Goal: Task Accomplishment & Management: Manage account settings

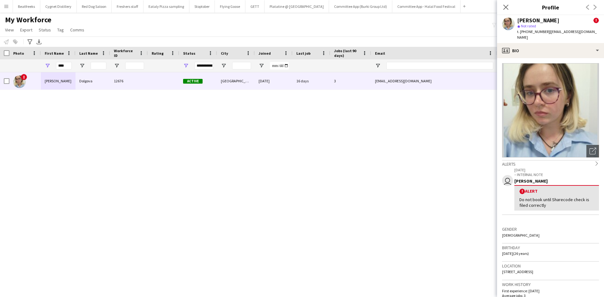
click at [42, 64] on div "****" at bounding box center [58, 65] width 35 height 13
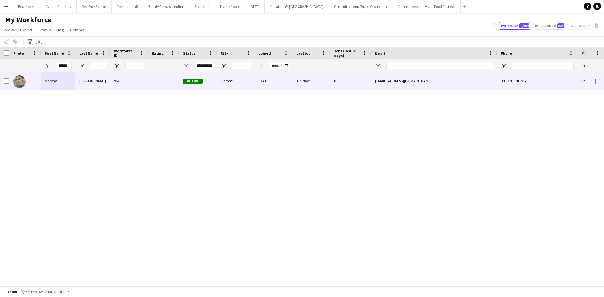
type input "******"
click at [148, 82] on div at bounding box center [163, 80] width 31 height 17
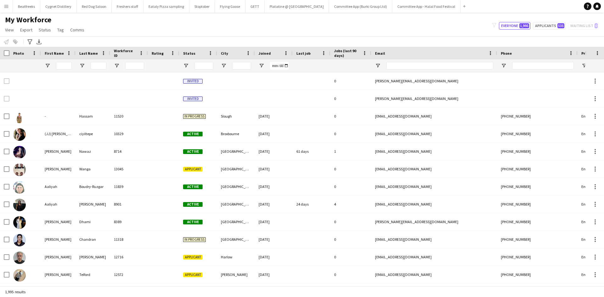
click at [6, 6] on app-icon "Menu" at bounding box center [6, 6] width 5 height 5
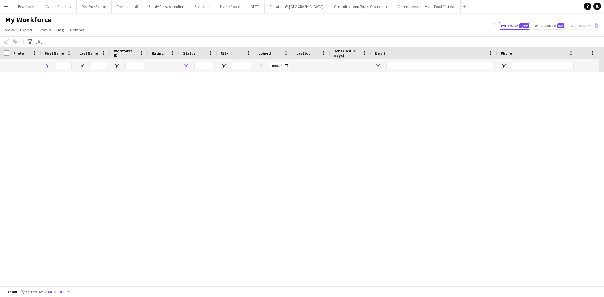
type input "******"
type input "**********"
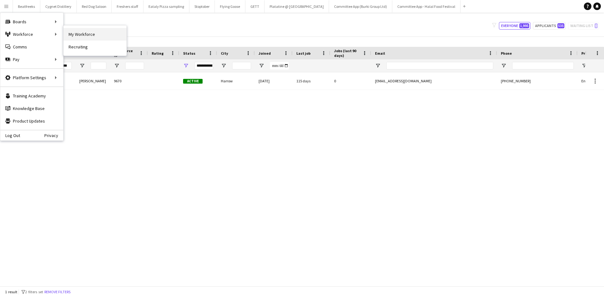
click at [73, 31] on link "My Workforce" at bounding box center [95, 34] width 63 height 13
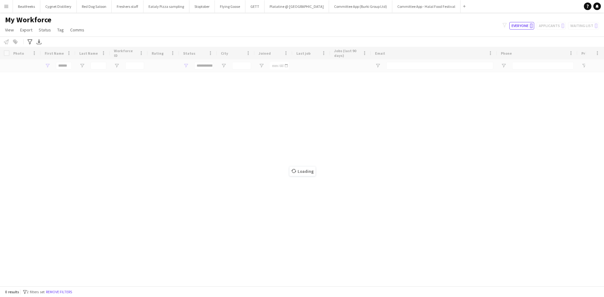
click at [72, 67] on div "Loading" at bounding box center [302, 166] width 604 height 239
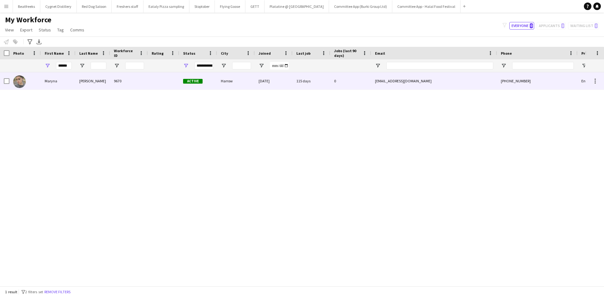
click at [98, 82] on div "Sudak" at bounding box center [93, 80] width 35 height 17
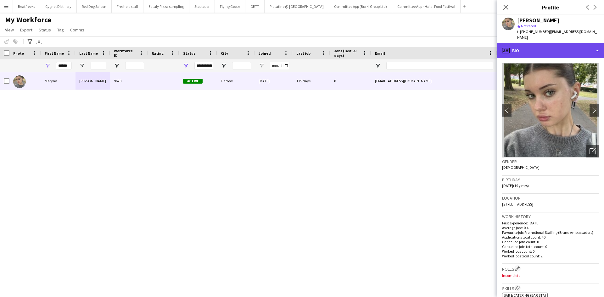
click at [547, 44] on div "profile Bio" at bounding box center [550, 50] width 107 height 15
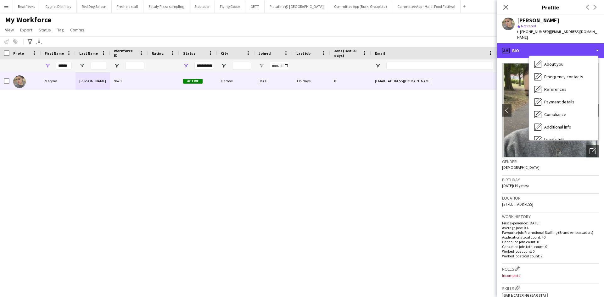
scroll to position [84, 0]
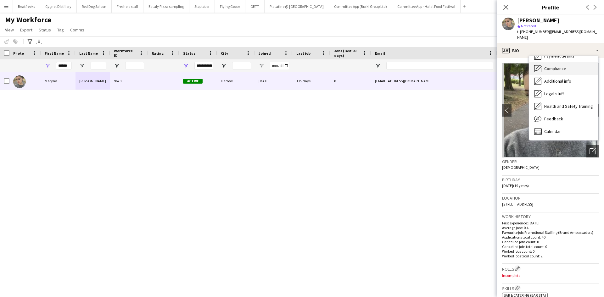
click at [552, 62] on div "Compliance Compliance" at bounding box center [563, 68] width 69 height 13
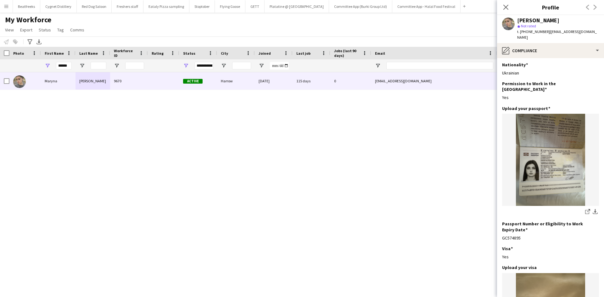
scroll to position [0, 0]
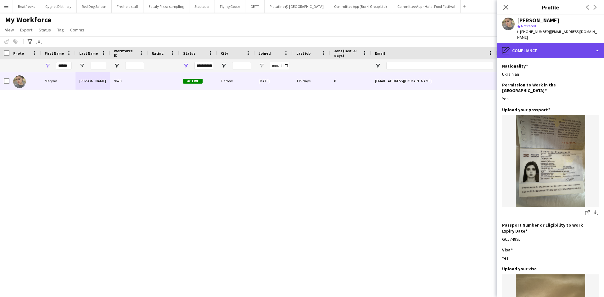
click at [538, 43] on div "pencil4 Compliance" at bounding box center [550, 50] width 107 height 15
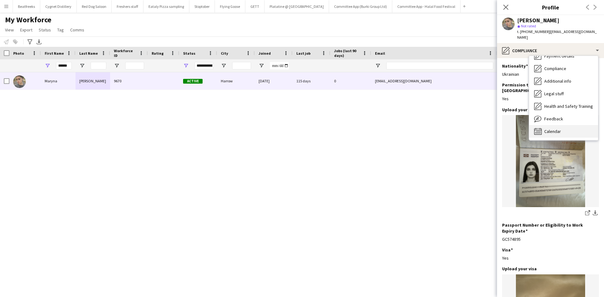
click at [550, 125] on div "Calendar Calendar" at bounding box center [563, 131] width 69 height 13
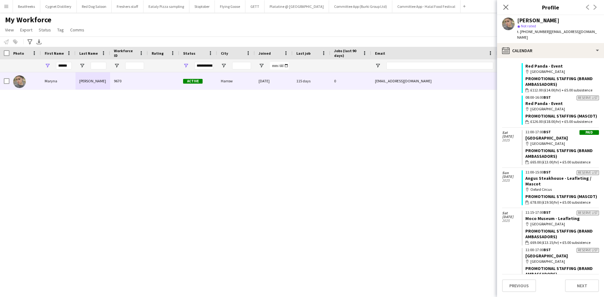
scroll to position [692, 0]
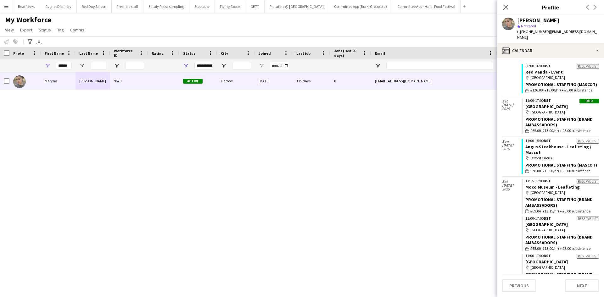
click at [72, 67] on div "******" at bounding box center [58, 65] width 35 height 13
click at [70, 66] on input "******" at bounding box center [64, 66] width 16 height 8
drag, startPoint x: 70, startPoint y: 66, endPoint x: 10, endPoint y: 60, distance: 61.0
click at [10, 60] on div "******" at bounding box center [341, 65] width 682 height 13
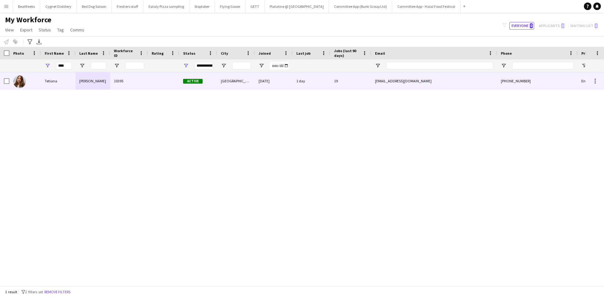
click at [59, 77] on div "Tetiana" at bounding box center [58, 80] width 35 height 17
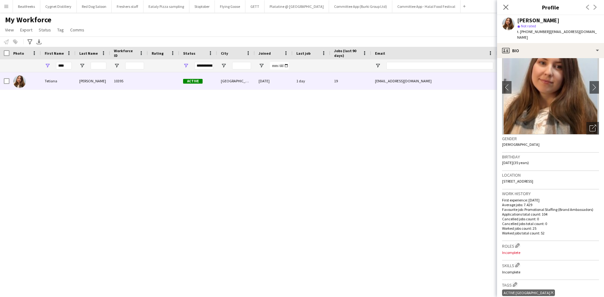
scroll to position [31, 0]
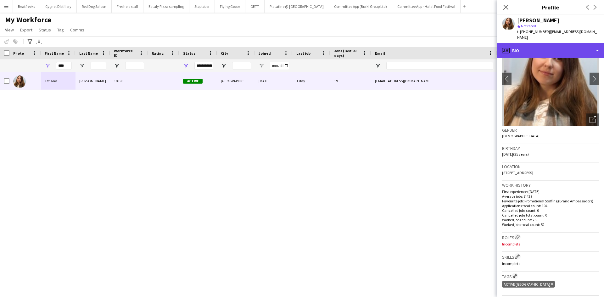
click at [554, 47] on div "profile Bio" at bounding box center [550, 50] width 107 height 15
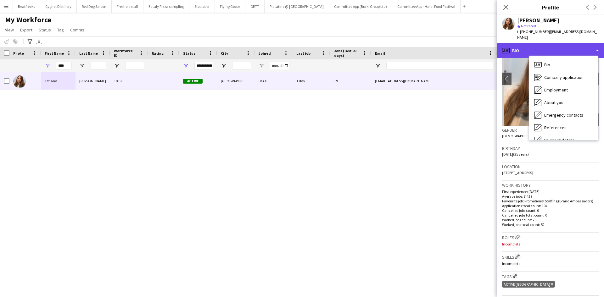
click at [552, 43] on div "profile Bio" at bounding box center [550, 50] width 107 height 15
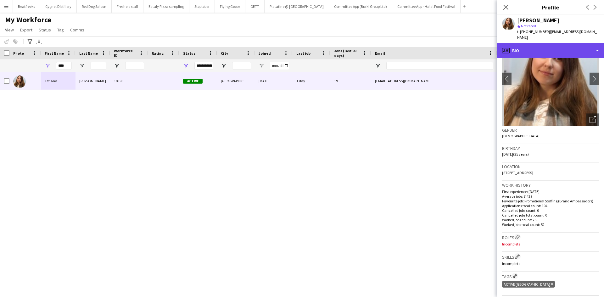
click at [535, 43] on div "profile Bio" at bounding box center [550, 50] width 107 height 15
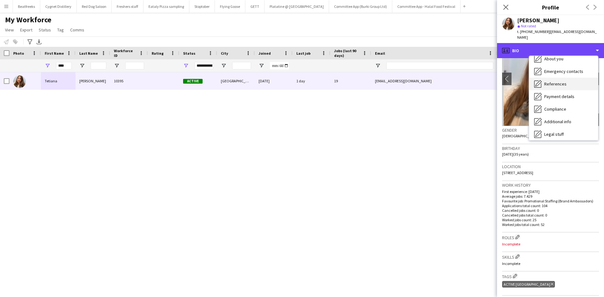
scroll to position [84, 0]
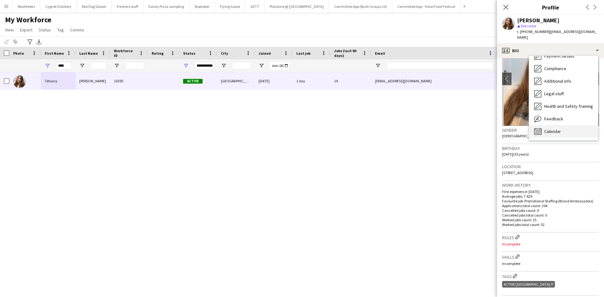
click at [550, 129] on span "Calendar" at bounding box center [552, 132] width 17 height 6
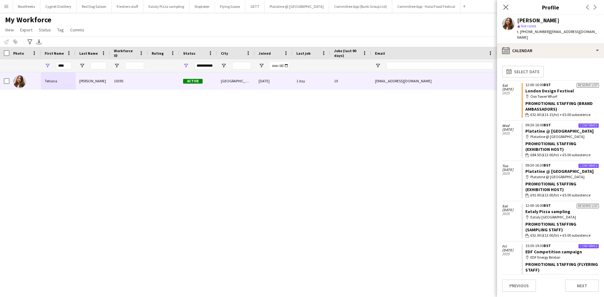
scroll to position [31, 0]
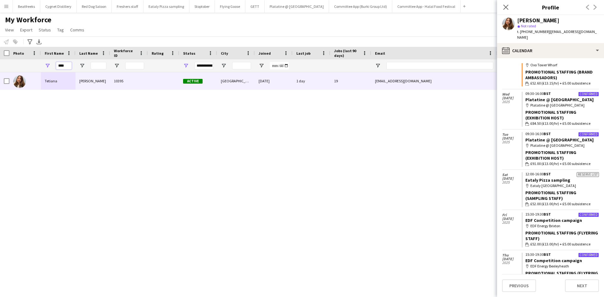
drag, startPoint x: 65, startPoint y: 67, endPoint x: 19, endPoint y: 68, distance: 45.9
click at [19, 68] on div "****" at bounding box center [341, 65] width 682 height 13
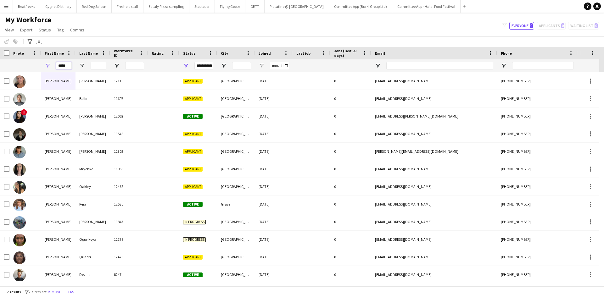
type input "*****"
click at [105, 65] on input "Last Name Filter Input" at bounding box center [99, 66] width 16 height 8
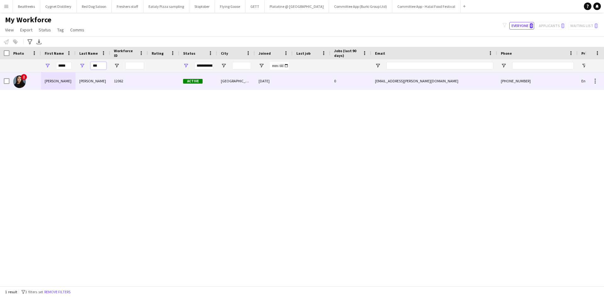
type input "***"
click at [91, 76] on div "Cruz" at bounding box center [93, 80] width 35 height 17
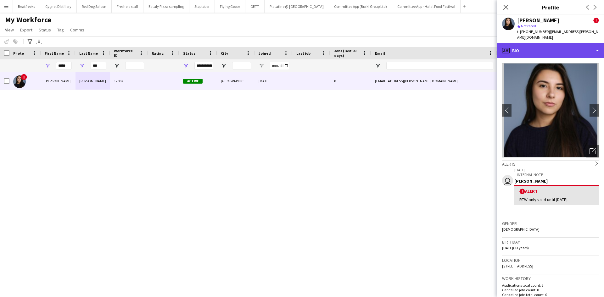
click at [513, 48] on div "profile Bio" at bounding box center [550, 50] width 107 height 15
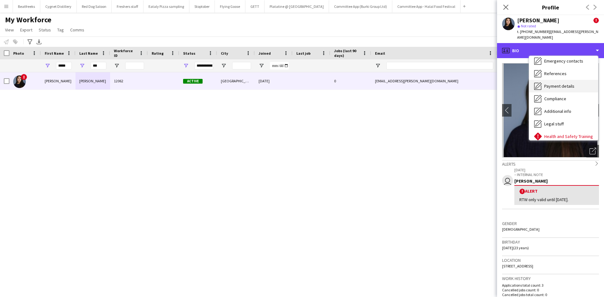
scroll to position [84, 0]
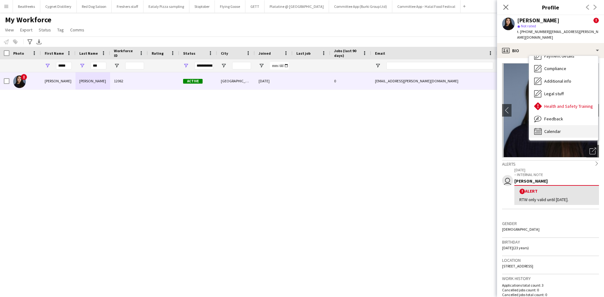
click at [547, 131] on span "Calendar" at bounding box center [552, 132] width 17 height 6
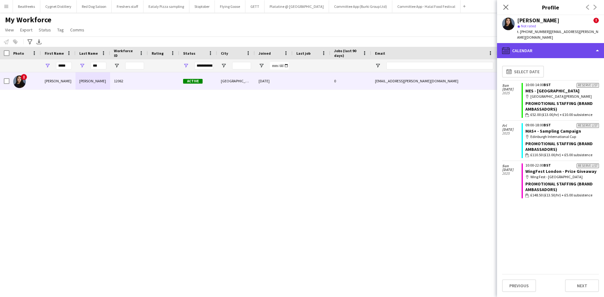
click at [538, 52] on div "calendar-full Calendar" at bounding box center [550, 50] width 107 height 15
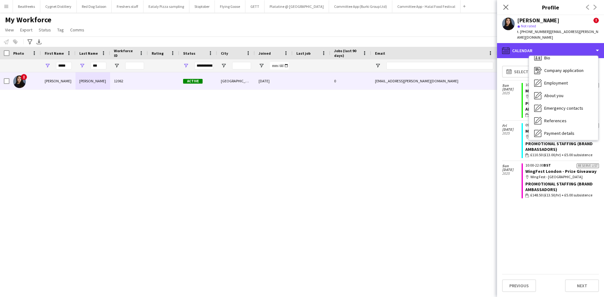
scroll to position [0, 0]
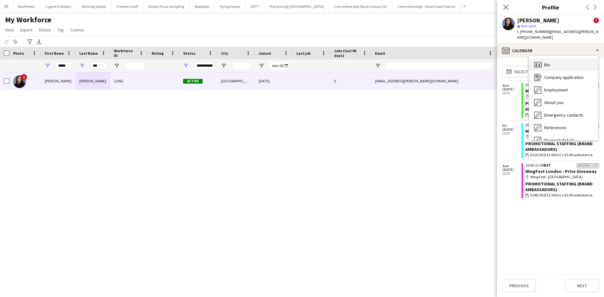
click at [547, 64] on span "Bio" at bounding box center [547, 65] width 6 height 6
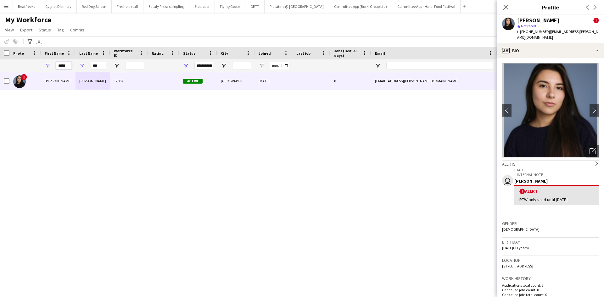
click at [65, 66] on input "*****" at bounding box center [64, 66] width 16 height 8
drag, startPoint x: 70, startPoint y: 67, endPoint x: 32, endPoint y: 68, distance: 37.5
click at [32, 68] on div "***** ***" at bounding box center [341, 65] width 682 height 13
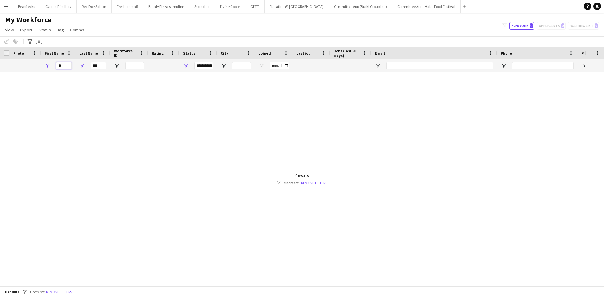
type input "*"
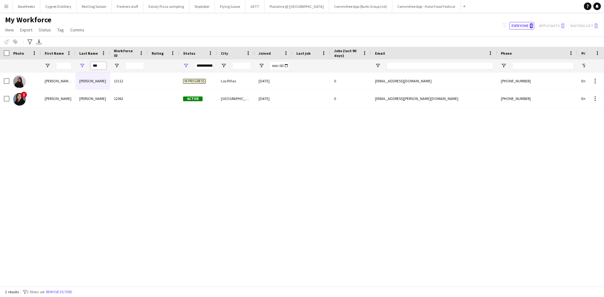
drag, startPoint x: 104, startPoint y: 66, endPoint x: 10, endPoint y: 66, distance: 94.4
click at [10, 66] on div "***" at bounding box center [341, 65] width 682 height 13
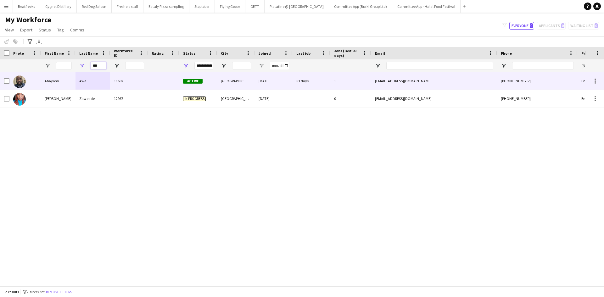
type input "***"
click at [77, 85] on div "Awe" at bounding box center [93, 80] width 35 height 17
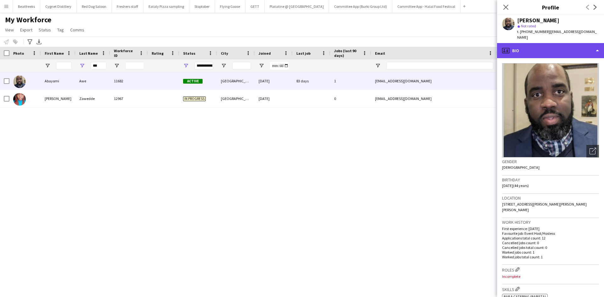
click at [527, 48] on div "profile Bio" at bounding box center [550, 50] width 107 height 15
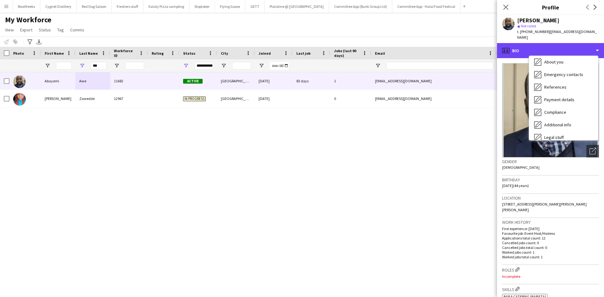
scroll to position [84, 0]
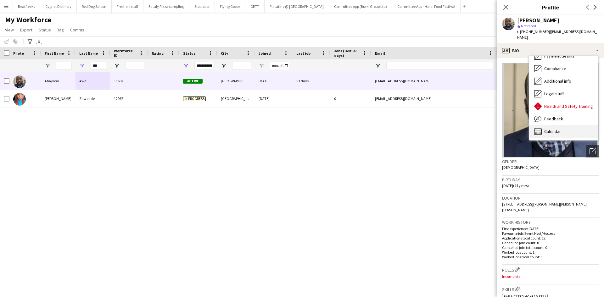
click at [559, 129] on span "Calendar" at bounding box center [552, 132] width 17 height 6
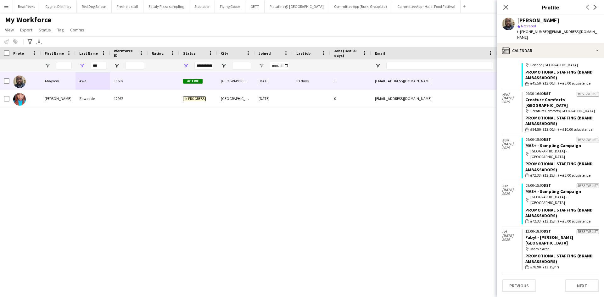
scroll to position [0, 0]
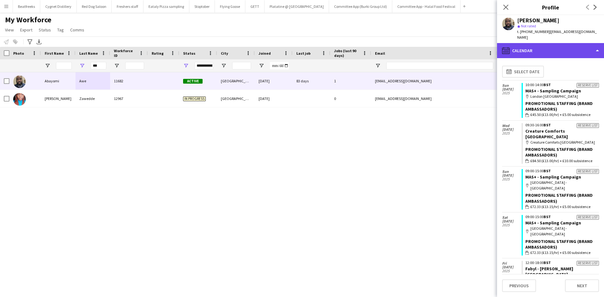
click at [526, 46] on div "calendar-full Calendar" at bounding box center [550, 50] width 107 height 15
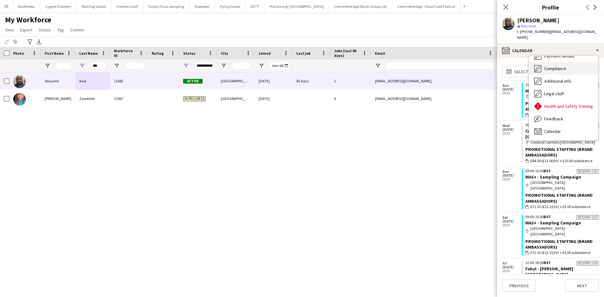
click at [551, 66] on span "Compliance" at bounding box center [555, 69] width 22 height 6
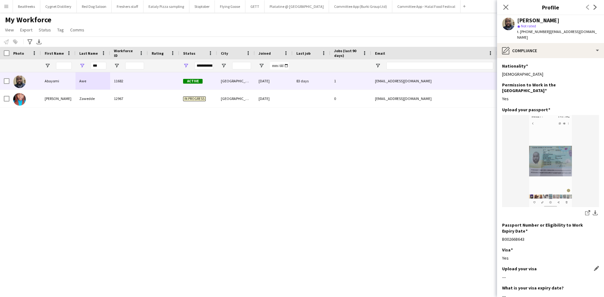
scroll to position [99, 0]
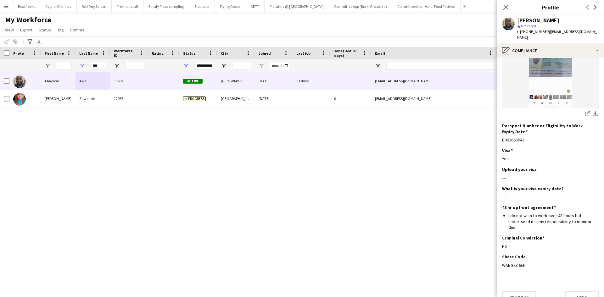
drag, startPoint x: 526, startPoint y: 256, endPoint x: 499, endPoint y: 256, distance: 26.1
click at [499, 256] on app-section-data-types "Nationality Edit this field Nigerian Permission to Work in the UK Edit this fie…" at bounding box center [550, 177] width 107 height 239
copy div "WAE 8X3 66N"
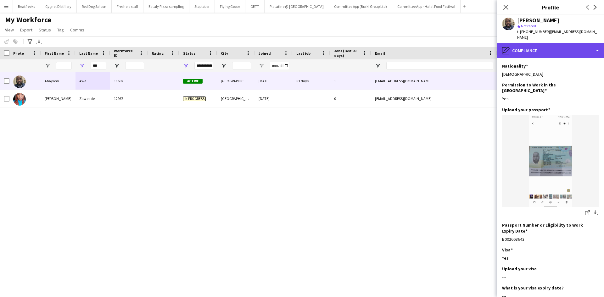
click at [527, 48] on div "pencil4 Compliance" at bounding box center [550, 50] width 107 height 15
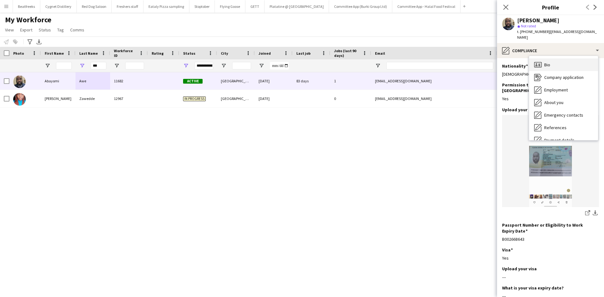
click at [551, 61] on div "Bio Bio" at bounding box center [563, 65] width 69 height 13
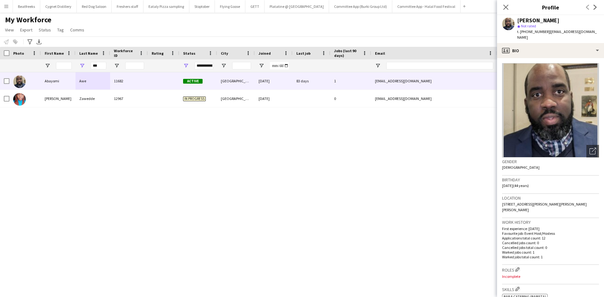
click at [529, 31] on span "t. +4407511100588" at bounding box center [533, 31] width 33 height 5
click at [528, 32] on span "t. +4407511100588" at bounding box center [533, 31] width 33 height 5
click at [527, 31] on span "t. +4407511100588" at bounding box center [533, 31] width 33 height 5
drag, startPoint x: 528, startPoint y: 31, endPoint x: 547, endPoint y: 30, distance: 18.9
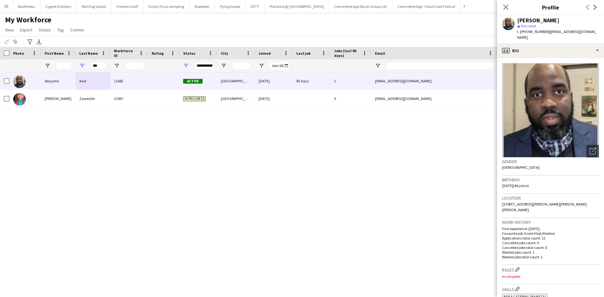
click at [547, 30] on span "t. +4407511100588" at bounding box center [533, 31] width 33 height 5
copy span "7511100588"
click at [8, 8] on app-icon "Menu" at bounding box center [6, 6] width 5 height 5
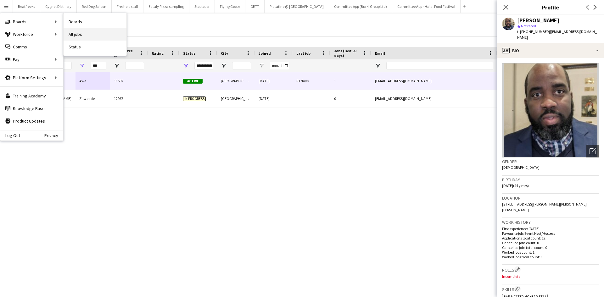
click at [80, 32] on link "All jobs" at bounding box center [95, 34] width 63 height 13
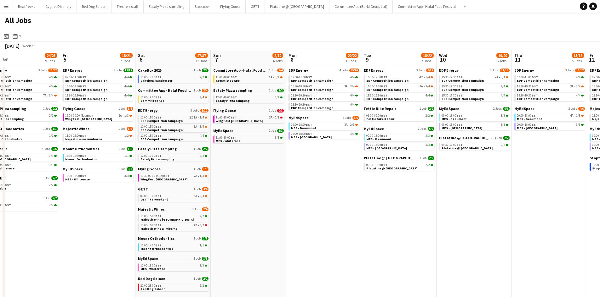
scroll to position [0, 244]
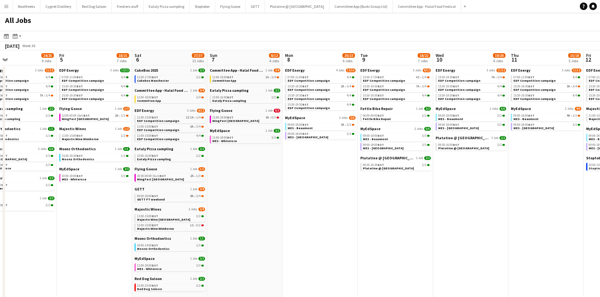
drag, startPoint x: 501, startPoint y: 185, endPoint x: 256, endPoint y: 220, distance: 246.7
click at [256, 220] on app-calendar-viewport "Mon 1 20/20 8 Jobs Tue 2 21/21 8 Jobs Wed 3 18/20 6 Jobs Thu 4 24/25 9 Jobs Fri…" at bounding box center [300, 266] width 600 height 433
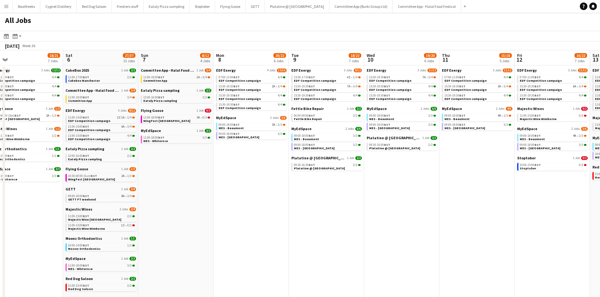
drag, startPoint x: 394, startPoint y: 222, endPoint x: 325, endPoint y: 223, distance: 68.9
click at [325, 223] on app-calendar-viewport "Mon 1 20/20 8 Jobs Tue 2 21/21 8 Jobs Wed 3 18/20 6 Jobs Thu 4 24/25 9 Jobs Fri…" at bounding box center [300, 266] width 600 height 433
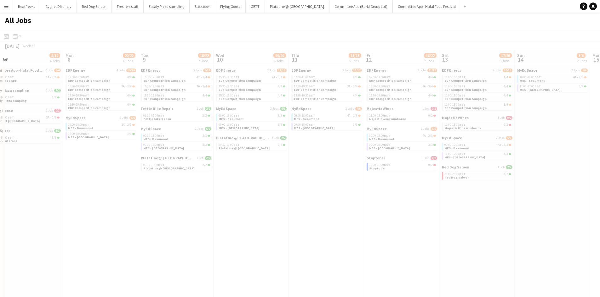
scroll to position [0, 189]
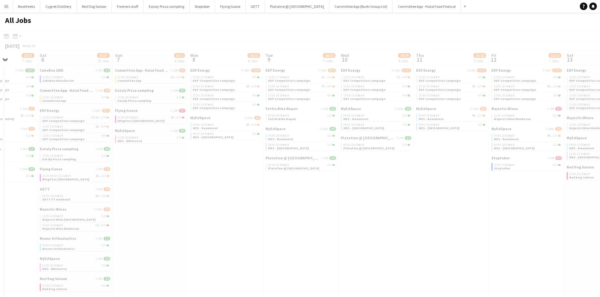
drag, startPoint x: 407, startPoint y: 190, endPoint x: 366, endPoint y: 202, distance: 42.4
click at [366, 202] on app-all-jobs "All Jobs Date picker SEP 2025 SEP 2025 Monday M Tuesday T Wednesday W Thursday …" at bounding box center [300, 248] width 600 height 470
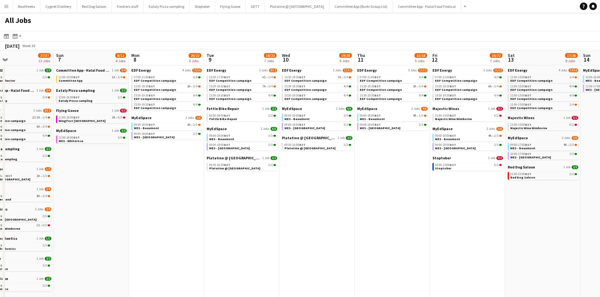
scroll to position [0, 248]
drag, startPoint x: 416, startPoint y: 200, endPoint x: 357, endPoint y: 200, distance: 59.5
click at [357, 200] on app-calendar-viewport "Wed 3 18/20 6 Jobs Thu 4 24/25 9 Jobs Fri 5 18/21 7 Jobs Sat 6 27/37 13 Jobs Su…" at bounding box center [300, 266] width 600 height 433
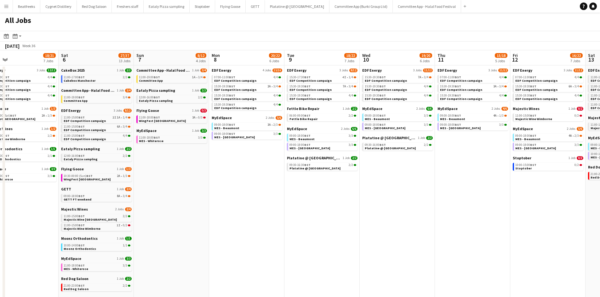
scroll to position [0, 164]
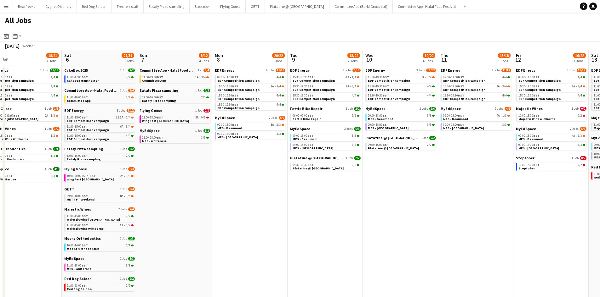
drag, startPoint x: 509, startPoint y: 214, endPoint x: 593, endPoint y: 210, distance: 84.1
click at [593, 210] on app-calendar-viewport "Wed 3 18/20 6 Jobs Thu 4 24/25 9 Jobs Fri 5 18/21 7 Jobs Sat 6 27/37 13 Jobs Su…" at bounding box center [300, 266] width 600 height 433
click at [261, 118] on link "MyEdSpace 2 Jobs 5/6" at bounding box center [250, 117] width 70 height 5
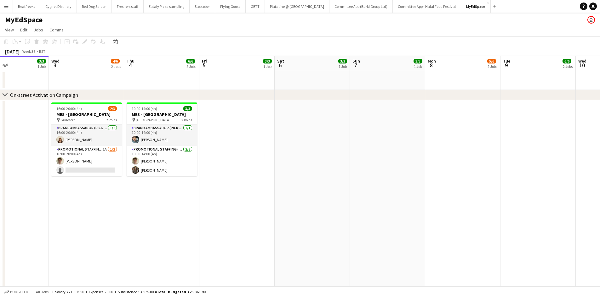
scroll to position [0, 281]
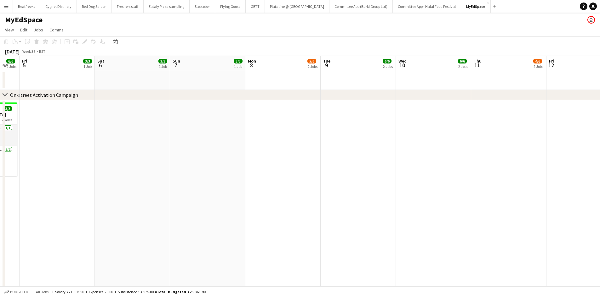
drag, startPoint x: 388, startPoint y: 204, endPoint x: -50, endPoint y: 209, distance: 437.5
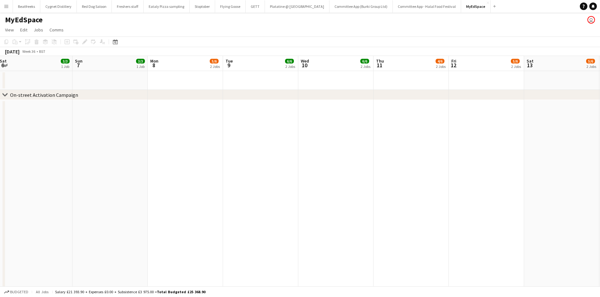
scroll to position [0, 274]
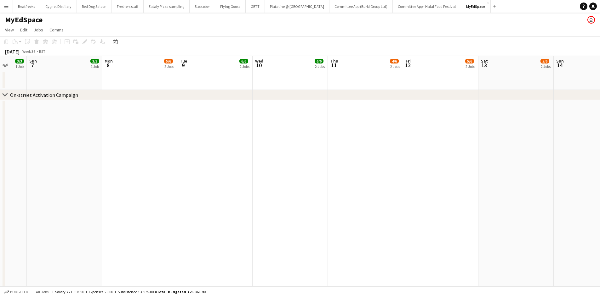
drag, startPoint x: 299, startPoint y: 181, endPoint x: 253, endPoint y: 181, distance: 45.6
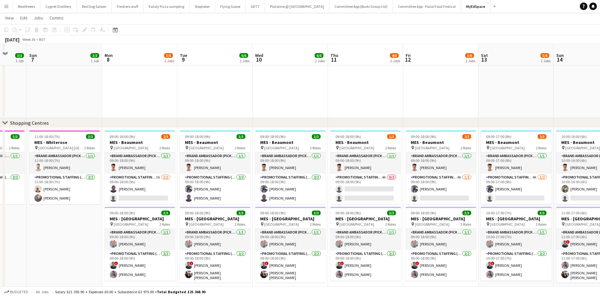
scroll to position [332, 0]
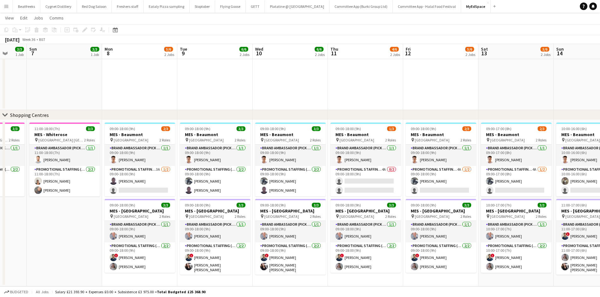
click at [8, 7] on app-icon "Menu" at bounding box center [6, 6] width 5 height 5
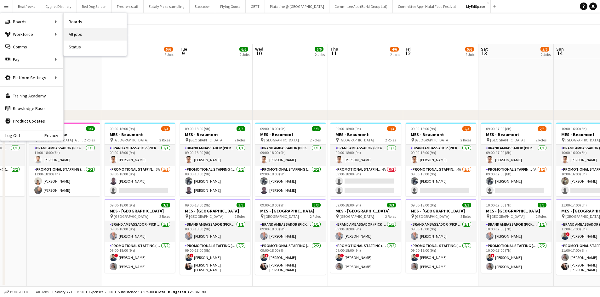
click at [75, 34] on link "All jobs" at bounding box center [95, 34] width 63 height 13
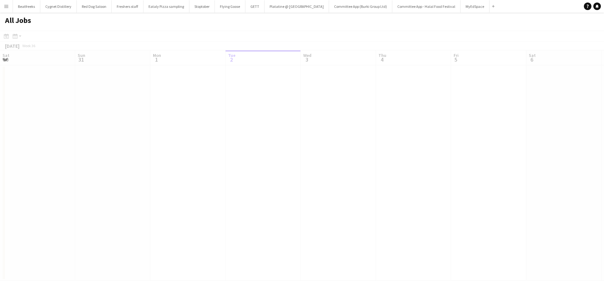
scroll to position [0, 150]
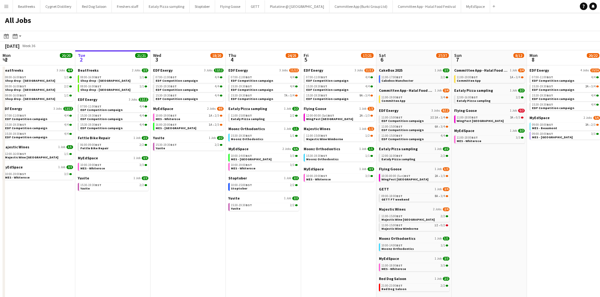
click at [9, 6] on button "Menu" at bounding box center [6, 6] width 13 height 13
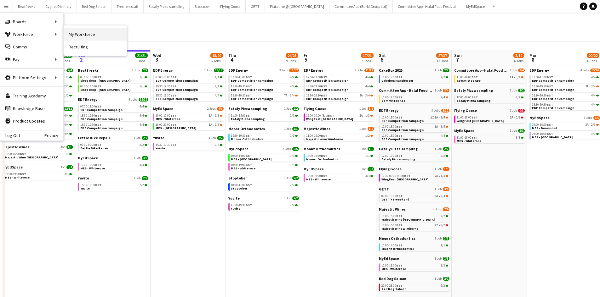
click at [71, 34] on link "My Workforce" at bounding box center [95, 34] width 63 height 13
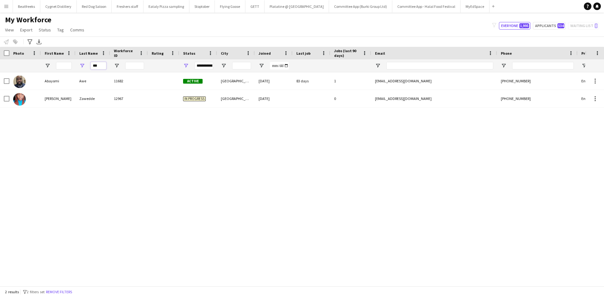
drag, startPoint x: 106, startPoint y: 66, endPoint x: 2, endPoint y: 57, distance: 103.9
click at [2, 57] on div "Workforce Details Photo First Name Age" at bounding box center [341, 59] width 682 height 25
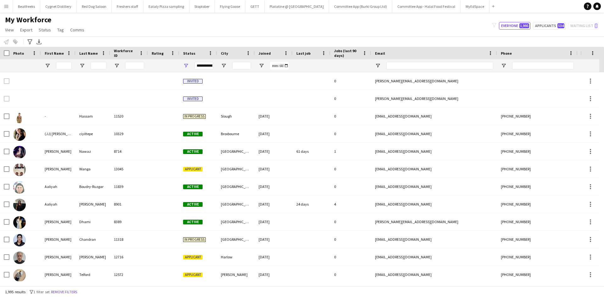
click at [54, 66] on div at bounding box center [58, 65] width 35 height 13
click at [57, 65] on input "First Name Filter Input" at bounding box center [64, 66] width 16 height 8
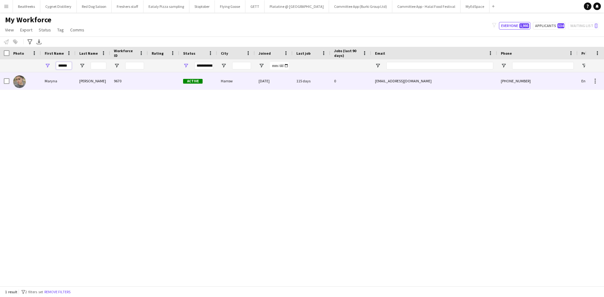
type input "******"
click at [83, 82] on div "Sudak" at bounding box center [93, 80] width 35 height 17
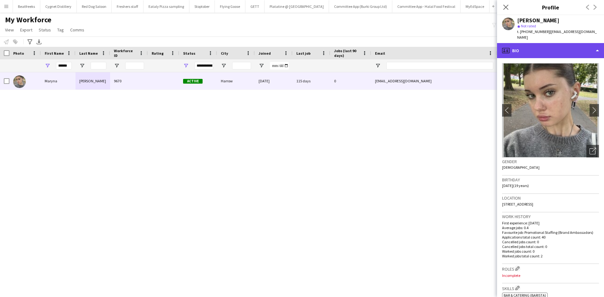
click at [538, 46] on div "profile Bio" at bounding box center [550, 50] width 107 height 15
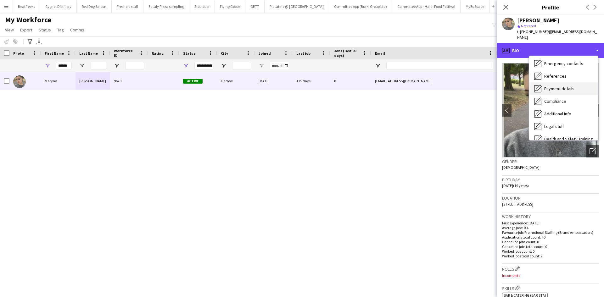
scroll to position [84, 0]
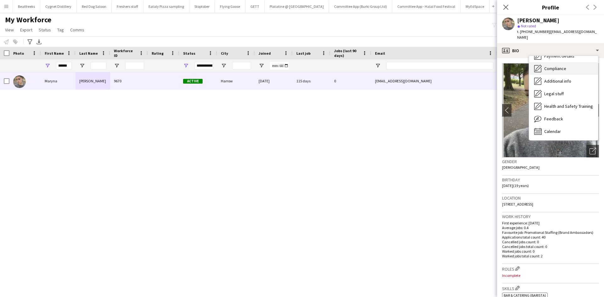
click at [557, 62] on div "Compliance Compliance" at bounding box center [563, 68] width 69 height 13
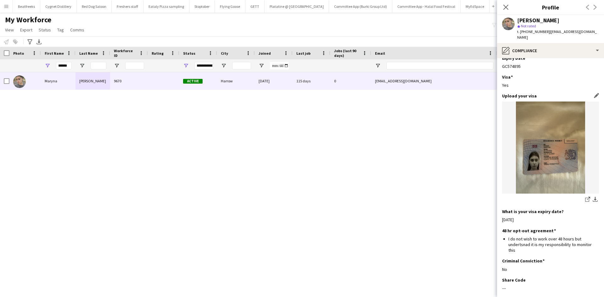
scroll to position [165, 0]
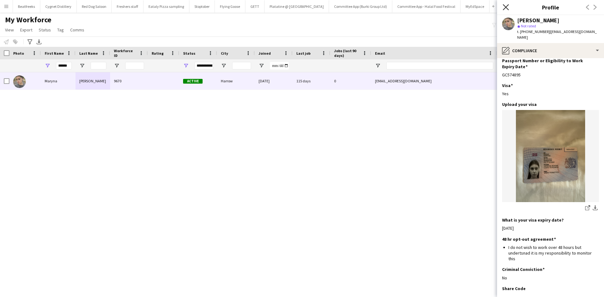
click at [505, 8] on icon at bounding box center [506, 7] width 6 height 6
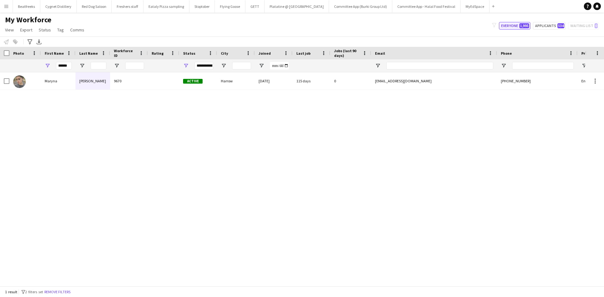
click at [520, 24] on button "Everyone 1,995" at bounding box center [514, 26] width 31 height 8
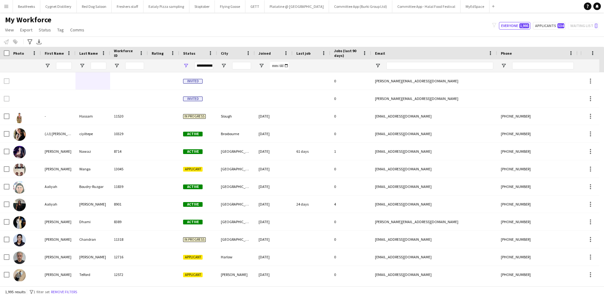
click at [10, 4] on button "Menu" at bounding box center [6, 6] width 13 height 13
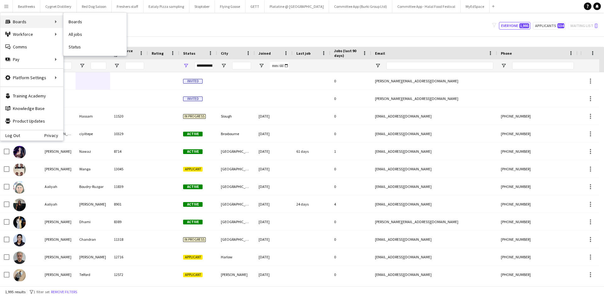
click at [17, 20] on div "Boards Boards" at bounding box center [31, 21] width 63 height 13
click at [91, 32] on link "All jobs" at bounding box center [95, 34] width 63 height 13
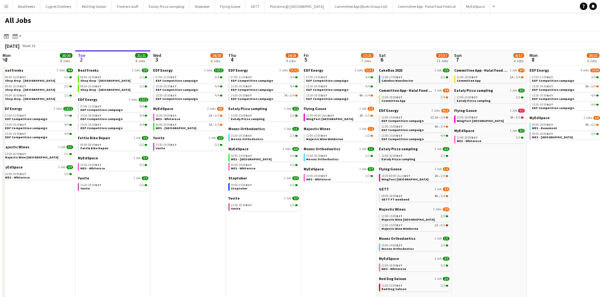
scroll to position [0, 167]
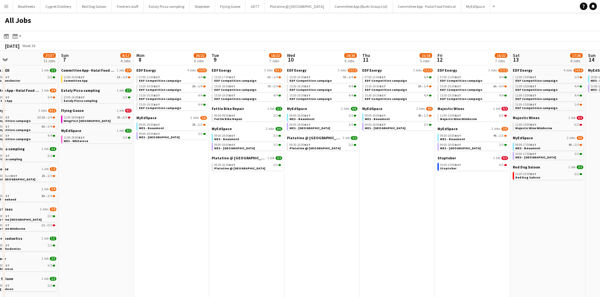
drag, startPoint x: 555, startPoint y: 178, endPoint x: 99, endPoint y: 221, distance: 458.0
click at [99, 221] on app-calendar-viewport "Thu 4 24/25 9 Jobs Fri 5 17/21 7 Jobs Sat 6 27/37 13 Jobs Sun 7 8/12 4 Jobs Mon…" at bounding box center [300, 266] width 600 height 433
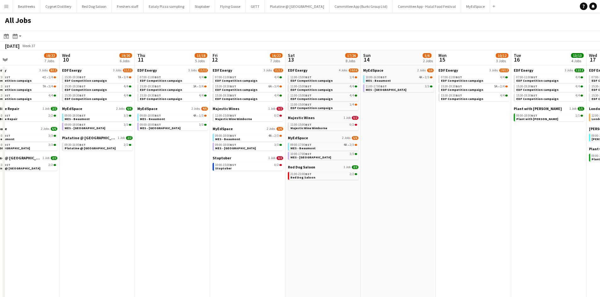
scroll to position [0, 256]
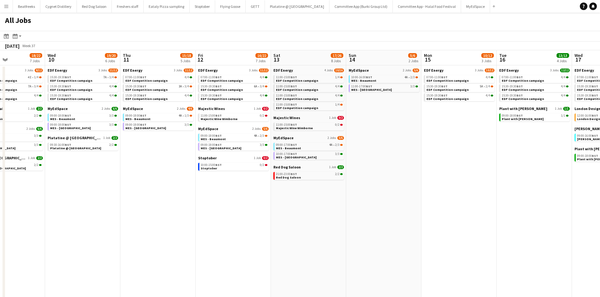
drag, startPoint x: 381, startPoint y: 192, endPoint x: 142, endPoint y: 205, distance: 239.5
click at [142, 205] on app-calendar-viewport "Sat 6 27/37 13 Jobs Sun 7 8/12 4 Jobs Mon 8 20/22 6 Jobs Tue 9 18/22 7 Jobs Wed…" at bounding box center [300, 266] width 600 height 433
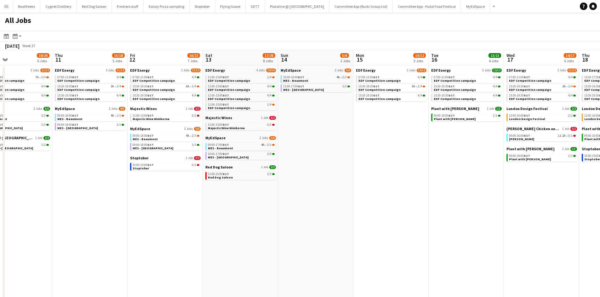
scroll to position [0, 178]
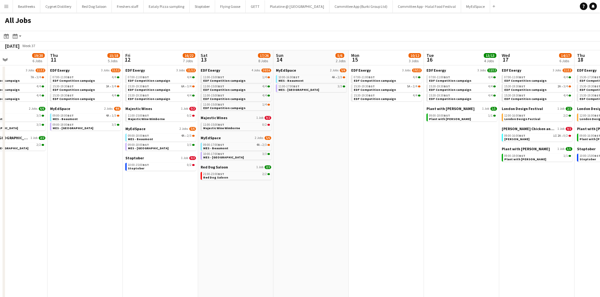
drag, startPoint x: 505, startPoint y: 212, endPoint x: 327, endPoint y: 234, distance: 179.4
click at [327, 234] on app-calendar-viewport "Mon 8 20/22 6 Jobs Tue 9 18/22 7 Jobs Wed 10 19/20 6 Jobs Thu 11 15/18 5 Jobs F…" at bounding box center [300, 266] width 600 height 433
click at [534, 131] on span "[PERSON_NAME] Chicken and Shakes" at bounding box center [528, 129] width 54 height 5
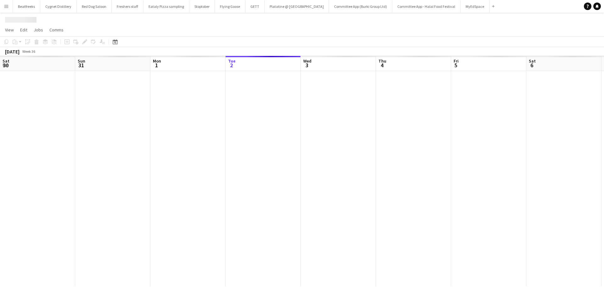
scroll to position [0, 150]
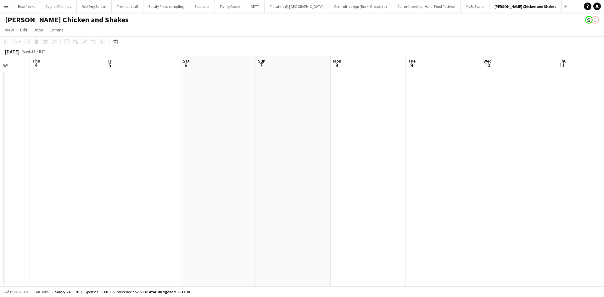
drag, startPoint x: 467, startPoint y: 113, endPoint x: 272, endPoint y: 152, distance: 199.6
click at [272, 152] on app-calendar-viewport "Mon 1 Tue 2 Wed 3 Thu 4 Fri 5 Sat 6 Sun 7 Mon 8 Tue 9 Wed 10 Thu 11 Fri 12 Sat …" at bounding box center [302, 171] width 604 height 231
drag, startPoint x: 501, startPoint y: 183, endPoint x: 346, endPoint y: 209, distance: 156.4
click at [346, 209] on app-calendar-viewport "Wed 3 Thu 4 Fri 5 Sat 6 Sun 7 Mon 8 Tue 9 Wed 10 Thu 11 Fri 12 Sat 13 Sun 14 Mo…" at bounding box center [302, 171] width 604 height 231
drag, startPoint x: 505, startPoint y: 203, endPoint x: 382, endPoint y: 218, distance: 123.6
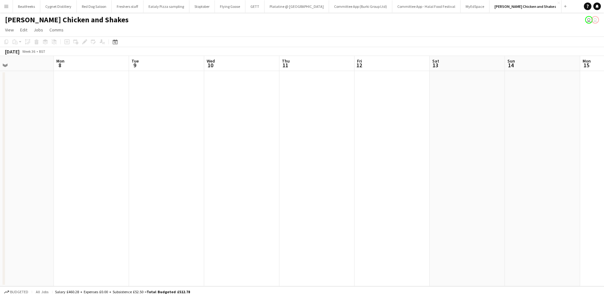
click at [382, 218] on app-calendar-viewport "Wed 3 Thu 4 Fri 5 Sat 6 Sun 7 Mon 8 Tue 9 Wed 10 Thu 11 Fri 12 Sat 13 Sun 14 Mo…" at bounding box center [302, 171] width 604 height 231
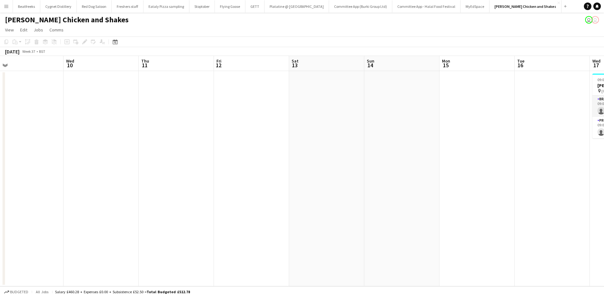
drag, startPoint x: 442, startPoint y: 216, endPoint x: 362, endPoint y: 225, distance: 80.8
click at [362, 225] on app-calendar-viewport "Fri 5 Sat 6 Sun 7 Mon 8 Tue 9 Wed 10 Thu 11 Fri 12 Sat 13 Sun 14 Mon 15 Tue 16 …" at bounding box center [302, 171] width 604 height 231
drag, startPoint x: 467, startPoint y: 223, endPoint x: 330, endPoint y: 226, distance: 136.6
click at [330, 226] on app-calendar-viewport "Fri 5 Sat 6 Sun 7 Mon 8 Tue 9 Wed 10 Thu 11 Fri 12 Sat 13 Sun 14 Mon 15 Tue 16 …" at bounding box center [302, 171] width 604 height 231
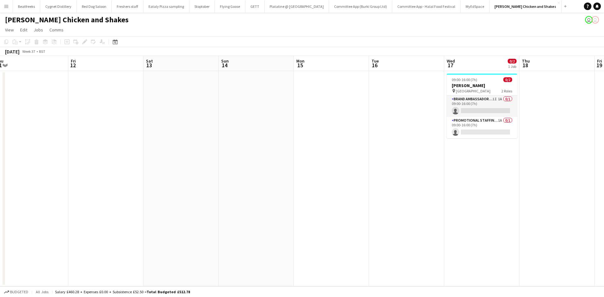
scroll to position [0, 317]
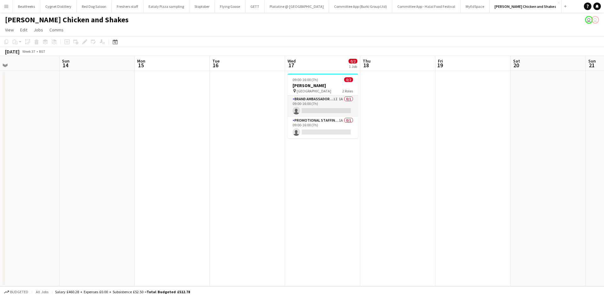
drag, startPoint x: 488, startPoint y: 225, endPoint x: 329, endPoint y: 227, distance: 159.3
click at [329, 227] on app-calendar-viewport "Tue 9 Wed 10 Thu 11 Fri 12 Sat 13 Sun 14 Mon 15 Tue 16 Wed 17 0/2 1 Job Thu 18 …" at bounding box center [302, 171] width 604 height 231
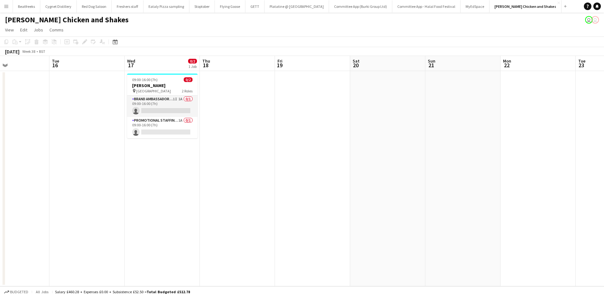
drag, startPoint x: 478, startPoint y: 168, endPoint x: 313, endPoint y: 197, distance: 168.0
click at [313, 197] on app-calendar-viewport "Sat 13 Sun 14 Mon 15 Tue 16 Wed 17 0/2 1 Job Thu 18 Fri 19 Sat 20 Sun 21 Mon 22…" at bounding box center [302, 171] width 604 height 231
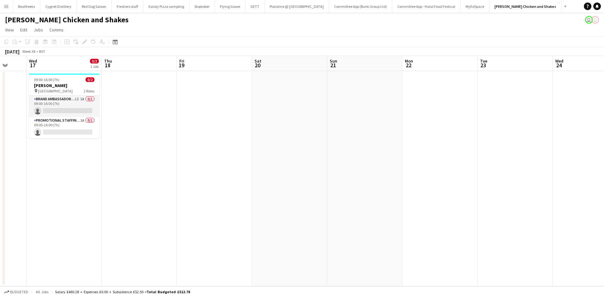
scroll to position [0, 278]
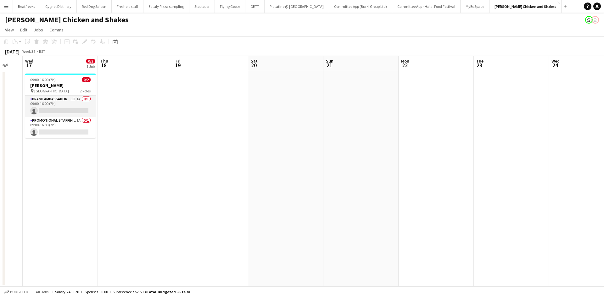
drag, startPoint x: 446, startPoint y: 193, endPoint x: 349, endPoint y: 198, distance: 97.1
click at [349, 198] on app-calendar-viewport "Sat 13 Sun 14 Mon 15 Tue 16 Wed 17 0/2 1 Job Thu 18 Fri 19 Sat 20 Sun 21 Mon 22…" at bounding box center [302, 171] width 604 height 231
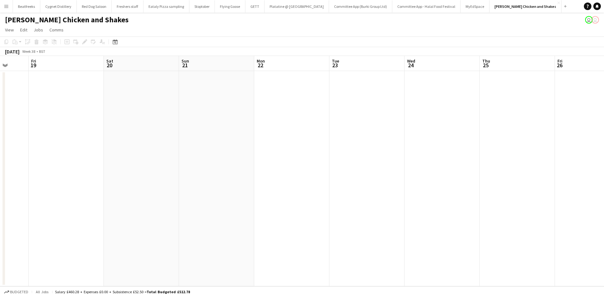
drag, startPoint x: 484, startPoint y: 188, endPoint x: 340, endPoint y: 209, distance: 145.9
click at [340, 209] on app-calendar-viewport "Mon 15 Tue 16 Wed 17 0/2 1 Job Thu 18 Fri 19 Sat 20 Sun 21 Mon 22 Tue 23 Wed 24…" at bounding box center [302, 171] width 604 height 231
drag, startPoint x: 476, startPoint y: 190, endPoint x: 348, endPoint y: 208, distance: 129.1
click at [348, 208] on app-calendar-viewport "Wed 17 0/2 1 Job Thu 18 Fri 19 Sat 20 Sun 21 Mon 22 Tue 23 Wed 24 Thu 25 Fri 26…" at bounding box center [302, 171] width 604 height 231
drag, startPoint x: 549, startPoint y: 208, endPoint x: 397, endPoint y: 211, distance: 152.7
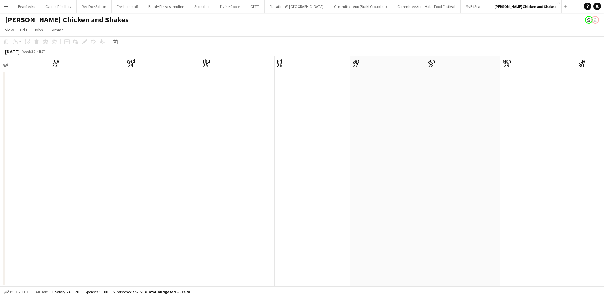
click at [397, 211] on app-calendar-viewport "Fri 19 Sat 20 Sun 21 Mon 22 Tue 23 Wed 24 Thu 25 Fri 26 Sat 27 Sun 28 Mon 29 Tu…" at bounding box center [302, 171] width 604 height 231
drag, startPoint x: 546, startPoint y: 194, endPoint x: 356, endPoint y: 180, distance: 190.6
click at [356, 182] on app-calendar-viewport "Fri 19 Sat 20 Sun 21 Mon 22 Tue 23 Wed 24 Thu 25 Fri 26 Sat 27 Sun 28 Mon 29 Tu…" at bounding box center [302, 171] width 604 height 231
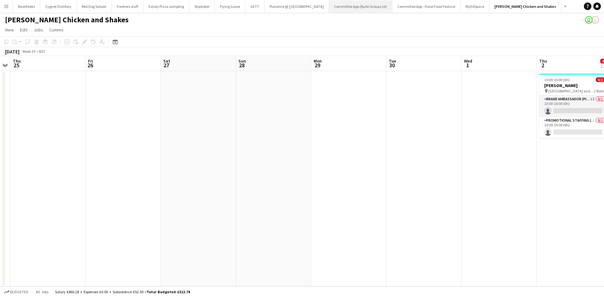
scroll to position [0, 291]
click at [6, 3] on button "Menu" at bounding box center [6, 6] width 13 height 13
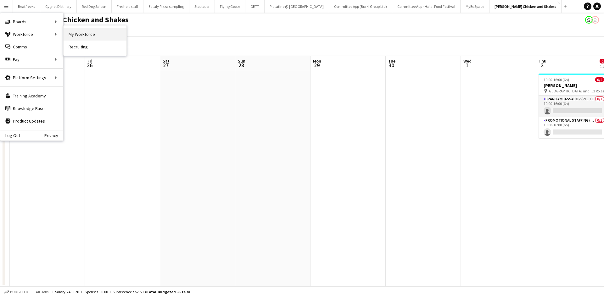
click at [75, 37] on link "My Workforce" at bounding box center [95, 34] width 63 height 13
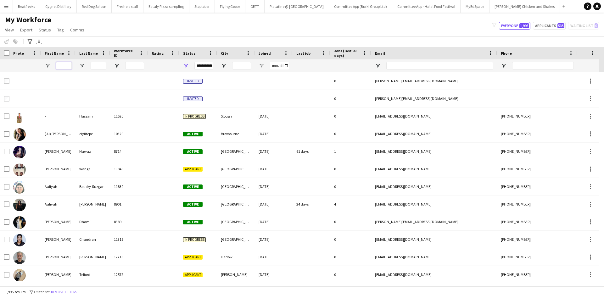
click at [57, 66] on input "First Name Filter Input" at bounding box center [64, 66] width 16 height 8
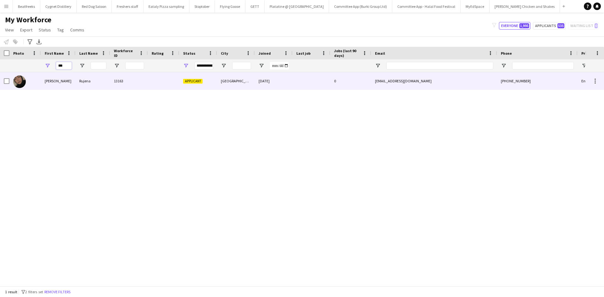
type input "***"
click at [53, 78] on div "Moyrom" at bounding box center [58, 80] width 35 height 17
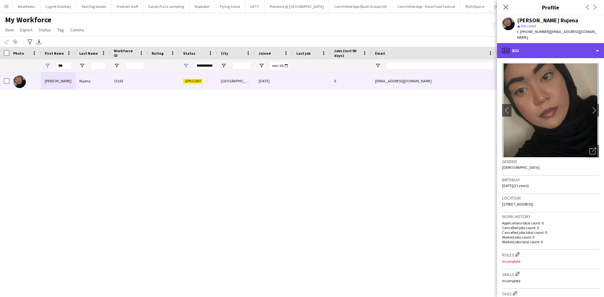
click at [521, 47] on div "profile Bio" at bounding box center [550, 50] width 107 height 15
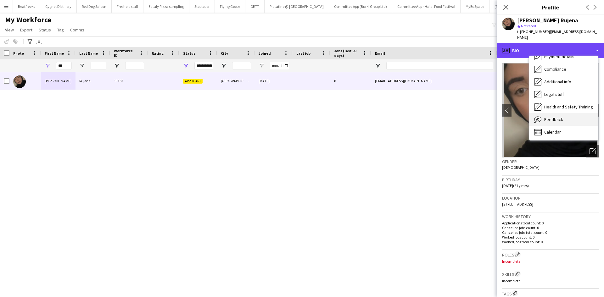
scroll to position [84, 0]
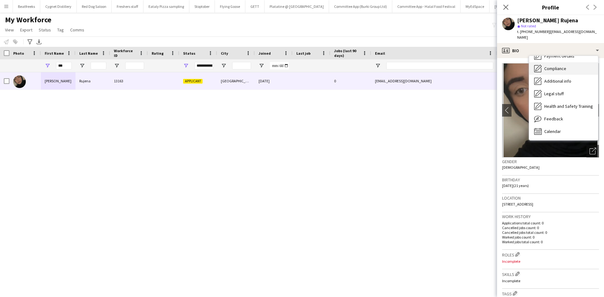
click at [563, 64] on div "Compliance Compliance" at bounding box center [563, 68] width 69 height 13
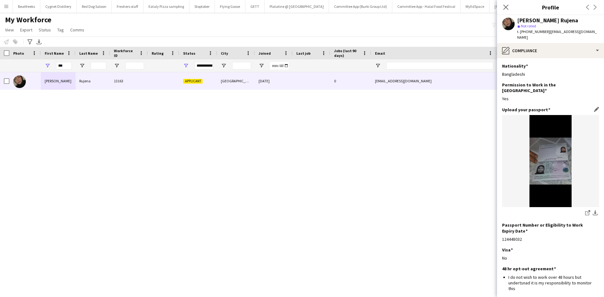
click at [557, 160] on img at bounding box center [550, 161] width 97 height 92
click at [553, 138] on img at bounding box center [550, 161] width 97 height 92
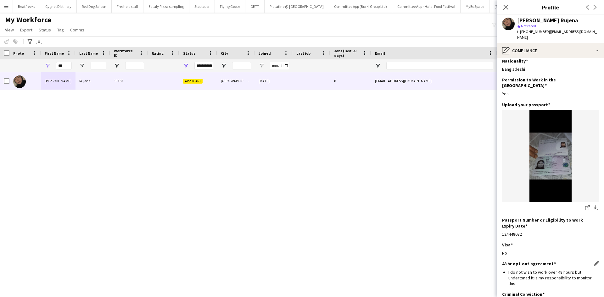
scroll to position [0, 0]
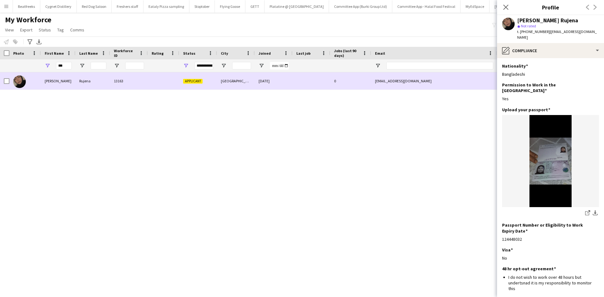
click at [194, 81] on span "Applicant" at bounding box center [193, 81] width 20 height 5
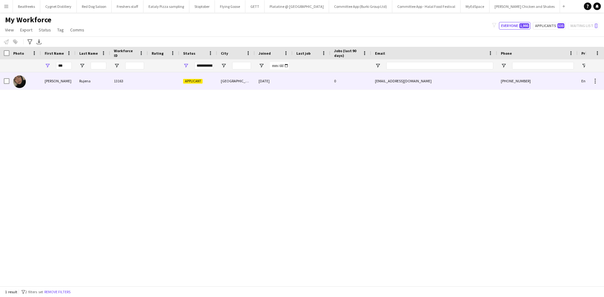
click at [194, 81] on span "Applicant" at bounding box center [193, 81] width 20 height 5
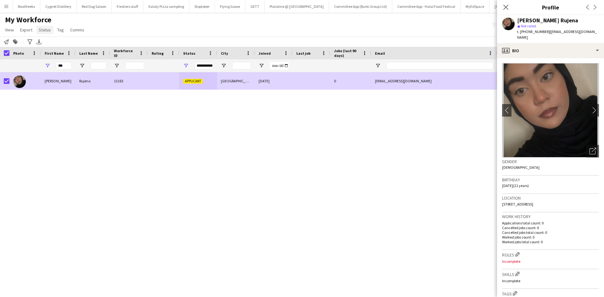
click at [43, 31] on span "Status" at bounding box center [45, 30] width 12 height 6
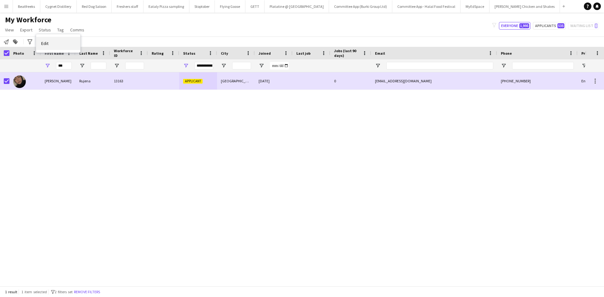
click at [49, 42] on link "Edit" at bounding box center [58, 43] width 44 height 13
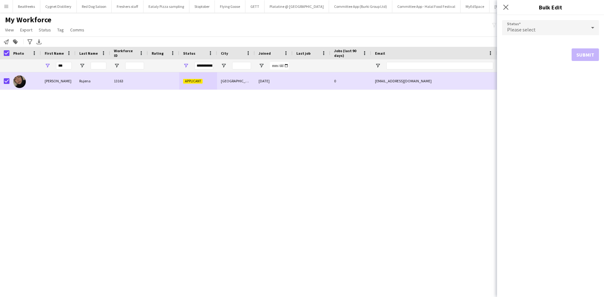
click at [545, 28] on div "Please select" at bounding box center [544, 27] width 84 height 15
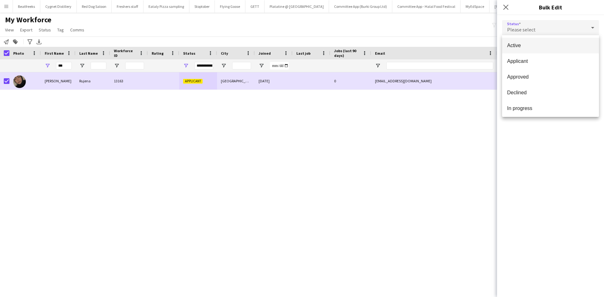
click at [530, 40] on mat-option "Active" at bounding box center [550, 46] width 97 height 16
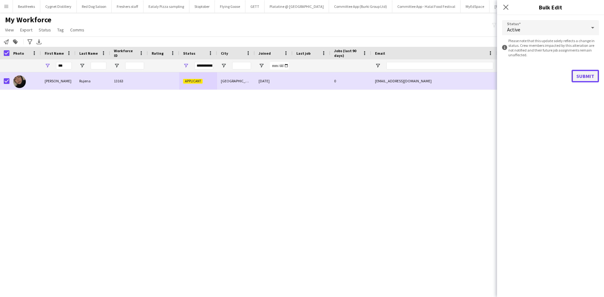
click at [582, 77] on button "Submit" at bounding box center [585, 76] width 27 height 13
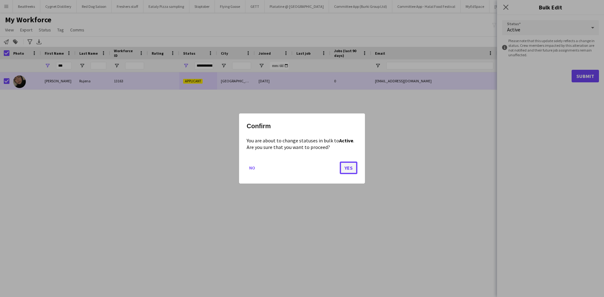
click at [344, 165] on button "Yes" at bounding box center [349, 168] width 18 height 13
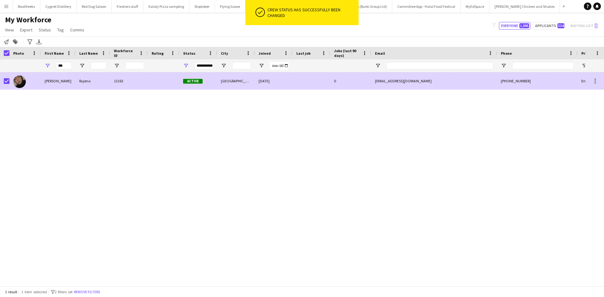
click at [266, 83] on div "01-09-2025" at bounding box center [274, 80] width 38 height 17
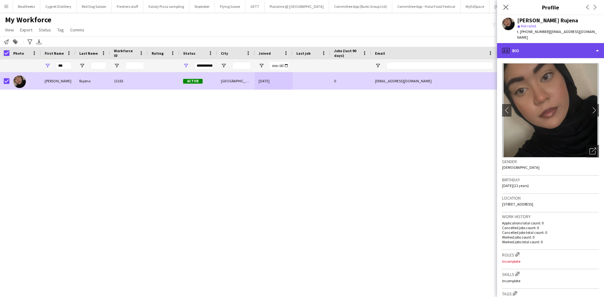
click at [522, 51] on div "profile Bio" at bounding box center [550, 50] width 107 height 15
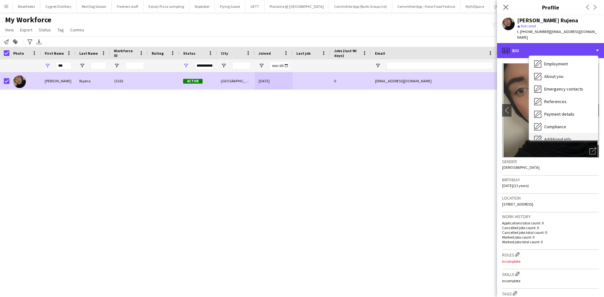
scroll to position [84, 0]
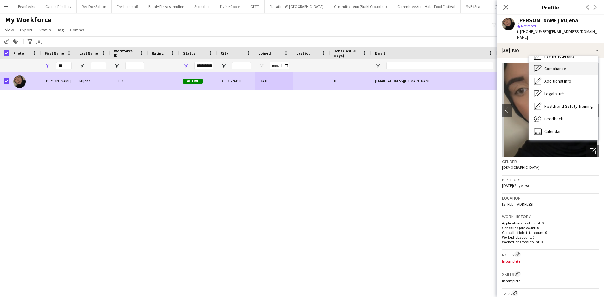
click at [553, 67] on span "Compliance" at bounding box center [555, 69] width 22 height 6
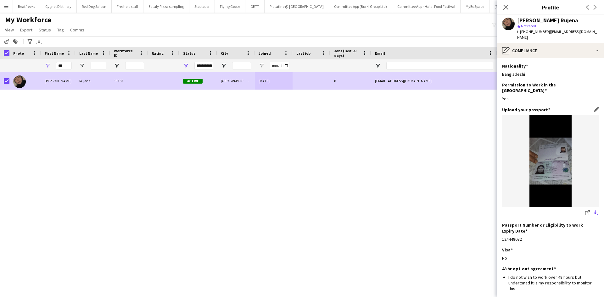
click at [593, 211] on app-icon "download-bottom" at bounding box center [595, 214] width 5 height 6
click at [557, 176] on img at bounding box center [550, 161] width 97 height 92
click at [563, 169] on img at bounding box center [550, 161] width 97 height 92
drag, startPoint x: 558, startPoint y: 167, endPoint x: 550, endPoint y: 125, distance: 42.6
click at [502, 5] on app-icon "Close pop-in" at bounding box center [506, 7] width 9 height 9
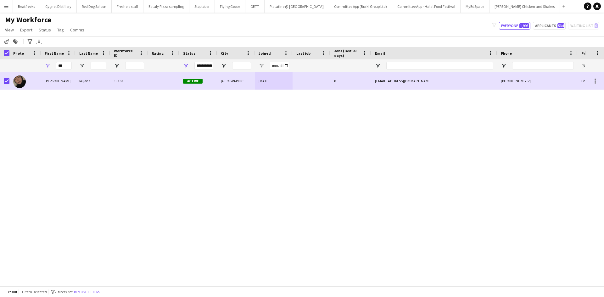
click at [9, 9] on button "Menu" at bounding box center [6, 6] width 13 height 13
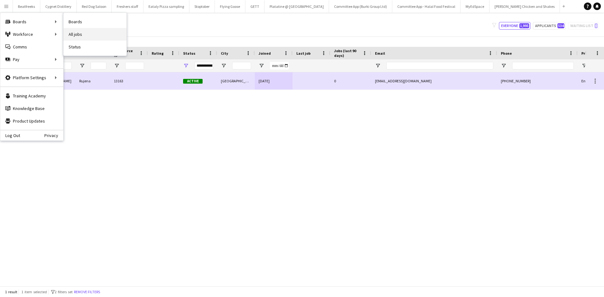
click at [78, 32] on link "All jobs" at bounding box center [95, 34] width 63 height 13
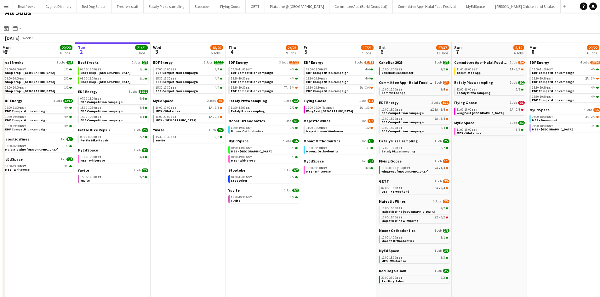
scroll to position [8, 0]
click at [169, 131] on link "Yuvite 1 Job 2/2" at bounding box center [188, 129] width 70 height 5
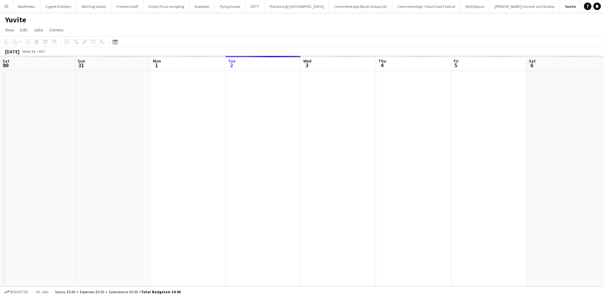
scroll to position [0, 150]
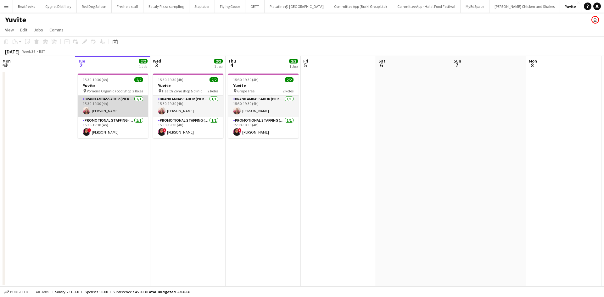
click at [121, 108] on app-card-role "Brand Ambassador (Pick up) [DATE] 15:30-19:30 (4h) [PERSON_NAME]" at bounding box center [113, 106] width 70 height 21
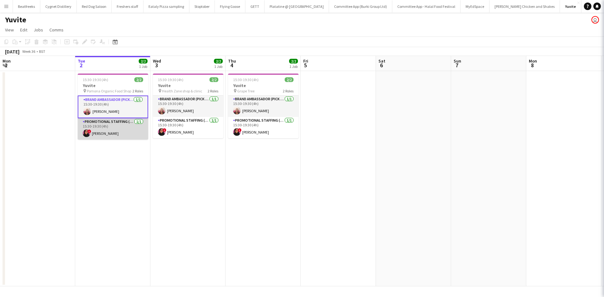
click at [115, 132] on app-card-role "Promotional Staffing (Brand Ambassadors) [DATE] 15:30-19:30 (4h) ! [PERSON_NAME]" at bounding box center [113, 128] width 70 height 21
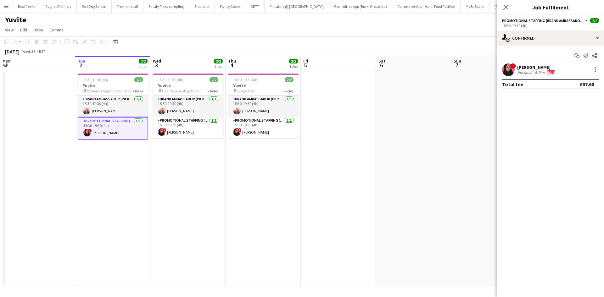
click at [538, 72] on div "8.3km" at bounding box center [540, 72] width 12 height 5
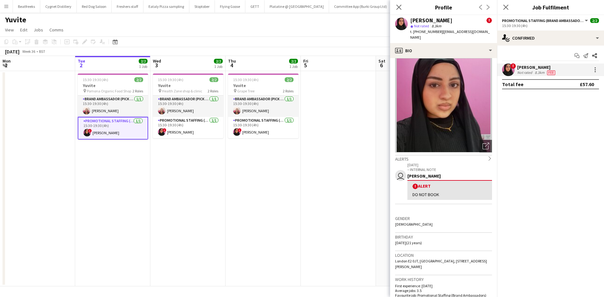
scroll to position [5, 0]
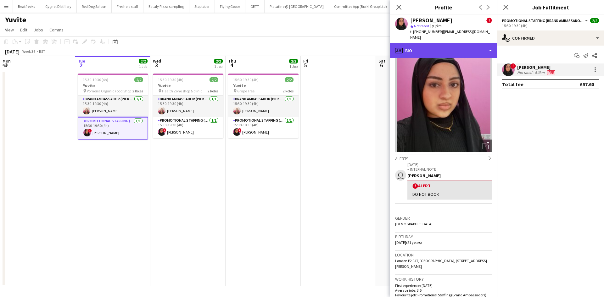
click at [447, 43] on div "profile Bio" at bounding box center [443, 50] width 107 height 15
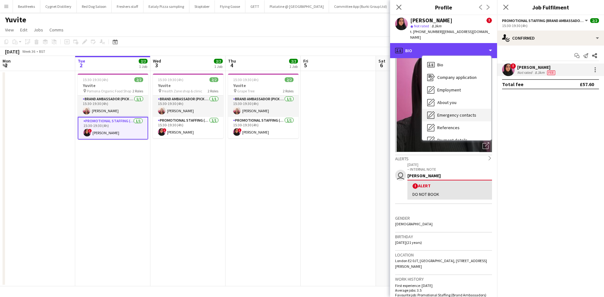
scroll to position [84, 0]
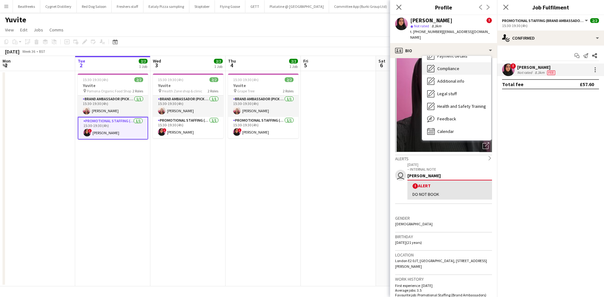
click at [446, 66] on span "Compliance" at bounding box center [448, 69] width 22 height 6
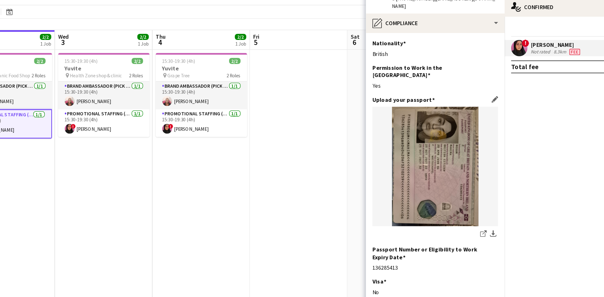
scroll to position [0, 149]
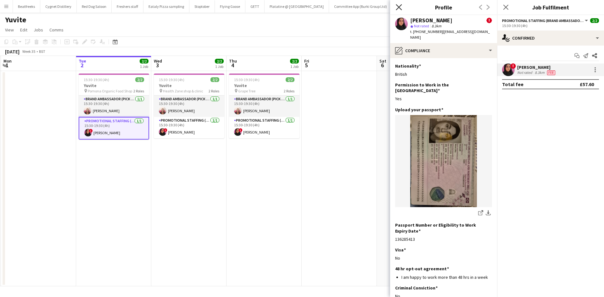
click at [400, 8] on icon at bounding box center [399, 7] width 6 height 6
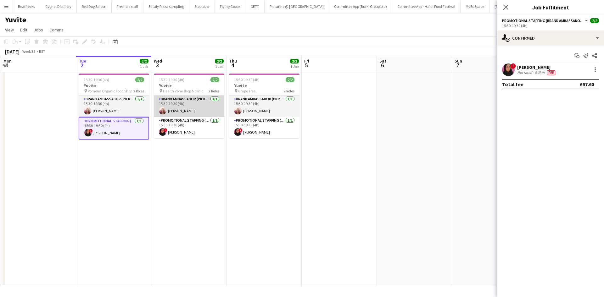
click at [192, 108] on app-card-role "Brand Ambassador (Pick up) [DATE] 15:30-19:30 (4h) [PERSON_NAME]" at bounding box center [189, 106] width 70 height 21
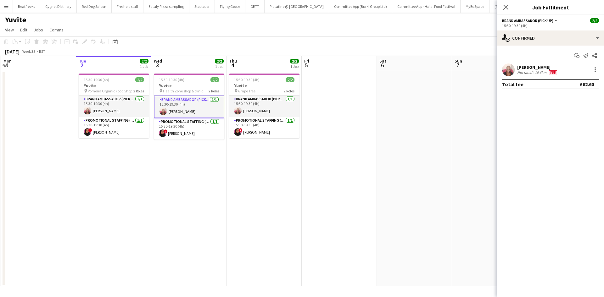
click at [504, 67] on app-user-avatar at bounding box center [508, 70] width 13 height 13
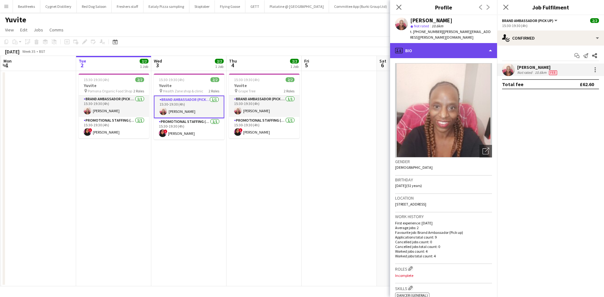
click at [437, 45] on div "profile Bio" at bounding box center [443, 50] width 107 height 15
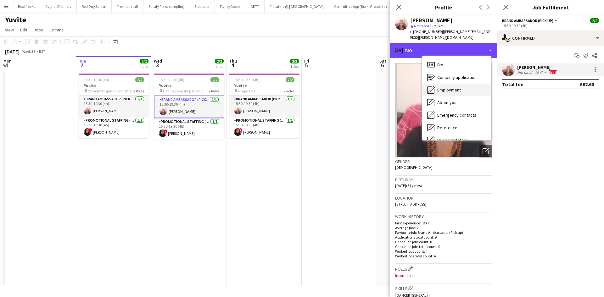
scroll to position [84, 0]
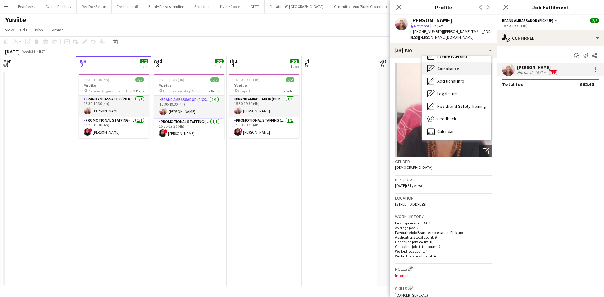
click at [453, 66] on span "Compliance" at bounding box center [448, 69] width 22 height 6
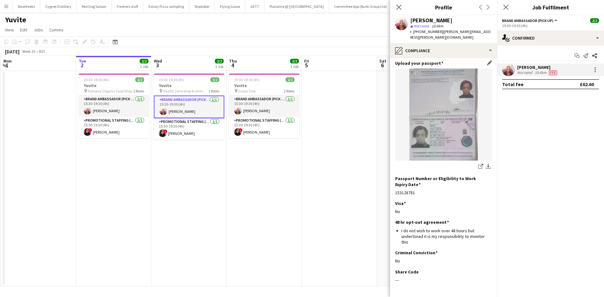
scroll to position [61, 0]
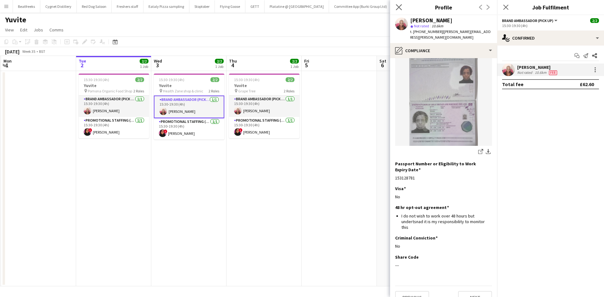
click at [397, 4] on app-icon "Close pop-in" at bounding box center [399, 7] width 9 height 9
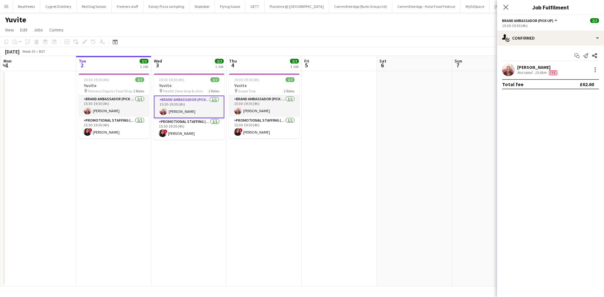
click at [503, 3] on div "Close pop-in" at bounding box center [506, 7] width 18 height 14
click at [506, 7] on icon at bounding box center [506, 7] width 6 height 6
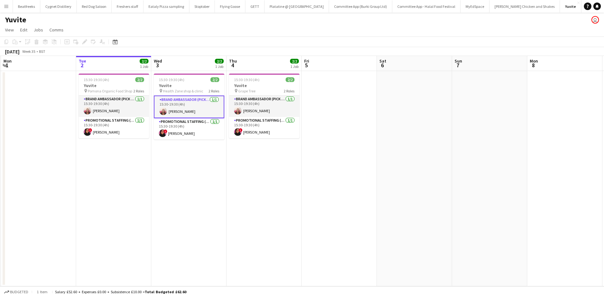
click at [5, 8] on app-icon "Menu" at bounding box center [6, 6] width 5 height 5
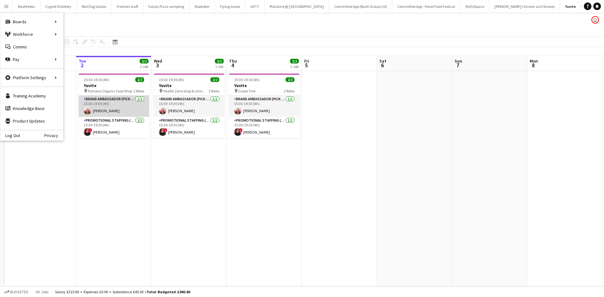
click at [116, 108] on app-card-role "Brand Ambassador (Pick up) [DATE] 15:30-19:30 (4h) [PERSON_NAME]" at bounding box center [114, 106] width 70 height 21
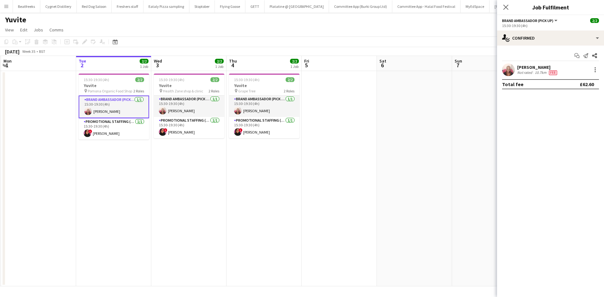
click at [557, 65] on div "[PERSON_NAME]" at bounding box center [537, 68] width 41 height 6
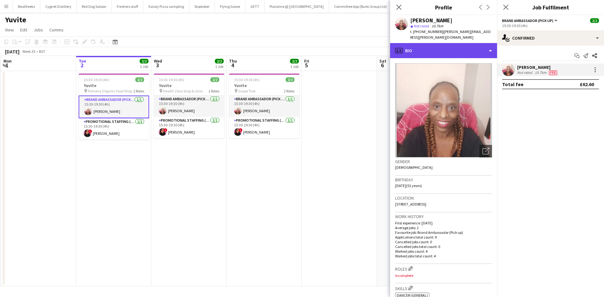
click at [445, 44] on div "profile Bio" at bounding box center [443, 50] width 107 height 15
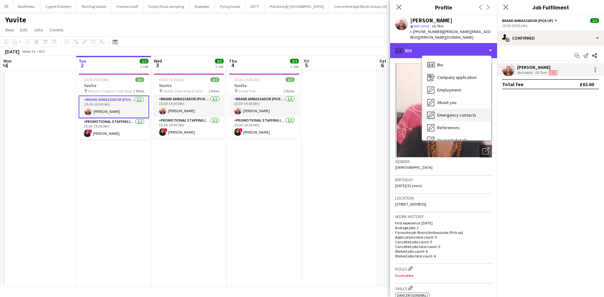
scroll to position [84, 0]
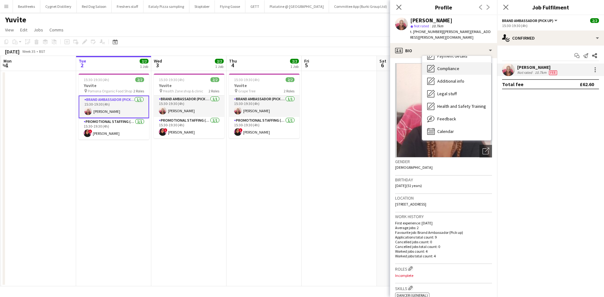
click at [454, 66] on span "Compliance" at bounding box center [448, 69] width 22 height 6
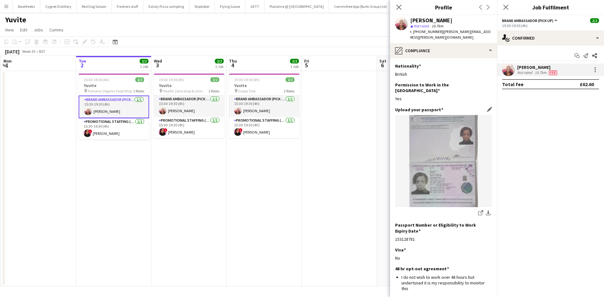
scroll to position [25, 0]
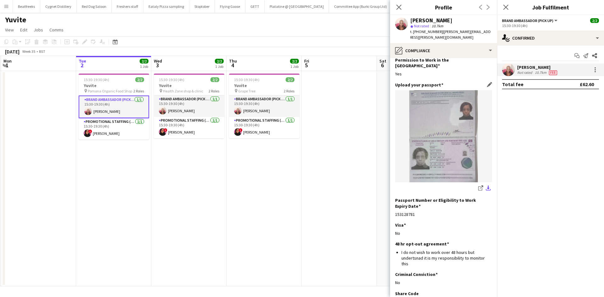
click at [486, 186] on app-icon "download-bottom" at bounding box center [488, 189] width 5 height 6
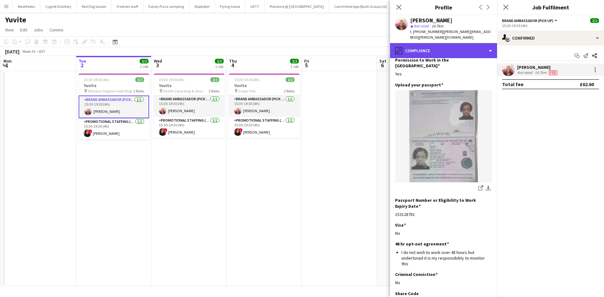
click at [429, 44] on div "pencil4 Compliance" at bounding box center [443, 50] width 107 height 15
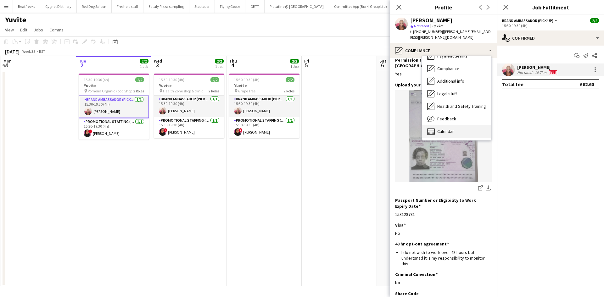
click at [447, 129] on span "Calendar" at bounding box center [445, 132] width 17 height 6
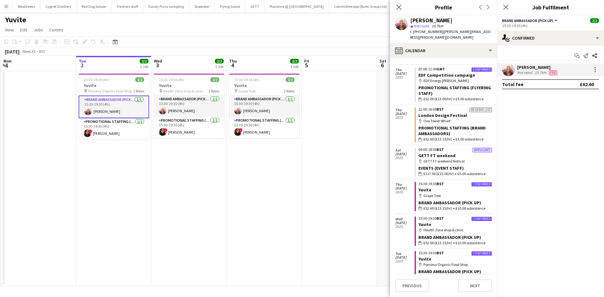
scroll to position [270, 0]
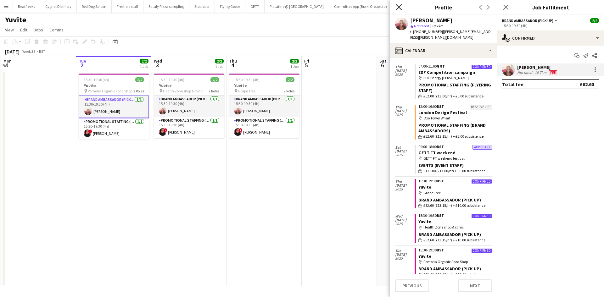
click at [401, 9] on icon at bounding box center [399, 7] width 6 height 6
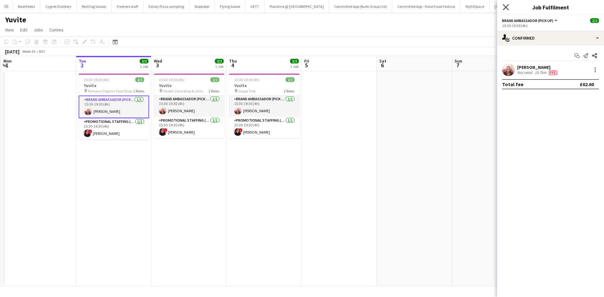
click at [507, 7] on icon "Close pop-in" at bounding box center [506, 7] width 6 height 6
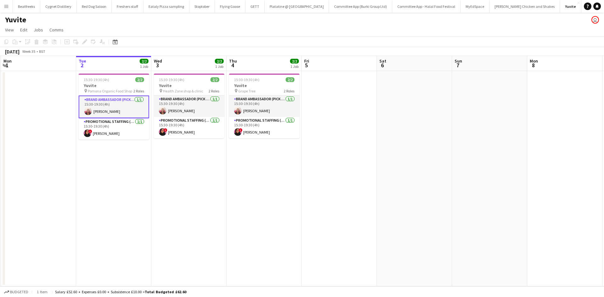
click at [6, 8] on app-icon "Menu" at bounding box center [6, 6] width 5 height 5
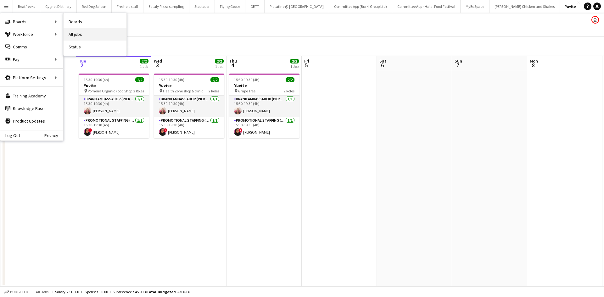
click at [72, 35] on link "All jobs" at bounding box center [95, 34] width 63 height 13
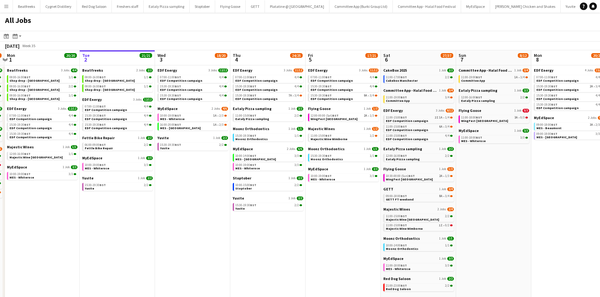
scroll to position [0, 146]
click at [47, 152] on link "12:00-16:00 BST 1/1 Majestic Wine [GEOGRAPHIC_DATA]" at bounding box center [42, 155] width 67 height 7
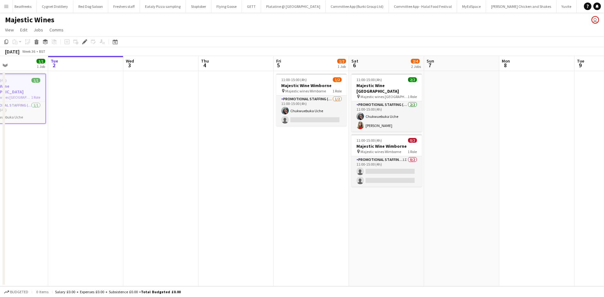
scroll to position [0, 178]
click at [370, 122] on app-card-role "Promotional Staffing (Flyering Staff) [DATE] 11:00-15:00 (4h) Chukwuebuka Uche …" at bounding box center [386, 116] width 70 height 31
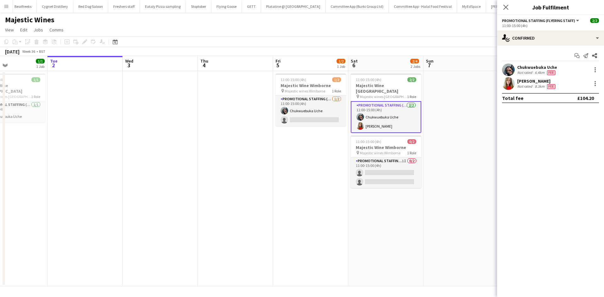
click at [2, 7] on button "Menu" at bounding box center [6, 6] width 13 height 13
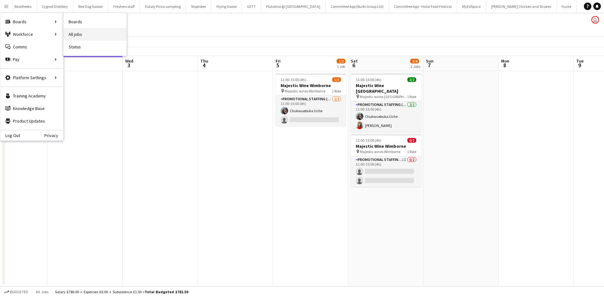
click at [76, 32] on link "All jobs" at bounding box center [95, 34] width 63 height 13
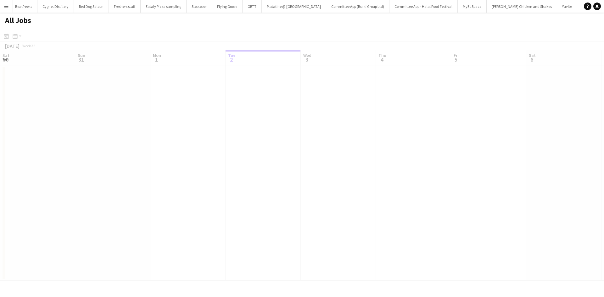
scroll to position [0, 150]
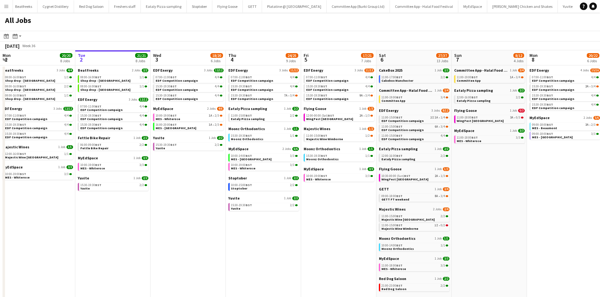
click at [9, 4] on button "Menu" at bounding box center [6, 6] width 13 height 13
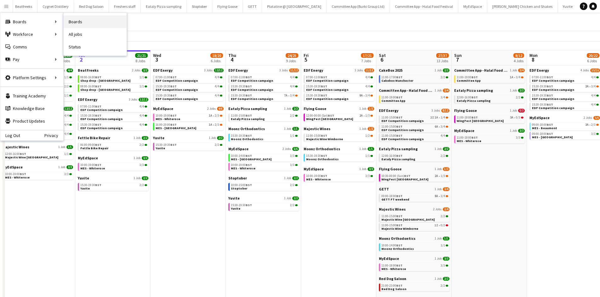
click at [73, 21] on link "Boards" at bounding box center [95, 21] width 63 height 13
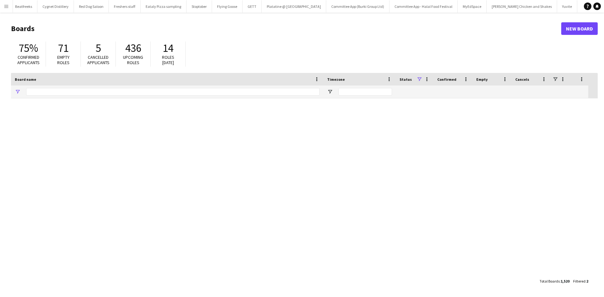
type input "******"
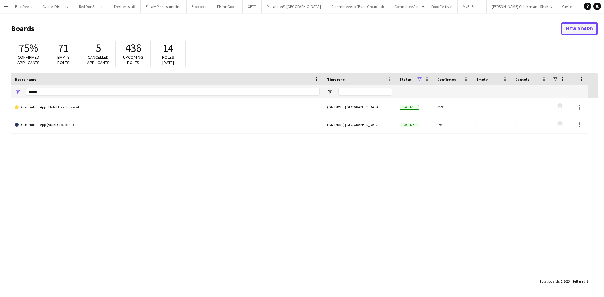
click at [574, 26] on link "New Board" at bounding box center [579, 28] width 37 height 13
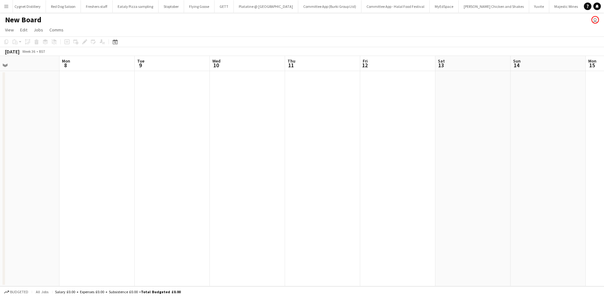
scroll to position [0, 242]
click at [453, 124] on app-date-cell at bounding box center [472, 179] width 75 height 216
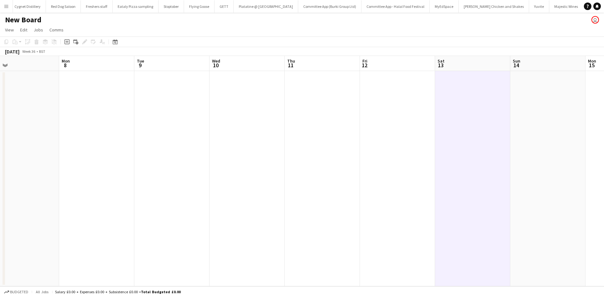
click at [447, 68] on app-board-header-date "Sat 13" at bounding box center [472, 63] width 75 height 15
click at [436, 80] on app-date-cell at bounding box center [472, 179] width 75 height 216
click at [67, 42] on icon "Add job" at bounding box center [67, 41] width 5 height 5
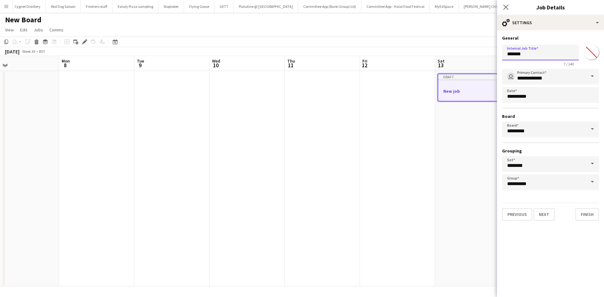
drag, startPoint x: 536, startPoint y: 53, endPoint x: 493, endPoint y: 56, distance: 43.2
click at [493, 56] on body "Menu Boards Boards Boards All jobs Status Workforce Workforce My Workforce Recr…" at bounding box center [302, 148] width 604 height 297
type input "**********"
click at [520, 130] on input "*********" at bounding box center [550, 130] width 97 height 16
click at [455, 140] on body "Menu Boards Boards Boards All jobs Status Workforce Workforce My Workforce Recr…" at bounding box center [302, 148] width 604 height 297
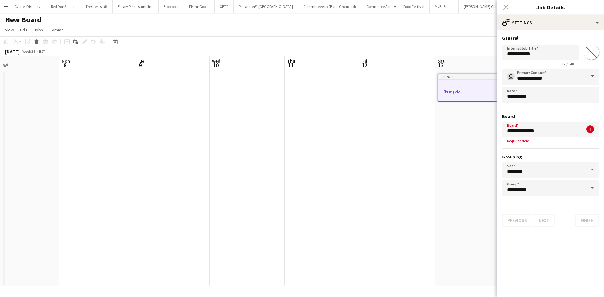
type input "**********"
click at [534, 54] on input "**********" at bounding box center [540, 53] width 77 height 16
type input "**********"
click at [593, 49] on input "*******" at bounding box center [591, 52] width 23 height 23
type input "*******"
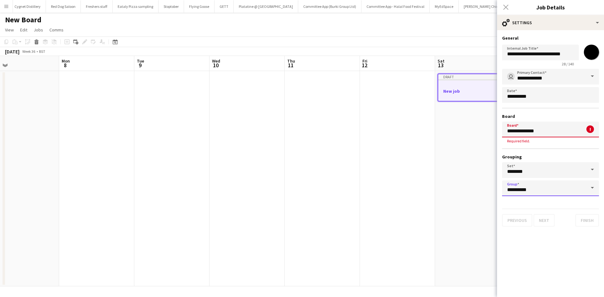
click at [576, 189] on input "**********" at bounding box center [550, 189] width 97 height 16
click at [539, 261] on mat-expansion-panel "**********" at bounding box center [550, 163] width 107 height 267
click at [474, 196] on app-date-cell "Draft New job" at bounding box center [472, 179] width 75 height 216
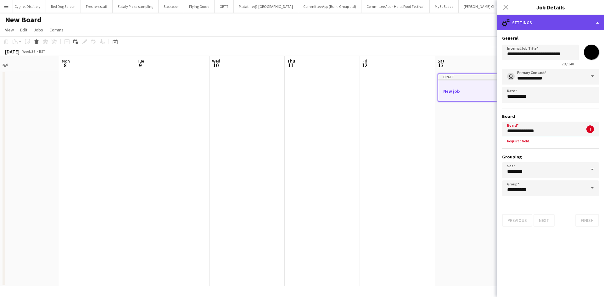
click at [529, 22] on div "cog-double-3 Settings" at bounding box center [550, 22] width 107 height 15
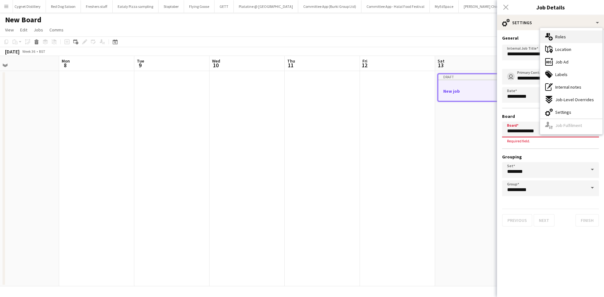
click at [559, 34] on span "Roles" at bounding box center [560, 37] width 11 height 6
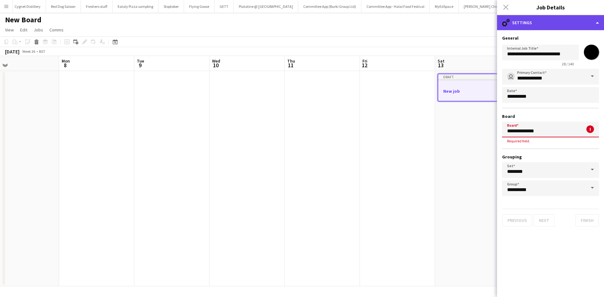
click at [531, 20] on div "cog-double-3 Settings" at bounding box center [550, 22] width 107 height 15
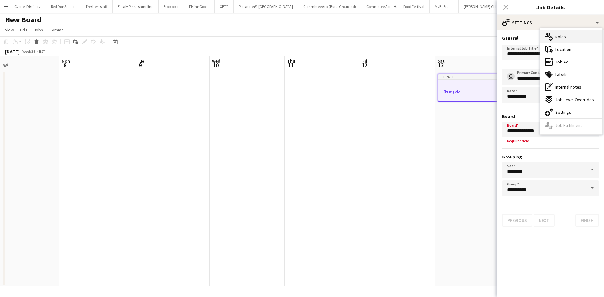
click at [548, 36] on icon at bounding box center [547, 35] width 4 height 4
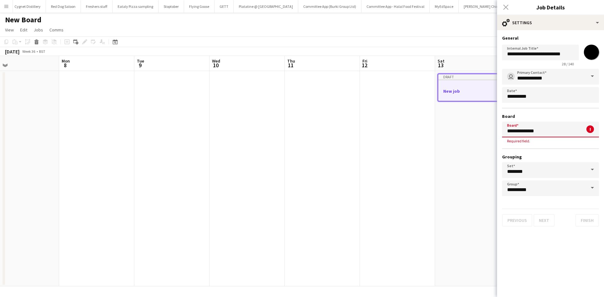
click at [541, 130] on input "**********" at bounding box center [550, 130] width 97 height 16
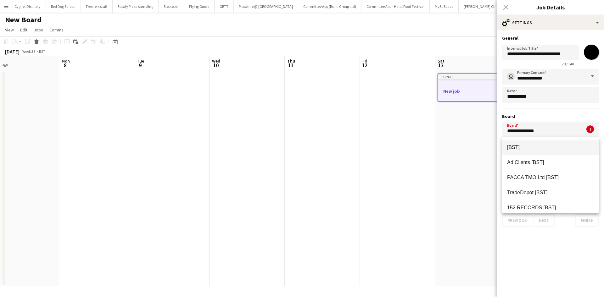
click at [508, 130] on input "**********" at bounding box center [550, 130] width 97 height 16
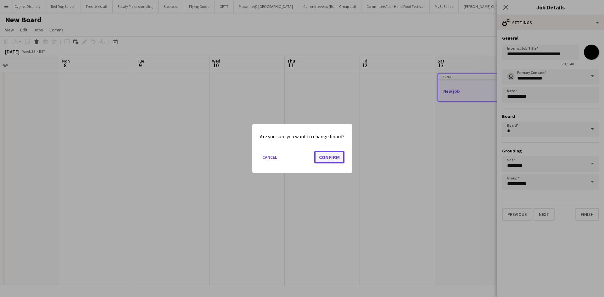
click at [327, 159] on button "Confirm" at bounding box center [329, 157] width 30 height 13
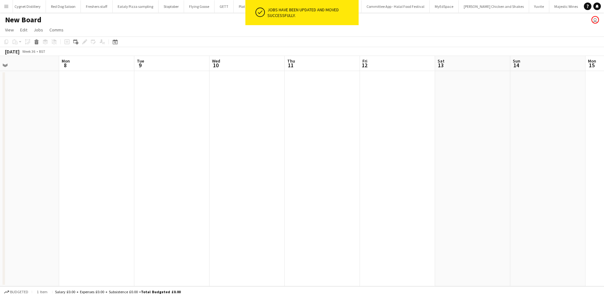
click at [406, 123] on app-date-cell at bounding box center [397, 179] width 75 height 216
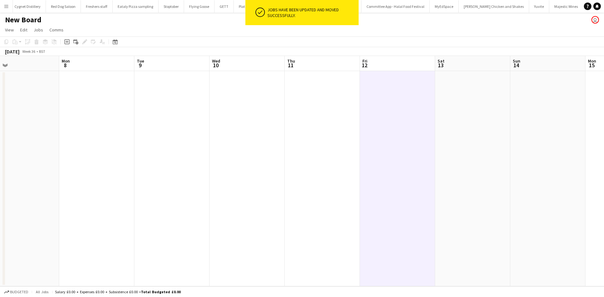
click at [440, 68] on span "13" at bounding box center [441, 65] width 8 height 7
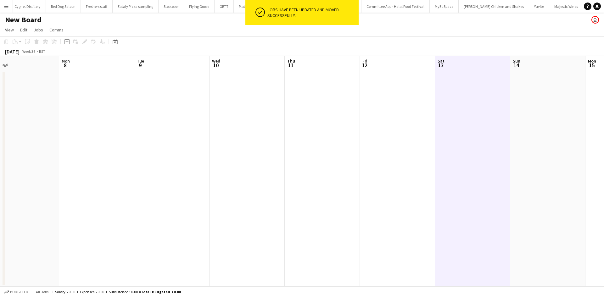
click at [444, 69] on app-board-header-date "Sat 13" at bounding box center [472, 63] width 75 height 15
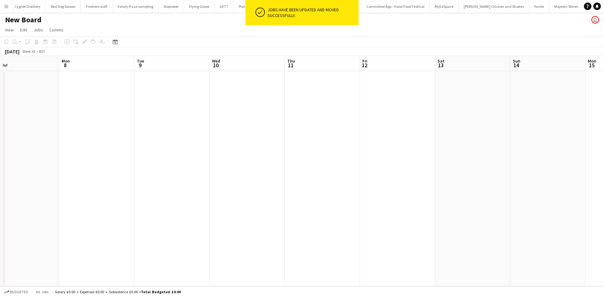
click at [437, 72] on app-date-cell at bounding box center [472, 179] width 75 height 216
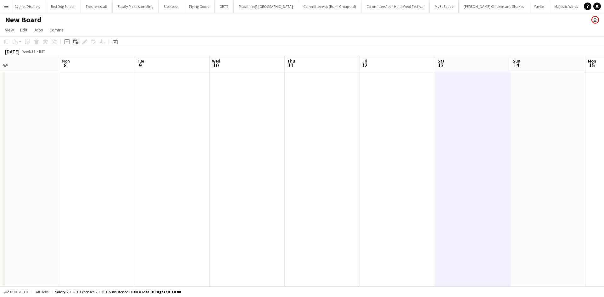
click at [73, 44] on div "Add linked Job" at bounding box center [76, 42] width 8 height 8
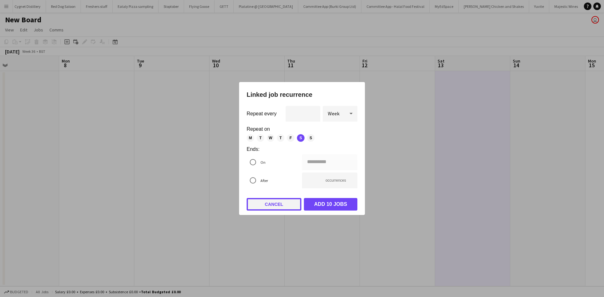
click at [278, 206] on button "Cancel" at bounding box center [274, 204] width 55 height 13
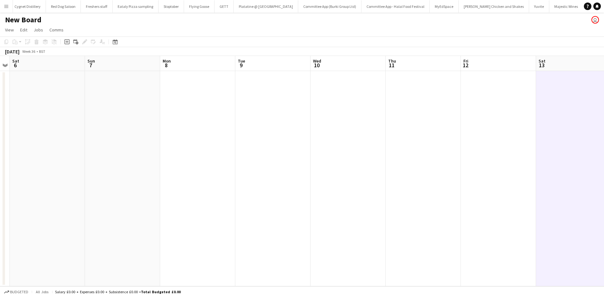
scroll to position [0, 139]
click at [24, 20] on h1 "New Board" at bounding box center [23, 19] width 37 height 9
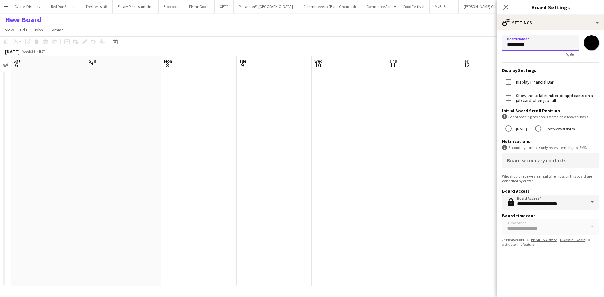
drag, startPoint x: 536, startPoint y: 44, endPoint x: 415, endPoint y: 76, distance: 125.7
click at [415, 76] on body "Menu Boards Boards Boards All jobs Status Workforce Workforce My Workforce Recr…" at bounding box center [302, 148] width 604 height 297
type input "**********"
click at [445, 189] on app-date-cell at bounding box center [424, 179] width 75 height 216
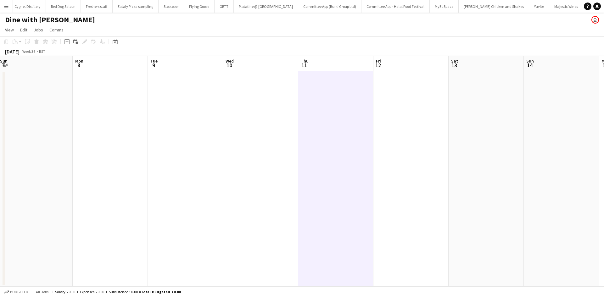
scroll to position [0, 228]
click at [455, 99] on app-date-cell at bounding box center [485, 179] width 75 height 216
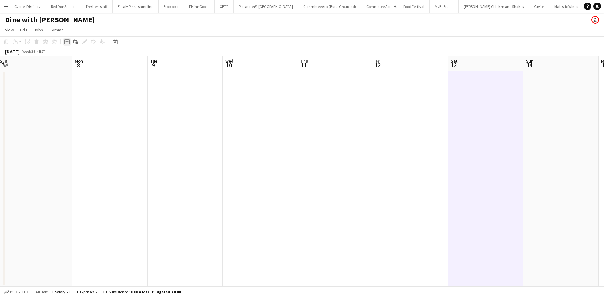
click at [64, 42] on div "Add job" at bounding box center [67, 42] width 8 height 8
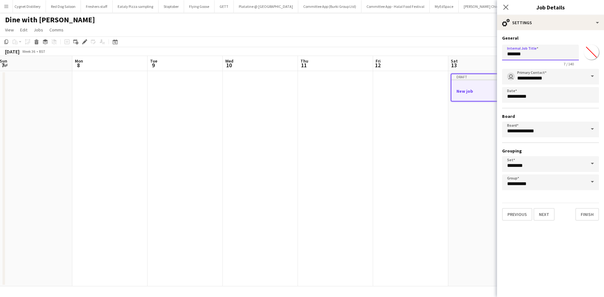
click at [533, 59] on input "*******" at bounding box center [540, 53] width 77 height 16
drag, startPoint x: 532, startPoint y: 57, endPoint x: 484, endPoint y: 61, distance: 48.3
click at [484, 61] on body "Menu Boards Boards Boards All jobs Status Workforce Workforce My Workforce Recr…" at bounding box center [302, 148] width 604 height 297
type input "*"
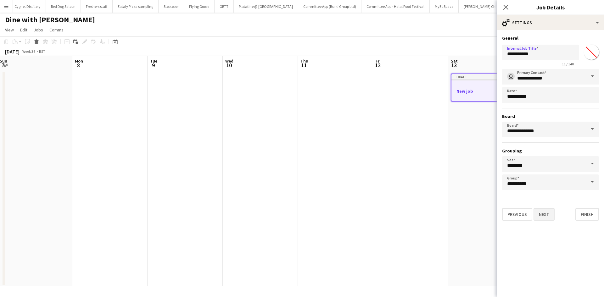
type input "**********"
click at [540, 216] on button "Next" at bounding box center [544, 214] width 21 height 13
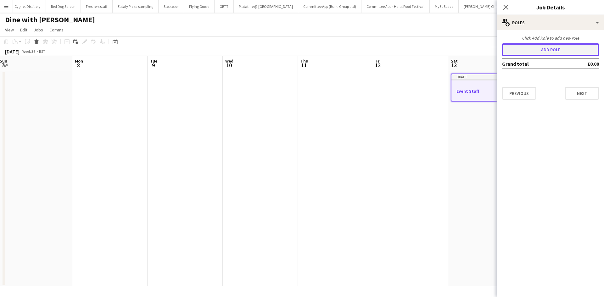
click at [557, 49] on button "Add role" at bounding box center [550, 49] width 97 height 13
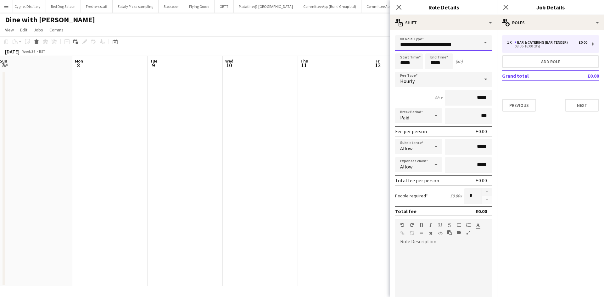
click at [448, 45] on input "**********" at bounding box center [443, 43] width 97 height 16
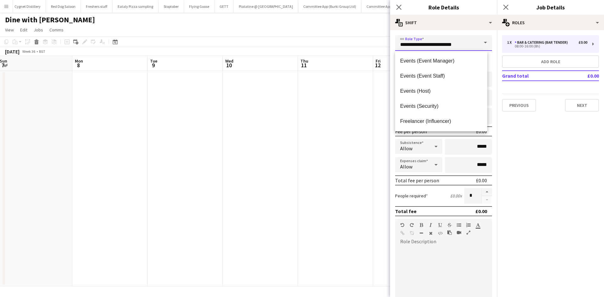
scroll to position [197, 0]
click at [429, 71] on mat-option "Events (Event Staff)" at bounding box center [441, 75] width 92 height 15
type input "**********"
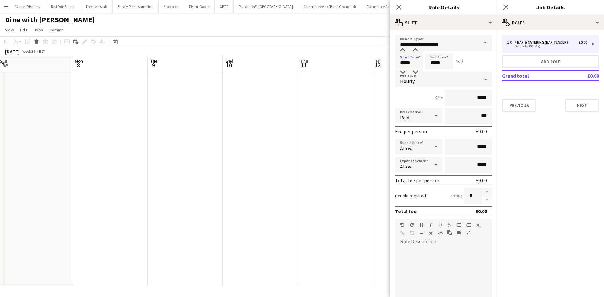
drag, startPoint x: 391, startPoint y: 65, endPoint x: 379, endPoint y: 65, distance: 11.3
click at [379, 65] on body "Menu Boards Boards Boards All jobs Status Workforce Workforce My Workforce Recr…" at bounding box center [302, 148] width 604 height 297
type input "*****"
drag, startPoint x: 473, startPoint y: 98, endPoint x: 521, endPoint y: 97, distance: 48.8
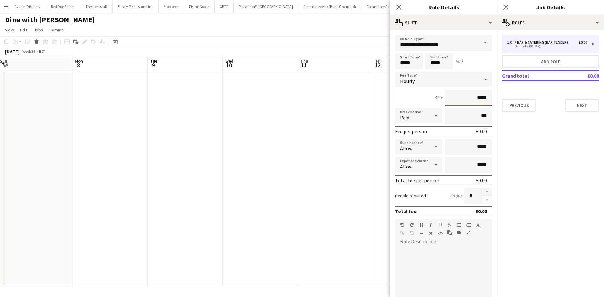
click at [521, 97] on body "Menu Boards Boards Boards All jobs Status Workforce Workforce My Workforce Recr…" at bounding box center [302, 148] width 604 height 297
type input "**"
type input "******"
drag, startPoint x: 472, startPoint y: 146, endPoint x: 499, endPoint y: 141, distance: 27.4
click at [499, 141] on body "Menu Boards Boards Boards All jobs Status Workforce Workforce My Workforce Recr…" at bounding box center [302, 148] width 604 height 297
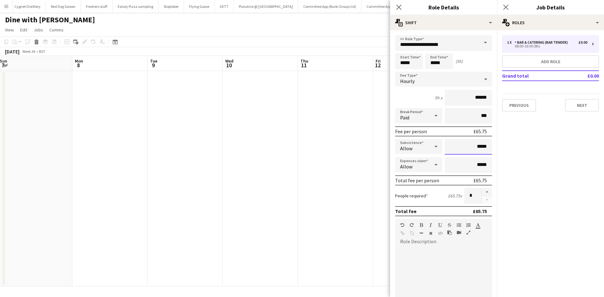
click at [475, 147] on input "*****" at bounding box center [468, 147] width 47 height 16
type input "**"
click at [425, 118] on div "Paid" at bounding box center [412, 115] width 35 height 15
click at [420, 145] on mat-option "Unpaid" at bounding box center [417, 150] width 45 height 16
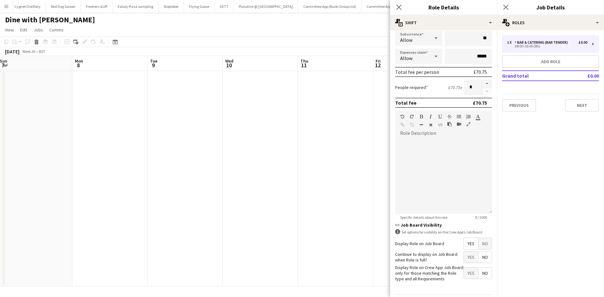
scroll to position [129, 0]
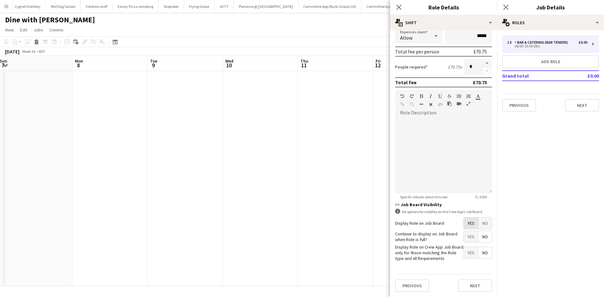
click at [467, 224] on span "Yes" at bounding box center [471, 223] width 14 height 11
click at [466, 237] on span "Yes" at bounding box center [471, 236] width 14 height 11
click at [482, 252] on span "No" at bounding box center [485, 252] width 13 height 11
drag, startPoint x: 449, startPoint y: 144, endPoint x: 413, endPoint y: 133, distance: 37.3
click at [413, 133] on div at bounding box center [443, 156] width 97 height 76
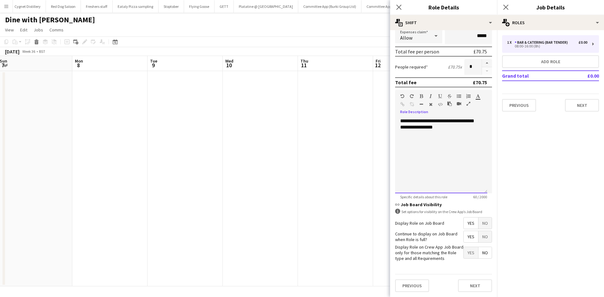
click at [400, 123] on div "**********" at bounding box center [441, 156] width 92 height 76
click at [401, 123] on div "**********" at bounding box center [441, 156] width 92 height 76
click at [405, 127] on div "**********" at bounding box center [441, 156] width 92 height 76
click at [420, 129] on div "**********" at bounding box center [441, 156] width 92 height 76
click at [448, 149] on div "**********" at bounding box center [441, 140] width 82 height 19
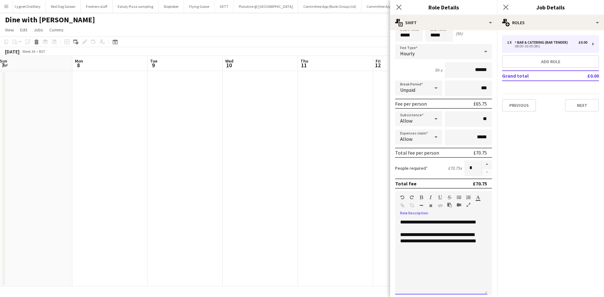
scroll to position [0, 0]
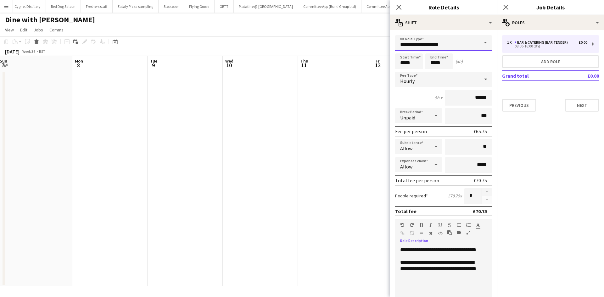
click at [432, 44] on input "**********" at bounding box center [443, 43] width 97 height 16
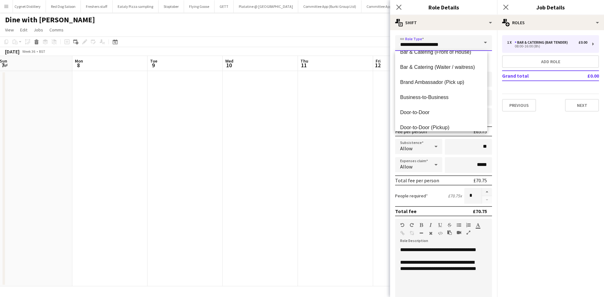
scroll to position [54, 0]
drag, startPoint x: 444, startPoint y: 44, endPoint x: 369, endPoint y: 47, distance: 75.9
click at [369, 47] on body "Menu Boards Boards Boards All jobs Status Workforce Workforce My Workforce Recr…" at bounding box center [302, 148] width 604 height 297
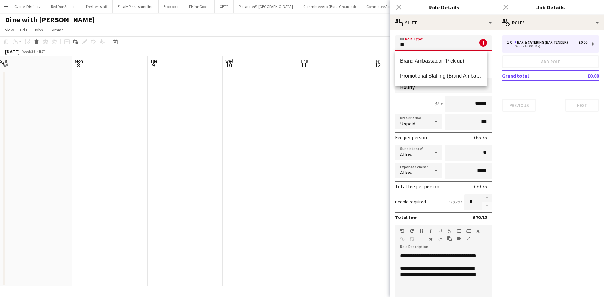
scroll to position [0, 0]
click at [445, 73] on span "Promotional Staffing (Brand Ambassadors)" at bounding box center [441, 76] width 82 height 6
type input "**********"
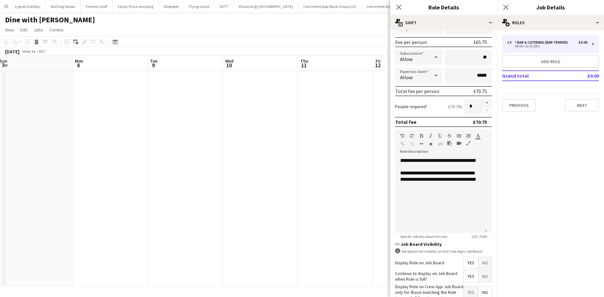
scroll to position [129, 0]
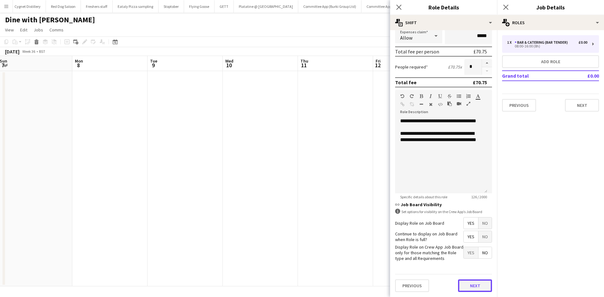
click at [468, 288] on button "Next" at bounding box center [475, 286] width 34 height 13
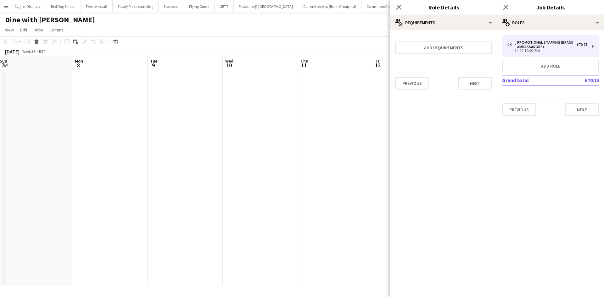
scroll to position [0, 0]
click at [478, 82] on button "Next" at bounding box center [475, 83] width 34 height 13
click at [434, 84] on button "Next" at bounding box center [437, 84] width 21 height 13
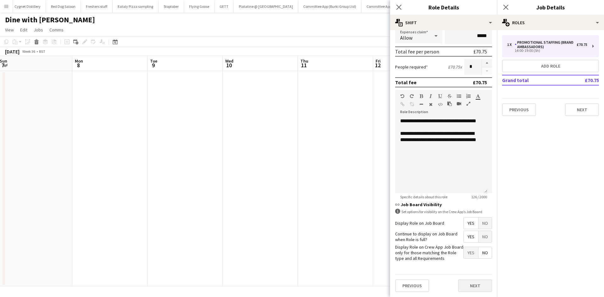
scroll to position [129, 0]
click at [473, 286] on button "Next" at bounding box center [475, 286] width 34 height 13
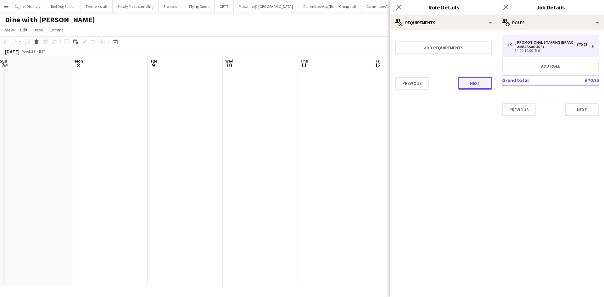
click at [466, 81] on button "Next" at bounding box center [475, 83] width 34 height 13
click at [474, 81] on button "Finish" at bounding box center [481, 84] width 24 height 13
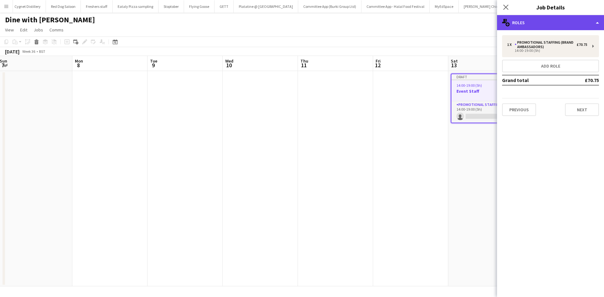
click at [530, 22] on div "multiple-users-add Roles" at bounding box center [550, 22] width 107 height 15
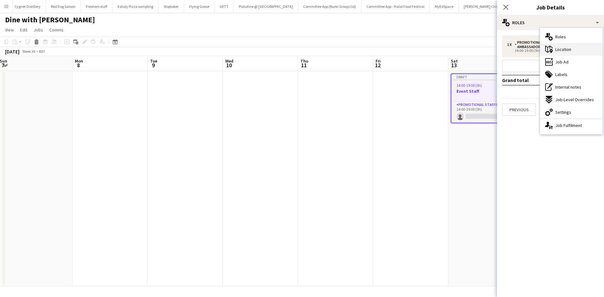
click at [565, 51] on span "Location" at bounding box center [563, 50] width 16 height 6
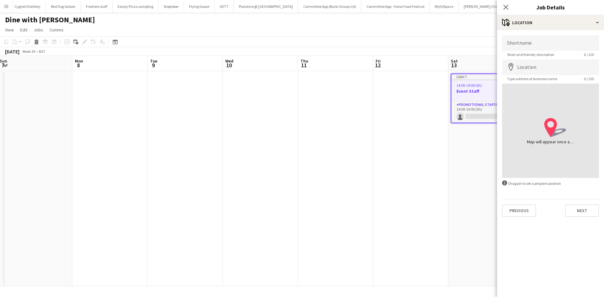
click at [543, 58] on form "Shortname Short and friendly description 0 / 120 Location map-marker Type addre…" at bounding box center [550, 126] width 107 height 182
click at [527, 42] on input "Shortname" at bounding box center [550, 43] width 97 height 16
type input "**********"
click at [557, 62] on input "Location" at bounding box center [550, 67] width 97 height 16
type input "**********"
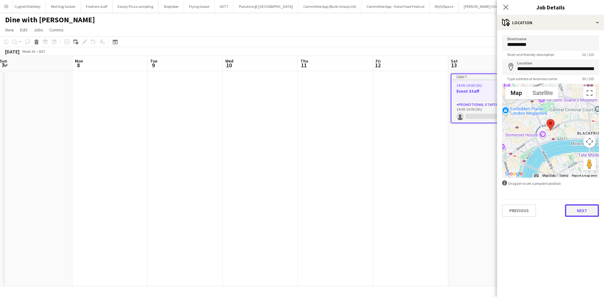
click at [583, 210] on button "Next" at bounding box center [582, 211] width 34 height 13
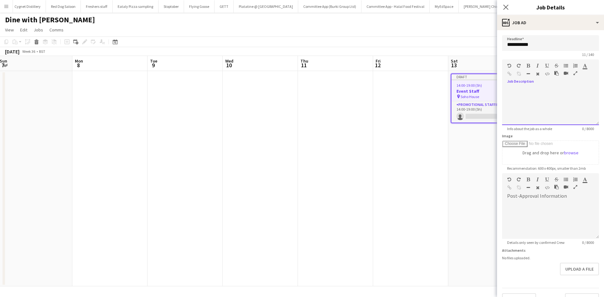
click at [539, 86] on div at bounding box center [550, 104] width 97 height 42
click at [520, 82] on div "default Heading 1 Heading 2 Heading 3 Heading 4 Heading 5 Heading 6 Heading 7 P…" at bounding box center [550, 71] width 97 height 24
drag, startPoint x: 532, startPoint y: 92, endPoint x: 494, endPoint y: 92, distance: 38.1
click at [494, 92] on body "Menu Boards Boards Boards All jobs Status Workforce Workforce My Workforce Recr…" at bounding box center [302, 148] width 604 height 297
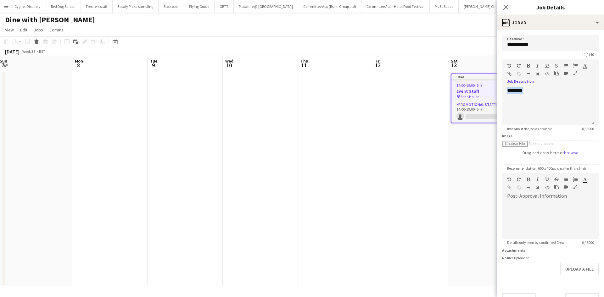
click at [530, 66] on icon "button" at bounding box center [528, 66] width 3 height 4
click at [546, 65] on icon "button" at bounding box center [547, 66] width 4 height 4
click at [540, 92] on div "********" at bounding box center [548, 106] width 92 height 38
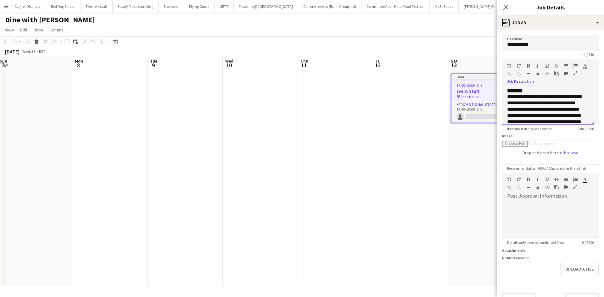
click at [508, 98] on div "**********" at bounding box center [545, 116] width 77 height 44
click at [565, 65] on icon "button" at bounding box center [566, 66] width 4 height 4
click at [543, 104] on li "**********" at bounding box center [549, 119] width 71 height 50
drag, startPoint x: 567, startPoint y: 108, endPoint x: 515, endPoint y: 110, distance: 52.3
click at [515, 110] on li "**********" at bounding box center [549, 128] width 71 height 44
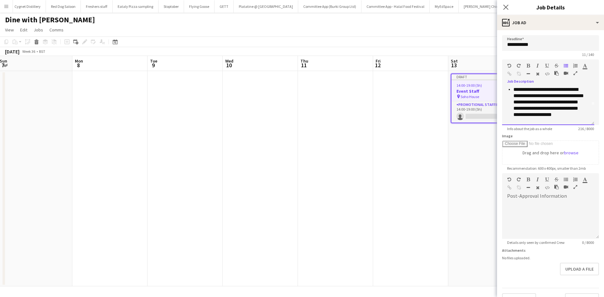
scroll to position [20, 0]
click at [533, 103] on li "**********" at bounding box center [549, 105] width 71 height 38
click at [572, 112] on li "**********" at bounding box center [549, 110] width 71 height 19
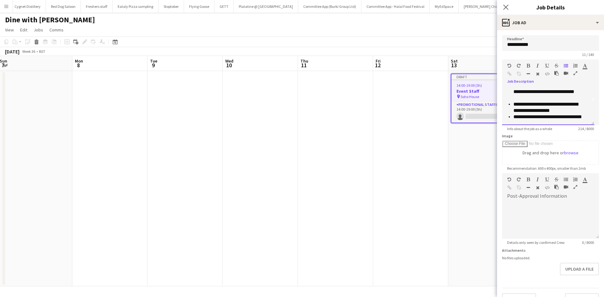
click at [516, 119] on li "**********" at bounding box center [549, 117] width 71 height 6
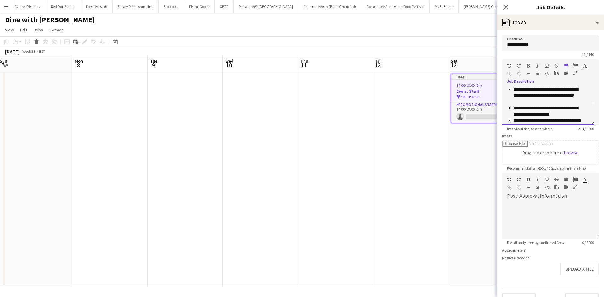
scroll to position [20, 0]
click at [516, 109] on li "**********" at bounding box center [549, 111] width 71 height 13
click at [517, 103] on li "**********" at bounding box center [549, 108] width 71 height 19
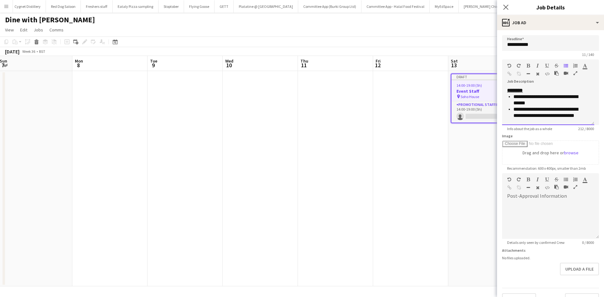
click at [508, 89] on u "********" at bounding box center [515, 90] width 16 height 5
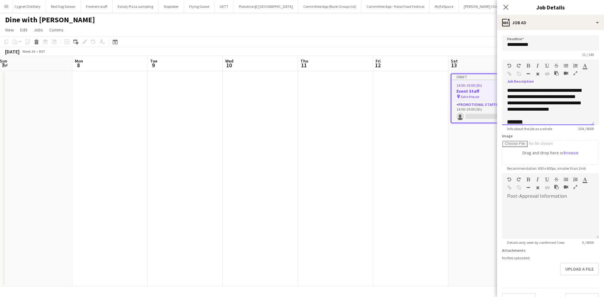
click at [507, 91] on div "**********" at bounding box center [548, 106] width 92 height 38
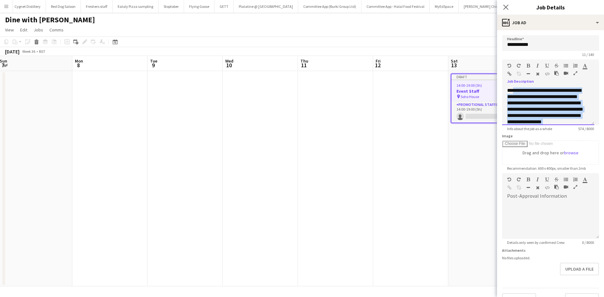
drag, startPoint x: 521, startPoint y: 102, endPoint x: 514, endPoint y: 80, distance: 23.8
click at [514, 80] on div "**********" at bounding box center [550, 92] width 97 height 66
click at [519, 96] on div "**********" at bounding box center [545, 106] width 77 height 38
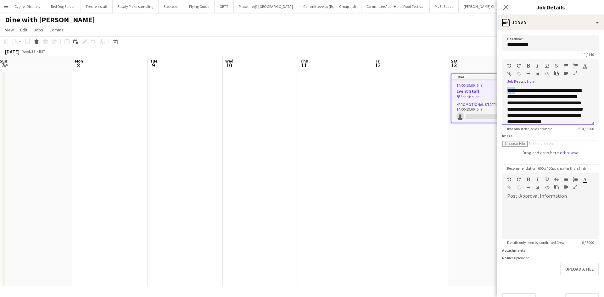
drag, startPoint x: 517, startPoint y: 91, endPoint x: 483, endPoint y: 91, distance: 34.3
click at [483, 91] on body "Menu Boards Boards Boards All jobs Status Workforce Workforce My Workforce Recr…" at bounding box center [302, 148] width 604 height 297
drag, startPoint x: 575, startPoint y: 97, endPoint x: 566, endPoint y: 98, distance: 8.9
click at [566, 98] on div "**********" at bounding box center [545, 106] width 77 height 38
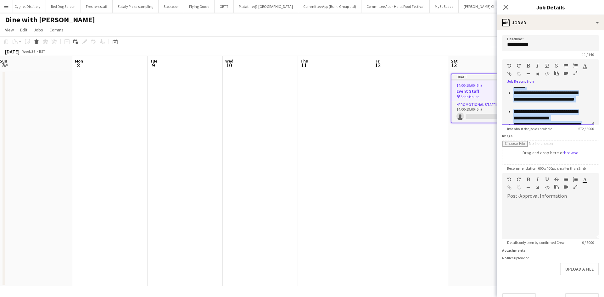
drag, startPoint x: 554, startPoint y: 117, endPoint x: 561, endPoint y: 122, distance: 8.9
click at [561, 122] on div "**********" at bounding box center [548, 106] width 92 height 38
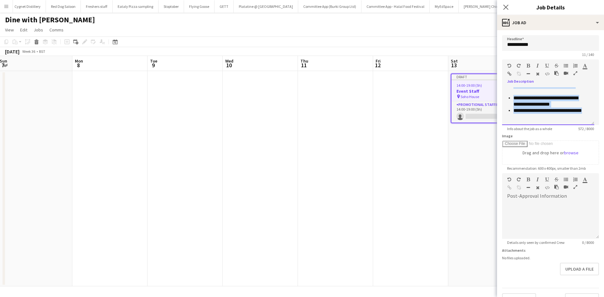
click at [554, 99] on li "**********" at bounding box center [549, 101] width 71 height 13
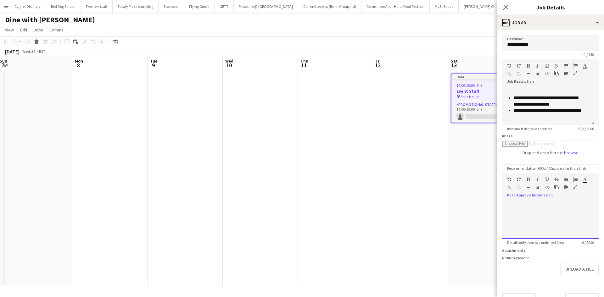
click at [541, 206] on div at bounding box center [550, 220] width 97 height 38
paste div
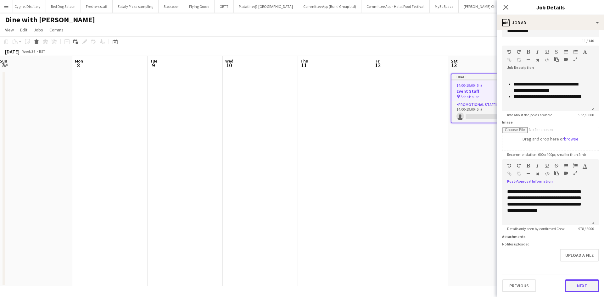
click at [574, 281] on button "Next" at bounding box center [582, 286] width 34 height 13
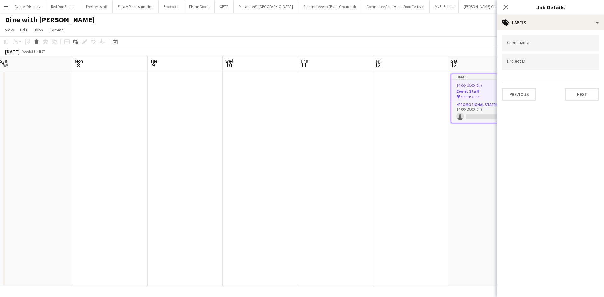
scroll to position [0, 0]
click at [575, 92] on button "Next" at bounding box center [582, 94] width 34 height 13
click at [582, 63] on button "Next" at bounding box center [582, 65] width 34 height 13
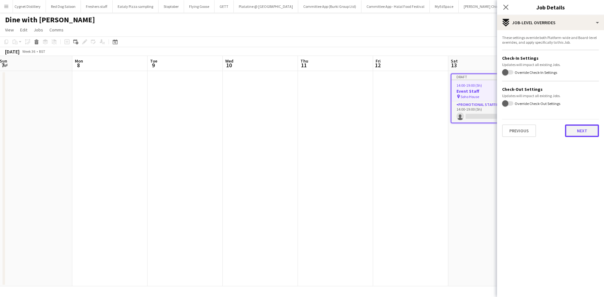
click at [584, 130] on button "Next" at bounding box center [582, 131] width 34 height 13
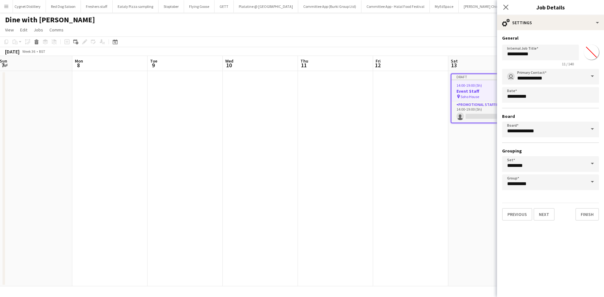
click at [590, 49] on input "*******" at bounding box center [591, 52] width 23 height 23
type input "*******"
click at [570, 242] on mat-expansion-panel "**********" at bounding box center [550, 163] width 107 height 267
click at [587, 215] on button "Finish" at bounding box center [588, 214] width 24 height 13
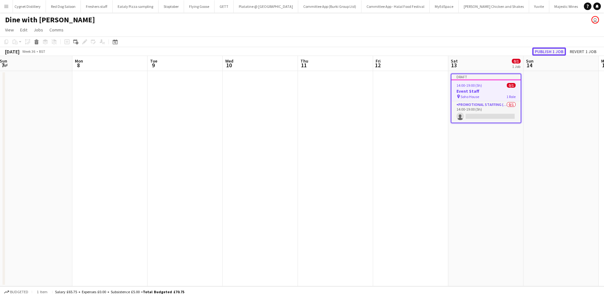
click at [547, 49] on button "Publish 1 job" at bounding box center [549, 52] width 34 height 8
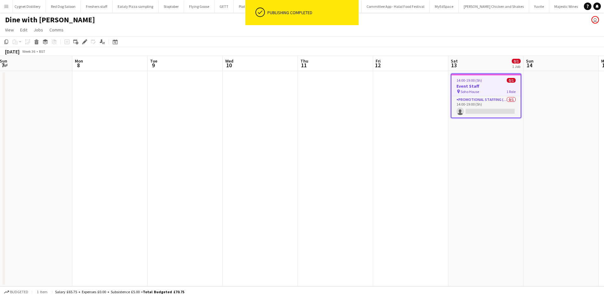
click at [475, 167] on app-date-cell "14:00-19:00 (5h) 0/1 Event Staff pin Soho House 1 Role Promotional Staffing (Br…" at bounding box center [485, 179] width 75 height 216
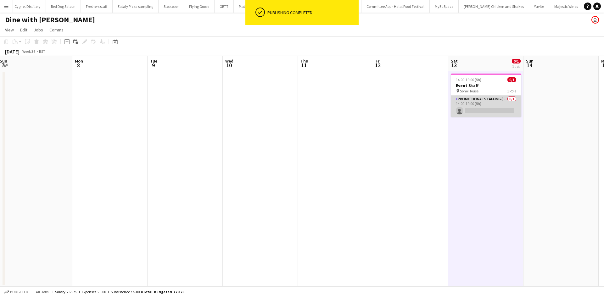
click at [474, 101] on app-card-role "Promotional Staffing (Brand Ambassadors) 0/1 14:00-19:00 (5h) single-neutral-ac…" at bounding box center [486, 106] width 70 height 21
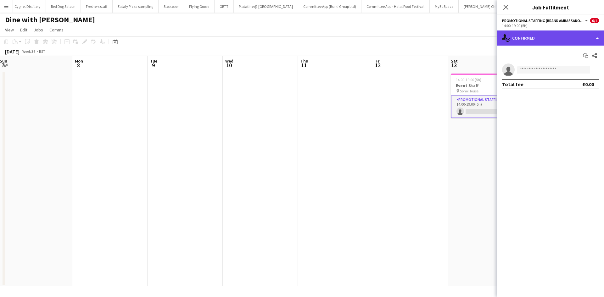
click at [528, 33] on div "single-neutral-actions-check-2 Confirmed" at bounding box center [550, 38] width 107 height 15
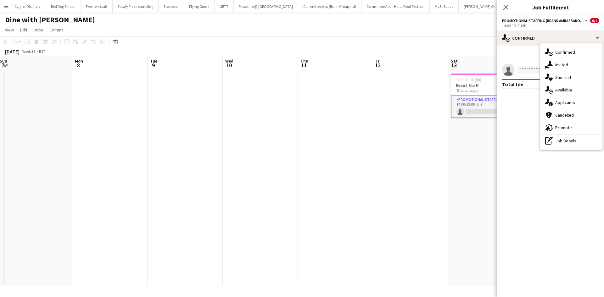
click at [512, 119] on mat-expansion-panel "check Confirmed Start chat Share single-neutral-actions Total fee £0.00" at bounding box center [550, 172] width 107 height 252
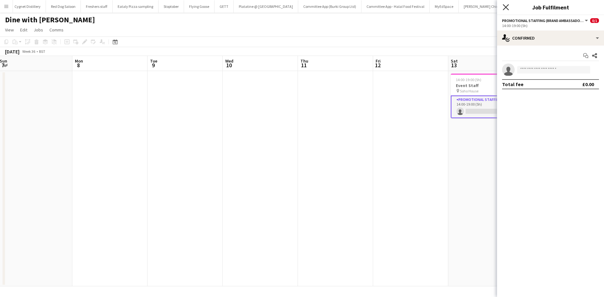
click at [507, 8] on icon at bounding box center [506, 7] width 6 height 6
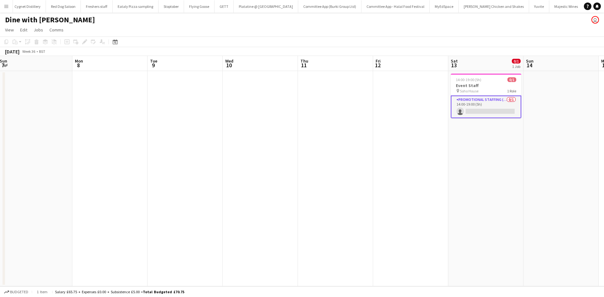
click at [478, 71] on app-board-header-date "Sat 13 0/1 1 Job" at bounding box center [485, 63] width 75 height 15
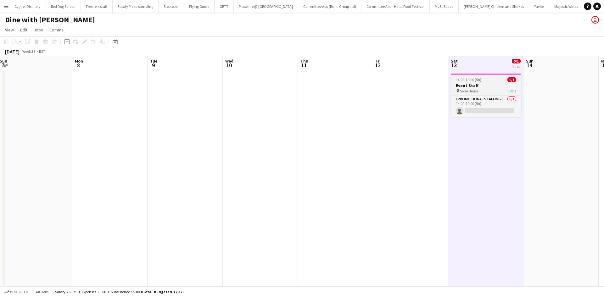
click at [478, 74] on div at bounding box center [486, 74] width 70 height 1
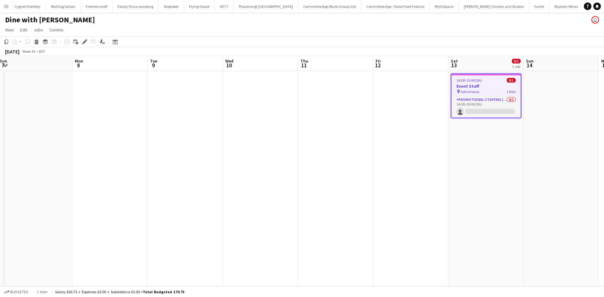
click at [480, 82] on span "14:00-19:00 (5h)" at bounding box center [469, 80] width 25 height 5
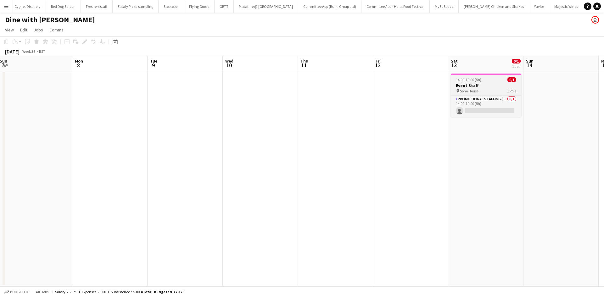
click at [480, 82] on span "14:00-19:00 (5h)" at bounding box center [468, 79] width 25 height 5
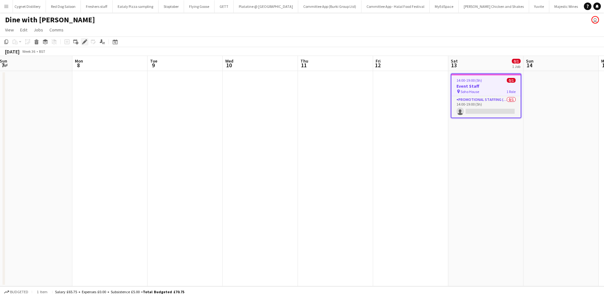
click at [83, 43] on icon "Edit" at bounding box center [84, 41] width 5 height 5
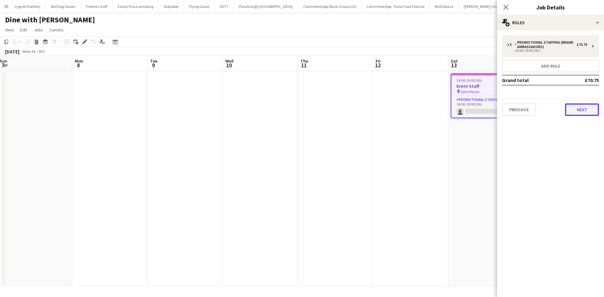
click at [582, 108] on button "Next" at bounding box center [582, 110] width 34 height 13
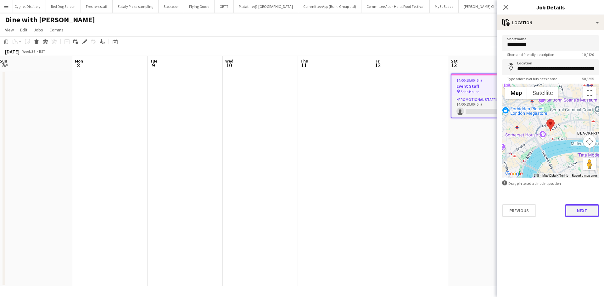
click at [585, 211] on button "Next" at bounding box center [582, 211] width 34 height 13
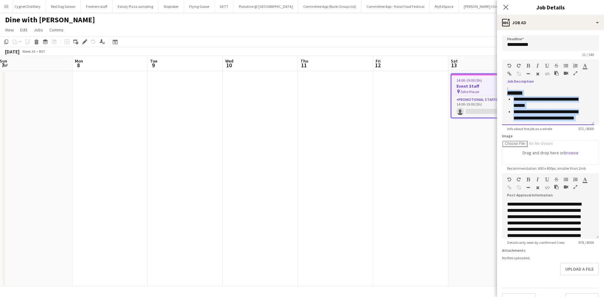
drag, startPoint x: 507, startPoint y: 90, endPoint x: 566, endPoint y: 122, distance: 67.0
click at [566, 122] on div "**********" at bounding box center [548, 106] width 92 height 38
click at [542, 101] on li "**********" at bounding box center [549, 93] width 71 height 19
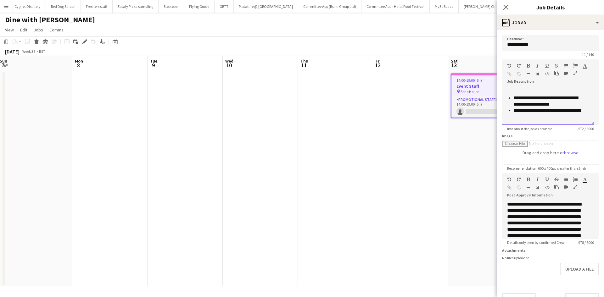
click at [533, 97] on li "**********" at bounding box center [549, 101] width 71 height 13
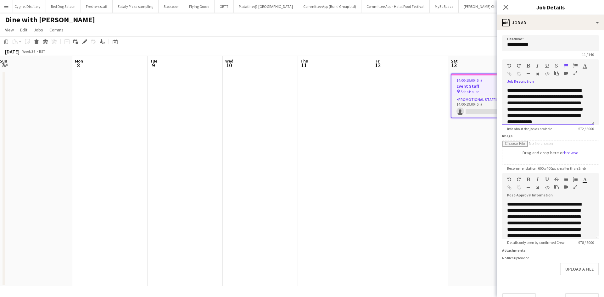
click at [506, 92] on div "**********" at bounding box center [548, 106] width 92 height 38
click at [553, 105] on div "**********" at bounding box center [545, 119] width 77 height 38
click at [546, 92] on div "**********" at bounding box center [545, 90] width 77 height 6
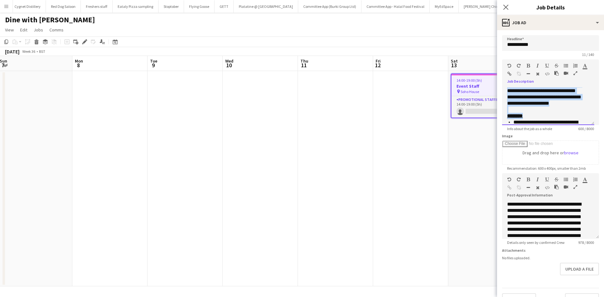
drag, startPoint x: 529, startPoint y: 105, endPoint x: 546, endPoint y: 123, distance: 24.7
click at [546, 123] on div "**********" at bounding box center [548, 106] width 92 height 38
click at [543, 108] on div "**********" at bounding box center [548, 106] width 92 height 38
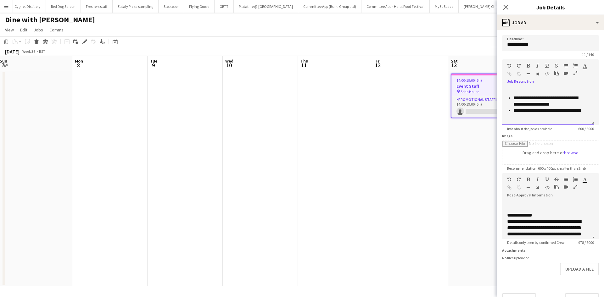
scroll to position [70, 0]
drag, startPoint x: 543, startPoint y: 216, endPoint x: 504, endPoint y: 214, distance: 39.0
click at [504, 214] on div "**********" at bounding box center [548, 220] width 92 height 38
click at [529, 179] on icon "button" at bounding box center [528, 179] width 3 height 4
click at [548, 179] on icon "button" at bounding box center [547, 179] width 4 height 4
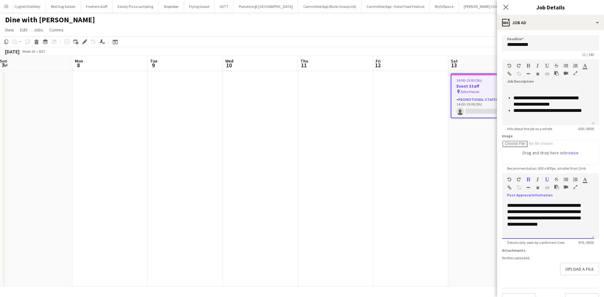
scroll to position [19, 0]
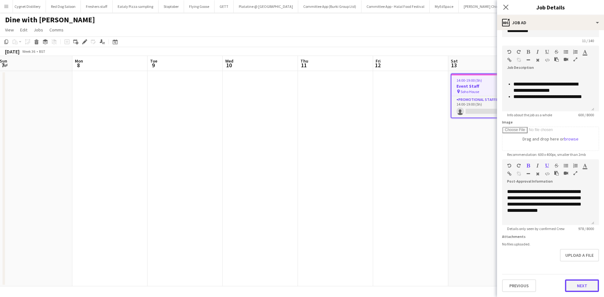
click at [579, 285] on button "Next" at bounding box center [582, 286] width 34 height 13
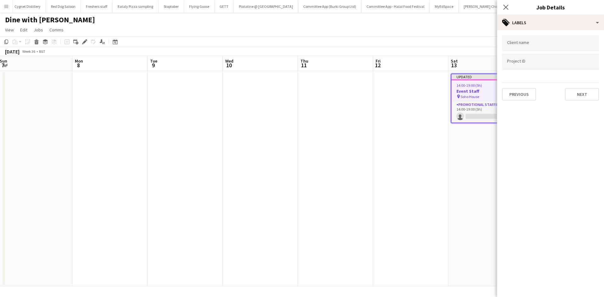
scroll to position [0, 0]
click at [582, 92] on button "Next" at bounding box center [582, 94] width 34 height 13
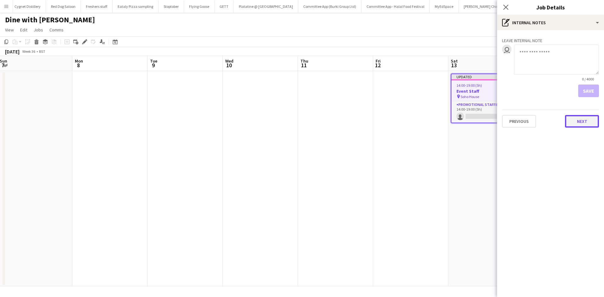
click at [576, 119] on button "Next" at bounding box center [582, 121] width 34 height 13
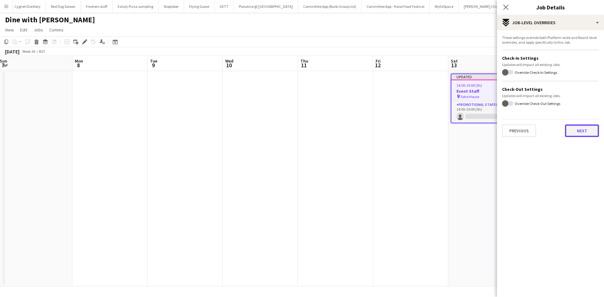
click at [584, 131] on button "Next" at bounding box center [582, 131] width 34 height 13
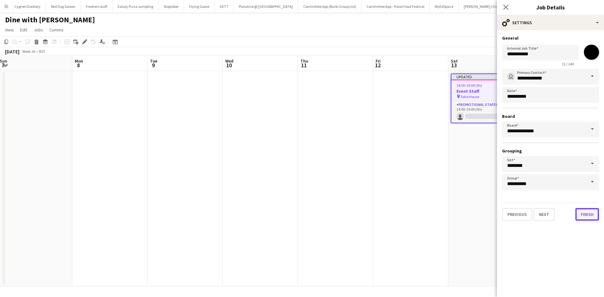
click at [585, 214] on button "Finish" at bounding box center [588, 214] width 24 height 13
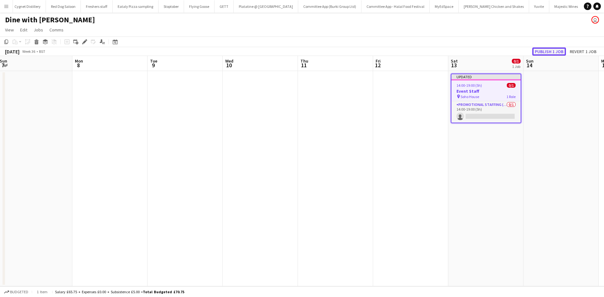
click at [539, 50] on button "Publish 1 job" at bounding box center [549, 52] width 34 height 8
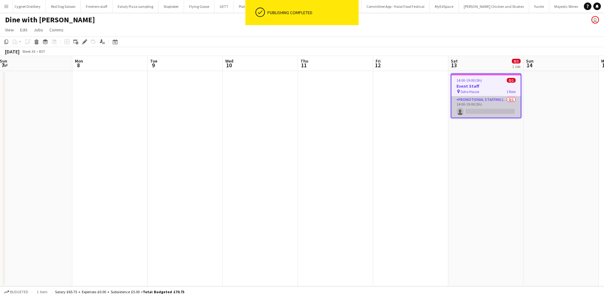
click at [468, 100] on app-card-role "Promotional Staffing (Brand Ambassadors) 0/1 14:00-19:00 (5h) single-neutral-ac…" at bounding box center [486, 106] width 69 height 21
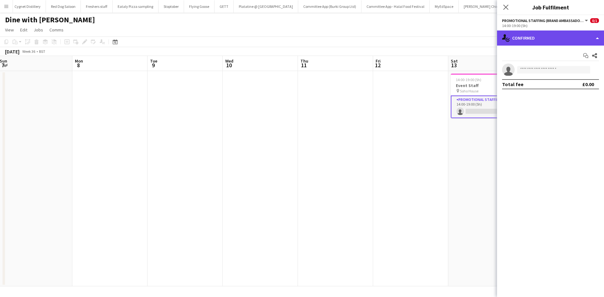
click at [537, 33] on div "single-neutral-actions-check-2 Confirmed" at bounding box center [550, 38] width 107 height 15
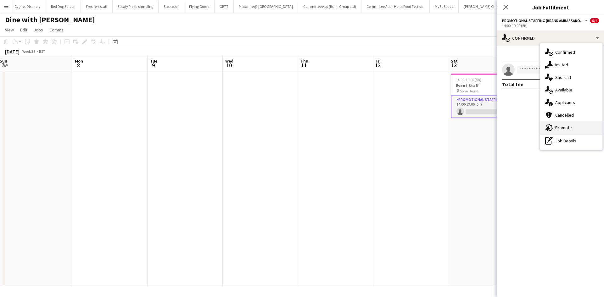
click at [563, 129] on span "Promote" at bounding box center [563, 128] width 17 height 6
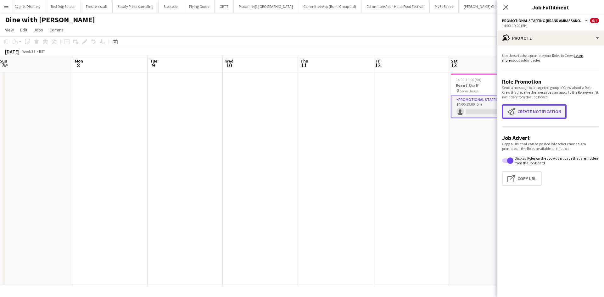
click at [541, 115] on button "Create notification Create notification" at bounding box center [534, 111] width 65 height 14
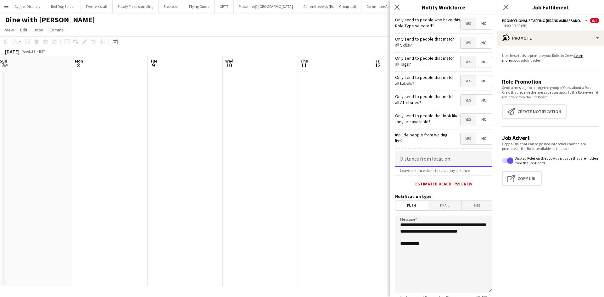
click at [435, 159] on input at bounding box center [443, 159] width 97 height 16
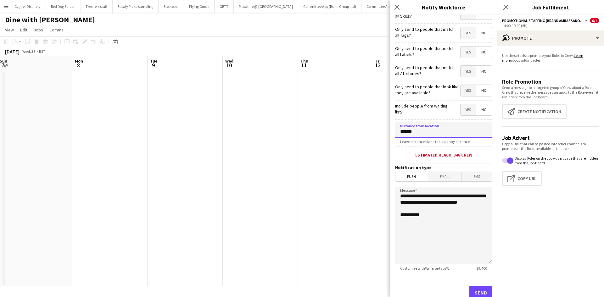
scroll to position [29, 0]
type input "******"
drag, startPoint x: 425, startPoint y: 223, endPoint x: 397, endPoint y: 192, distance: 41.9
click at [397, 192] on textarea "**********" at bounding box center [443, 225] width 97 height 77
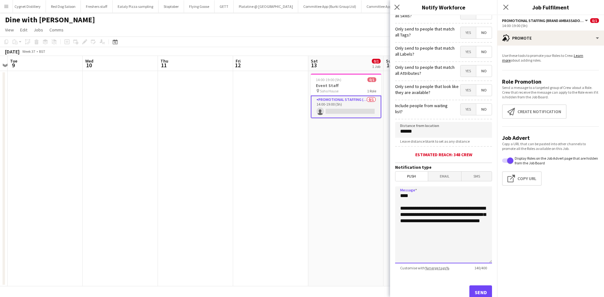
scroll to position [0, 219]
click at [418, 235] on textarea "**********" at bounding box center [443, 225] width 97 height 77
click at [408, 222] on textarea "**********" at bounding box center [443, 225] width 97 height 77
drag, startPoint x: 418, startPoint y: 222, endPoint x: 403, endPoint y: 223, distance: 15.8
click at [403, 223] on textarea "**********" at bounding box center [443, 225] width 97 height 77
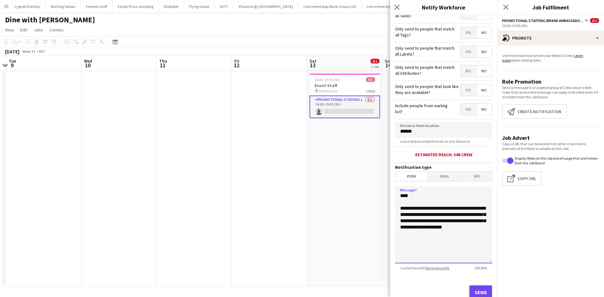
click at [417, 245] on textarea "**********" at bounding box center [443, 225] width 97 height 77
click at [461, 228] on textarea "**********" at bounding box center [443, 225] width 97 height 77
click at [403, 234] on textarea "**********" at bounding box center [443, 225] width 97 height 77
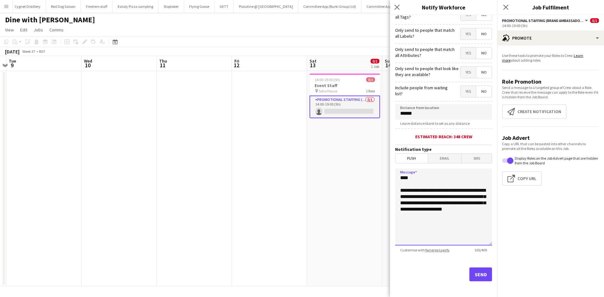
scroll to position [48, 0]
drag, startPoint x: 435, startPoint y: 218, endPoint x: 382, endPoint y: 169, distance: 73.0
click at [382, 169] on body "Menu Boards Boards Boards All jobs Status Workforce Workforce My Workforce Recr…" at bounding box center [302, 148] width 604 height 297
type textarea "**********"
click at [480, 273] on button "Send" at bounding box center [481, 274] width 23 height 14
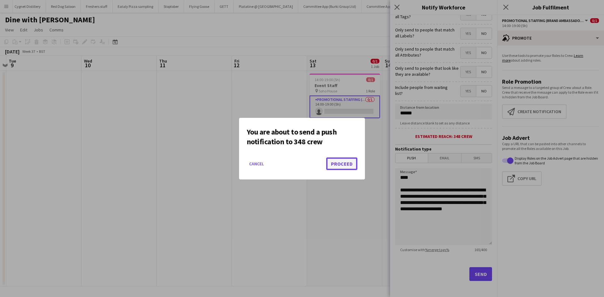
click at [341, 164] on button "Proceed" at bounding box center [341, 164] width 31 height 13
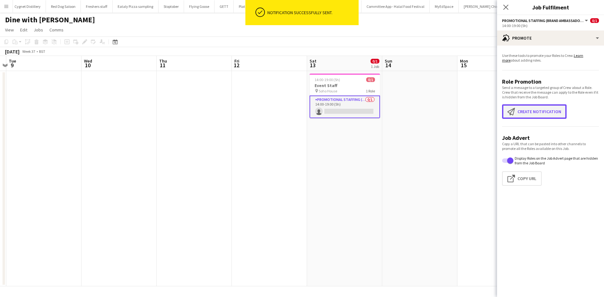
click at [520, 112] on button "Create notification Create notification" at bounding box center [534, 111] width 65 height 14
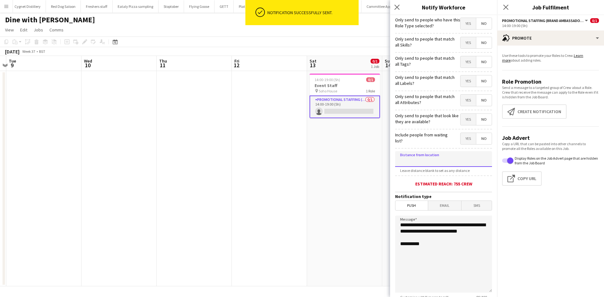
click at [434, 159] on input at bounding box center [443, 159] width 97 height 16
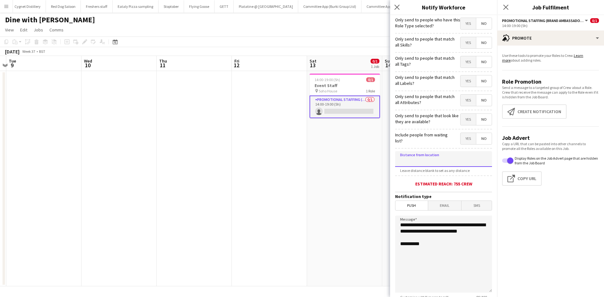
click at [434, 159] on input at bounding box center [443, 159] width 97 height 16
type input "******"
click at [443, 201] on span "Email" at bounding box center [444, 205] width 33 height 9
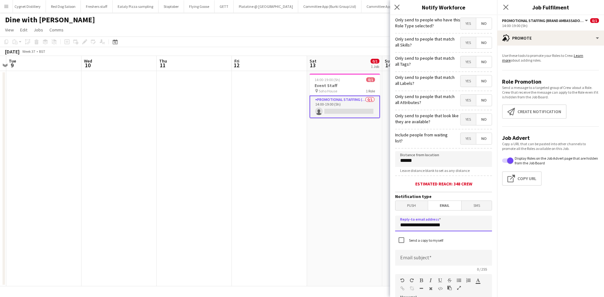
drag, startPoint x: 385, startPoint y: 221, endPoint x: 358, endPoint y: 220, distance: 26.8
click at [358, 220] on body "Menu Boards Boards Boards All jobs Status Workforce Workforce My Workforce Recr…" at bounding box center [302, 148] width 604 height 297
type input "**********"
click at [420, 261] on input at bounding box center [443, 258] width 97 height 16
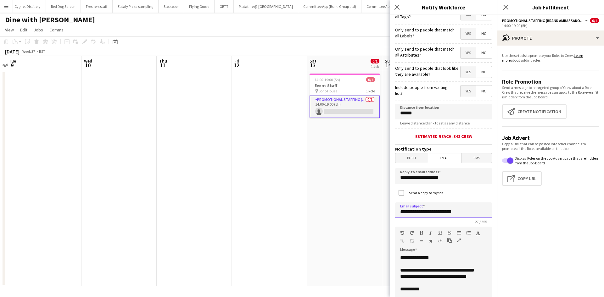
type input "**********"
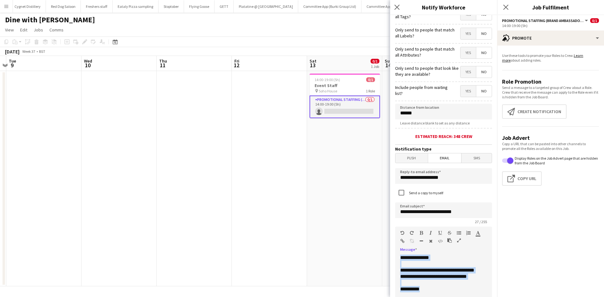
drag, startPoint x: 429, startPoint y: 295, endPoint x: 398, endPoint y: 252, distance: 52.6
click at [398, 252] on div "**********" at bounding box center [443, 291] width 97 height 80
paste div
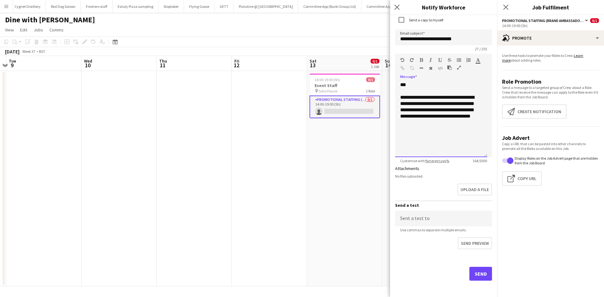
scroll to position [222, 0]
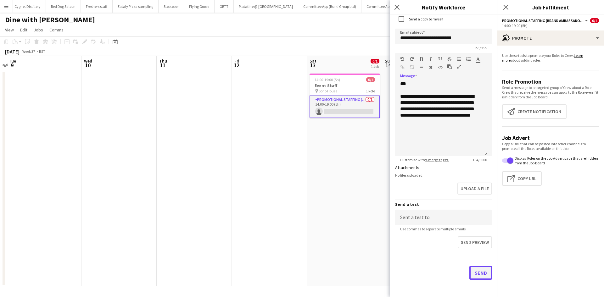
click at [470, 275] on button "Send" at bounding box center [481, 273] width 23 height 14
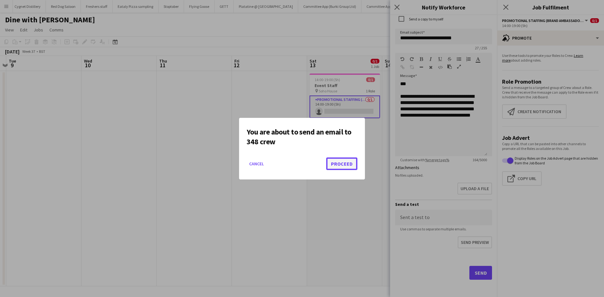
click at [344, 165] on button "Proceed" at bounding box center [341, 164] width 31 height 13
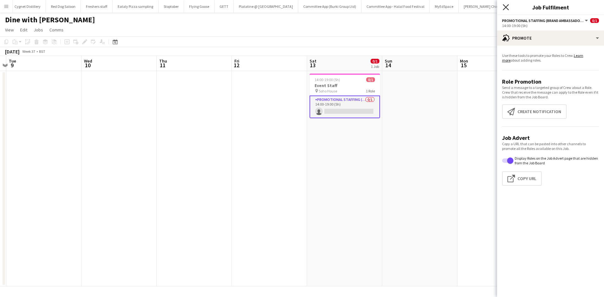
click at [504, 5] on icon "Close pop-in" at bounding box center [506, 7] width 6 height 6
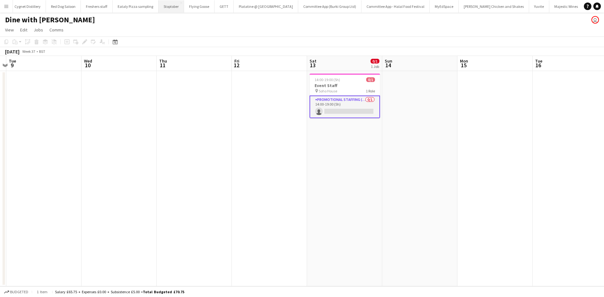
click at [169, 7] on button "Stoptober Close" at bounding box center [171, 6] width 25 height 12
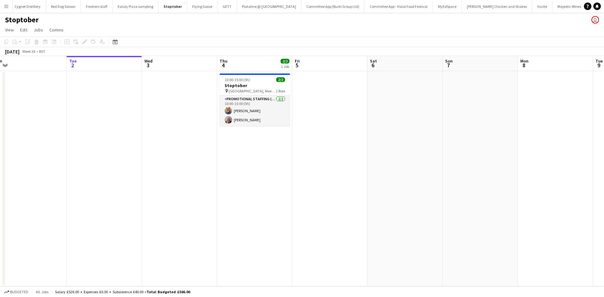
scroll to position [0, 161]
drag, startPoint x: 356, startPoint y: 187, endPoint x: 346, endPoint y: 189, distance: 10.9
click at [346, 189] on app-calendar-viewport "Sat 30 Sun 31 Mon 1 Tue 2 Wed 3 Thu 4 2/2 1 Job Fri 5 Sat 6 Sun 7 Mon 8 Tue 9 W…" at bounding box center [302, 171] width 604 height 231
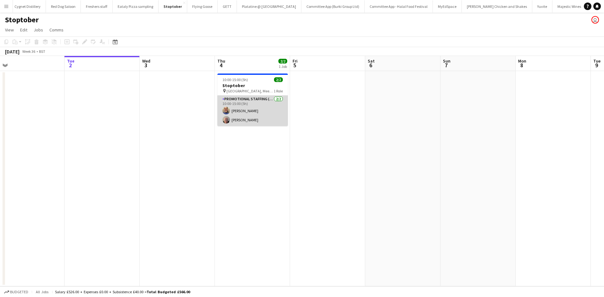
click at [250, 113] on app-card-role "Promotional Staffing (Brand Ambassadors) 2/2 10:00-15:00 (5h) Andrew Chaloner J…" at bounding box center [252, 111] width 70 height 31
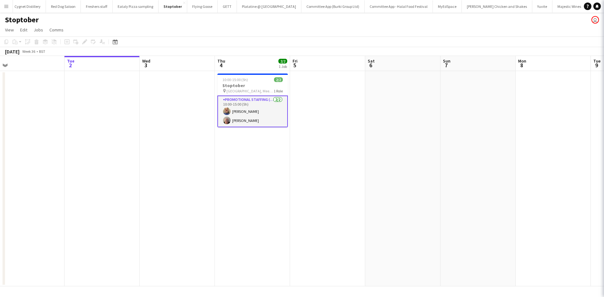
click at [238, 119] on app-card-role "Promotional Staffing (Brand Ambassadors) 2/2 10:00-15:00 (5h) Andrew Chaloner J…" at bounding box center [252, 112] width 70 height 32
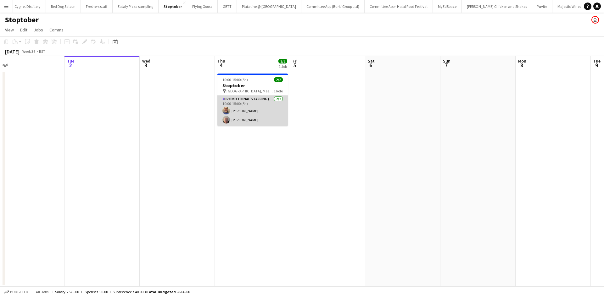
click at [248, 118] on app-card-role "Promotional Staffing (Brand Ambassadors) 2/2 10:00-15:00 (5h) Andrew Chaloner J…" at bounding box center [252, 111] width 70 height 31
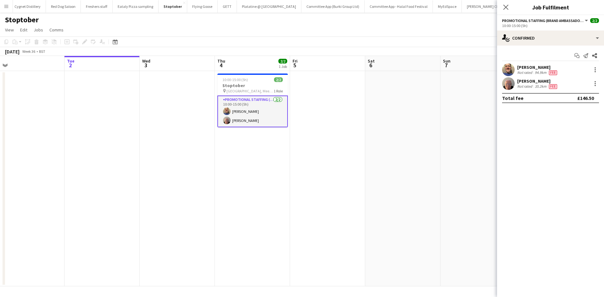
click at [507, 78] on app-user-avatar at bounding box center [508, 83] width 13 height 13
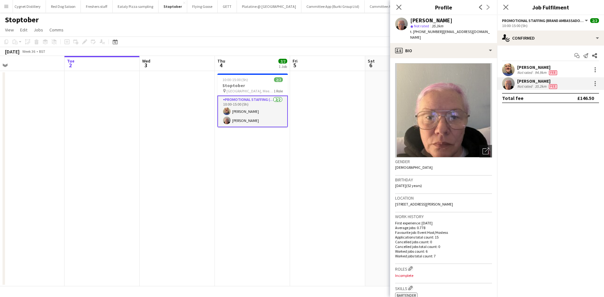
click at [444, 111] on img at bounding box center [443, 110] width 97 height 94
click at [507, 64] on app-user-avatar at bounding box center [508, 70] width 13 height 13
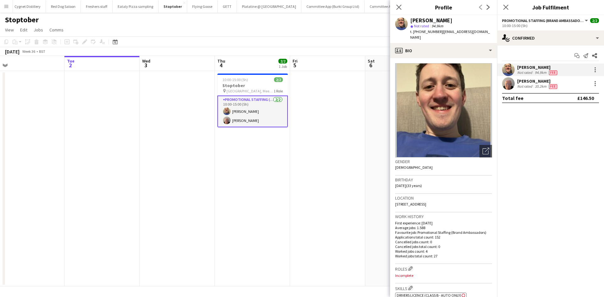
click at [400, 3] on div "Close pop-in" at bounding box center [399, 7] width 18 height 14
click at [397, 6] on icon "Close pop-in" at bounding box center [399, 7] width 6 height 6
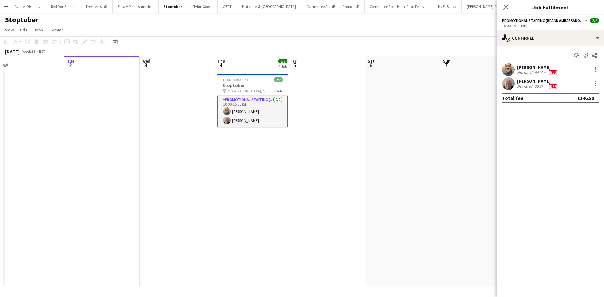
click at [576, 203] on mat-expansion-panel "check Confirmed Start chat Send notification Share Andrew Chaloner Not rated 94…" at bounding box center [550, 172] width 107 height 252
click at [508, 8] on icon "Close pop-in" at bounding box center [506, 7] width 6 height 6
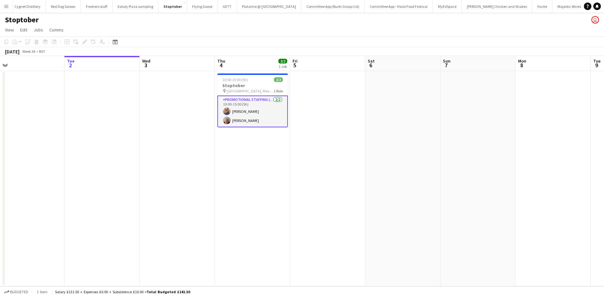
click at [8, 7] on app-icon "Menu" at bounding box center [6, 6] width 5 height 5
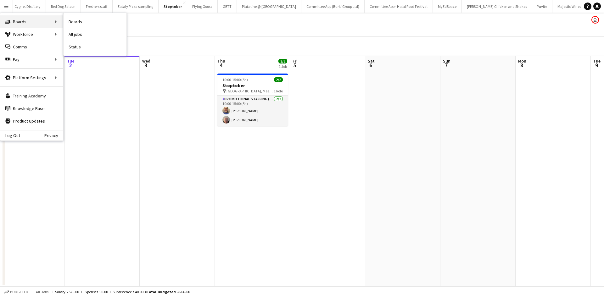
click at [26, 22] on div "Boards Boards" at bounding box center [31, 21] width 63 height 13
click at [69, 33] on link "All jobs" at bounding box center [95, 34] width 63 height 13
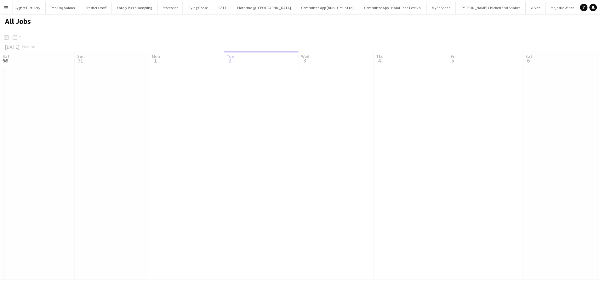
scroll to position [0, 150]
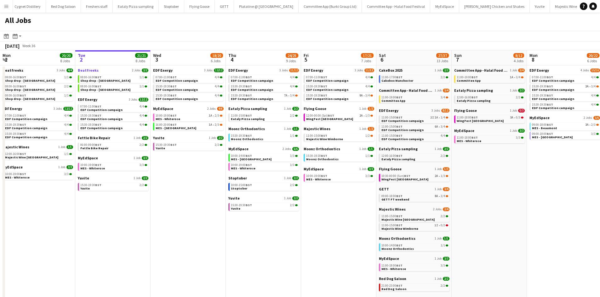
click at [89, 70] on span "Beatfreeks" at bounding box center [88, 70] width 21 height 5
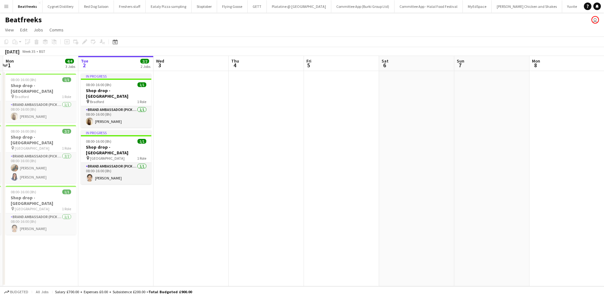
scroll to position [0, 222]
click at [109, 114] on app-card-role "Brand Ambassador (Pick up) [DATE] 08:00-16:00 (8h) [PERSON_NAME]" at bounding box center [116, 116] width 70 height 21
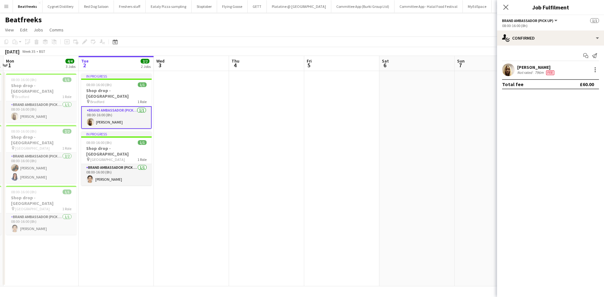
click at [551, 68] on div "Amarachi Cynthia" at bounding box center [536, 68] width 38 height 6
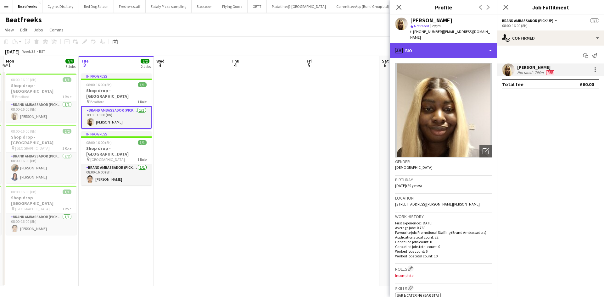
click at [424, 51] on div "profile Bio" at bounding box center [443, 50] width 107 height 15
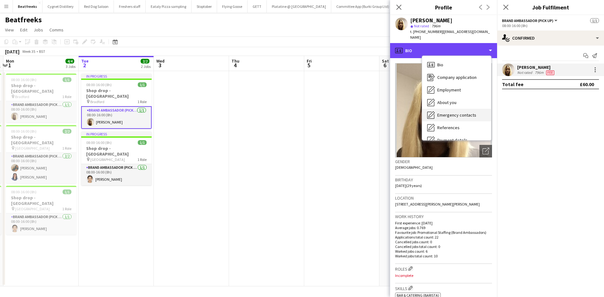
scroll to position [84, 0]
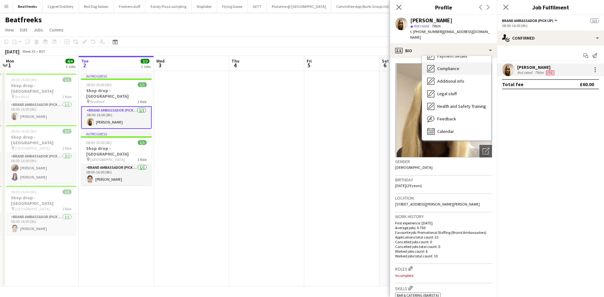
click at [457, 66] on span "Compliance" at bounding box center [448, 69] width 22 height 6
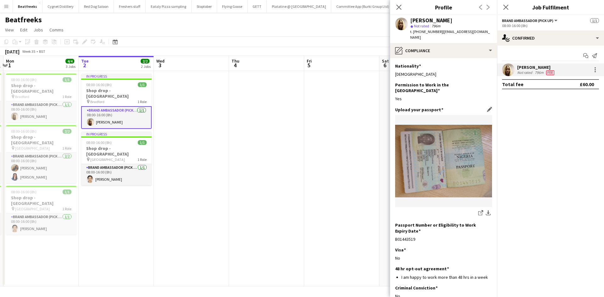
scroll to position [50, 0]
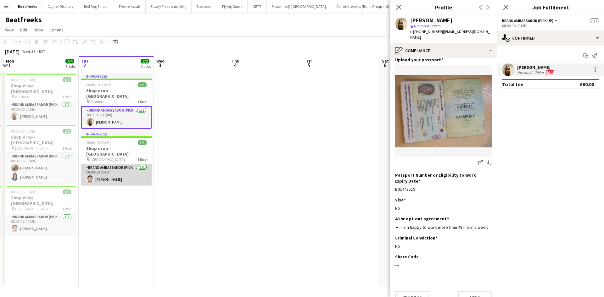
drag, startPoint x: 103, startPoint y: 174, endPoint x: 118, endPoint y: 167, distance: 16.9
click at [103, 174] on app-card-role "Brand Ambassador (Pick up) 1/1 08:00-16:00 (8h) Varnika Vaid" at bounding box center [116, 174] width 70 height 21
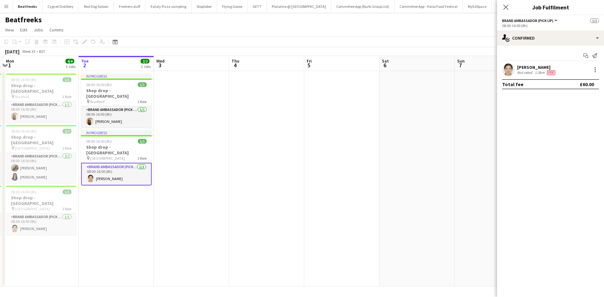
click at [524, 71] on div "Not rated" at bounding box center [525, 72] width 16 height 5
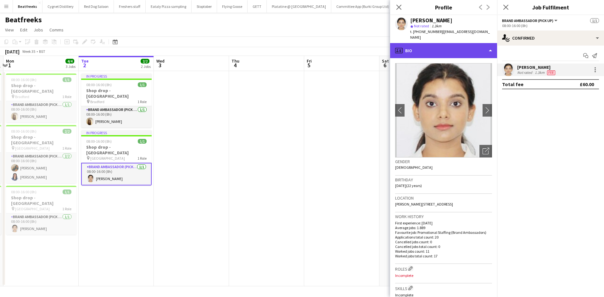
click at [447, 47] on div "profile Bio" at bounding box center [443, 50] width 107 height 15
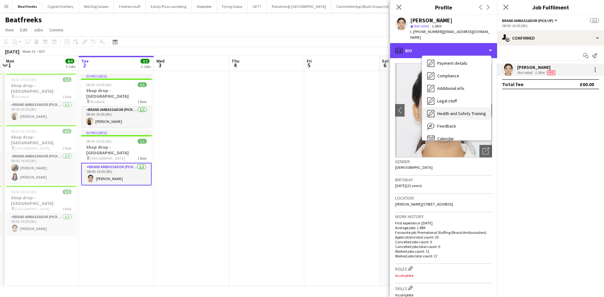
scroll to position [77, 0]
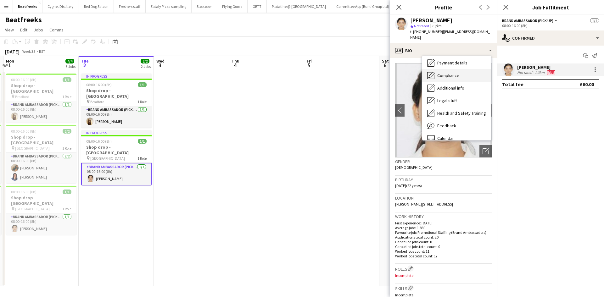
click at [447, 73] on span "Compliance" at bounding box center [448, 76] width 22 height 6
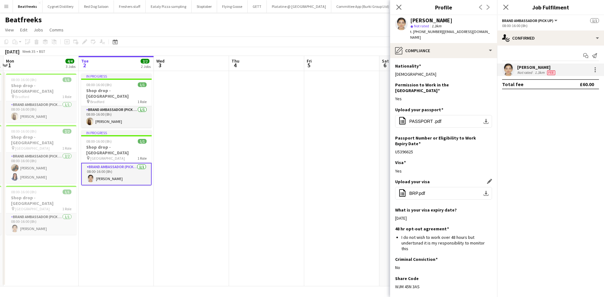
scroll to position [21, 0]
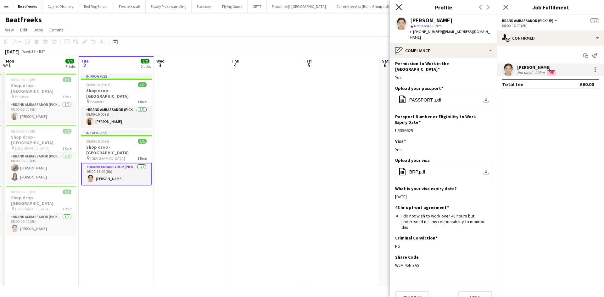
click at [396, 5] on icon "Close pop-in" at bounding box center [399, 7] width 6 height 6
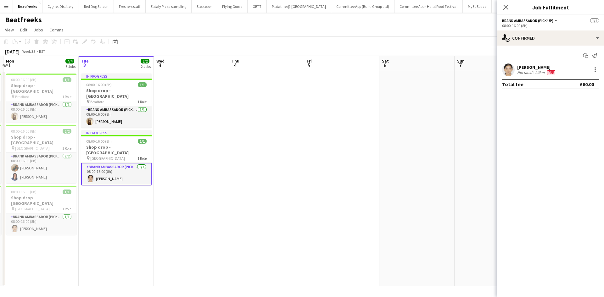
click at [501, 5] on div "Close pop-in" at bounding box center [506, 7] width 18 height 14
click at [504, 8] on icon "Close pop-in" at bounding box center [506, 7] width 6 height 6
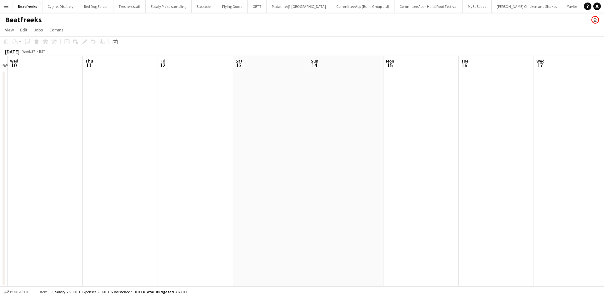
scroll to position [0, 218]
click at [66, 7] on button "Cygnet Distillery Close" at bounding box center [60, 6] width 37 height 12
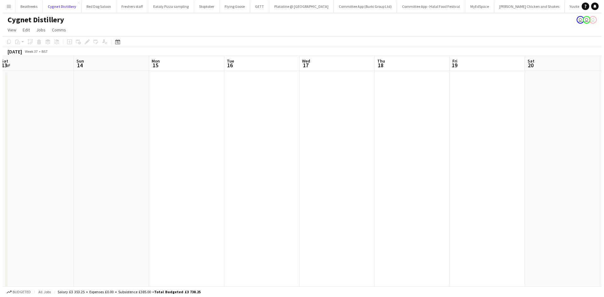
scroll to position [0, 230]
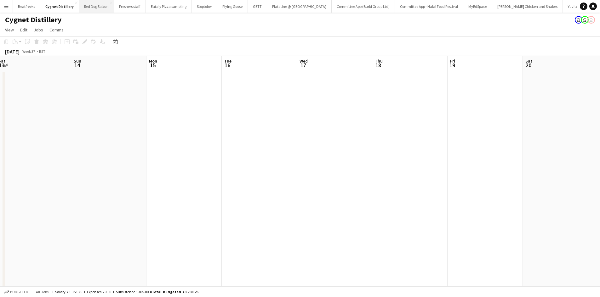
click at [99, 10] on button "Red Dog Saloon Close" at bounding box center [96, 6] width 35 height 12
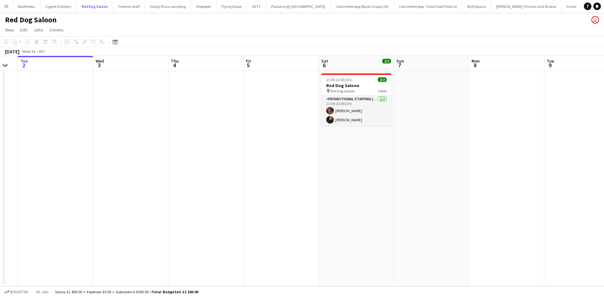
scroll to position [0, 208]
click at [339, 113] on app-card-role "Promotional Staffing (Brand Ambassadors) 2/2 21:00-23:00 (2h) Savannah Nelson A…" at bounding box center [356, 111] width 70 height 31
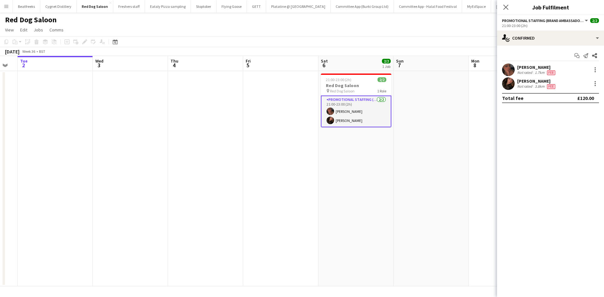
click at [508, 64] on app-user-avatar at bounding box center [508, 70] width 13 height 13
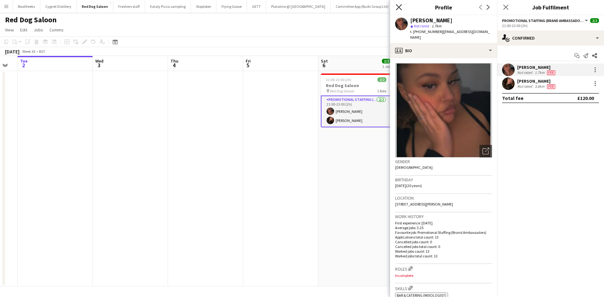
click at [398, 9] on icon at bounding box center [399, 7] width 6 height 6
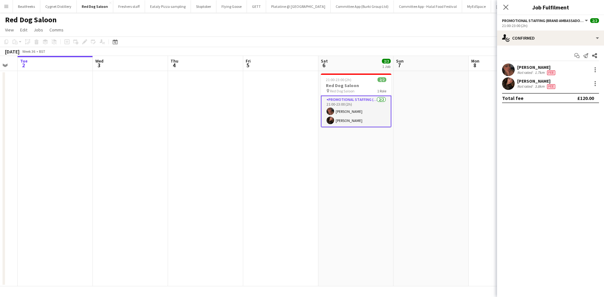
click at [521, 89] on div "Not rated" at bounding box center [525, 86] width 16 height 5
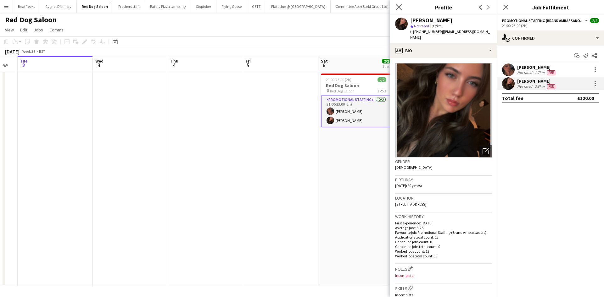
drag, startPoint x: 396, startPoint y: 8, endPoint x: 398, endPoint y: 3, distance: 5.5
click at [396, 8] on icon "Close pop-in" at bounding box center [399, 7] width 6 height 6
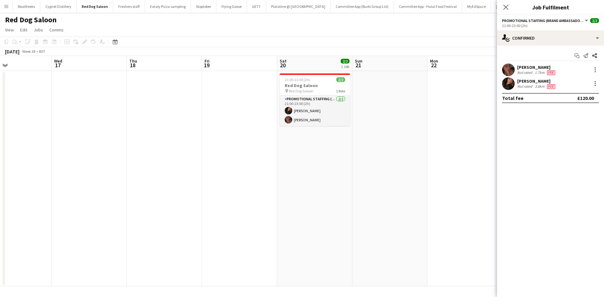
scroll to position [0, 250]
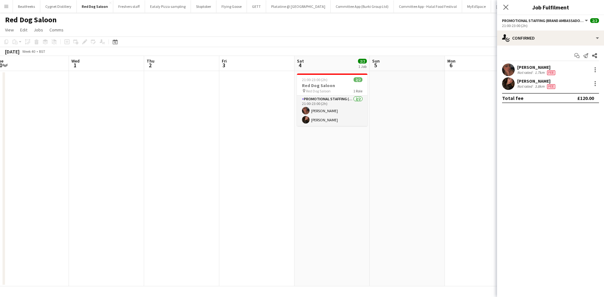
click at [413, 151] on app-date-cell at bounding box center [407, 179] width 75 height 216
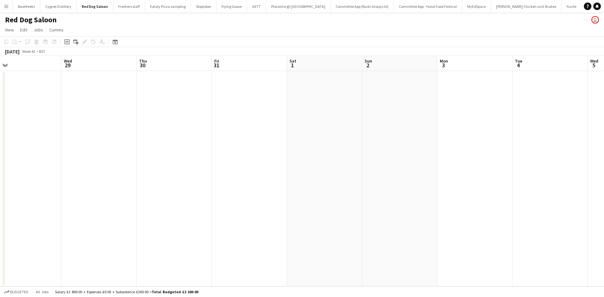
scroll to position [0, 252]
click at [129, 7] on button "Freshers staff Close" at bounding box center [129, 6] width 32 height 12
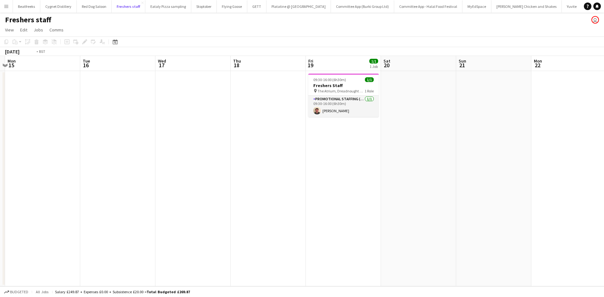
scroll to position [0, 182]
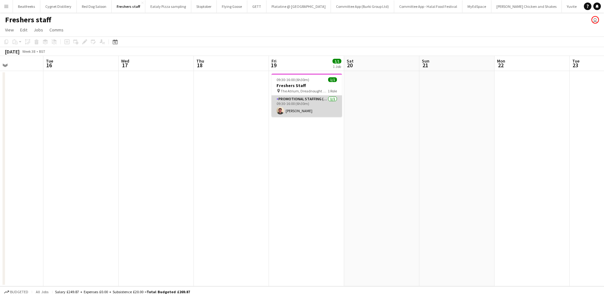
click at [306, 115] on app-card-role "Promotional Staffing (Brand Ambassadors) 1/1 09:30-16:00 (6h30m) Jason Evans" at bounding box center [307, 106] width 70 height 21
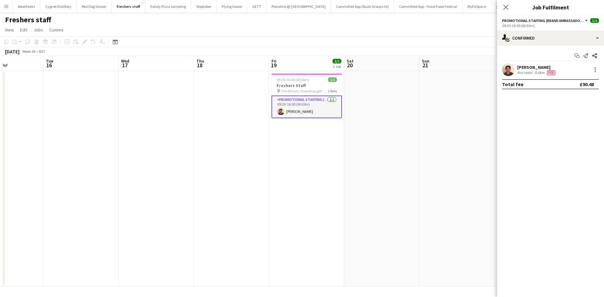
click at [509, 72] on app-user-avatar at bounding box center [508, 70] width 13 height 13
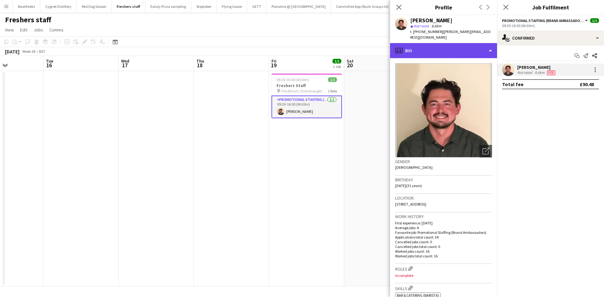
click at [425, 45] on div "profile Bio" at bounding box center [443, 50] width 107 height 15
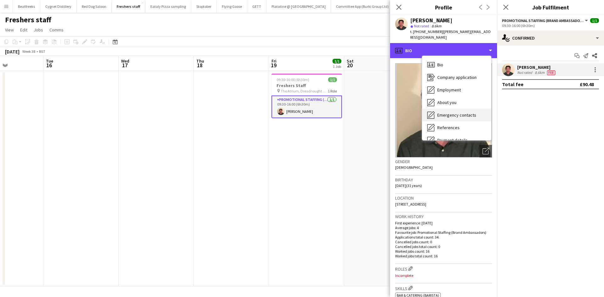
scroll to position [84, 0]
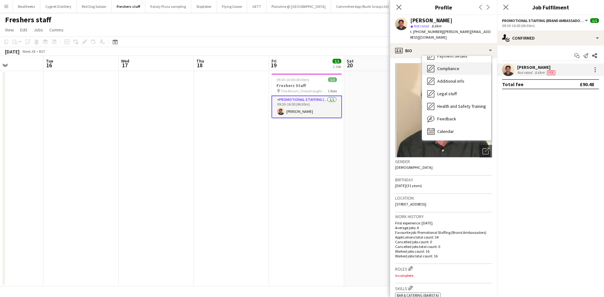
click at [455, 66] on span "Compliance" at bounding box center [448, 69] width 22 height 6
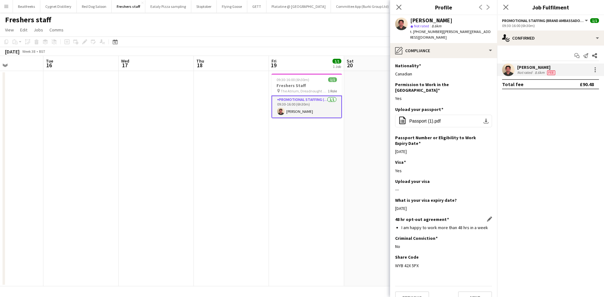
scroll to position [0, 0]
click at [394, 5] on div "Close pop-in" at bounding box center [399, 7] width 18 height 14
click at [401, 4] on icon "Close pop-in" at bounding box center [399, 7] width 6 height 6
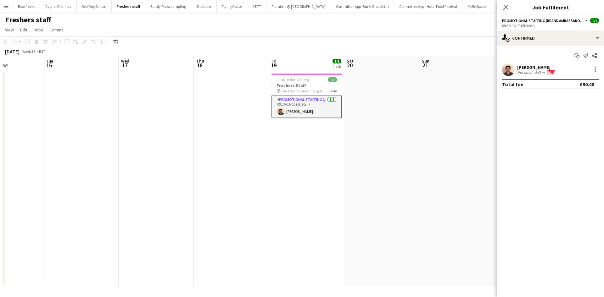
click at [510, 6] on div "Close pop-in" at bounding box center [506, 7] width 18 height 14
click at [504, 6] on icon "Close pop-in" at bounding box center [506, 7] width 6 height 6
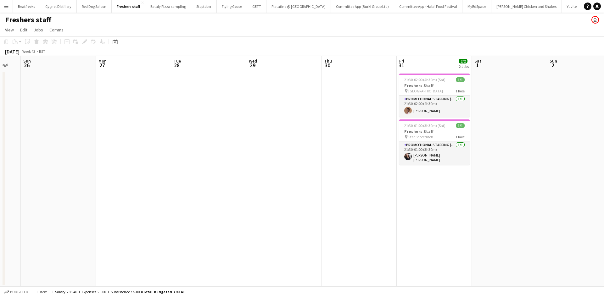
scroll to position [0, 205]
click at [433, 112] on app-card-role "Promotional Staffing (Brand Ambassadors) 1/1 21:30-02:00 (4h30m) Oladimeji Fako…" at bounding box center [434, 106] width 70 height 21
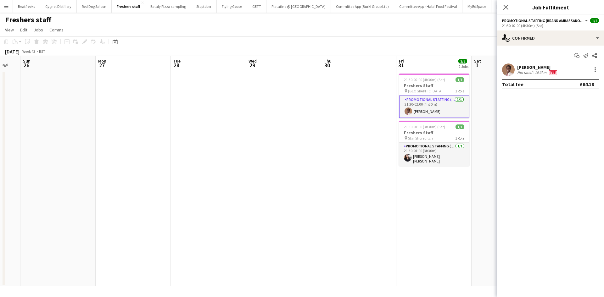
click at [521, 69] on div "Oladimeji Fakorede" at bounding box center [537, 68] width 41 height 6
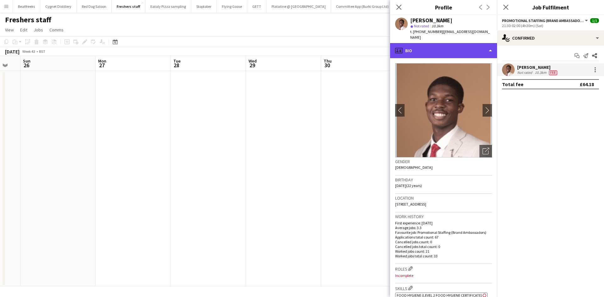
click at [455, 49] on div "profile Bio" at bounding box center [443, 50] width 107 height 15
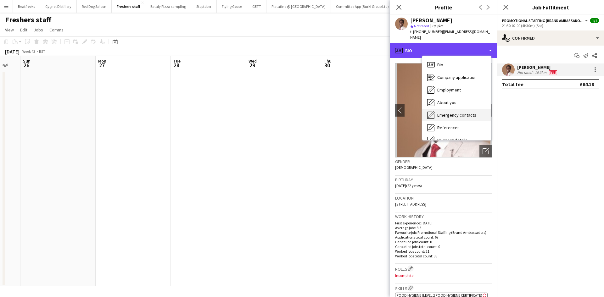
scroll to position [84, 0]
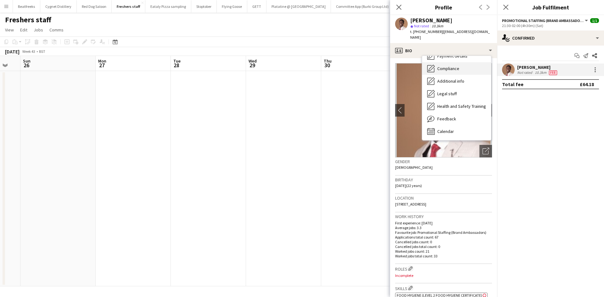
click at [447, 66] on span "Compliance" at bounding box center [448, 69] width 22 height 6
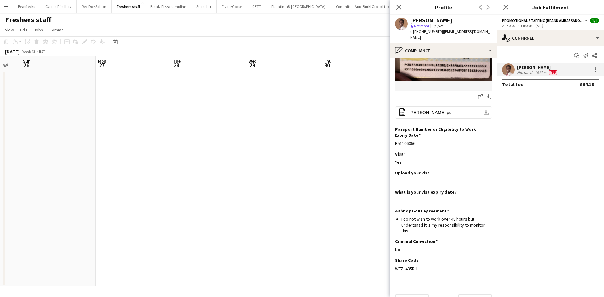
scroll to position [120, 0]
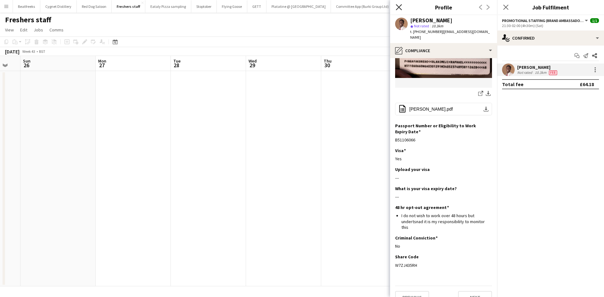
click at [400, 9] on icon "Close pop-in" at bounding box center [399, 7] width 6 height 6
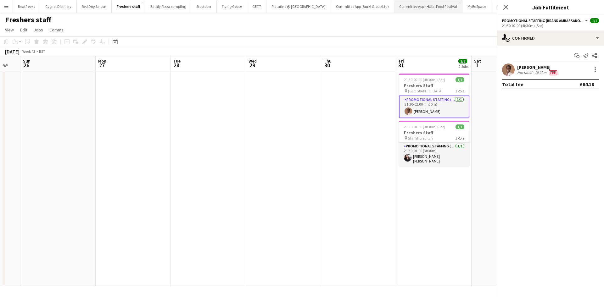
click at [398, 7] on button "Committee App - Halal Food Festival Close" at bounding box center [428, 6] width 68 height 12
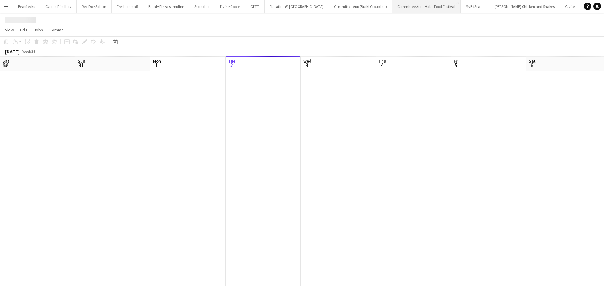
click at [428, 155] on div at bounding box center [490, 179] width 980 height 216
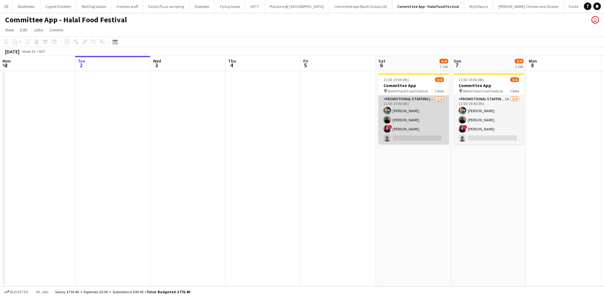
click at [408, 140] on app-card-role "Promotional Staffing (Brand Ambassadors) 3/4 11:00-19:00 (8h) Abdul Wahhab Ahma…" at bounding box center [414, 120] width 70 height 49
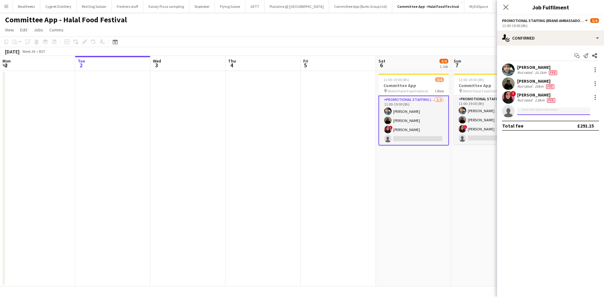
click at [528, 111] on input at bounding box center [553, 112] width 73 height 8
type input "***"
click at [549, 124] on span "moyromrujena3003@gmail.com" at bounding box center [553, 125] width 63 height 5
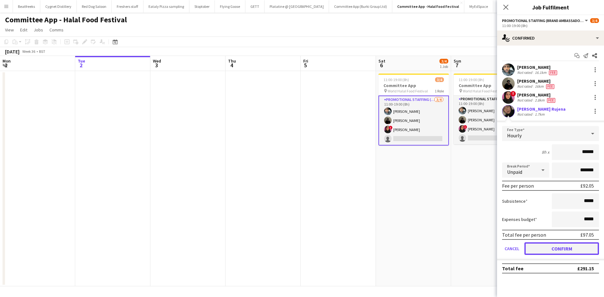
click at [571, 249] on button "Confirm" at bounding box center [562, 249] width 75 height 13
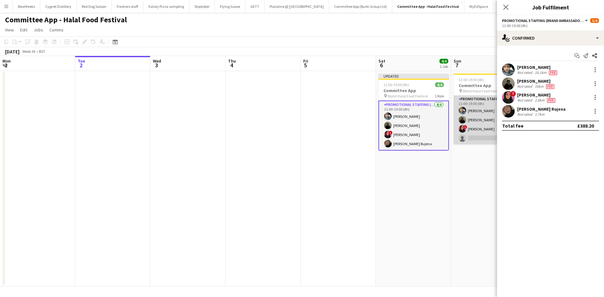
click at [479, 138] on app-card-role "Promotional Staffing (Brand Ambassadors) 1A 3/4 11:00-19:00 (8h) Abdul Wahhab A…" at bounding box center [489, 120] width 70 height 49
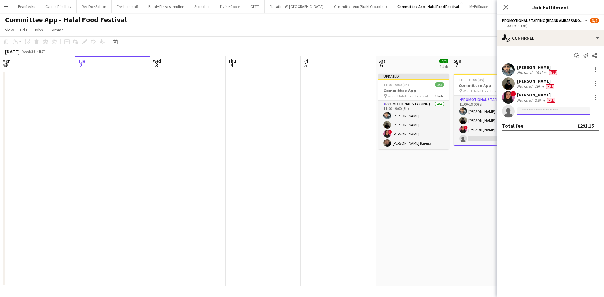
click at [536, 113] on input at bounding box center [553, 112] width 73 height 8
type input "***"
click at [544, 119] on span "Moyrom Rujena" at bounding box center [543, 120] width 43 height 5
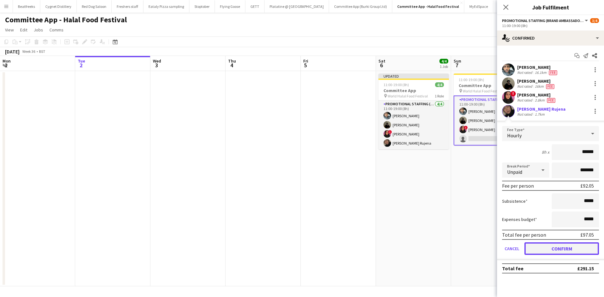
click at [569, 248] on button "Confirm" at bounding box center [562, 249] width 75 height 13
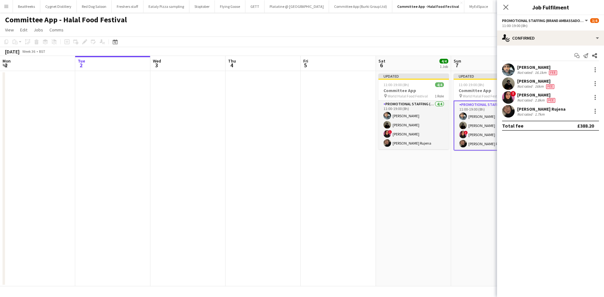
click at [444, 220] on app-date-cell "Updated 11:00-19:00 (8h) 4/4 Committee App pin World Halal Food Festival 1 Role…" at bounding box center [413, 179] width 75 height 216
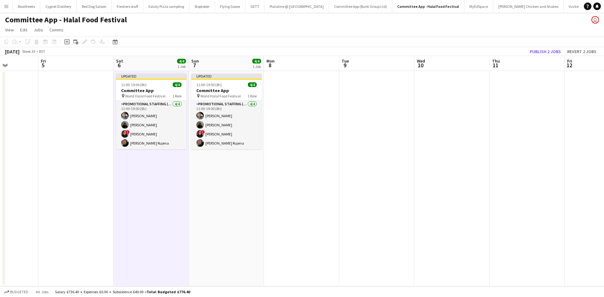
scroll to position [0, 187]
click at [128, 6] on button "Freshers staff Close" at bounding box center [128, 6] width 32 height 12
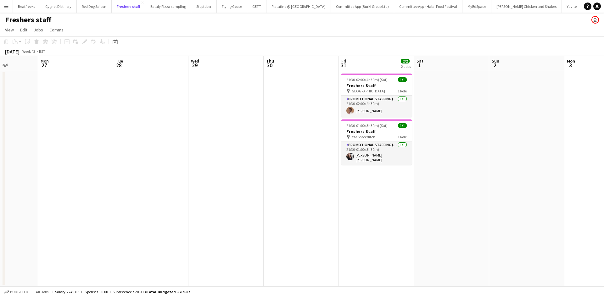
scroll to position [0, 191]
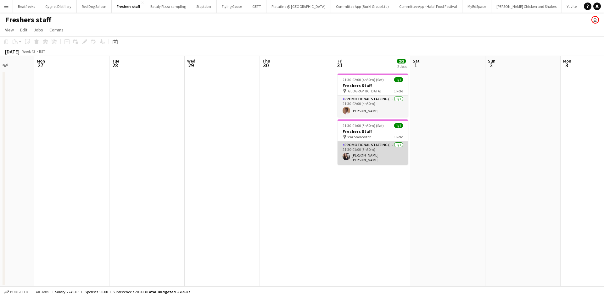
click at [371, 159] on app-card-role "Promotional Staffing (Brand Ambassadors) 1/1 21:30-01:00 (3h30m) Ella Taylor Bl…" at bounding box center [373, 153] width 70 height 23
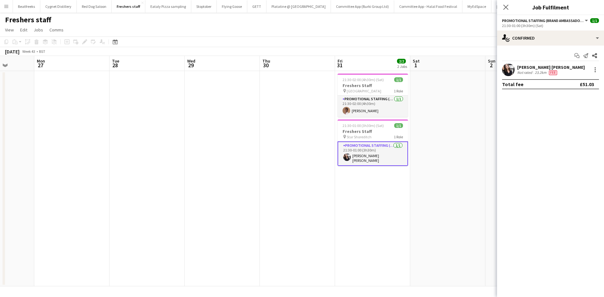
click at [528, 66] on div "Ella Taylor Bliss" at bounding box center [551, 68] width 68 height 6
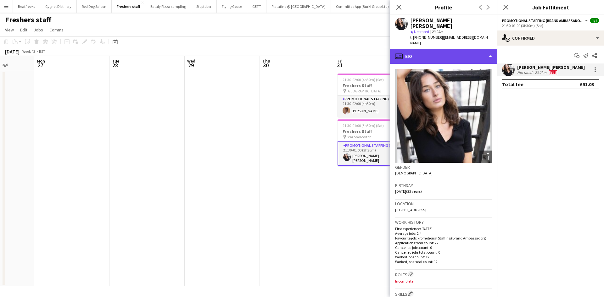
click at [454, 49] on div "profile Bio" at bounding box center [443, 56] width 107 height 15
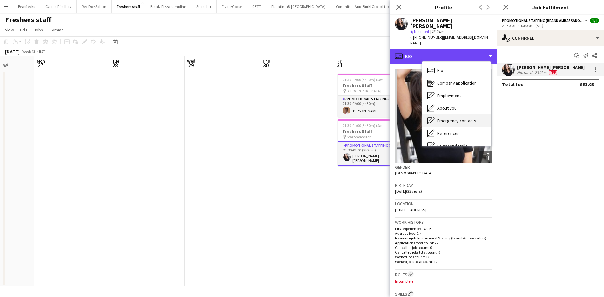
scroll to position [84, 0]
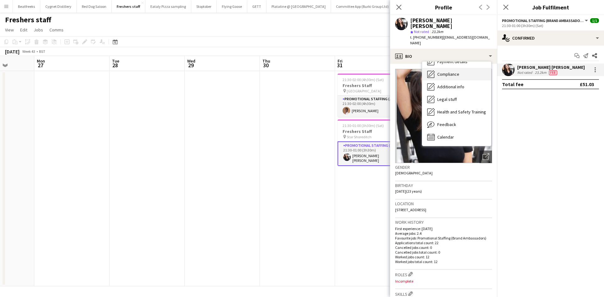
click at [453, 71] on span "Compliance" at bounding box center [448, 74] width 22 height 6
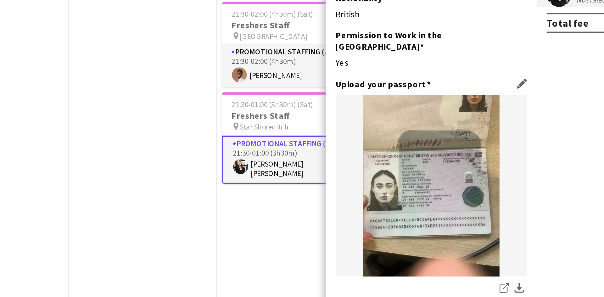
scroll to position [0, 187]
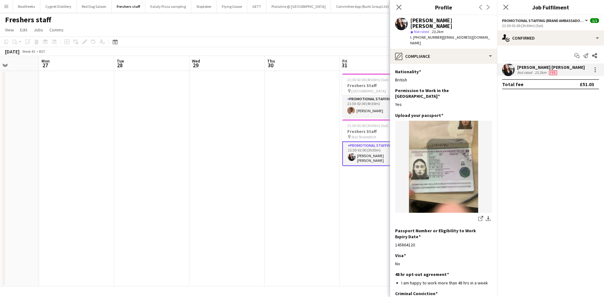
click at [398, 3] on div "Close pop-in" at bounding box center [399, 7] width 18 height 14
click at [400, 6] on icon at bounding box center [399, 7] width 6 height 6
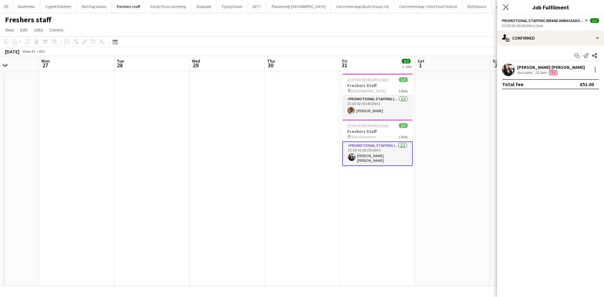
click at [509, 4] on icon "Close pop-in" at bounding box center [506, 7] width 6 height 6
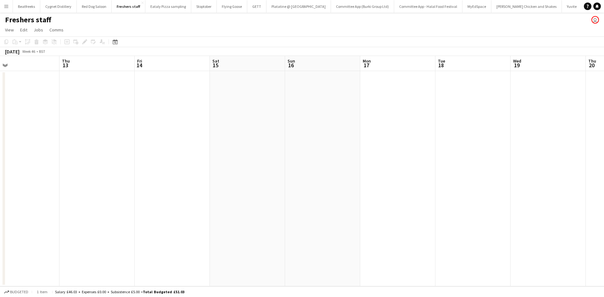
scroll to position [0, 242]
click at [165, 7] on button "Eataly Pizza sampling Close" at bounding box center [168, 6] width 46 height 12
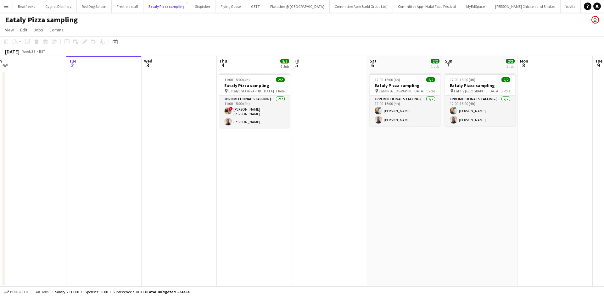
scroll to position [0, 160]
click at [239, 112] on app-card-role "Promotional Staffing (Sampling Staff) 2/2 11:00-15:00 (4h) ! Annie Dan Eunice E…" at bounding box center [254, 112] width 70 height 32
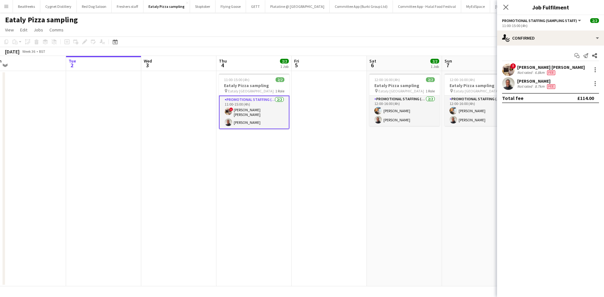
click at [527, 70] on div "Annie Dan" at bounding box center [551, 68] width 68 height 6
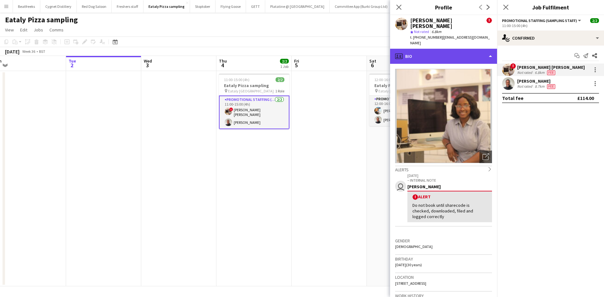
click at [449, 49] on div "profile Bio" at bounding box center [443, 56] width 107 height 15
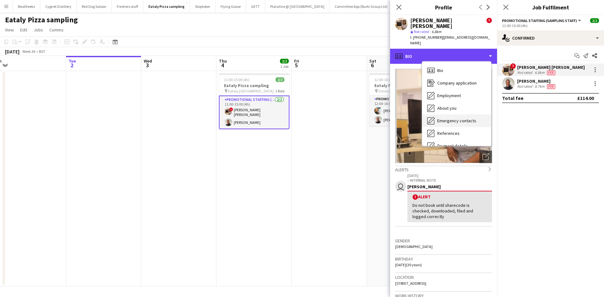
scroll to position [84, 0]
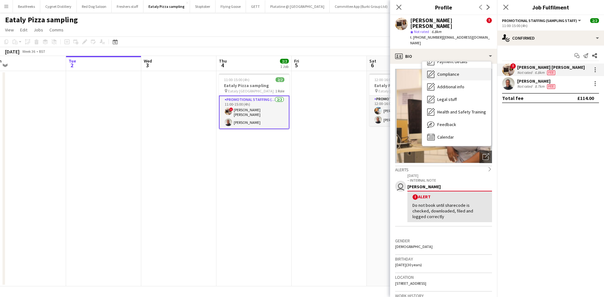
click at [444, 71] on span "Compliance" at bounding box center [448, 74] width 22 height 6
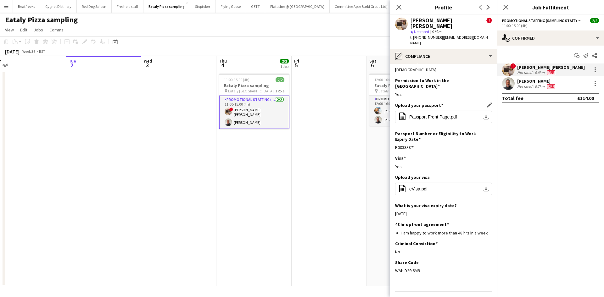
scroll to position [0, 0]
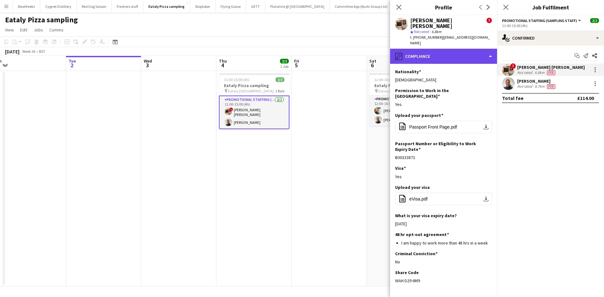
click at [427, 49] on div "pencil4 Compliance" at bounding box center [443, 56] width 107 height 15
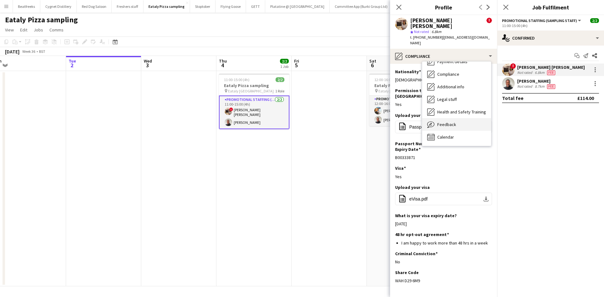
click at [452, 122] on span "Feedback" at bounding box center [446, 125] width 19 height 6
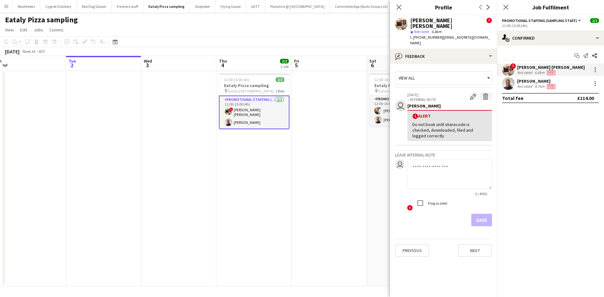
click at [480, 93] on button "Delete alert" at bounding box center [486, 97] width 13 height 8
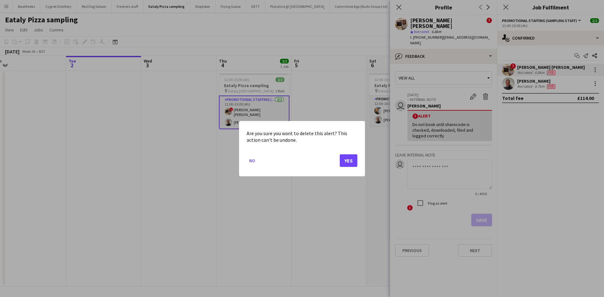
click at [346, 154] on mat-dialog-actions "No Yes" at bounding box center [302, 162] width 111 height 27
click at [348, 161] on button "Yes" at bounding box center [349, 160] width 18 height 13
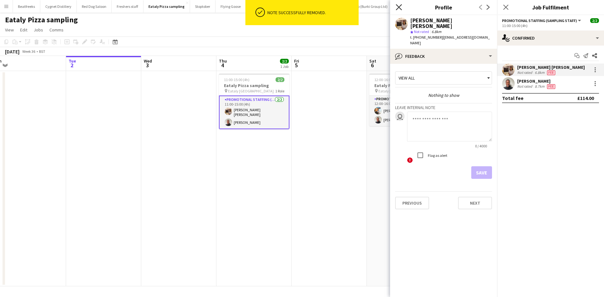
click at [397, 7] on icon "Close pop-in" at bounding box center [399, 7] width 6 height 6
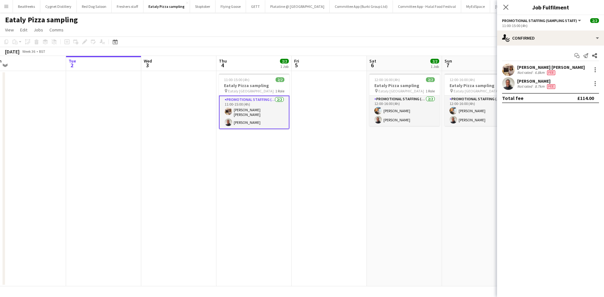
click at [507, 82] on app-user-avatar at bounding box center [508, 83] width 13 height 13
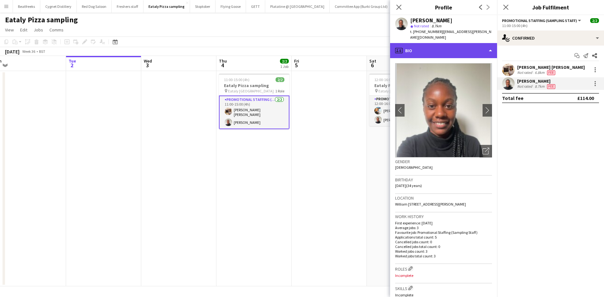
click at [444, 43] on div "profile Bio" at bounding box center [443, 50] width 107 height 15
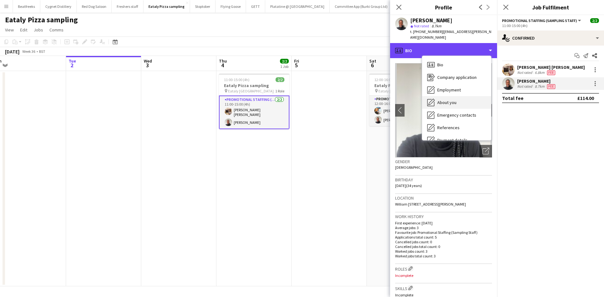
scroll to position [84, 0]
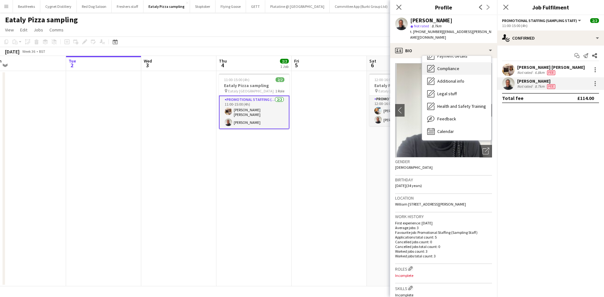
click at [448, 66] on span "Compliance" at bounding box center [448, 69] width 22 height 6
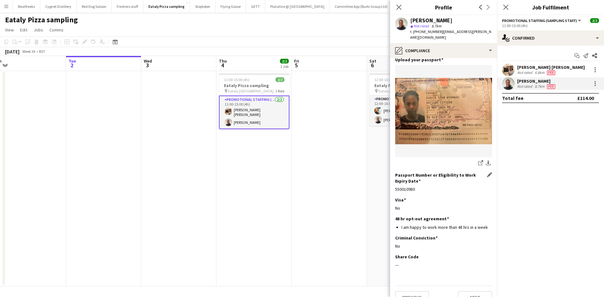
scroll to position [0, 0]
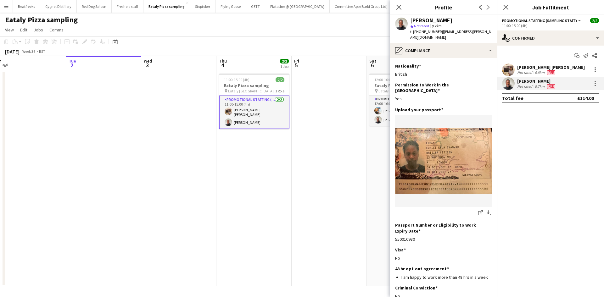
click at [391, 6] on div "Close pop-in" at bounding box center [399, 7] width 18 height 14
click at [395, 6] on app-icon "Close pop-in" at bounding box center [399, 7] width 9 height 9
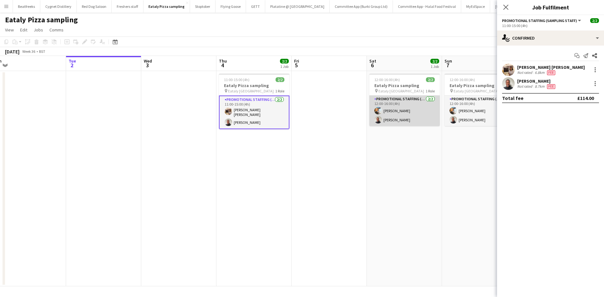
click at [393, 108] on app-card-role "Promotional Staffing (Sampling Staff) 2/2 12:00-16:00 (4h) Natalia Trofimova Eu…" at bounding box center [404, 111] width 70 height 31
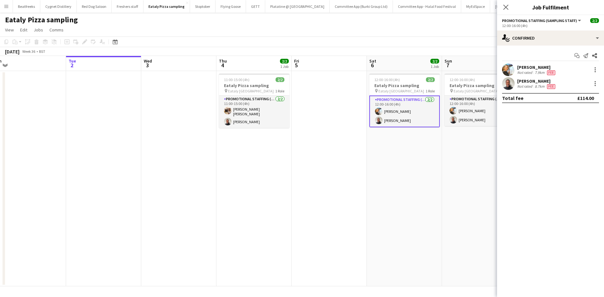
click at [524, 67] on div "Natalia Trofimova" at bounding box center [536, 68] width 39 height 6
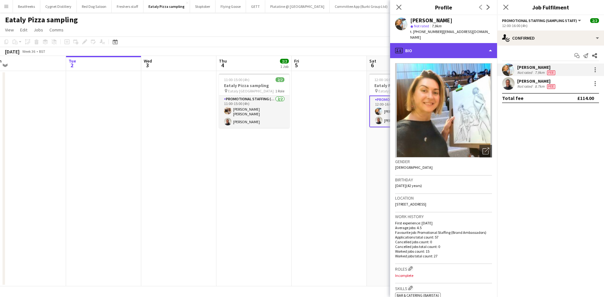
click at [450, 48] on div "profile Bio" at bounding box center [443, 50] width 107 height 15
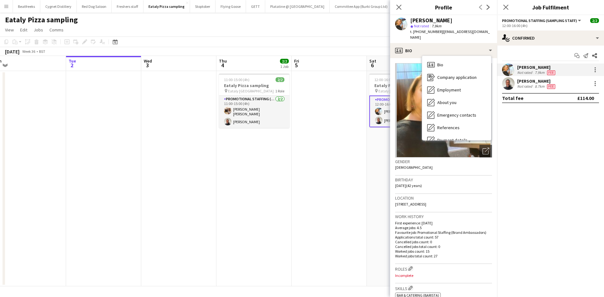
drag, startPoint x: 409, startPoint y: 4, endPoint x: 404, endPoint y: 6, distance: 5.9
click at [409, 4] on h3 "Profile" at bounding box center [443, 7] width 107 height 8
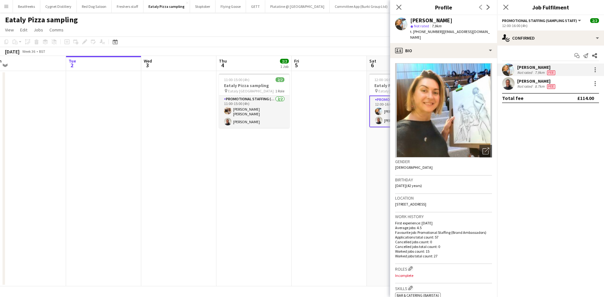
click at [404, 6] on div "Close pop-in" at bounding box center [399, 7] width 18 height 14
click at [397, 7] on icon "Close pop-in" at bounding box center [399, 7] width 6 height 6
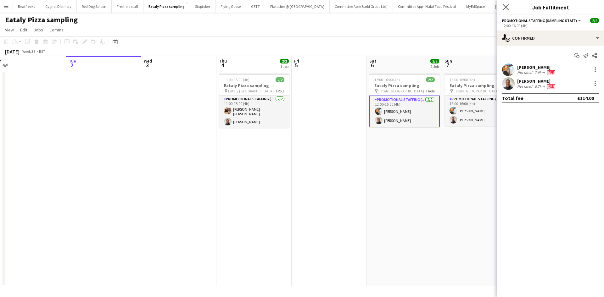
click at [502, 7] on app-icon "Close pop-in" at bounding box center [506, 7] width 9 height 9
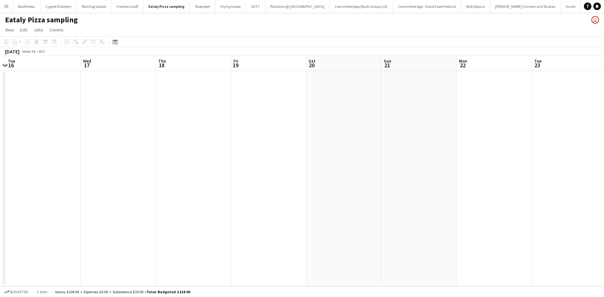
scroll to position [0, 223]
click at [201, 8] on button "Stoptober Close" at bounding box center [202, 6] width 25 height 12
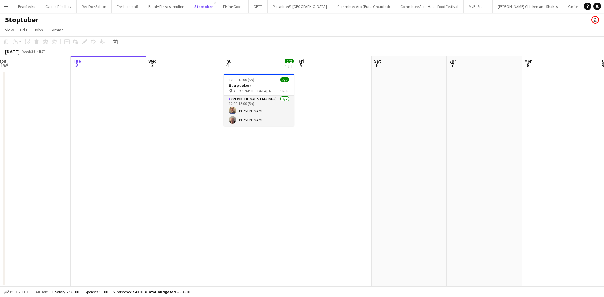
scroll to position [0, 155]
click at [255, 109] on app-card-role "Promotional Staffing (Brand Ambassadors) 2/2 10:00-15:00 (5h) Andrew Chaloner J…" at bounding box center [258, 111] width 70 height 31
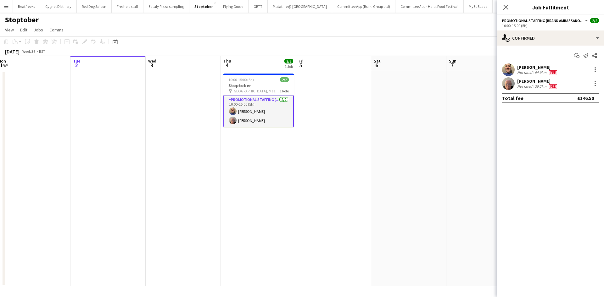
click at [255, 109] on app-card-role "Promotional Staffing (Brand Ambassadors) 2/2 10:00-15:00 (5h) Andrew Chaloner J…" at bounding box center [258, 112] width 70 height 32
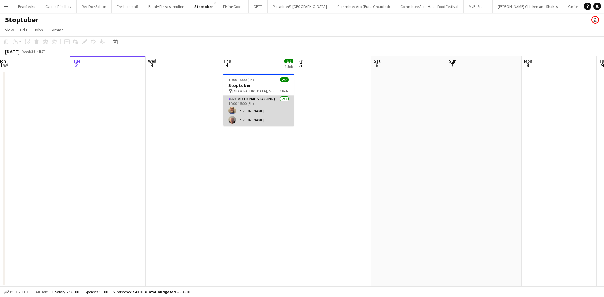
click at [258, 106] on app-card-role "Promotional Staffing (Brand Ambassadors) 2/2 10:00-15:00 (5h) Andrew Chaloner J…" at bounding box center [258, 111] width 70 height 31
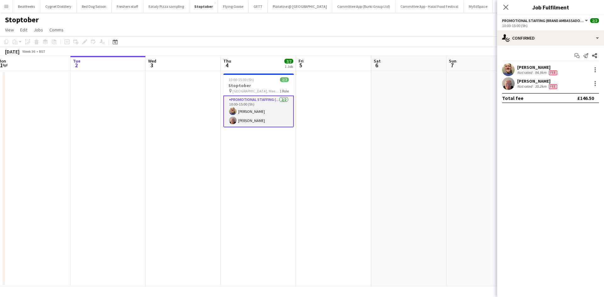
click at [539, 65] on div "Andrew Chaloner" at bounding box center [537, 68] width 41 height 6
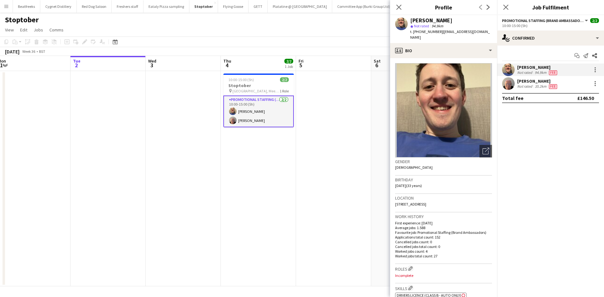
click at [532, 135] on mat-expansion-panel "check Confirmed Start chat Send notification Share Andrew Chaloner Not rated 94…" at bounding box center [550, 172] width 107 height 252
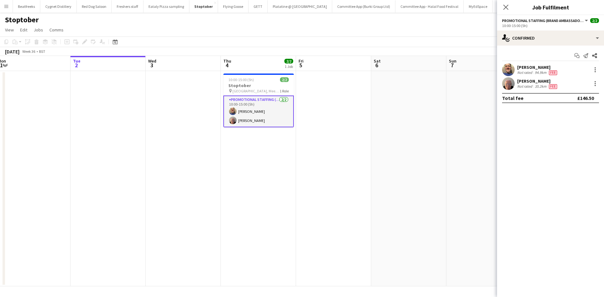
click at [511, 69] on app-user-avatar at bounding box center [508, 70] width 13 height 13
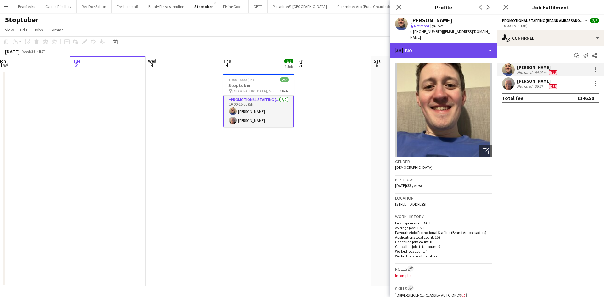
click at [434, 45] on div "profile Bio" at bounding box center [443, 50] width 107 height 15
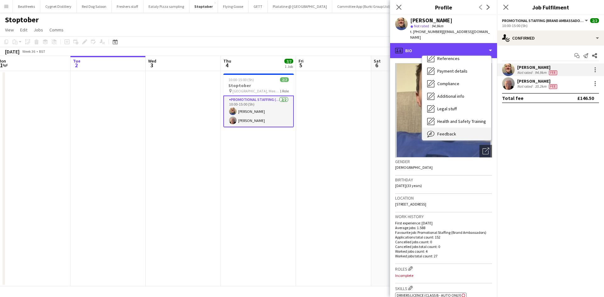
scroll to position [84, 0]
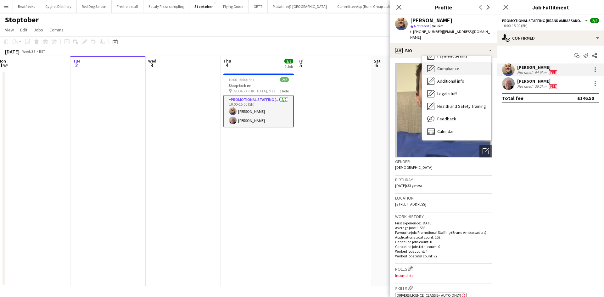
click at [450, 66] on span "Compliance" at bounding box center [448, 69] width 22 height 6
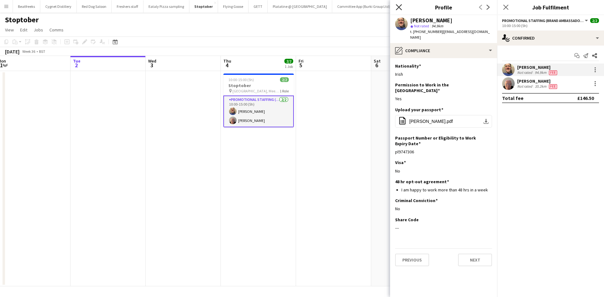
click at [397, 4] on icon "Close pop-in" at bounding box center [399, 7] width 6 height 6
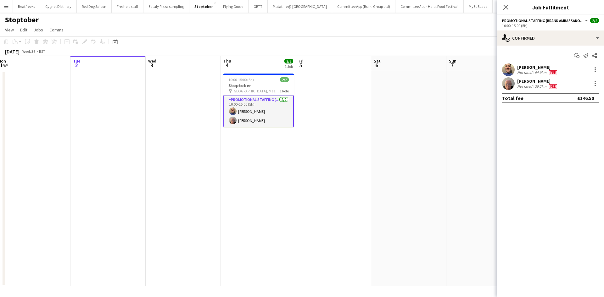
click at [510, 82] on app-user-avatar at bounding box center [508, 83] width 13 height 13
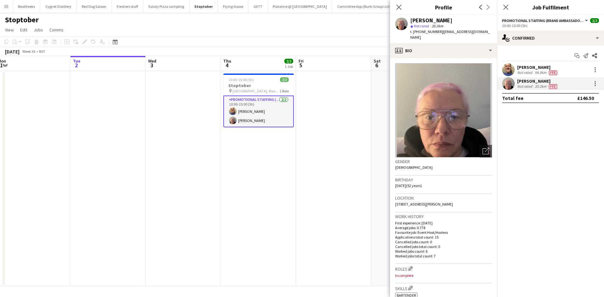
click at [336, 146] on app-date-cell at bounding box center [333, 179] width 75 height 216
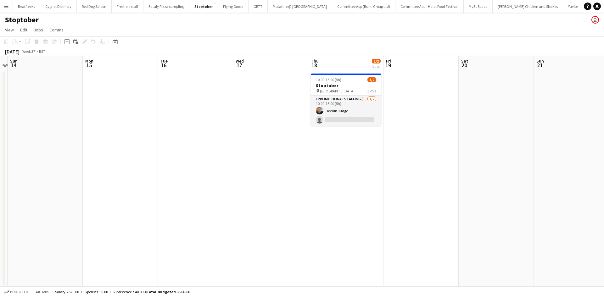
scroll to position [0, 229]
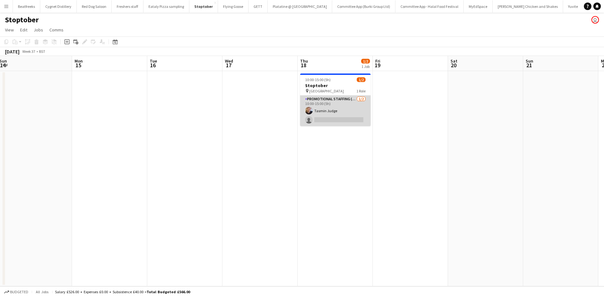
click at [329, 111] on app-card-role "Promotional Staffing (Brand Ambassadors) 1/2 10:00-15:00 (5h) Tasmin Judge sing…" at bounding box center [335, 111] width 70 height 31
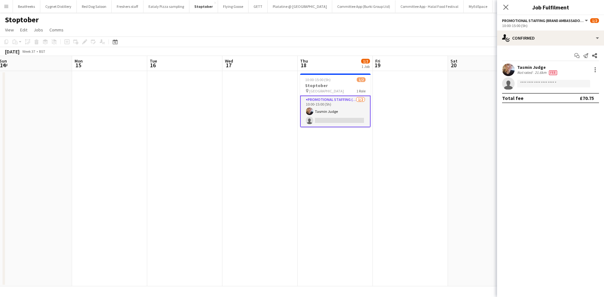
click at [512, 67] on app-user-avatar at bounding box center [508, 70] width 13 height 13
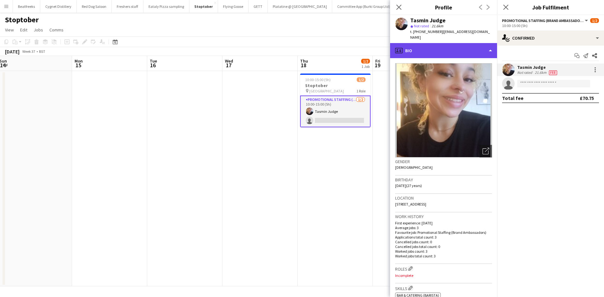
click at [436, 49] on div "profile Bio" at bounding box center [443, 50] width 107 height 15
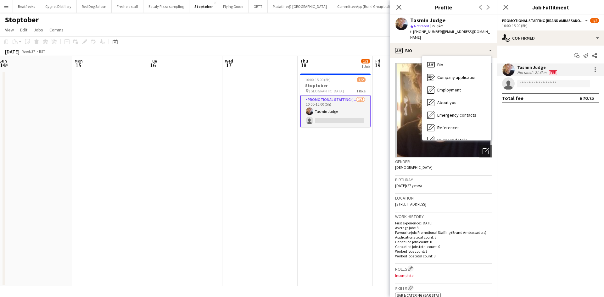
click at [397, 2] on div "Close pop-in" at bounding box center [399, 7] width 18 height 14
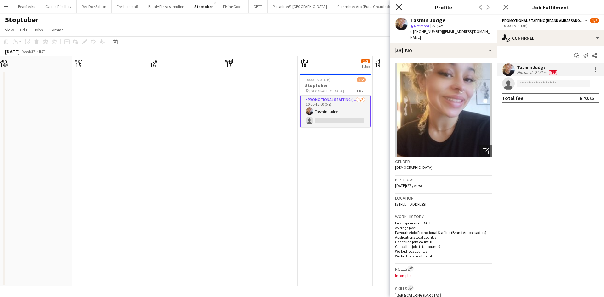
click at [399, 7] on icon at bounding box center [399, 7] width 6 height 6
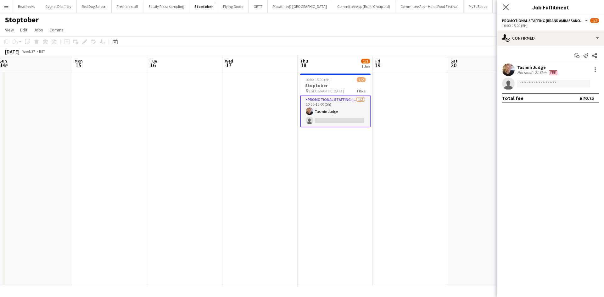
click at [502, 8] on app-icon "Close pop-in" at bounding box center [506, 7] width 9 height 9
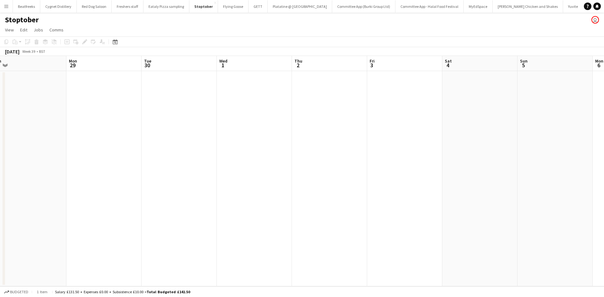
scroll to position [0, 236]
click at [221, 7] on button "Flying Goose Close" at bounding box center [233, 6] width 31 height 12
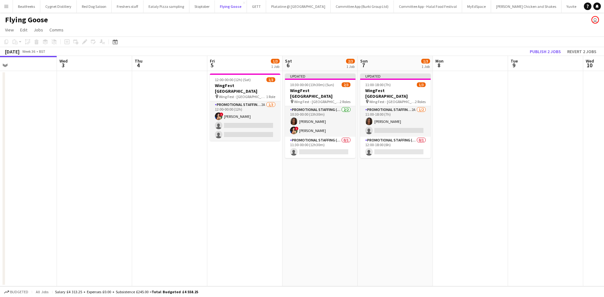
scroll to position [0, 246]
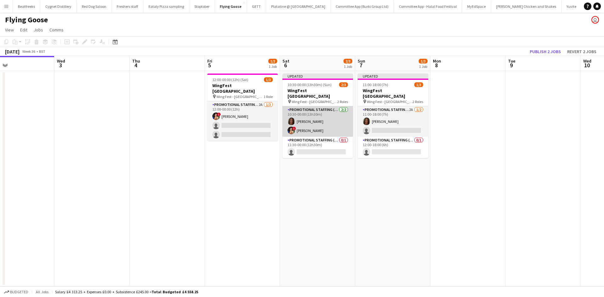
click at [317, 123] on app-card-role "Promotional Staffing (Brand Ambassadors) 2/2 10:30-00:00 (13h30m) Jazz Harper !…" at bounding box center [318, 121] width 70 height 31
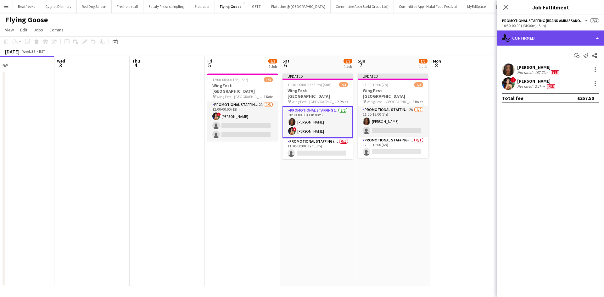
click at [531, 38] on div "single-neutral-actions-check-2 Confirmed" at bounding box center [550, 38] width 107 height 15
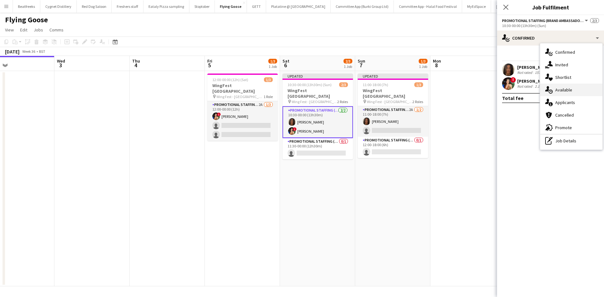
click at [559, 90] on span "Available" at bounding box center [563, 90] width 17 height 6
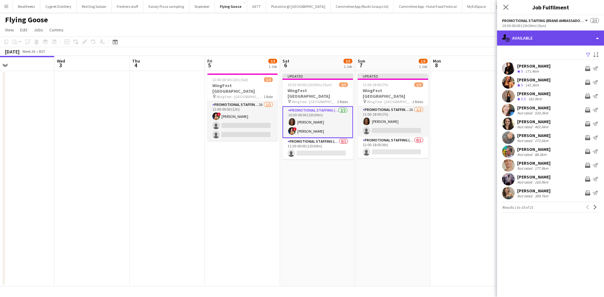
click at [536, 42] on div "single-neutral-actions-upload Available" at bounding box center [550, 38] width 107 height 15
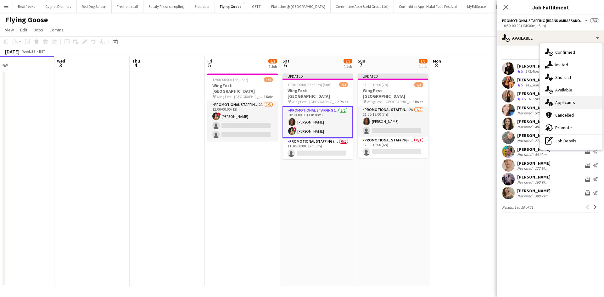
click at [562, 103] on span "Applicants" at bounding box center [565, 103] width 20 height 6
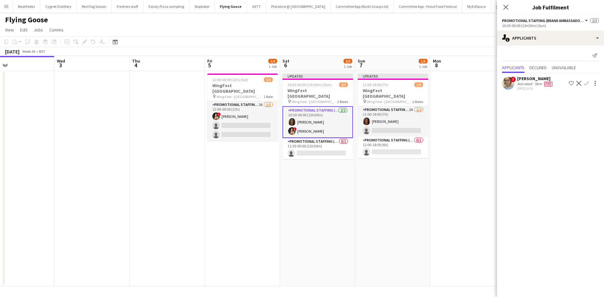
click at [528, 86] on div "Not rated" at bounding box center [525, 84] width 16 height 5
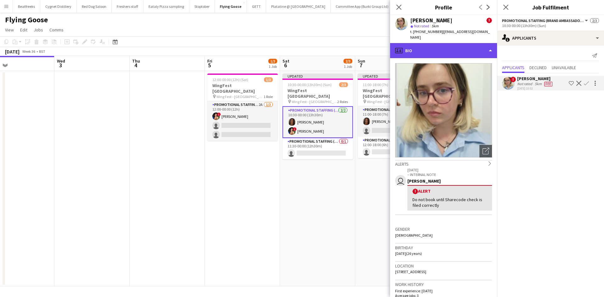
click at [429, 49] on div "profile Bio" at bounding box center [443, 50] width 107 height 15
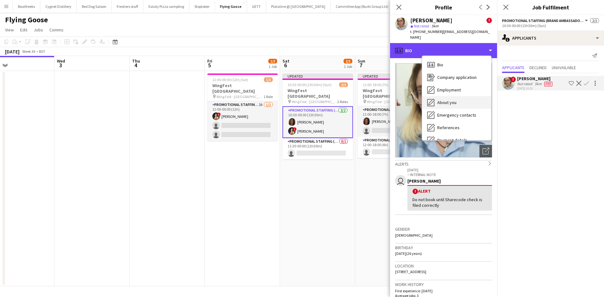
scroll to position [84, 0]
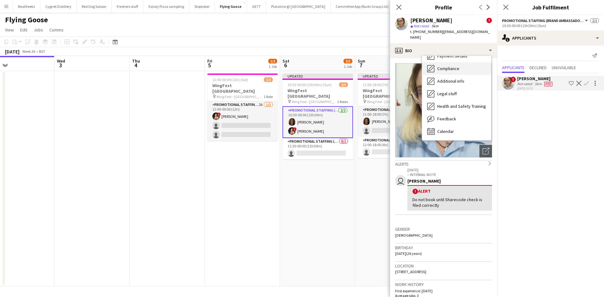
click at [452, 66] on span "Compliance" at bounding box center [448, 69] width 22 height 6
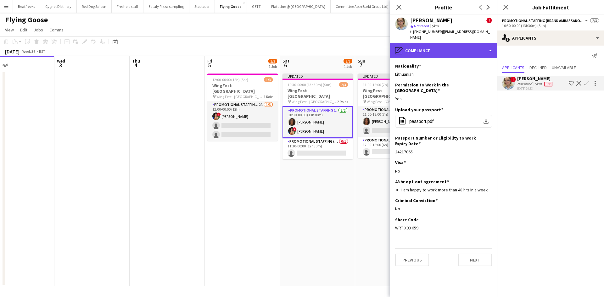
click at [455, 44] on div "pencil4 Compliance" at bounding box center [443, 50] width 107 height 15
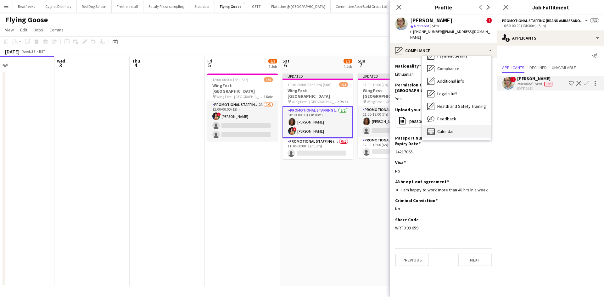
click at [447, 129] on span "Calendar" at bounding box center [445, 132] width 17 height 6
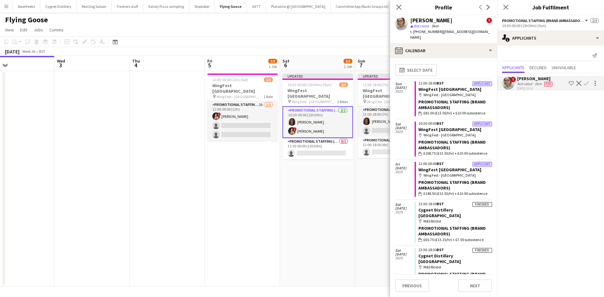
scroll to position [2, 0]
click at [316, 139] on app-card-role "Promotional Staffing (Brand Ambassadors) 0/1 11:30-00:00 (12h30m) single-neutra…" at bounding box center [318, 148] width 70 height 21
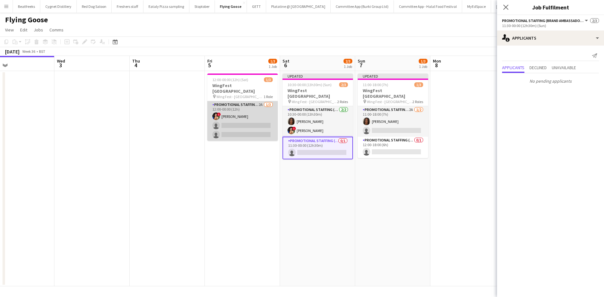
click at [234, 118] on app-card-role "Promotional Staffing (Brand Ambassadors) 2A 1/3 12:00-00:00 (12h) ! Catalina To…" at bounding box center [242, 121] width 70 height 40
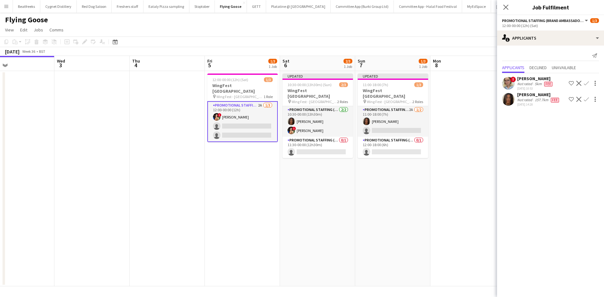
click at [508, 11] on div "Close pop-in" at bounding box center [506, 7] width 18 height 14
click at [507, 10] on app-icon "Close pop-in" at bounding box center [506, 7] width 9 height 9
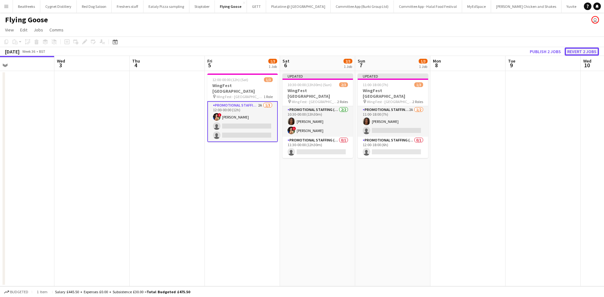
click at [576, 48] on button "Revert 2 jobs" at bounding box center [582, 52] width 34 height 8
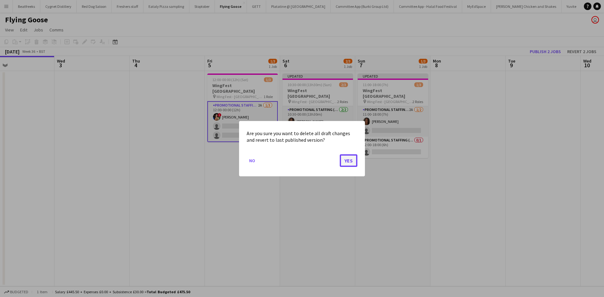
click at [347, 160] on button "Yes" at bounding box center [349, 160] width 18 height 13
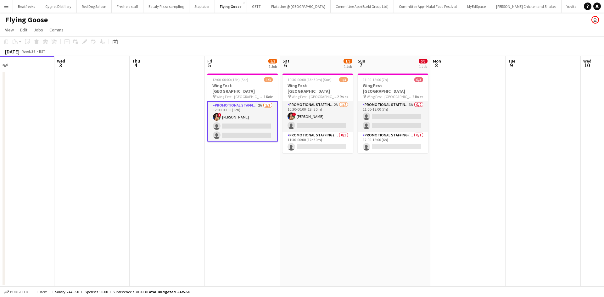
click at [253, 130] on app-card-role "Promotional Staffing (Brand Ambassadors) 2A 1/3 12:00-00:00 (12h) ! Catalina To…" at bounding box center [242, 121] width 70 height 41
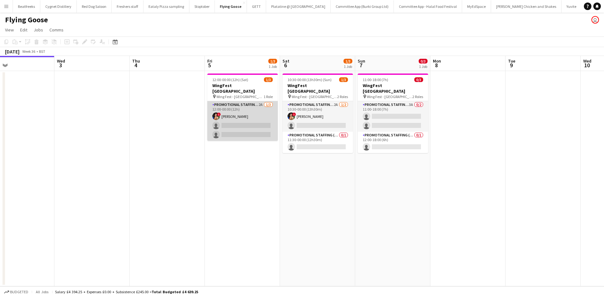
click at [247, 132] on app-card-role "Promotional Staffing (Brand Ambassadors) 2A 1/3 12:00-00:00 (12h) ! Catalina To…" at bounding box center [242, 121] width 70 height 40
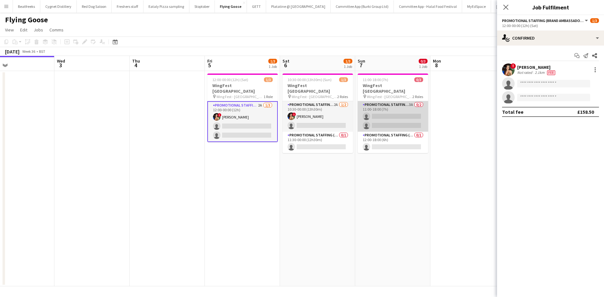
click at [387, 118] on app-card-role "Promotional Staffing (Brand Ambassadors) 3A 0/2 11:00-18:00 (7h) single-neutral…" at bounding box center [393, 116] width 70 height 31
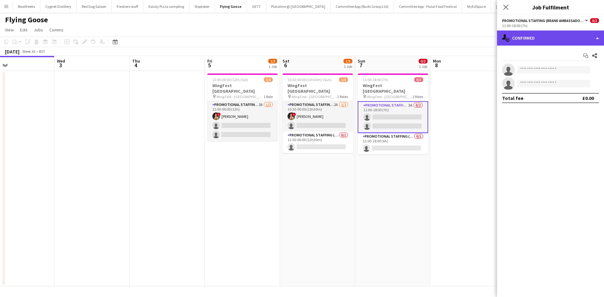
click at [548, 40] on div "single-neutral-actions-check-2 Confirmed" at bounding box center [550, 38] width 107 height 15
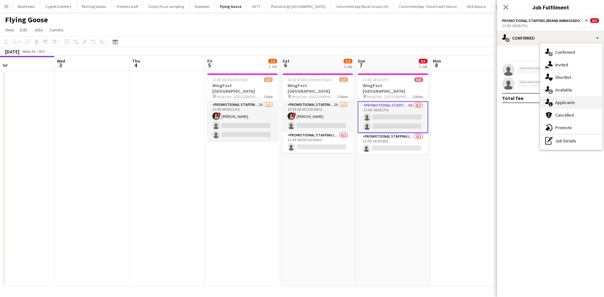
click at [565, 102] on span "Applicants" at bounding box center [565, 103] width 20 height 6
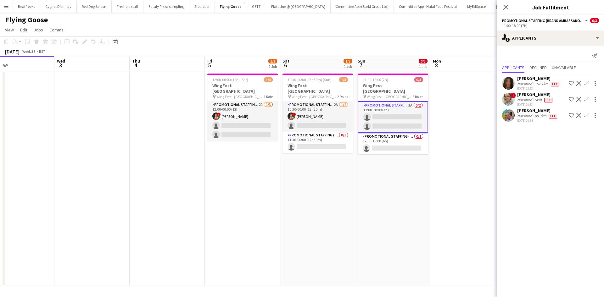
click at [527, 95] on div "Zoia Dolgova" at bounding box center [535, 95] width 37 height 6
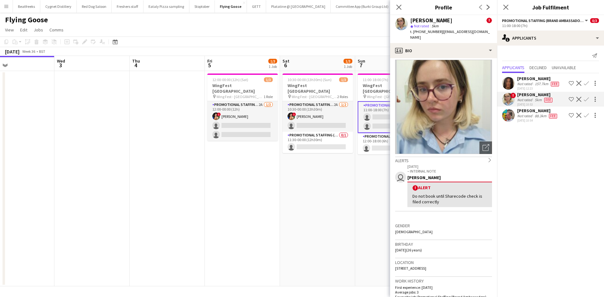
scroll to position [4, 0]
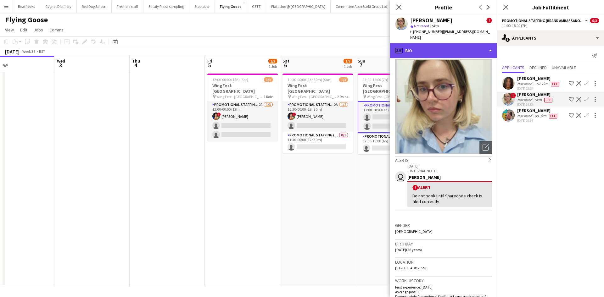
click at [418, 47] on div "profile Bio" at bounding box center [443, 50] width 107 height 15
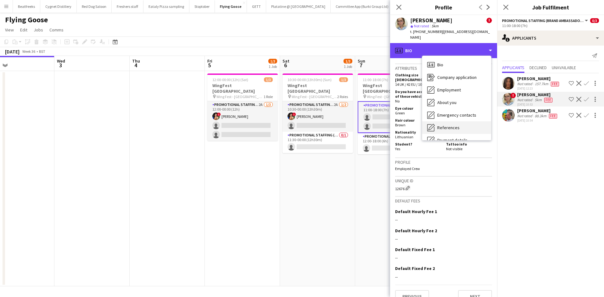
scroll to position [84, 0]
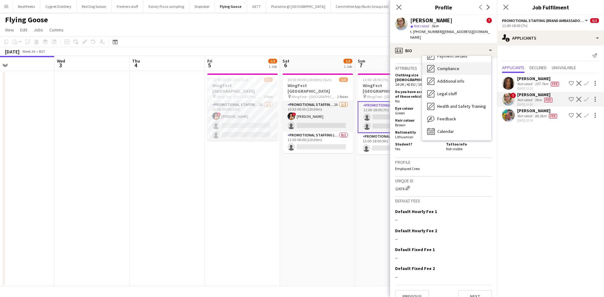
click at [445, 66] on span "Compliance" at bounding box center [448, 69] width 22 height 6
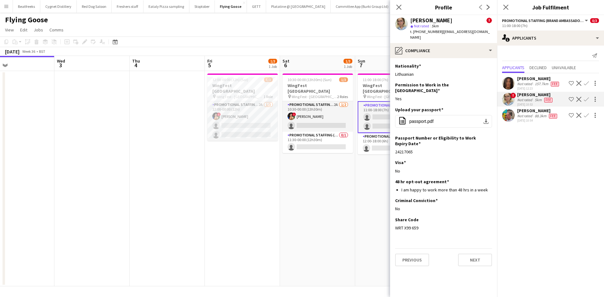
drag, startPoint x: 419, startPoint y: 217, endPoint x: 391, endPoint y: 217, distance: 28.3
click at [391, 217] on app-section-data-types "Nationality Edit this field Lithuanian Permission to Work in the UK Edit this f…" at bounding box center [443, 177] width 107 height 239
copy div "WRT X99 659"
click at [396, 3] on app-icon "Close pop-in" at bounding box center [399, 7] width 9 height 9
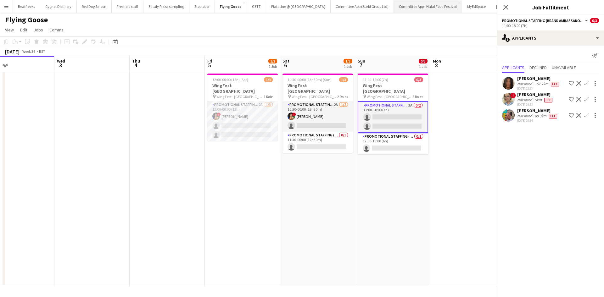
click at [398, 6] on button "Committee App - Halal Food Festival Close" at bounding box center [428, 6] width 68 height 12
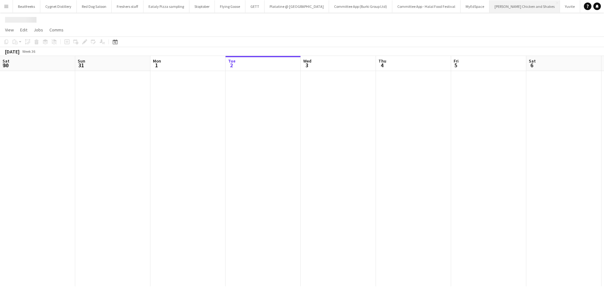
click at [507, 6] on button "Miss Millies Chicken and Shakes Close" at bounding box center [525, 6] width 70 height 12
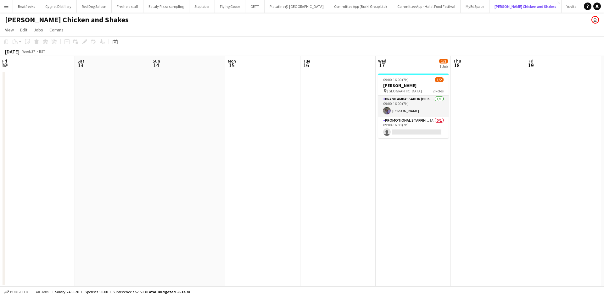
scroll to position [0, 226]
click at [405, 111] on app-card-role "Brand Ambassador (Pick up) 1/1 09:00-16:00 (7h) Ada Nwosu" at bounding box center [414, 106] width 70 height 21
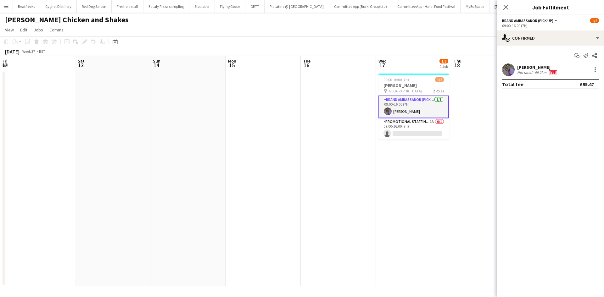
click at [526, 67] on div "Ada Nwosu" at bounding box center [537, 68] width 41 height 6
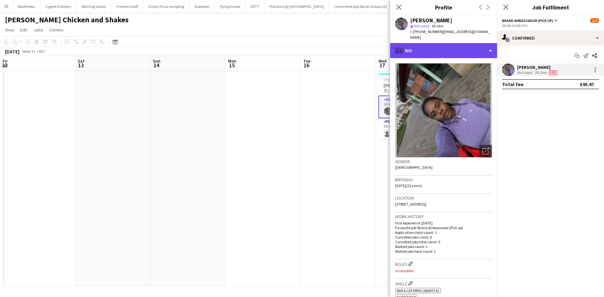
click at [456, 43] on div "profile Bio" at bounding box center [443, 50] width 107 height 15
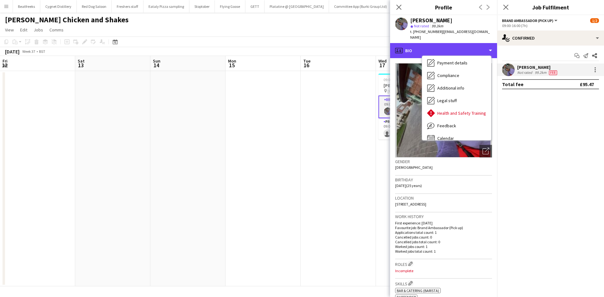
scroll to position [84, 0]
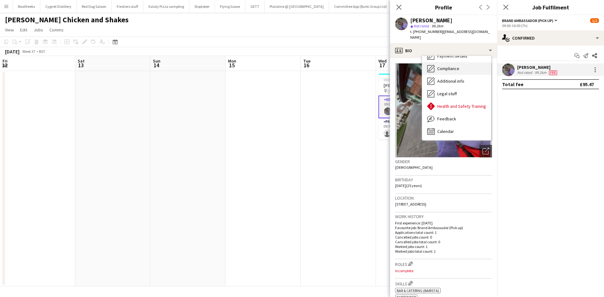
click at [454, 66] on span "Compliance" at bounding box center [448, 69] width 22 height 6
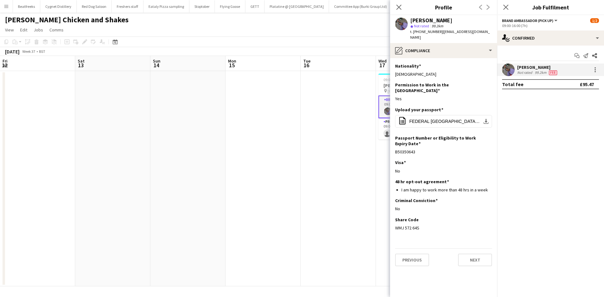
drag, startPoint x: 419, startPoint y: 218, endPoint x: 391, endPoint y: 220, distance: 27.5
click at [391, 220] on app-section-data-types "Nationality Edit this field Nigerian Permission to Work in the UK Edit this fie…" at bounding box center [443, 177] width 107 height 239
copy div "WMJ 572 64S"
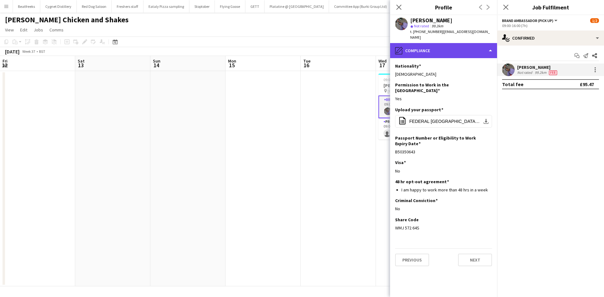
click at [467, 43] on div "pencil4 Compliance" at bounding box center [443, 50] width 107 height 15
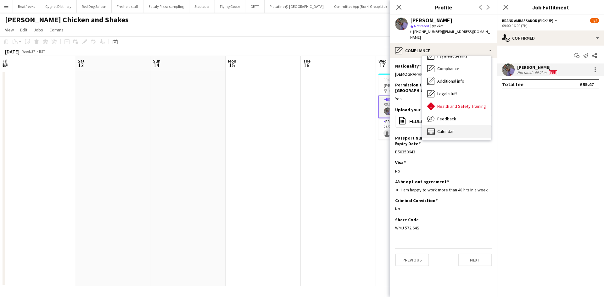
click at [446, 129] on span "Calendar" at bounding box center [445, 132] width 17 height 6
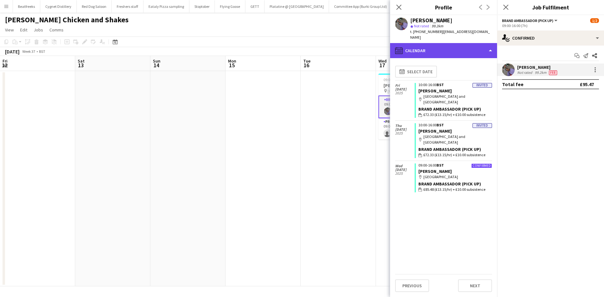
click at [424, 45] on div "calendar-full Calendar" at bounding box center [443, 50] width 107 height 15
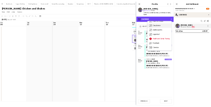
scroll to position [0, 0]
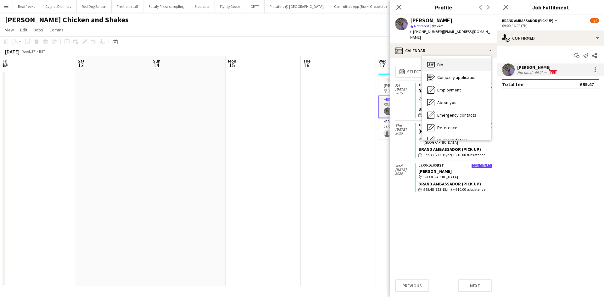
click at [452, 59] on div "Bio Bio" at bounding box center [456, 65] width 69 height 13
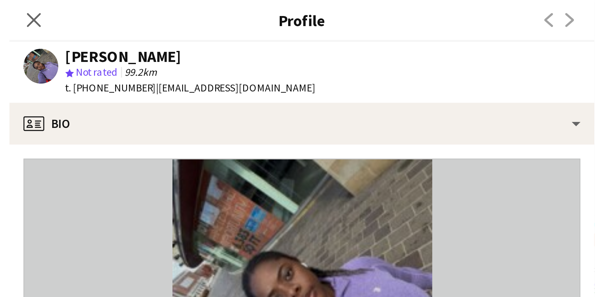
scroll to position [0, 226]
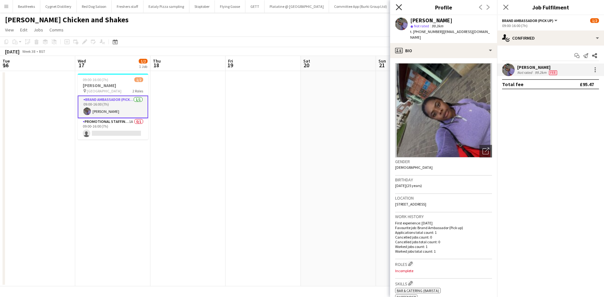
click at [400, 6] on icon "Close pop-in" at bounding box center [399, 7] width 6 height 6
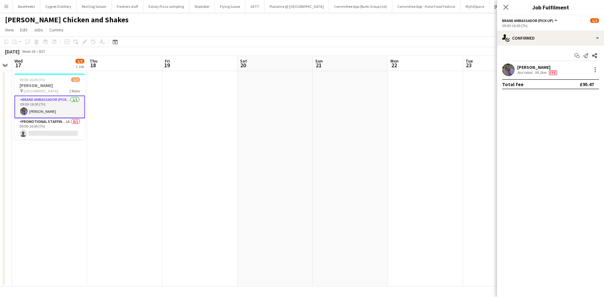
scroll to position [0, 289]
click at [506, 7] on icon at bounding box center [506, 7] width 6 height 6
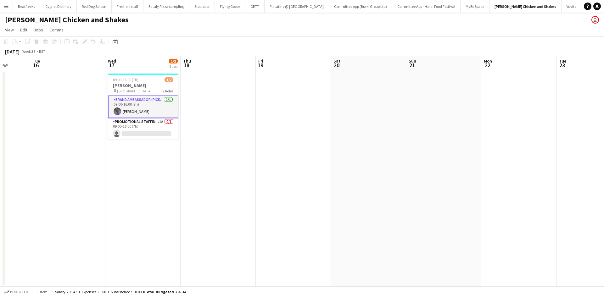
scroll to position [0, 271]
drag, startPoint x: 8, startPoint y: 11, endPoint x: 25, endPoint y: 13, distance: 17.8
click at [8, 11] on button "Menu" at bounding box center [6, 6] width 13 height 13
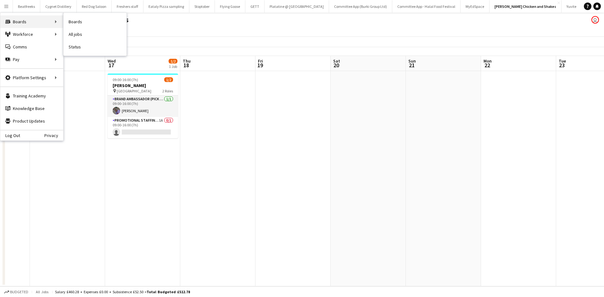
click at [27, 20] on div "Boards Boards" at bounding box center [31, 21] width 63 height 13
click at [26, 20] on div "Boards Boards" at bounding box center [31, 21] width 63 height 13
click at [72, 34] on link "All jobs" at bounding box center [95, 34] width 63 height 13
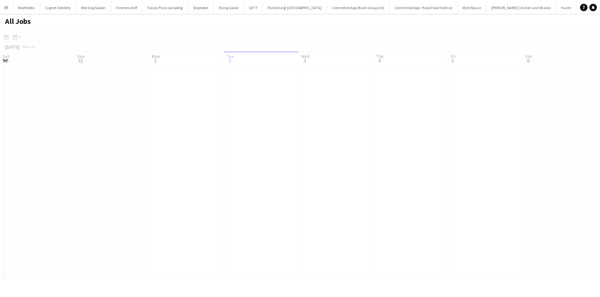
scroll to position [0, 150]
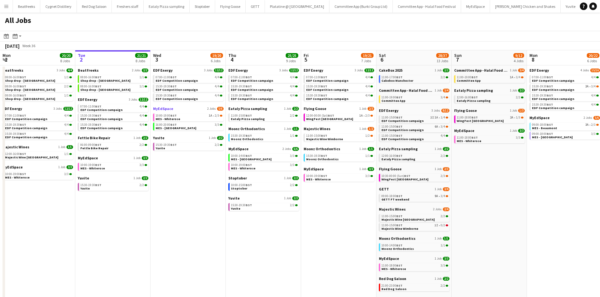
click at [177, 109] on link "MyEdSpace 2 Jobs 5/6" at bounding box center [188, 108] width 70 height 5
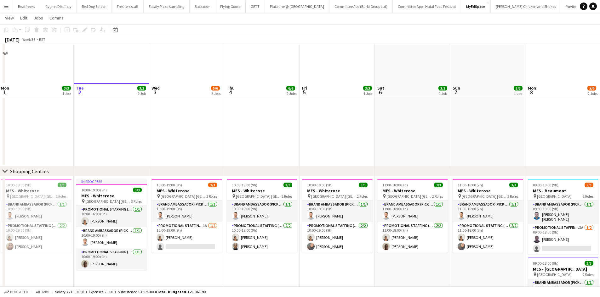
scroll to position [330, 0]
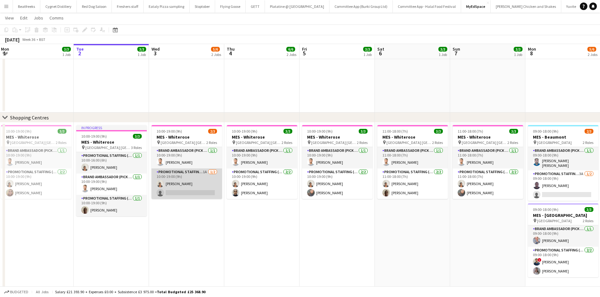
click at [191, 194] on app-card-role "Promotional Staffing (Brand Ambassadors) 1A [DATE] 10:00-19:00 (9h) [PERSON_NAM…" at bounding box center [186, 184] width 70 height 31
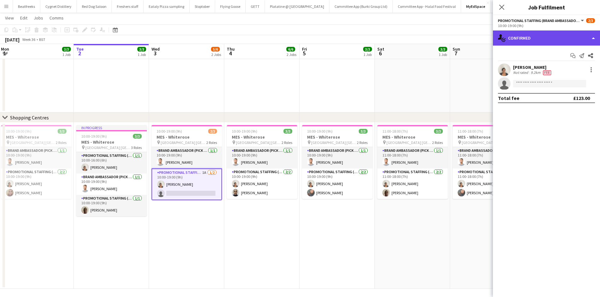
click at [538, 37] on div "single-neutral-actions-check-2 Confirmed" at bounding box center [546, 38] width 107 height 15
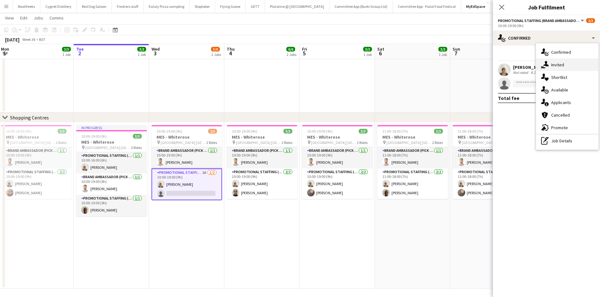
click at [564, 64] on div "single-neutral-actions-share-1 Invited" at bounding box center [567, 65] width 62 height 13
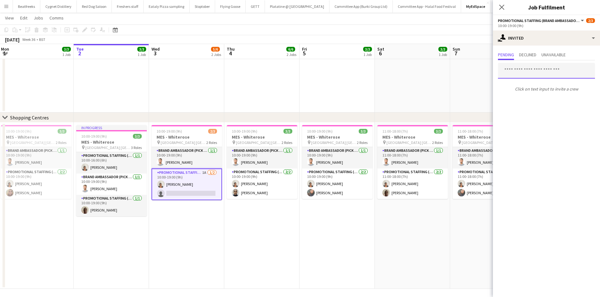
click at [525, 67] on input "text" at bounding box center [546, 71] width 97 height 16
type input "*****"
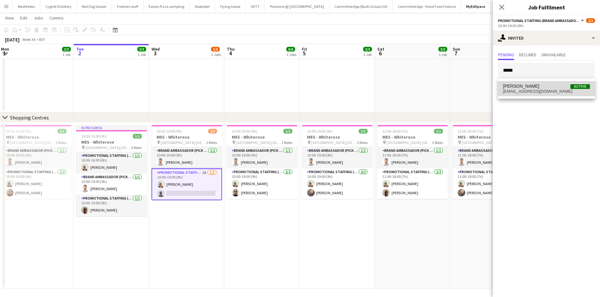
click at [584, 88] on span "Active" at bounding box center [580, 86] width 20 height 5
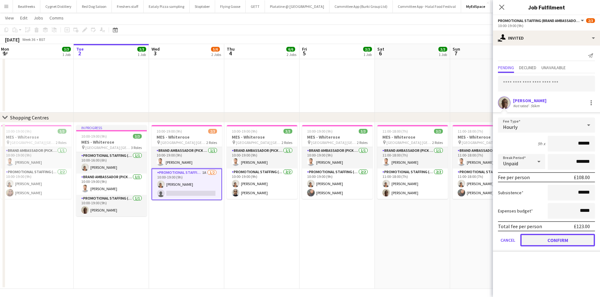
click at [555, 234] on button "Confirm" at bounding box center [557, 240] width 75 height 13
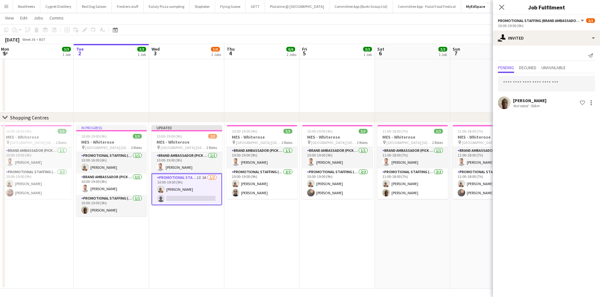
click at [493, 8] on div "Close pop-in" at bounding box center [502, 7] width 18 height 14
click at [498, 8] on app-icon "Close pop-in" at bounding box center [501, 7] width 9 height 9
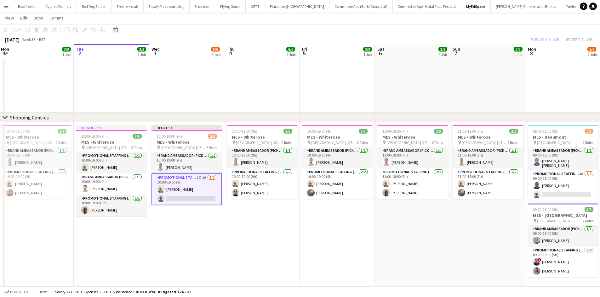
click at [537, 41] on div "Publish 1 job Revert 1 job" at bounding box center [561, 40] width 77 height 8
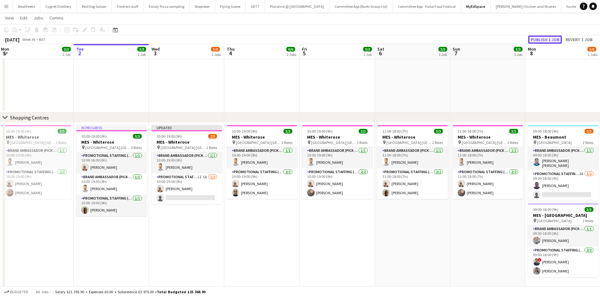
click at [537, 40] on button "Publish 1 job" at bounding box center [545, 40] width 34 height 8
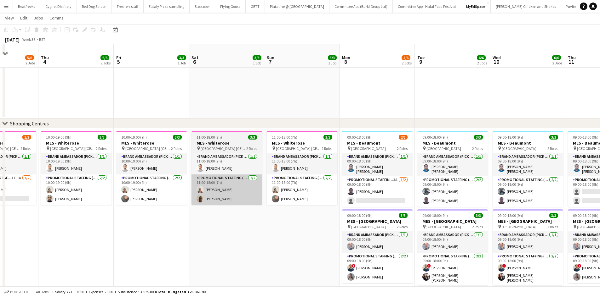
scroll to position [332, 0]
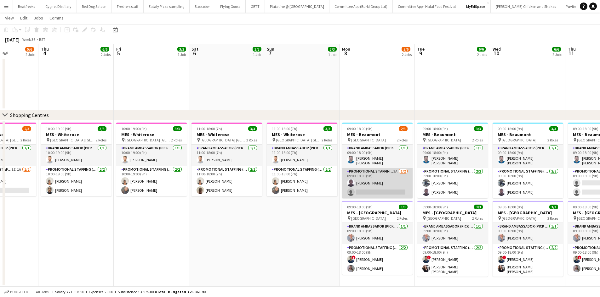
click at [389, 190] on app-card-role "Promotional Staffing (Brand Ambassadors) 3A [DATE] 09:00-18:00 (9h) [PERSON_NAM…" at bounding box center [377, 183] width 70 height 31
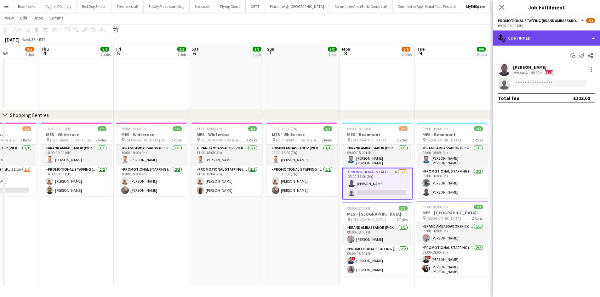
click at [530, 42] on div "single-neutral-actions-check-2 Confirmed" at bounding box center [546, 38] width 107 height 15
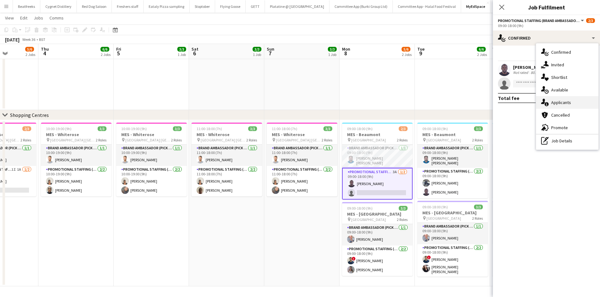
click at [563, 102] on span "Applicants" at bounding box center [561, 103] width 20 height 6
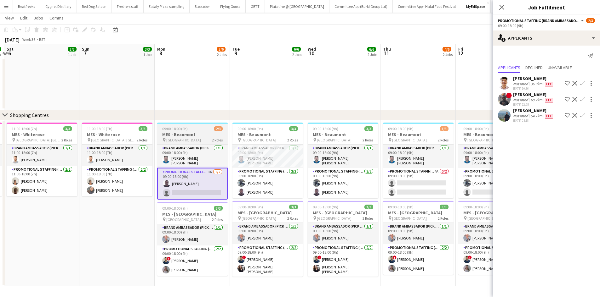
scroll to position [0, 222]
click at [531, 97] on div "[PERSON_NAME]" at bounding box center [533, 95] width 41 height 6
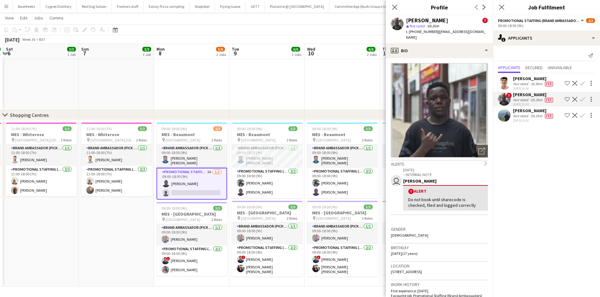
click at [529, 78] on div "[PERSON_NAME]" at bounding box center [533, 79] width 41 height 6
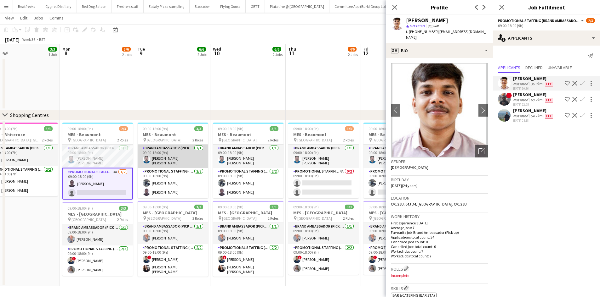
scroll to position [0, 317]
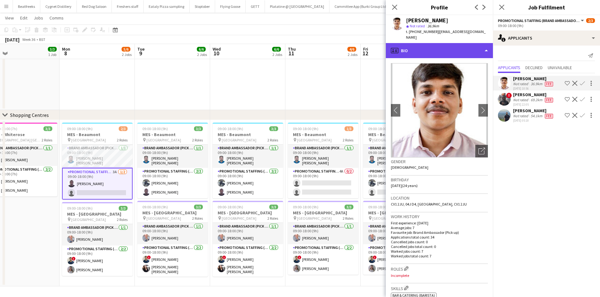
click at [446, 45] on div "profile Bio" at bounding box center [439, 50] width 107 height 15
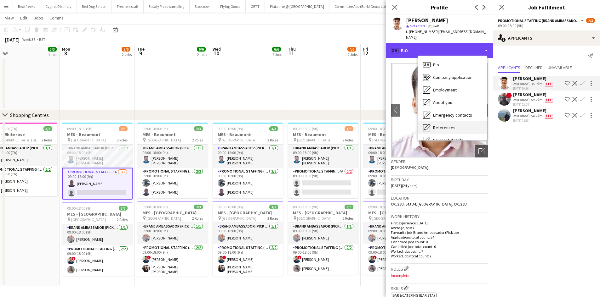
scroll to position [84, 0]
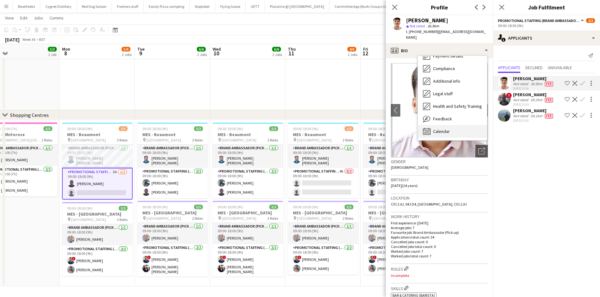
click at [442, 129] on span "Calendar" at bounding box center [441, 132] width 17 height 6
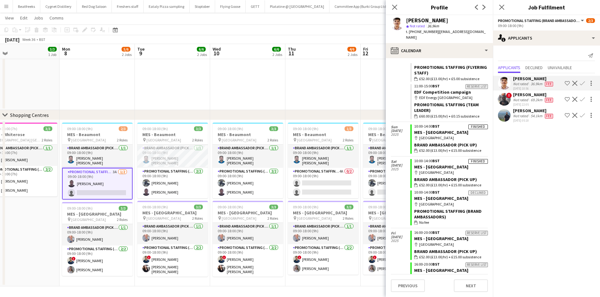
scroll to position [355, 0]
click at [518, 114] on div "[PERSON_NAME]" at bounding box center [533, 111] width 41 height 6
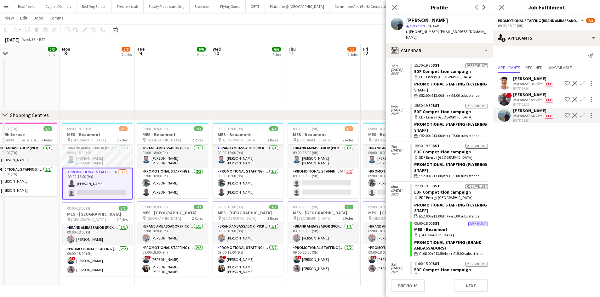
scroll to position [615, 0]
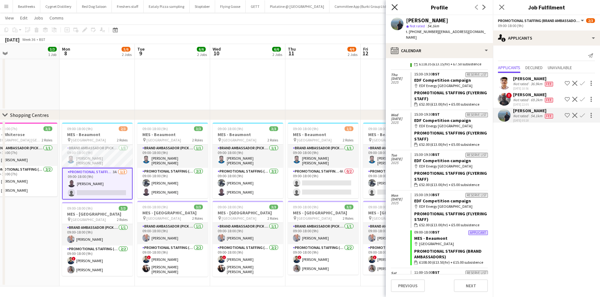
click at [393, 5] on icon "Close pop-in" at bounding box center [394, 7] width 6 height 6
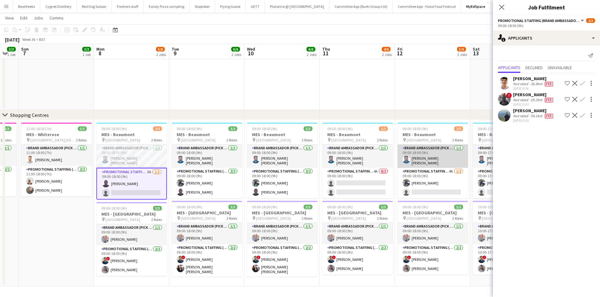
scroll to position [0, 194]
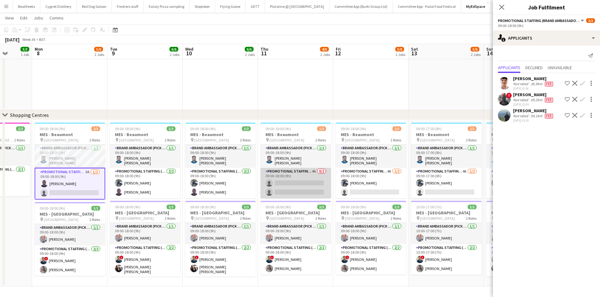
click at [286, 181] on app-card-role "Promotional Staffing (Brand Ambassadors) 4A 0/2 09:00-18:00 (9h) single-neutral…" at bounding box center [295, 183] width 70 height 31
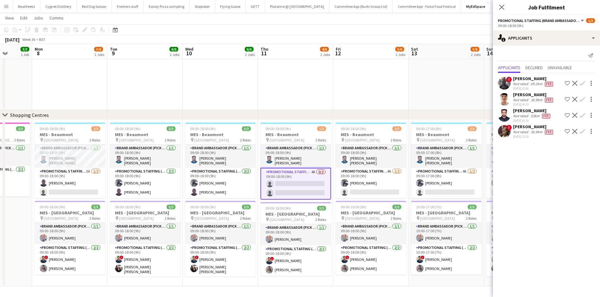
click at [523, 130] on div "Not rated" at bounding box center [521, 132] width 16 height 5
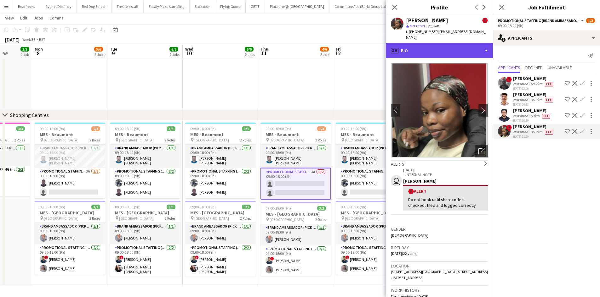
click at [447, 44] on div "profile Bio" at bounding box center [439, 50] width 107 height 15
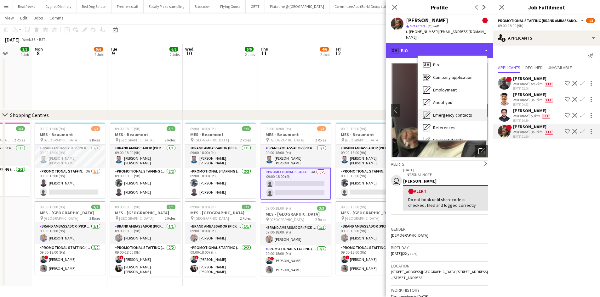
scroll to position [84, 0]
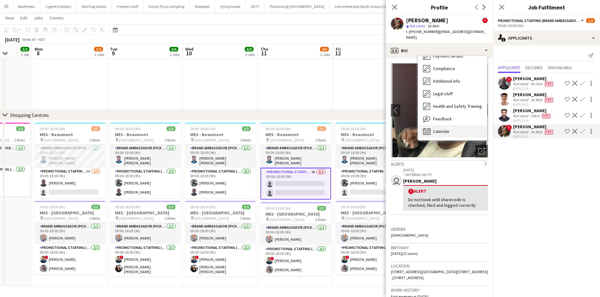
click at [440, 129] on span "Calendar" at bounding box center [441, 132] width 17 height 6
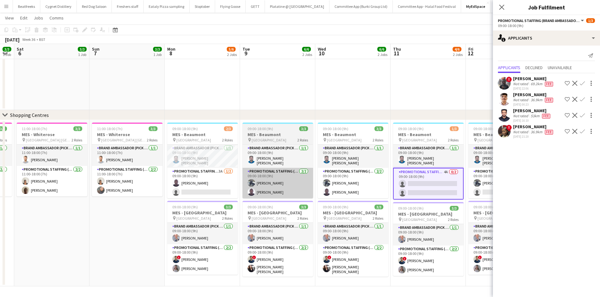
scroll to position [0, 287]
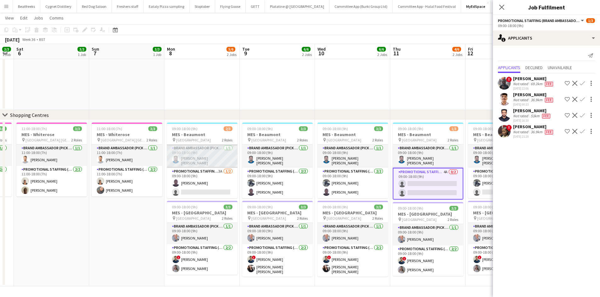
click at [212, 156] on app-card-role "Brand Ambassador (Pick up) 1/1 09:00-18:00 (9h) VINU CHANDRASEKHARAN NAIR" at bounding box center [202, 156] width 70 height 23
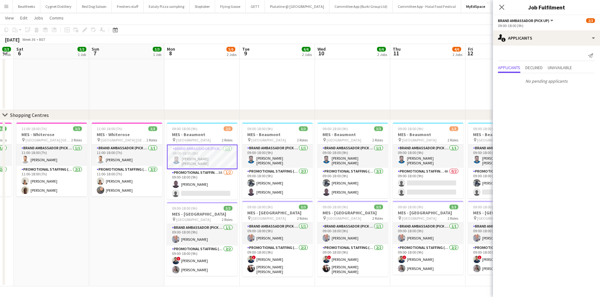
click at [202, 155] on app-card-role "Brand Ambassador (Pick up) 1/1 09:00-18:00 (9h) VINU CHANDRASEKHARAN NAIR" at bounding box center [202, 157] width 70 height 25
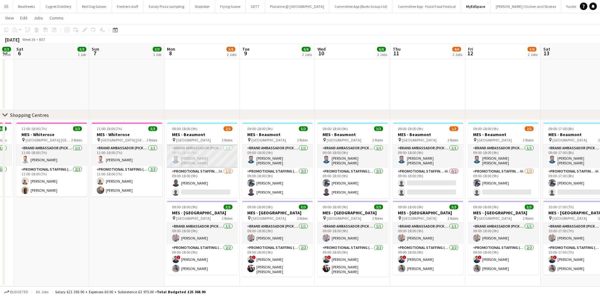
click at [201, 156] on app-card-role "Brand Ambassador (Pick up) 1/1 09:00-18:00 (9h) VINU CHANDRASEKHARAN NAIR" at bounding box center [202, 156] width 70 height 23
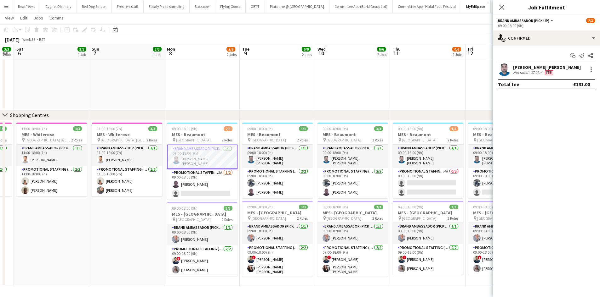
click at [548, 67] on div "VINU CHANDRASEKHARAN NAIR" at bounding box center [547, 68] width 68 height 6
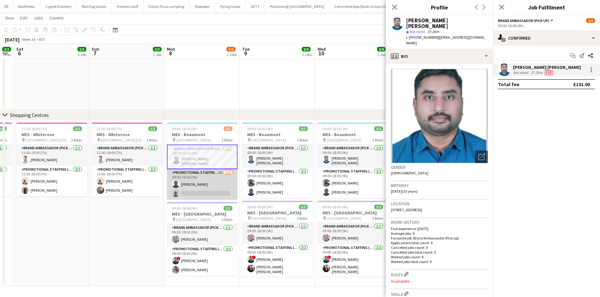
click at [213, 184] on app-card-role "Promotional Staffing (Brand Ambassadors) 3A 1/2 09:00-18:00 (9h) Edesiri Akpovw…" at bounding box center [202, 184] width 70 height 31
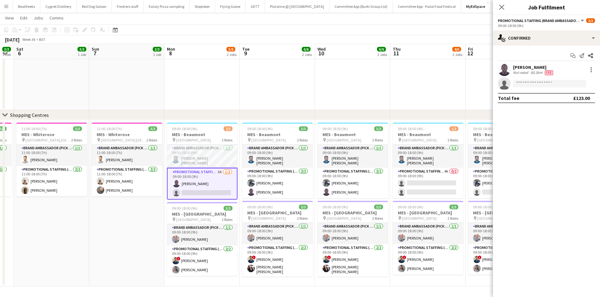
click at [208, 183] on app-card-role "Promotional Staffing (Brand Ambassadors) 3A 1/2 09:00-18:00 (9h) Edesiri Akpovw…" at bounding box center [202, 184] width 70 height 32
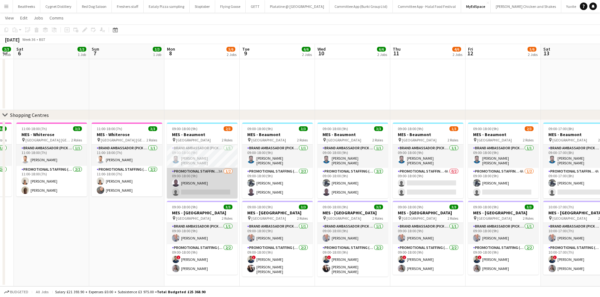
click at [196, 177] on app-card-role "Promotional Staffing (Brand Ambassadors) 3A 1/2 09:00-18:00 (9h) Edesiri Akpovw…" at bounding box center [202, 183] width 70 height 31
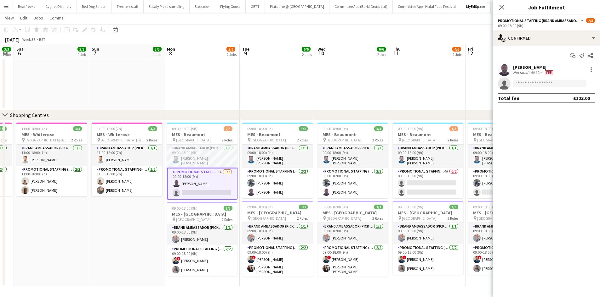
click at [524, 65] on div "Edesiri Akpovwovwo" at bounding box center [533, 68] width 41 height 6
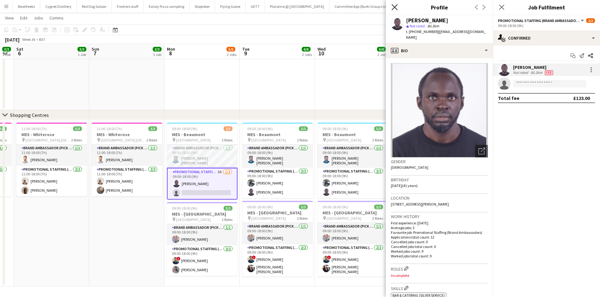
click at [395, 7] on icon "Close pop-in" at bounding box center [394, 7] width 6 height 6
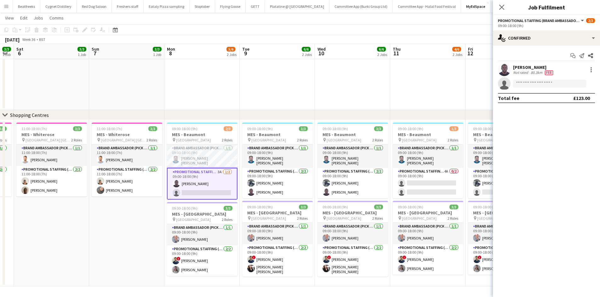
click at [176, 198] on app-card-role "Promotional Staffing (Brand Ambassadors) 3A 1/2 09:00-18:00 (9h) Edesiri Akpovw…" at bounding box center [202, 184] width 70 height 32
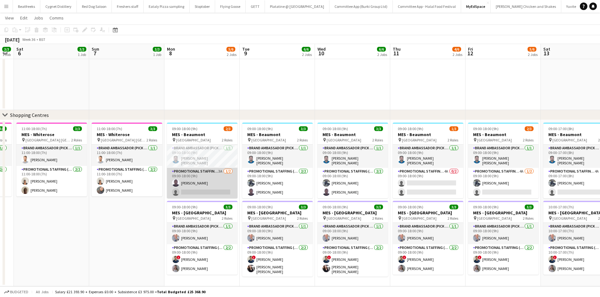
click at [195, 188] on app-card-role "Promotional Staffing (Brand Ambassadors) 3A 1/2 09:00-18:00 (9h) Edesiri Akpovw…" at bounding box center [202, 183] width 70 height 31
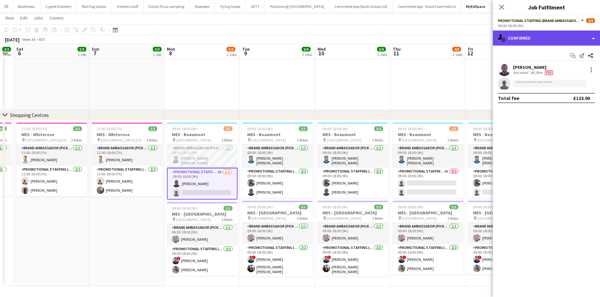
click at [527, 36] on div "single-neutral-actions-check-2 Confirmed" at bounding box center [546, 38] width 107 height 15
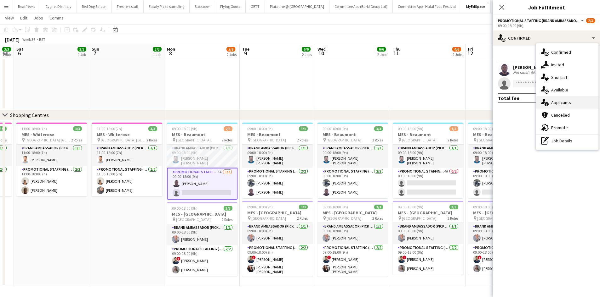
click at [568, 101] on span "Applicants" at bounding box center [561, 103] width 20 height 6
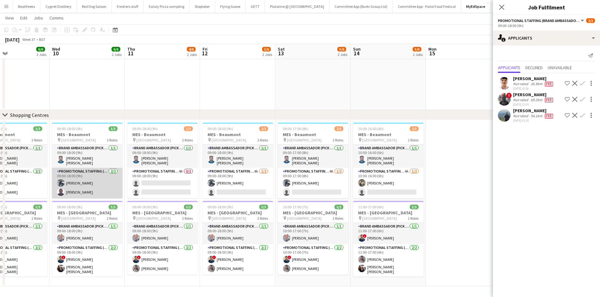
scroll to position [0, 251]
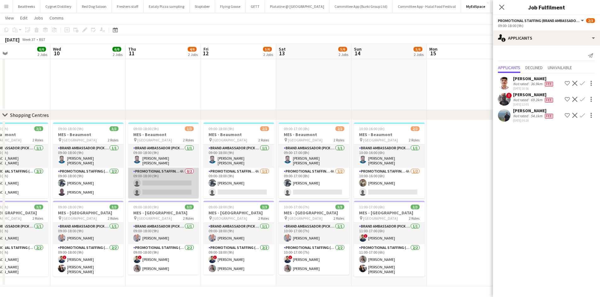
click at [168, 183] on app-card-role "Promotional Staffing (Brand Ambassadors) 4A 0/2 09:00-18:00 (9h) single-neutral…" at bounding box center [163, 183] width 70 height 31
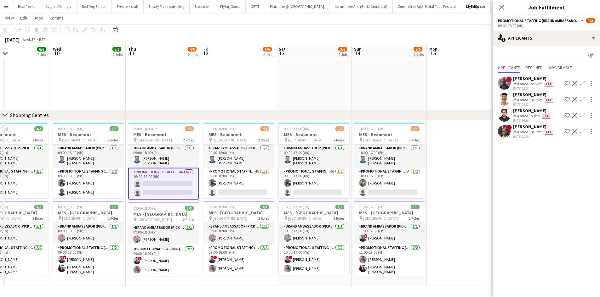
click at [523, 129] on div "Sadia Mustapha" at bounding box center [533, 127] width 41 height 6
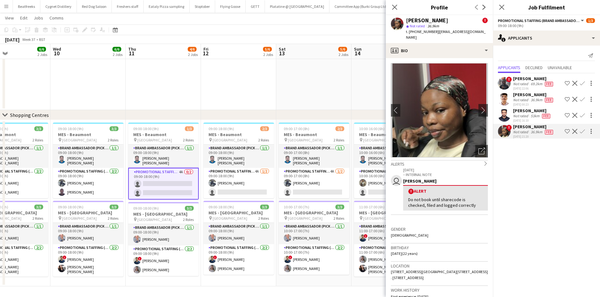
click at [525, 112] on div "Muhammad Uzair" at bounding box center [532, 111] width 38 height 6
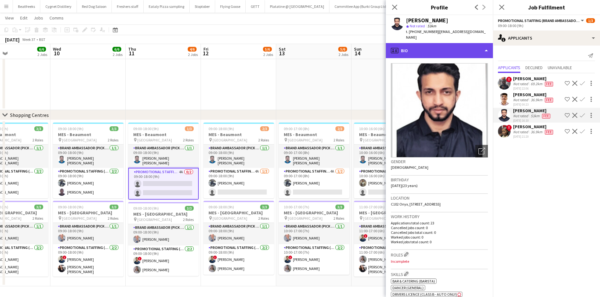
click at [459, 46] on div "profile Bio" at bounding box center [439, 50] width 107 height 15
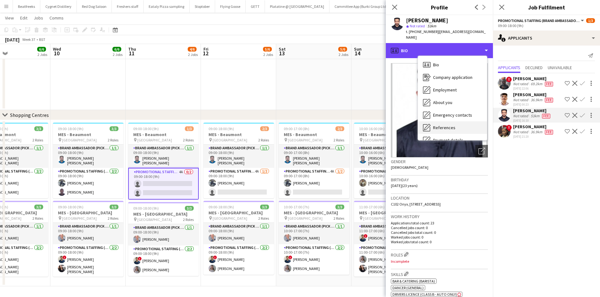
scroll to position [84, 0]
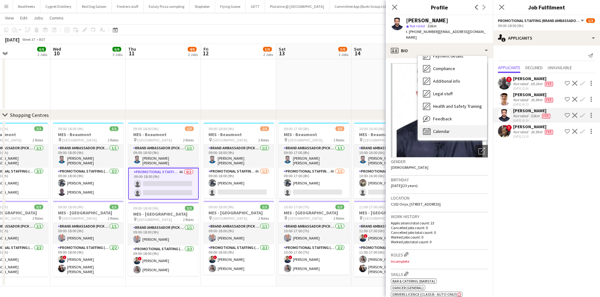
click at [448, 129] on span "Calendar" at bounding box center [441, 132] width 17 height 6
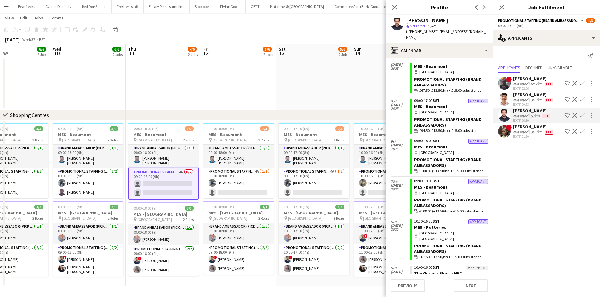
scroll to position [161, 0]
click at [520, 110] on div "Muhammad Uzair" at bounding box center [532, 111] width 38 height 6
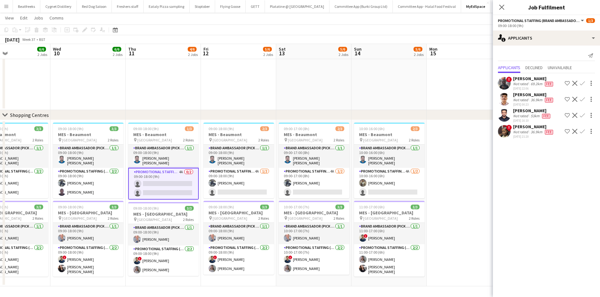
click at [520, 132] on div "Not rated" at bounding box center [521, 132] width 16 height 5
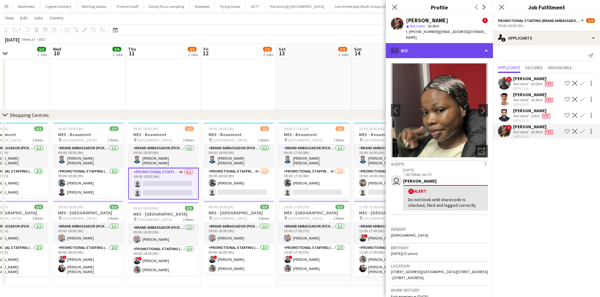
click at [460, 43] on div "profile Bio" at bounding box center [439, 50] width 107 height 15
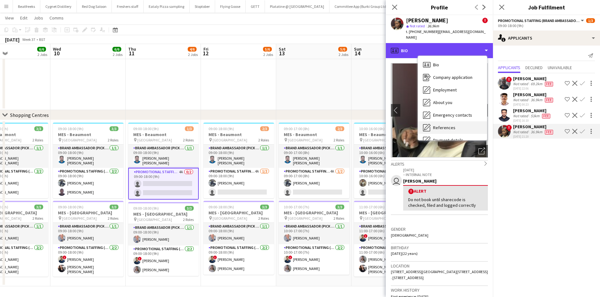
scroll to position [84, 0]
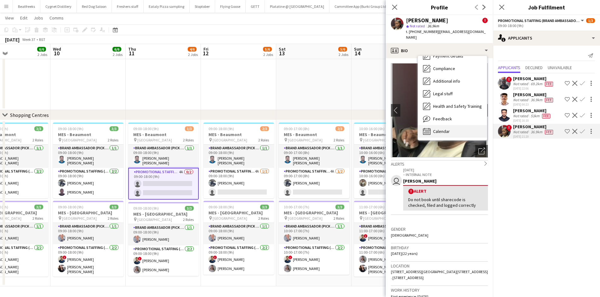
click at [442, 129] on span "Calendar" at bounding box center [441, 132] width 17 height 6
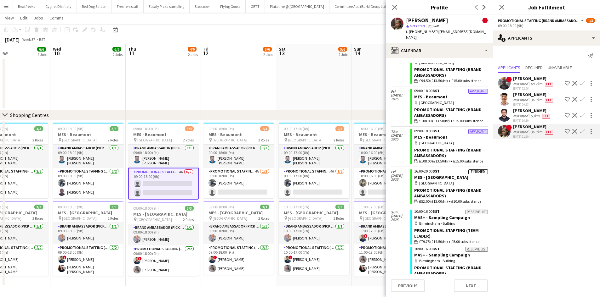
scroll to position [526, 0]
click at [509, 163] on mat-expansion-panel "users2 Applicants Send notification Applicants Declined Unavailable ! Denvan Mu…" at bounding box center [546, 172] width 107 height 252
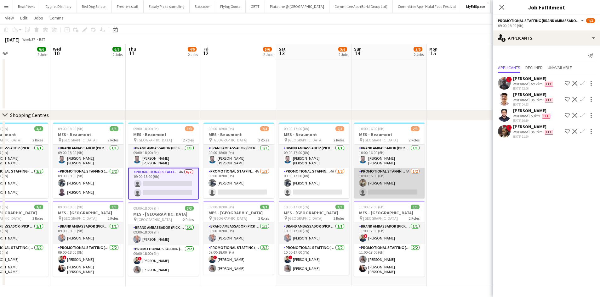
click at [374, 180] on app-card-role "Promotional Staffing (Brand Ambassadors) 4A 1/2 10:00-16:00 (6h) Syed Shah sing…" at bounding box center [389, 183] width 70 height 31
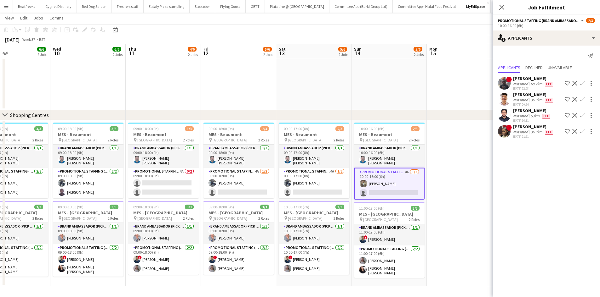
click at [371, 176] on app-card-role "Promotional Staffing (Brand Ambassadors) 4A 1/2 10:00-16:00 (6h) Syed Shah sing…" at bounding box center [389, 184] width 70 height 32
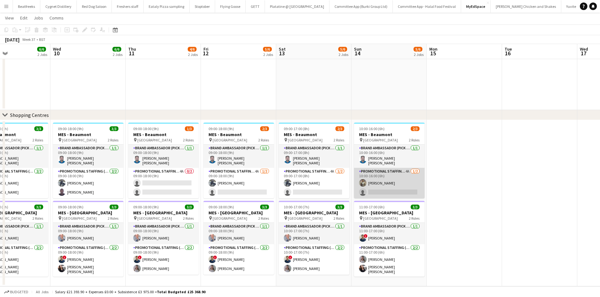
click at [391, 187] on app-card-role "Promotional Staffing (Brand Ambassadors) 4A 1/2 10:00-16:00 (6h) Syed Shah sing…" at bounding box center [389, 183] width 70 height 31
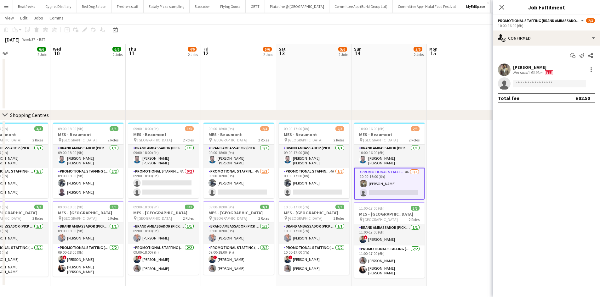
click at [503, 69] on app-user-avatar at bounding box center [504, 70] width 13 height 13
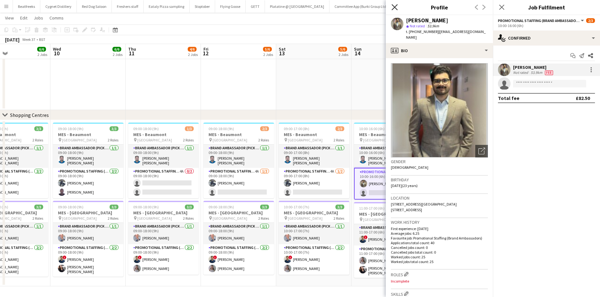
click at [395, 5] on icon "Close pop-in" at bounding box center [394, 7] width 6 height 6
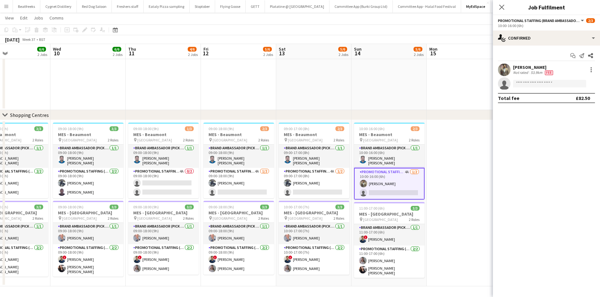
click at [1, 8] on button "Menu" at bounding box center [6, 6] width 13 height 13
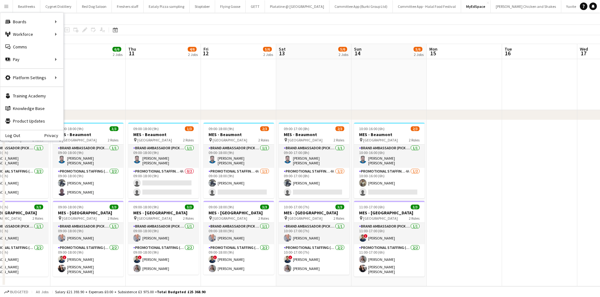
click at [4, 8] on app-icon "Menu" at bounding box center [6, 6] width 5 height 5
click at [19, 20] on div "Boards Boards" at bounding box center [31, 21] width 63 height 13
click at [37, 21] on div "Boards Boards" at bounding box center [31, 21] width 63 height 13
click at [70, 31] on link "All jobs" at bounding box center [95, 34] width 63 height 13
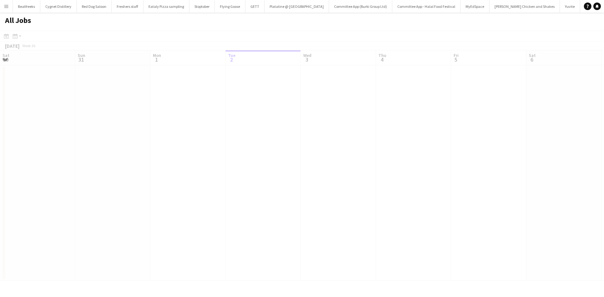
scroll to position [0, 150]
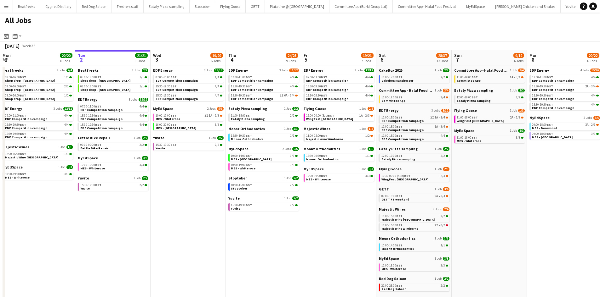
click at [9, 8] on button "Menu" at bounding box center [6, 6] width 13 height 13
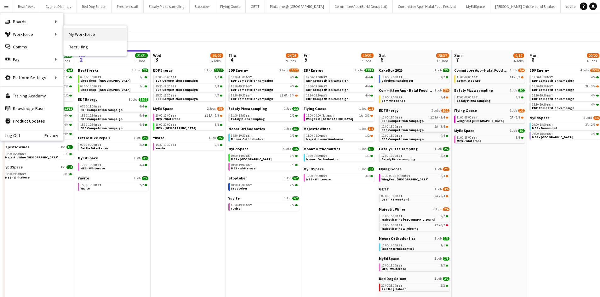
click at [77, 34] on link "My Workforce" at bounding box center [95, 34] width 63 height 13
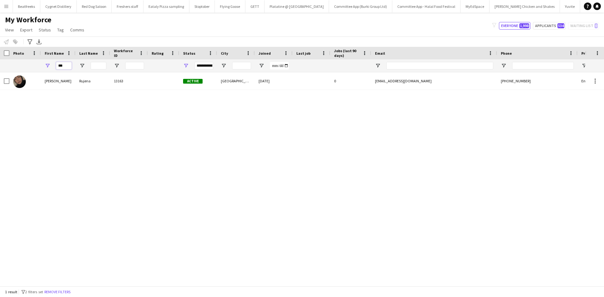
drag, startPoint x: 68, startPoint y: 66, endPoint x: 54, endPoint y: 68, distance: 13.7
click at [54, 68] on div "***" at bounding box center [58, 65] width 35 height 13
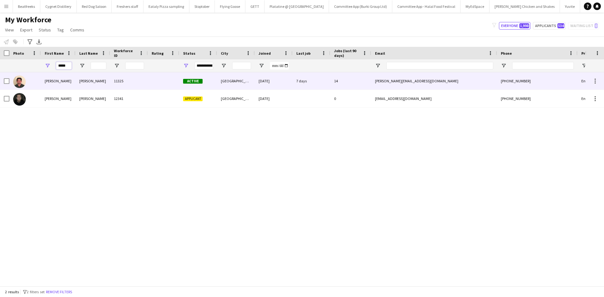
type input "*****"
click at [87, 81] on div "Evans" at bounding box center [93, 80] width 35 height 17
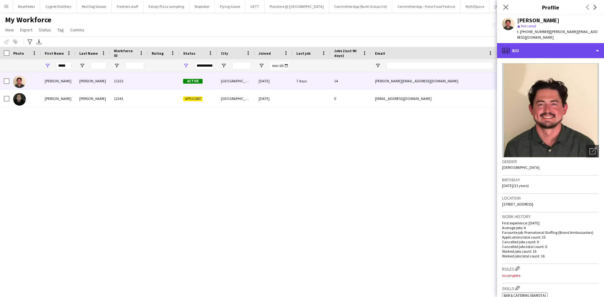
click at [525, 43] on div "profile Bio" at bounding box center [550, 50] width 107 height 15
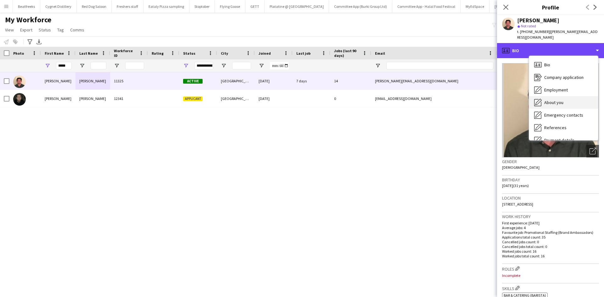
scroll to position [84, 0]
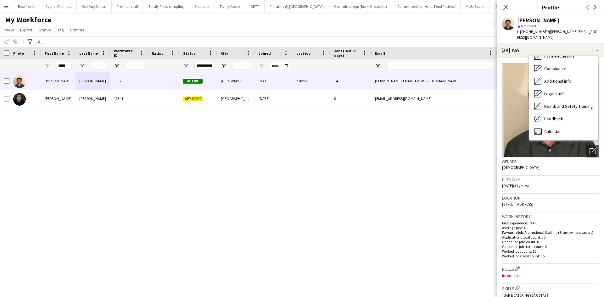
click at [538, 188] on div "Birthday 04-08-1994 (31 years)" at bounding box center [550, 185] width 97 height 18
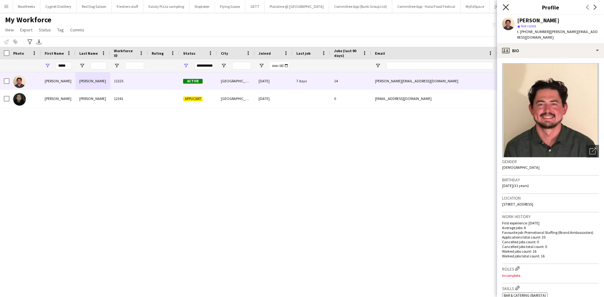
click at [504, 6] on icon "Close pop-in" at bounding box center [506, 7] width 6 height 6
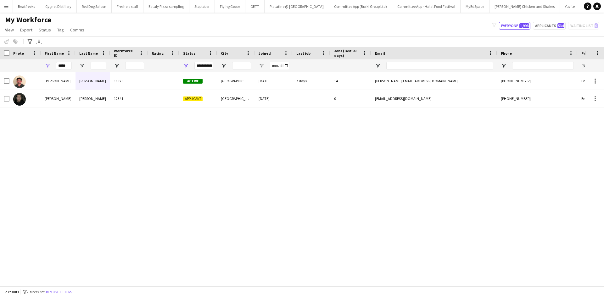
drag, startPoint x: 4, startPoint y: 6, endPoint x: 12, endPoint y: 8, distance: 7.7
click at [4, 6] on app-icon "Menu" at bounding box center [6, 6] width 5 height 5
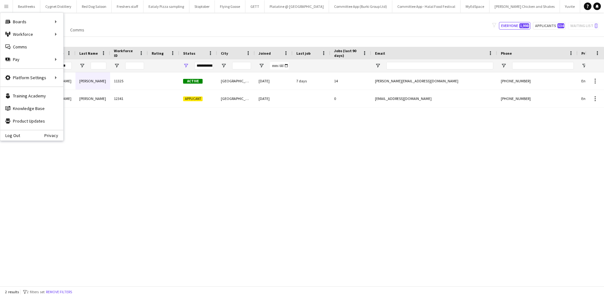
click at [8, 5] on app-icon "Menu" at bounding box center [6, 6] width 5 height 5
click at [76, 34] on link "All jobs" at bounding box center [95, 34] width 63 height 13
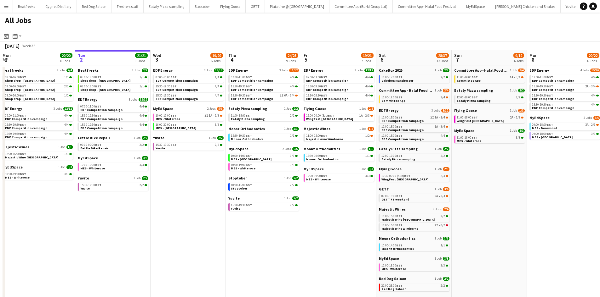
scroll to position [0, 186]
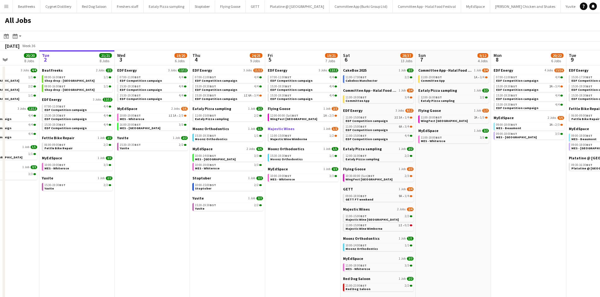
click at [320, 129] on link "Majestic Wines 1 Job 1/2" at bounding box center [302, 129] width 70 height 5
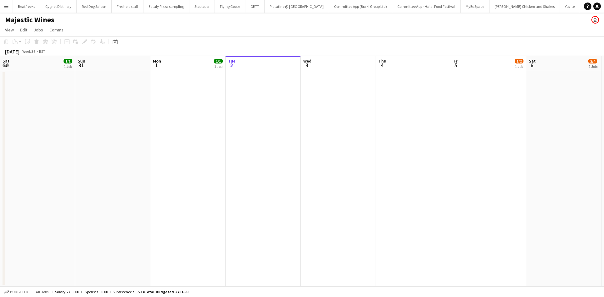
click at [451, 129] on app-date-cell at bounding box center [488, 179] width 75 height 216
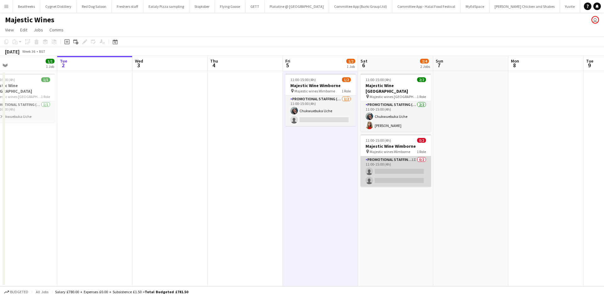
scroll to position [0, 169]
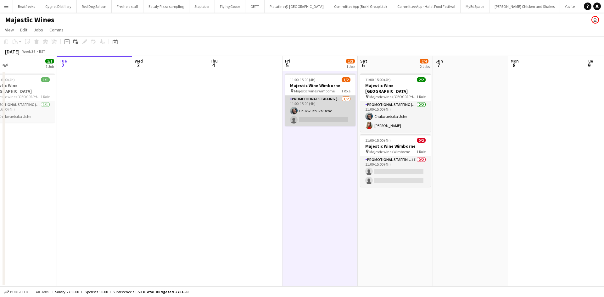
click at [310, 115] on app-card-role "Promotional Staffing (Flyering Staff) [DATE] 11:00-15:00 (4h) Chukwuebuka Uche …" at bounding box center [320, 111] width 70 height 31
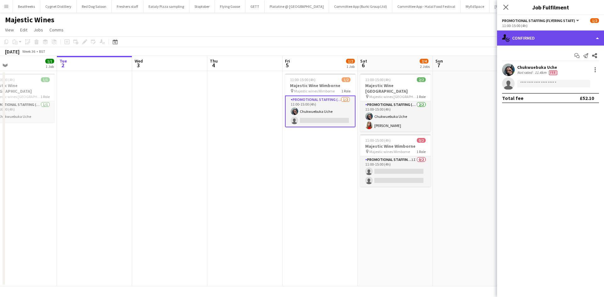
click at [529, 37] on div "single-neutral-actions-check-2 Confirmed" at bounding box center [550, 38] width 107 height 15
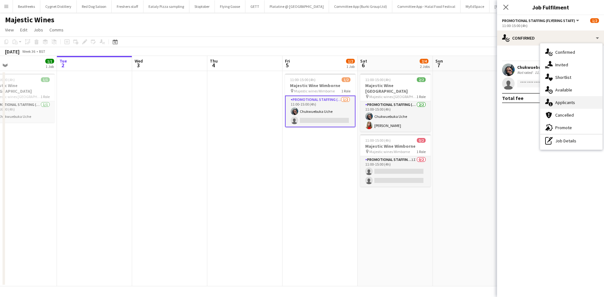
click at [565, 100] on span "Applicants" at bounding box center [565, 103] width 20 height 6
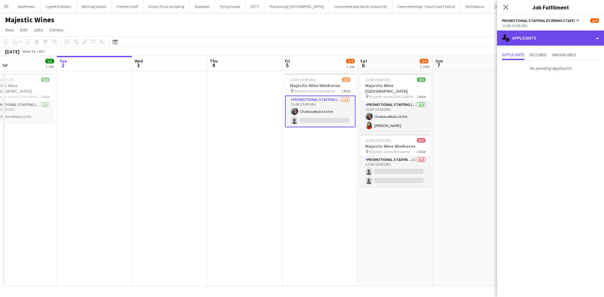
click at [513, 39] on div "single-neutral-actions-information Applicants" at bounding box center [550, 38] width 107 height 15
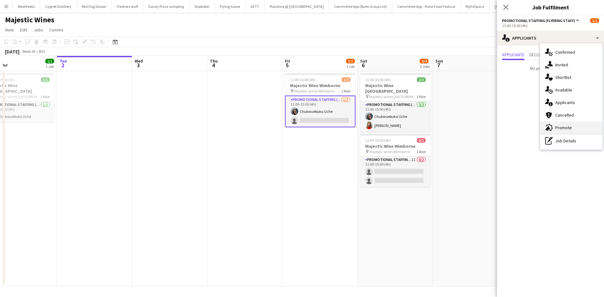
click at [562, 126] on span "Promote" at bounding box center [563, 128] width 17 height 6
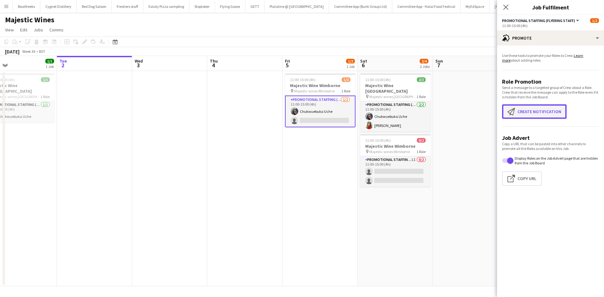
click at [536, 112] on button "Create notification Create notification" at bounding box center [534, 111] width 65 height 14
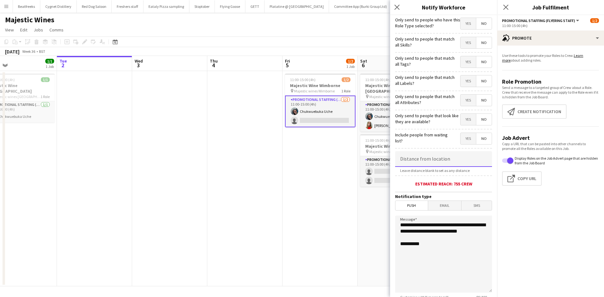
click at [431, 155] on input at bounding box center [443, 159] width 97 height 16
type input "******"
click at [411, 204] on span "Push" at bounding box center [412, 205] width 32 height 9
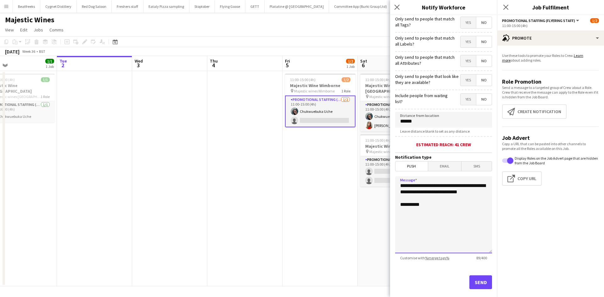
drag, startPoint x: 431, startPoint y: 215, endPoint x: 379, endPoint y: 183, distance: 60.7
click at [379, 183] on body "Menu Boards Boards Boards All jobs Status Workforce Workforce My Workforce Recr…" at bounding box center [302, 148] width 604 height 297
paste textarea "********"
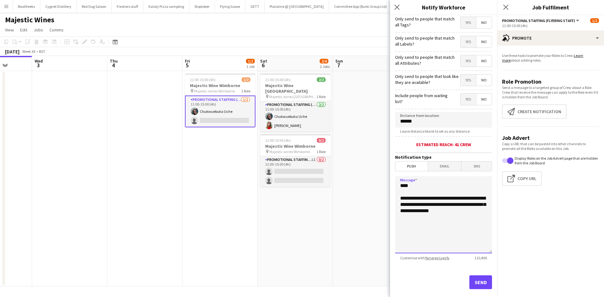
scroll to position [0, 269]
drag, startPoint x: 450, startPoint y: 218, endPoint x: 422, endPoint y: 222, distance: 27.6
click at [422, 222] on textarea "**********" at bounding box center [443, 215] width 97 height 77
click at [455, 222] on textarea "**********" at bounding box center [443, 215] width 97 height 77
paste textarea "**********"
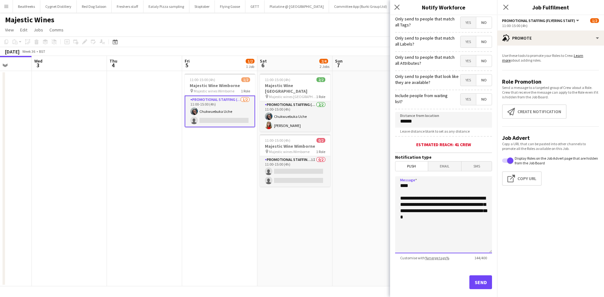
click at [453, 219] on textarea "**********" at bounding box center [443, 215] width 97 height 77
click at [481, 219] on textarea "**********" at bounding box center [443, 215] width 97 height 77
click at [400, 196] on textarea "**********" at bounding box center [443, 215] width 97 height 77
click at [436, 199] on textarea "**********" at bounding box center [443, 215] width 97 height 77
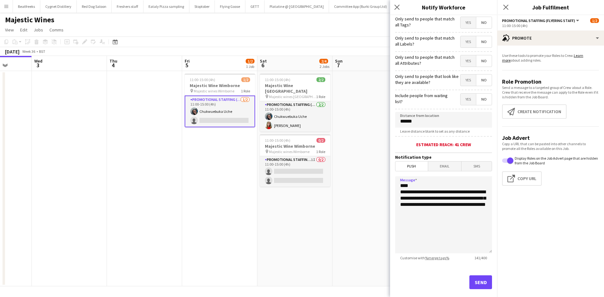
click at [583, 273] on mat-expansion-panel "bullhorn Promote Use these tools to promote your Roles to Crew. Learn more abou…" at bounding box center [550, 172] width 107 height 252
click at [436, 197] on textarea "**********" at bounding box center [443, 215] width 97 height 77
drag, startPoint x: 479, startPoint y: 212, endPoint x: 387, endPoint y: 185, distance: 95.7
click at [387, 185] on body "Menu Boards Boards Boards All jobs Status Workforce Workforce My Workforce Recr…" at bounding box center [302, 148] width 604 height 297
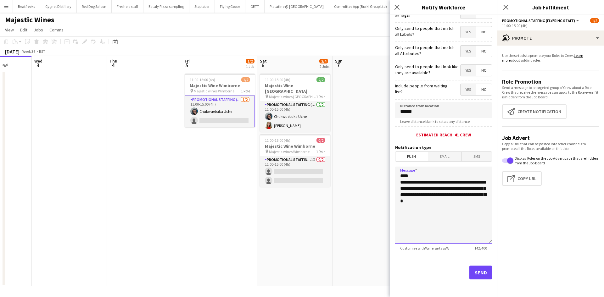
type textarea "**********"
click at [475, 274] on button "Send" at bounding box center [481, 273] width 23 height 14
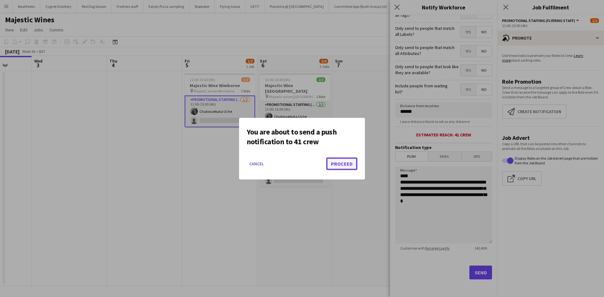
click at [346, 168] on button "Proceed" at bounding box center [341, 164] width 31 height 13
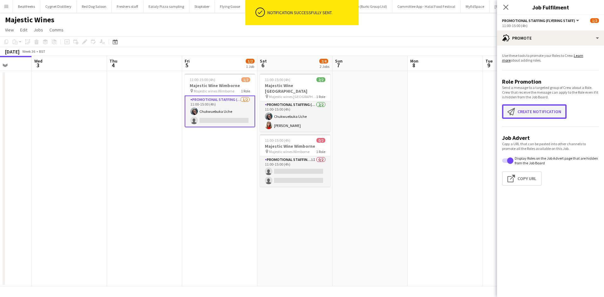
click at [521, 113] on button "Create notification Create notification" at bounding box center [534, 111] width 65 height 14
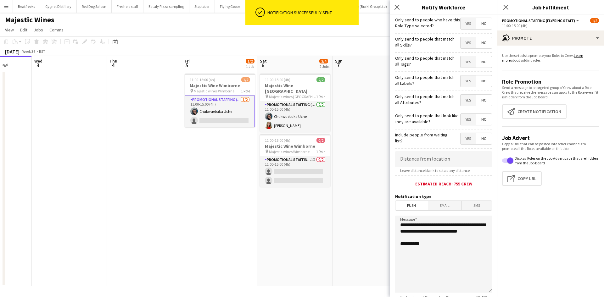
click at [436, 203] on span "Email" at bounding box center [444, 205] width 33 height 9
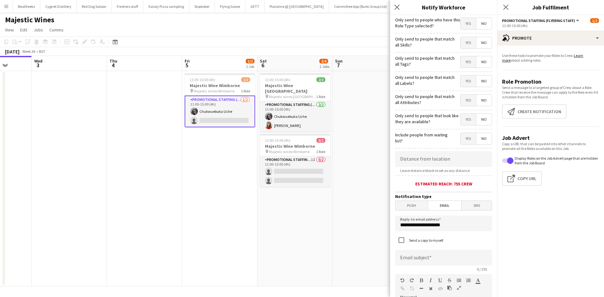
click at [438, 168] on span "Leave distance blank to set as any distance" at bounding box center [435, 170] width 80 height 5
click at [437, 162] on input at bounding box center [443, 159] width 97 height 16
type input "******"
drag, startPoint x: 459, startPoint y: 222, endPoint x: 379, endPoint y: 227, distance: 80.1
click at [379, 227] on body "Menu Boards Boards Boards All jobs Status Workforce Workforce My Workforce Recr…" at bounding box center [302, 148] width 604 height 297
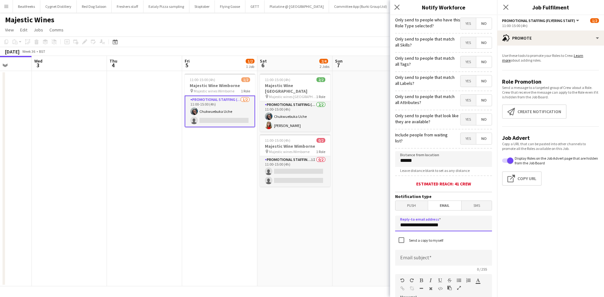
type input "**********"
click at [431, 257] on input at bounding box center [443, 258] width 97 height 16
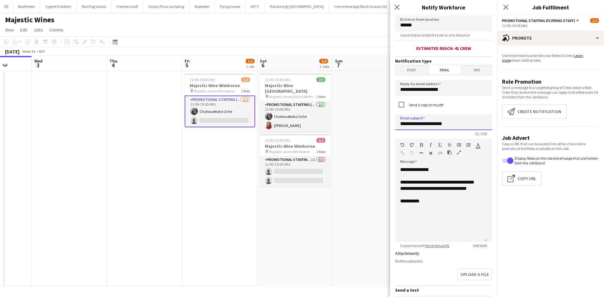
scroll to position [137, 0]
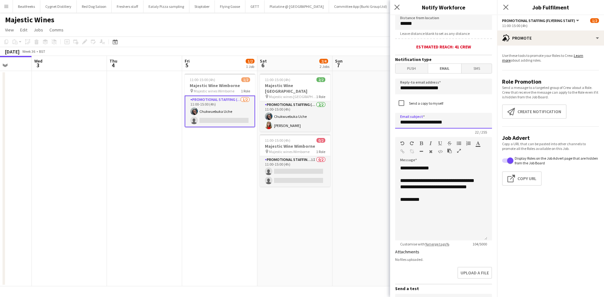
type input "**********"
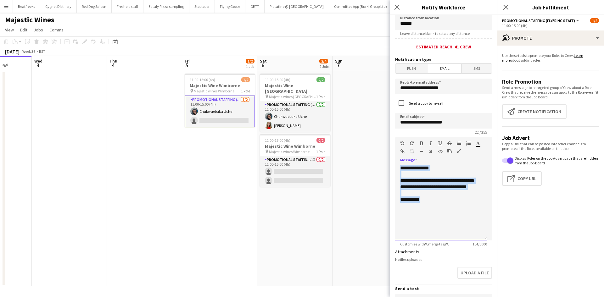
drag, startPoint x: 433, startPoint y: 205, endPoint x: 386, endPoint y: 163, distance: 63.5
click at [386, 163] on body "Menu Boards Boards Boards All jobs Status Workforce Workforce My Workforce Recr…" at bounding box center [302, 148] width 604 height 297
paste div
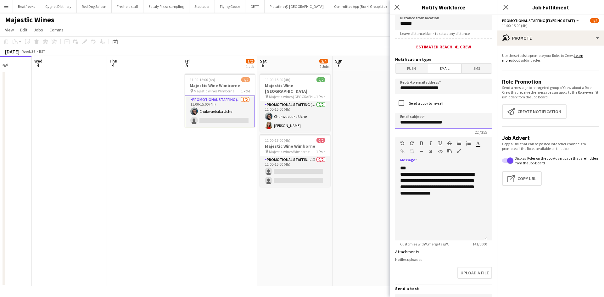
click at [456, 118] on input "**********" at bounding box center [443, 121] width 97 height 16
paste input "********"
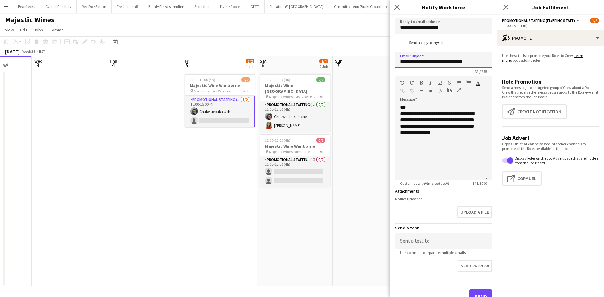
scroll to position [198, 0]
type input "**********"
click at [478, 292] on button "Send" at bounding box center [481, 297] width 23 height 14
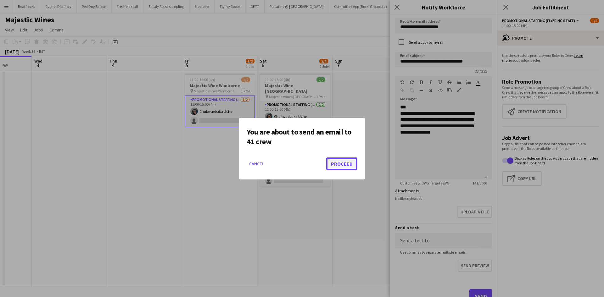
click at [350, 165] on button "Proceed" at bounding box center [341, 164] width 31 height 13
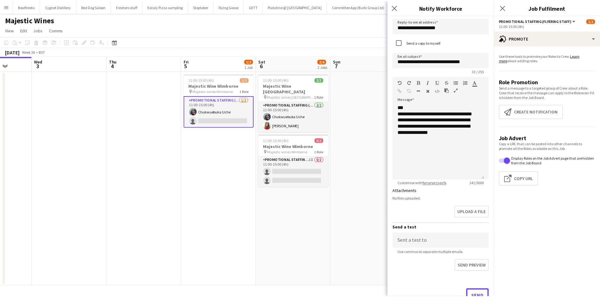
scroll to position [204, 0]
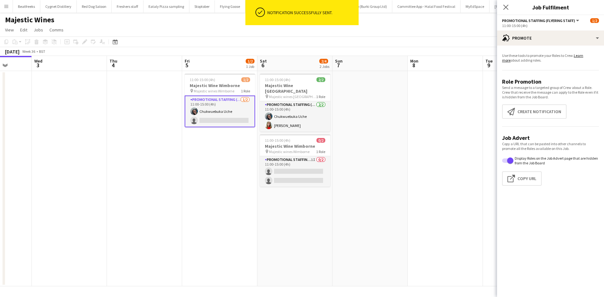
click at [336, 181] on app-date-cell at bounding box center [370, 179] width 75 height 216
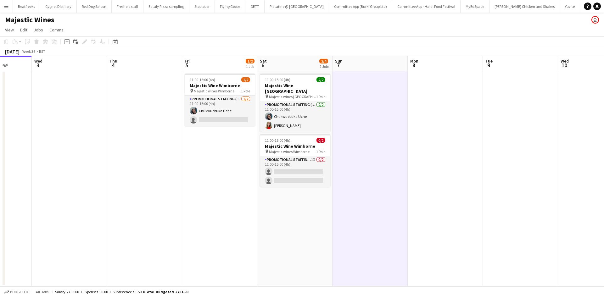
click at [12, 8] on button "Menu" at bounding box center [6, 6] width 13 height 13
click at [2, 7] on button "Menu" at bounding box center [6, 6] width 13 height 13
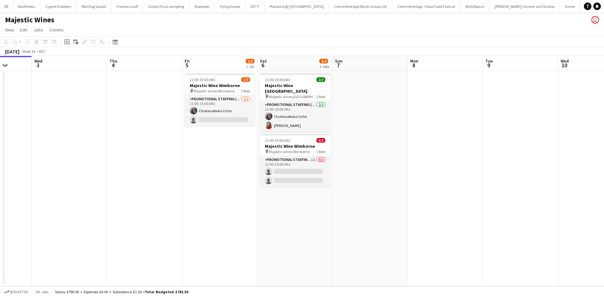
click at [2, 7] on button "Menu" at bounding box center [6, 6] width 13 height 13
click at [5, 6] on app-icon "Menu" at bounding box center [6, 6] width 5 height 5
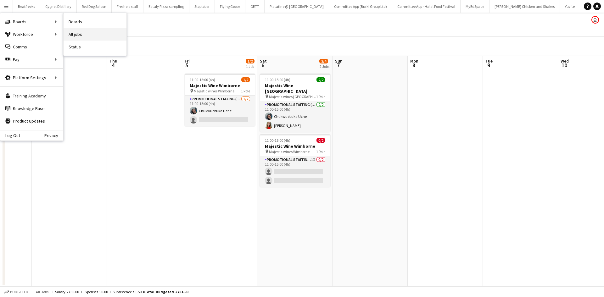
click at [81, 37] on link "All jobs" at bounding box center [95, 34] width 63 height 13
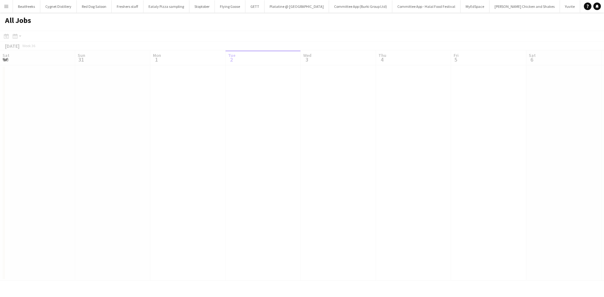
click at [6, 8] on app-icon "Menu" at bounding box center [6, 6] width 5 height 5
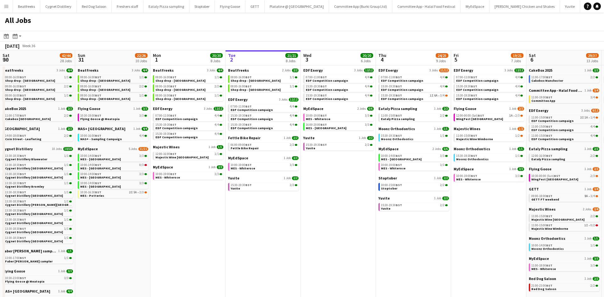
scroll to position [0, 150]
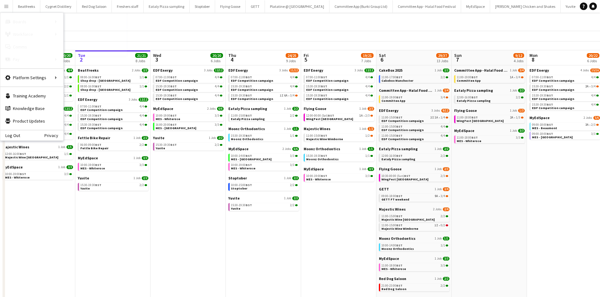
click at [74, 22] on link "Boards" at bounding box center [95, 21] width 63 height 13
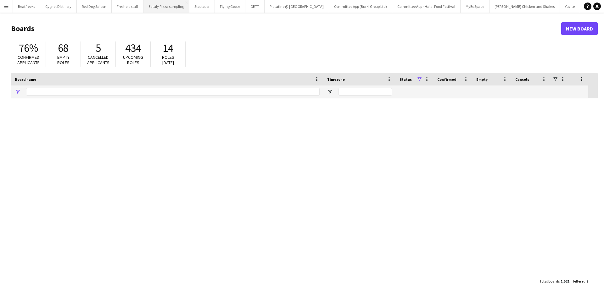
type input "******"
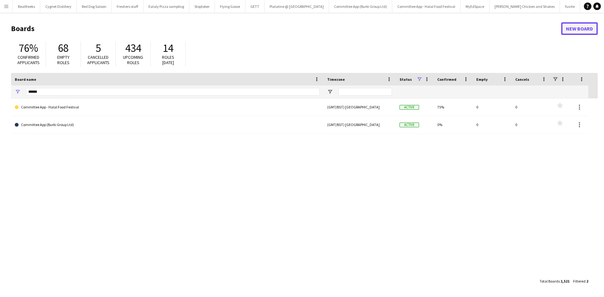
click at [584, 30] on link "New Board" at bounding box center [579, 28] width 37 height 13
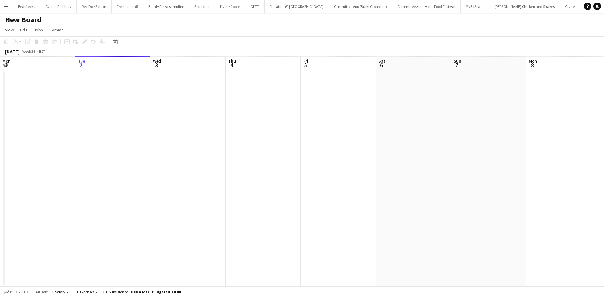
scroll to position [0, 64]
click at [25, 16] on h1 "New Board" at bounding box center [23, 19] width 37 height 9
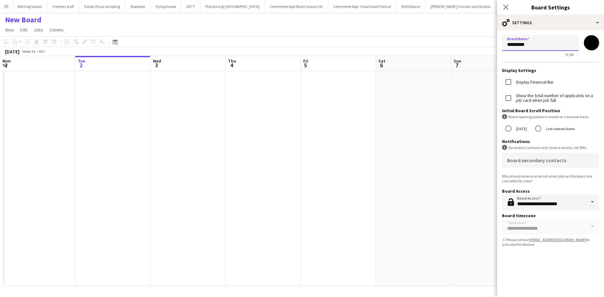
drag, startPoint x: 562, startPoint y: 42, endPoint x: 452, endPoint y: 50, distance: 110.1
click at [452, 50] on body "Menu Boards Boards Boards All jobs Status Workforce Workforce My Workforce Recr…" at bounding box center [302, 148] width 604 height 297
type input "*"
type input "**********"
click at [593, 48] on input "*******" at bounding box center [591, 42] width 23 height 23
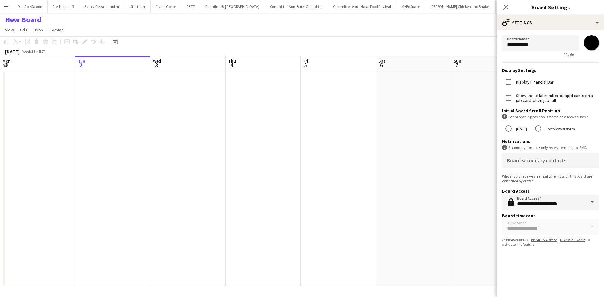
type input "*******"
click at [521, 255] on div "**********" at bounding box center [550, 156] width 107 height 282
click at [441, 195] on app-date-cell at bounding box center [413, 179] width 75 height 216
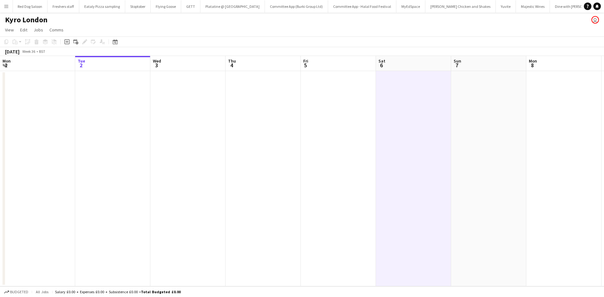
click at [302, 87] on app-date-cell at bounding box center [338, 179] width 75 height 216
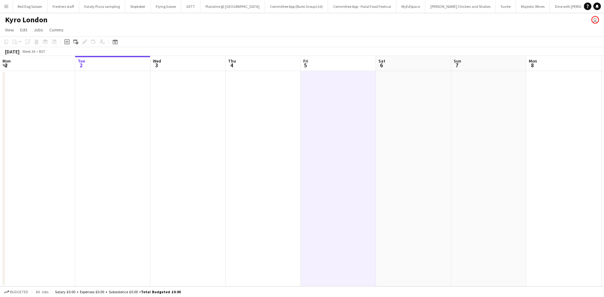
click at [261, 86] on app-date-cell at bounding box center [263, 179] width 75 height 216
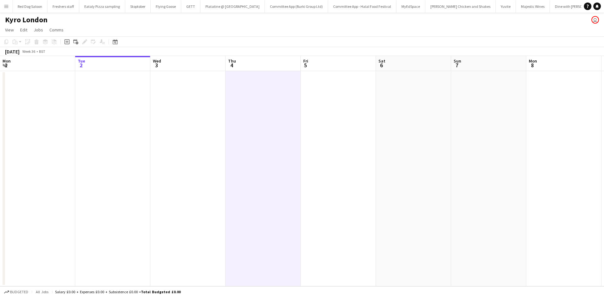
click at [261, 86] on app-date-cell at bounding box center [263, 179] width 75 height 216
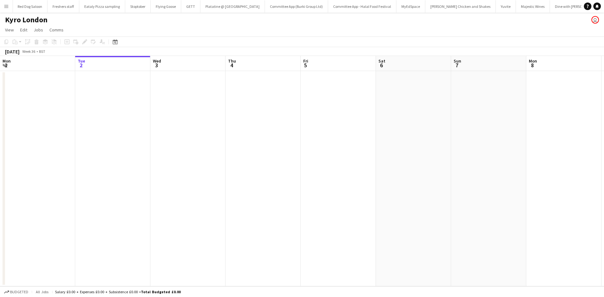
click at [241, 63] on app-board-header-date "Thu 4" at bounding box center [263, 63] width 75 height 15
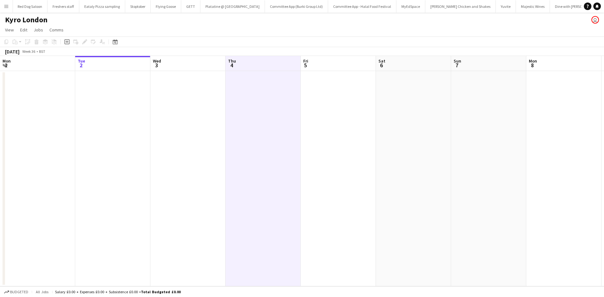
click at [241, 63] on app-board-header-date "Thu 4" at bounding box center [263, 63] width 75 height 15
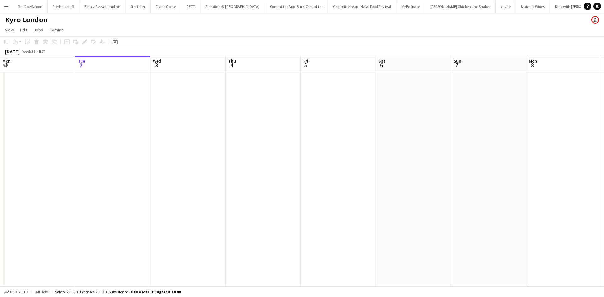
click at [248, 92] on app-date-cell at bounding box center [263, 179] width 75 height 216
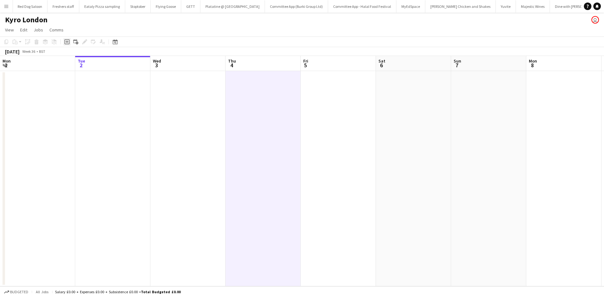
click at [66, 42] on icon at bounding box center [66, 42] width 3 height 3
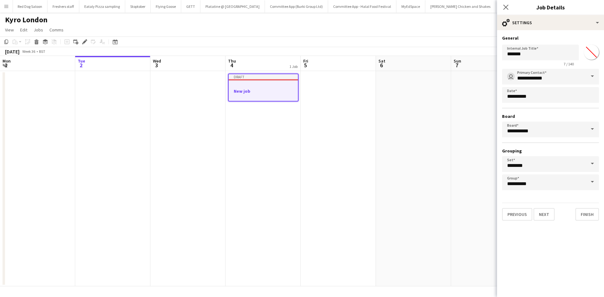
click at [590, 53] on input "*******" at bounding box center [591, 52] width 23 height 23
type input "*******"
click at [521, 51] on input "*******" at bounding box center [540, 53] width 77 height 16
drag, startPoint x: 528, startPoint y: 55, endPoint x: 466, endPoint y: 57, distance: 61.4
click at [466, 57] on body "Menu Boards Boards Boards All jobs Status Workforce Workforce My Workforce Recr…" at bounding box center [302, 148] width 604 height 297
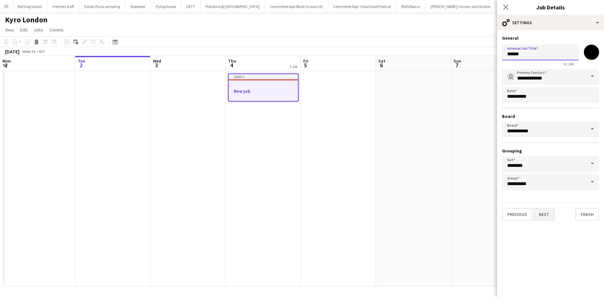
type input "******"
click at [543, 216] on button "Next" at bounding box center [544, 214] width 21 height 13
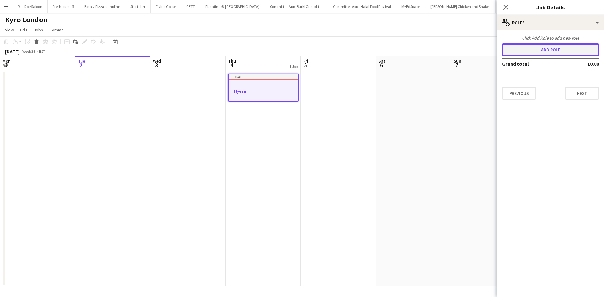
click at [547, 49] on button "Add role" at bounding box center [550, 49] width 97 height 13
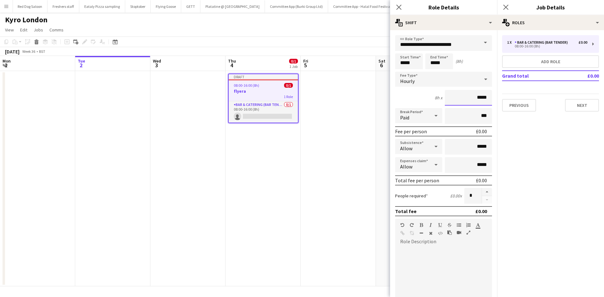
click at [473, 98] on input "*****" at bounding box center [468, 98] width 47 height 16
drag, startPoint x: 473, startPoint y: 97, endPoint x: 564, endPoint y: 107, distance: 91.4
click at [564, 107] on body "Menu Boards Boards Boards All jobs Status Workforce Workforce My Workforce Recr…" at bounding box center [302, 148] width 604 height 297
type input "**"
type input "******"
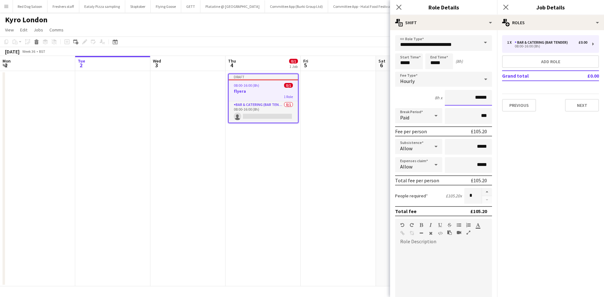
drag, startPoint x: 478, startPoint y: 99, endPoint x: 493, endPoint y: 99, distance: 14.8
click at [493, 99] on mat-expansion-panel "**********" at bounding box center [443, 163] width 107 height 267
click at [473, 114] on input "***" at bounding box center [468, 116] width 47 height 16
click at [418, 119] on div "Paid" at bounding box center [412, 115] width 35 height 15
click at [415, 151] on span "Unpaid" at bounding box center [417, 149] width 35 height 6
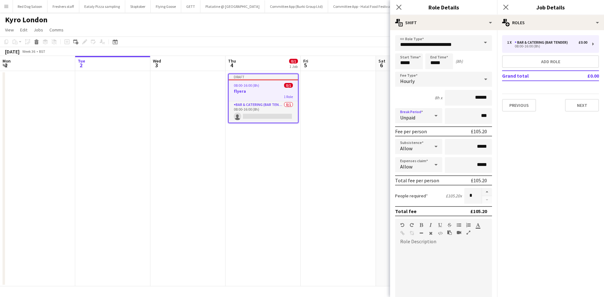
scroll to position [5, 0]
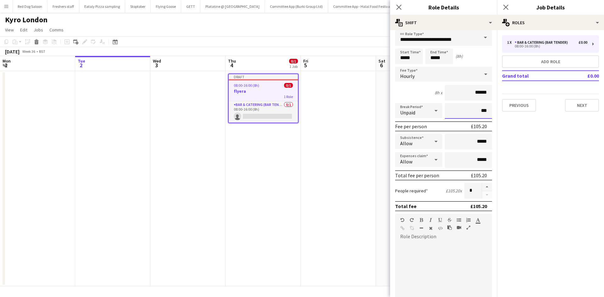
drag, startPoint x: 473, startPoint y: 109, endPoint x: 568, endPoint y: 114, distance: 94.8
click at [568, 114] on body "Menu Boards Boards Boards All jobs Status Workforce Workforce My Workforce Recr…" at bounding box center [302, 148] width 604 height 297
type input "***"
type input "****"
drag, startPoint x: 474, startPoint y: 144, endPoint x: 495, endPoint y: 144, distance: 21.4
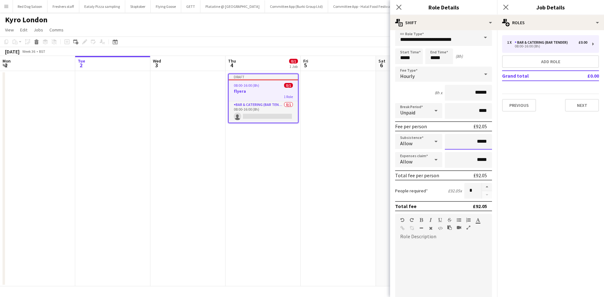
click at [495, 144] on mat-expansion-panel "**********" at bounding box center [443, 163] width 107 height 267
type input "***"
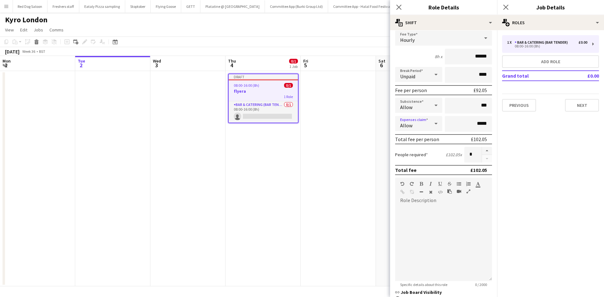
scroll to position [42, 0]
click at [430, 197] on div "default Heading 1 Heading 2 Heading 3 Heading 4 Heading 5 Heading 6 Heading 7 P…" at bounding box center [443, 189] width 97 height 24
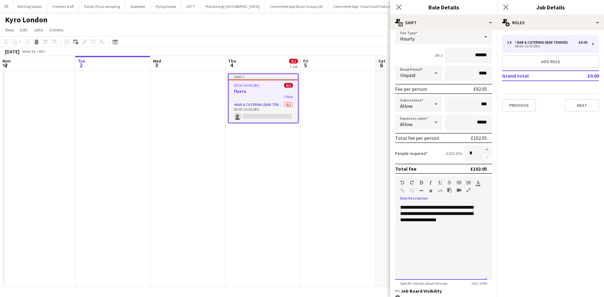
scroll to position [129, 0]
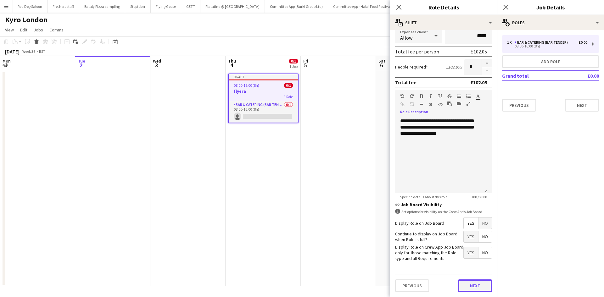
click at [472, 282] on button "Next" at bounding box center [475, 286] width 34 height 13
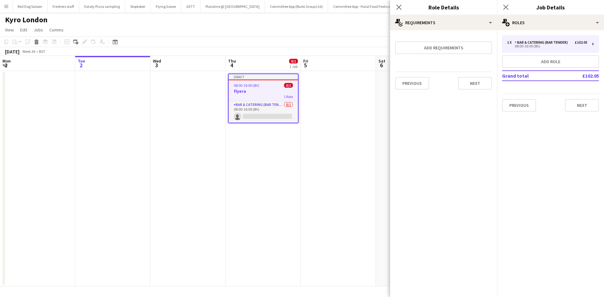
scroll to position [0, 0]
click at [475, 78] on button "Next" at bounding box center [475, 83] width 34 height 13
click at [479, 84] on button "Finish" at bounding box center [481, 84] width 24 height 13
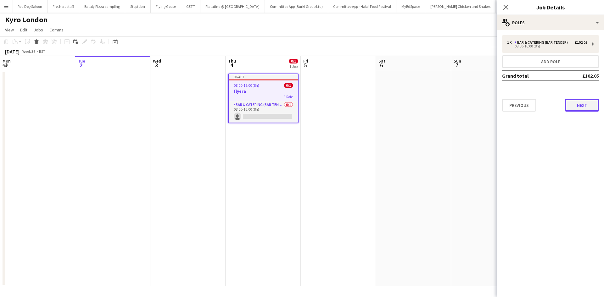
click at [582, 106] on button "Next" at bounding box center [582, 105] width 34 height 13
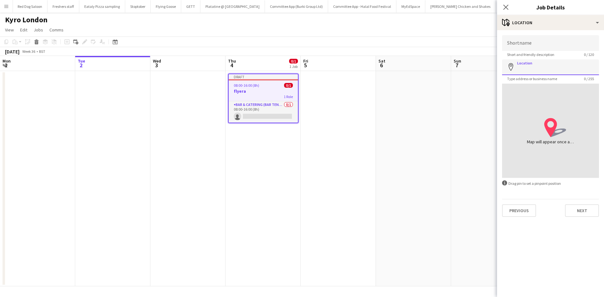
click at [535, 71] on input "Location" at bounding box center [550, 67] width 97 height 16
type input "**********"
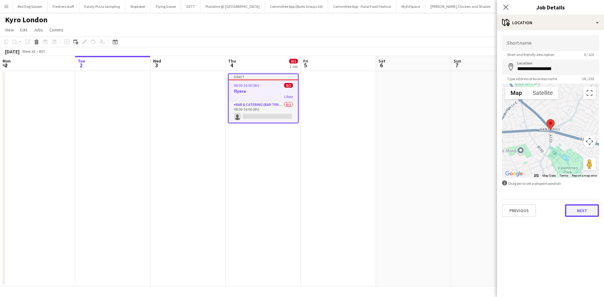
click at [577, 209] on button "Next" at bounding box center [582, 211] width 34 height 13
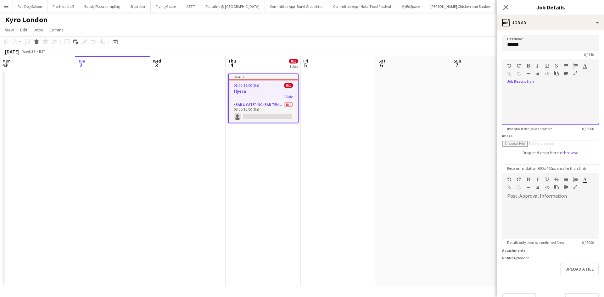
click at [536, 84] on div at bounding box center [550, 104] width 97 height 42
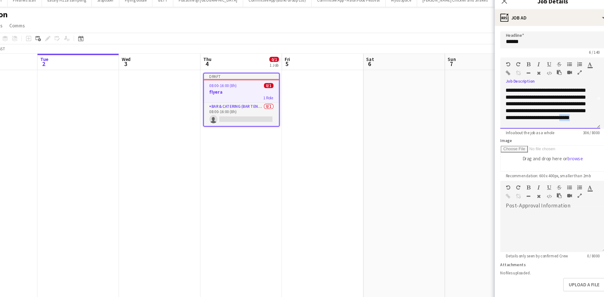
scroll to position [30, 0]
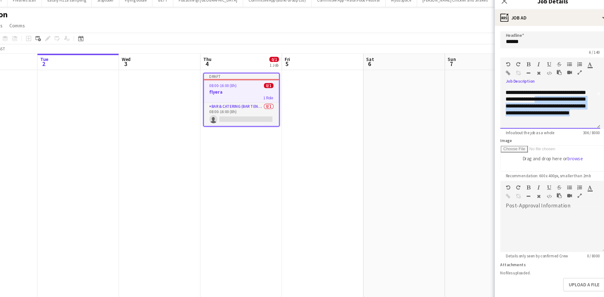
drag, startPoint x: 546, startPoint y: 121, endPoint x: 564, endPoint y: 100, distance: 26.8
click at [564, 100] on div "**********" at bounding box center [545, 98] width 77 height 44
click at [529, 64] on icon "button" at bounding box center [528, 66] width 3 height 4
click at [566, 119] on div "**********" at bounding box center [545, 98] width 77 height 44
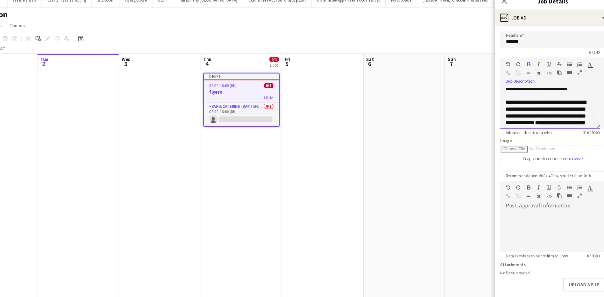
scroll to position [9, 0]
click at [521, 107] on div "**********" at bounding box center [545, 120] width 77 height 44
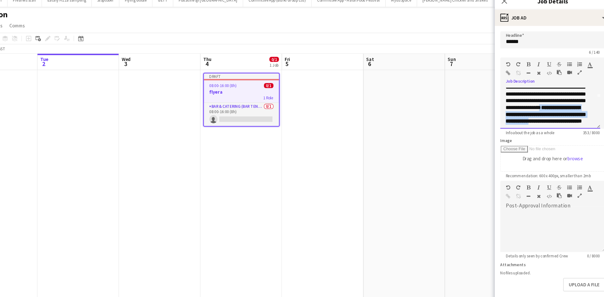
scroll to position [49, 0]
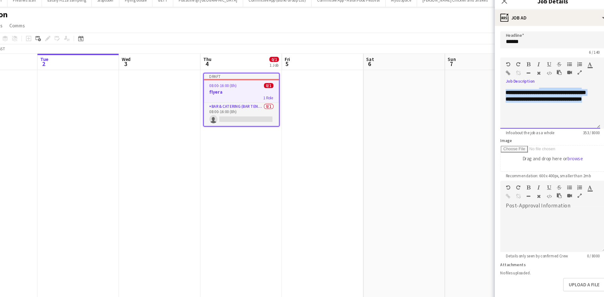
drag, startPoint x: 575, startPoint y: 105, endPoint x: 564, endPoint y: 105, distance: 10.7
click at [564, 105] on div "**********" at bounding box center [545, 82] width 77 height 50
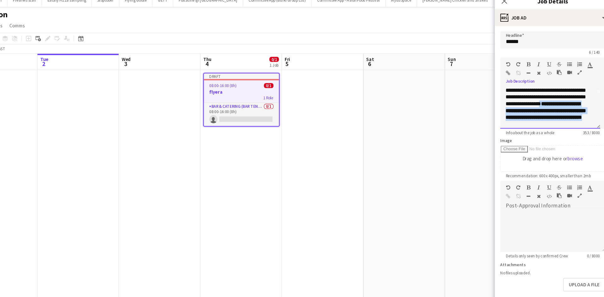
scroll to position [33, 0]
click at [571, 110] on b "**********" at bounding box center [544, 107] width 74 height 17
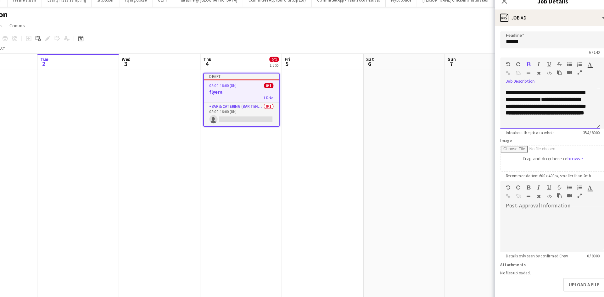
scroll to position [30, 0]
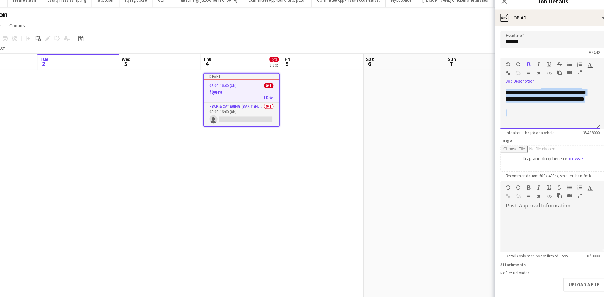
drag, startPoint x: 576, startPoint y: 105, endPoint x: 579, endPoint y: 121, distance: 16.1
click at [579, 121] on div "**********" at bounding box center [548, 106] width 92 height 38
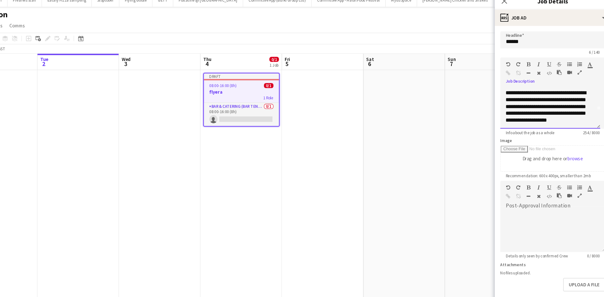
scroll to position [20, 0]
click at [537, 103] on div "**********" at bounding box center [545, 106] width 77 height 38
drag, startPoint x: 547, startPoint y: 115, endPoint x: 566, endPoint y: 115, distance: 19.5
click at [566, 115] on div "**********" at bounding box center [545, 112] width 77 height 50
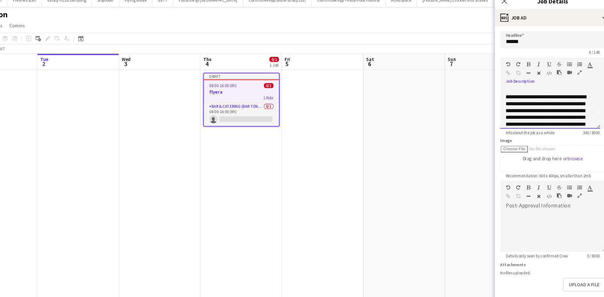
click at [540, 96] on div "**********" at bounding box center [545, 118] width 77 height 50
click at [518, 117] on div "**********" at bounding box center [545, 101] width 77 height 50
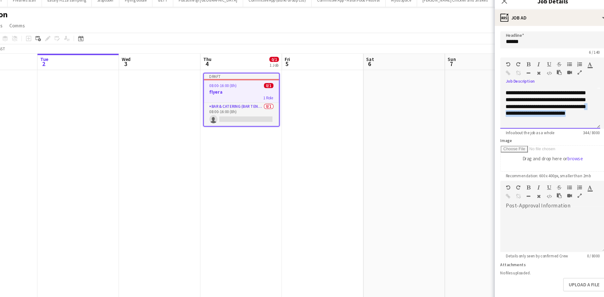
drag, startPoint x: 554, startPoint y: 117, endPoint x: 558, endPoint y: 111, distance: 6.5
click at [558, 111] on div "**********" at bounding box center [545, 95] width 77 height 50
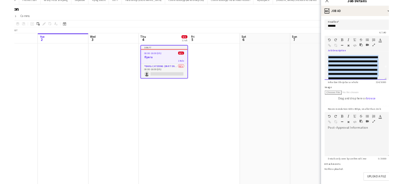
scroll to position [0, 0]
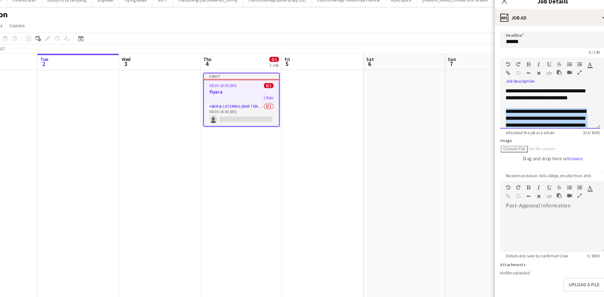
drag, startPoint x: 564, startPoint y: 117, endPoint x: 508, endPoint y: 111, distance: 56.7
click at [508, 111] on div "**********" at bounding box center [545, 128] width 77 height 44
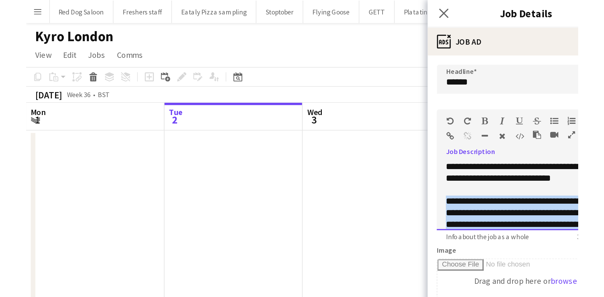
scroll to position [0, 150]
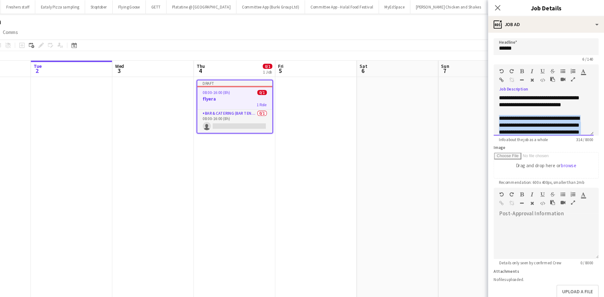
click at [579, 115] on div "**********" at bounding box center [545, 128] width 77 height 44
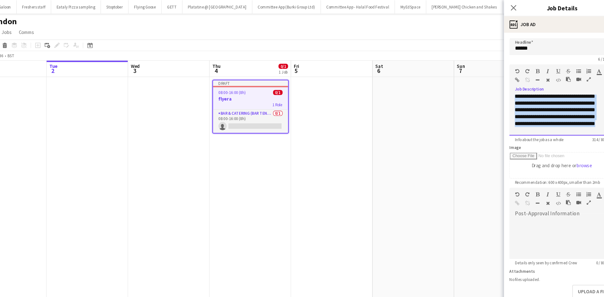
scroll to position [30, 0]
drag, startPoint x: 506, startPoint y: 109, endPoint x: 580, endPoint y: 127, distance: 76.6
click at [580, 127] on app-form-group "**********" at bounding box center [550, 95] width 97 height 72
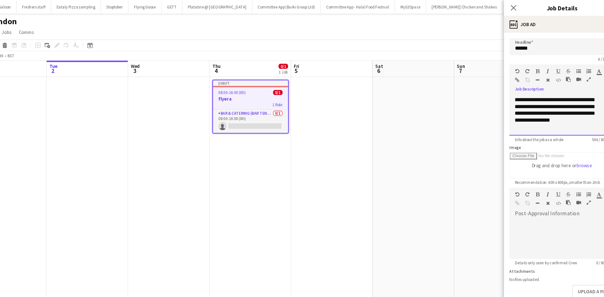
scroll to position [68, 0]
click at [568, 112] on p "**********" at bounding box center [545, 79] width 77 height 82
click at [532, 117] on p "**********" at bounding box center [545, 79] width 77 height 82
drag, startPoint x: 550, startPoint y: 101, endPoint x: 530, endPoint y: 107, distance: 20.5
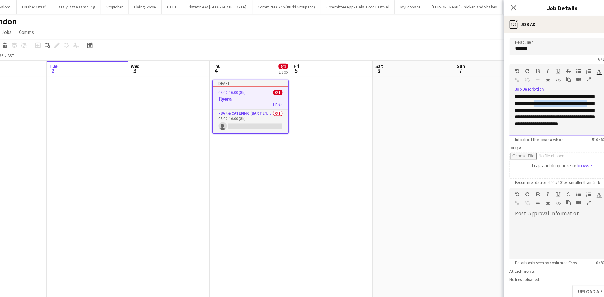
click at [530, 107] on p "**********" at bounding box center [545, 89] width 77 height 82
click at [577, 107] on p "**********" at bounding box center [545, 86] width 77 height 76
drag, startPoint x: 583, startPoint y: 109, endPoint x: 560, endPoint y: 109, distance: 23.6
click at [560, 109] on p "**********" at bounding box center [545, 86] width 77 height 76
click at [566, 109] on p "**********" at bounding box center [545, 86] width 77 height 76
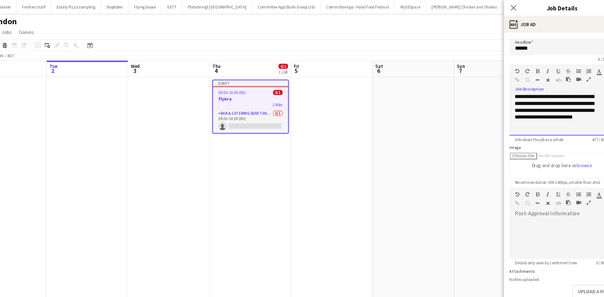
click at [571, 108] on p "**********" at bounding box center [545, 86] width 77 height 76
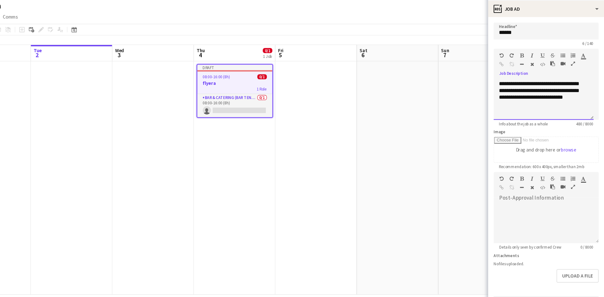
scroll to position [14, 0]
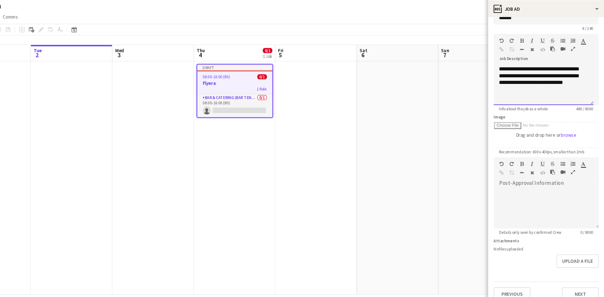
click at [551, 101] on p "**********" at bounding box center [545, 69] width 77 height 76
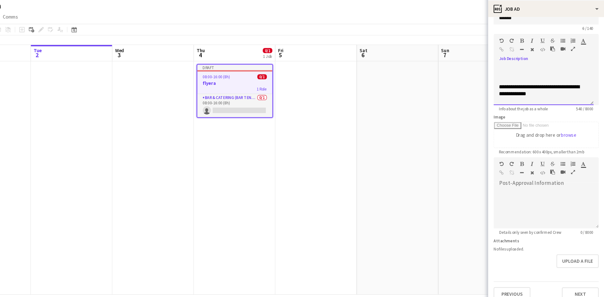
scroll to position [88, 0]
click at [506, 89] on div "**********" at bounding box center [548, 93] width 92 height 38
click at [565, 52] on icon "button" at bounding box center [566, 52] width 4 height 4
click at [513, 96] on ul "**********" at bounding box center [545, 93] width 77 height 13
click at [567, 53] on icon "button" at bounding box center [566, 52] width 4 height 4
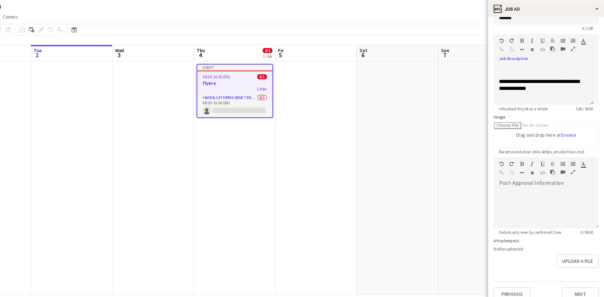
click at [565, 52] on icon "button" at bounding box center [566, 52] width 4 height 4
click at [514, 98] on span "**********" at bounding box center [546, 92] width 65 height 11
click at [547, 99] on li "**********" at bounding box center [549, 96] width 71 height 6
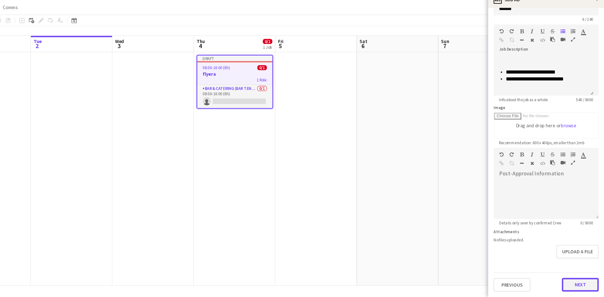
click at [577, 287] on button "Next" at bounding box center [582, 286] width 34 height 13
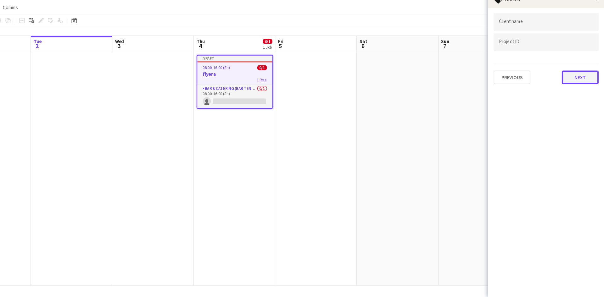
click at [572, 98] on button "Next" at bounding box center [582, 94] width 34 height 13
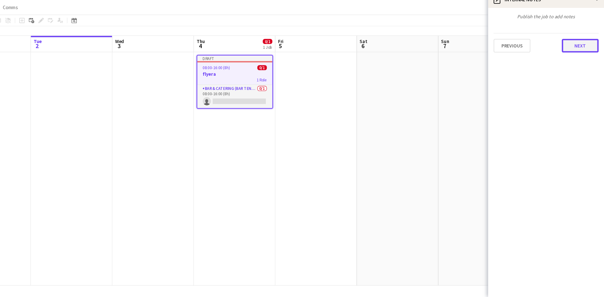
click at [578, 67] on button "Next" at bounding box center [582, 65] width 34 height 13
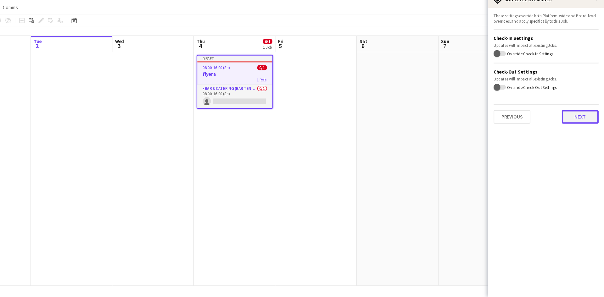
click at [574, 136] on button "Next" at bounding box center [582, 131] width 34 height 13
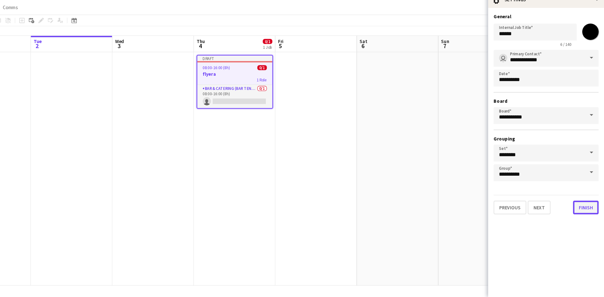
click at [584, 214] on button "Finish" at bounding box center [588, 214] width 24 height 13
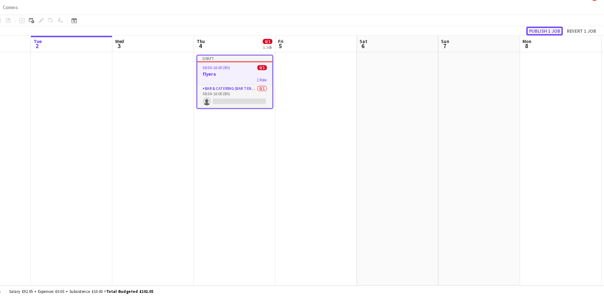
click at [557, 53] on button "Publish 1 job" at bounding box center [549, 52] width 34 height 8
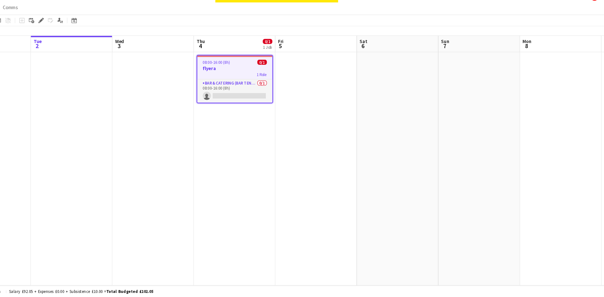
click at [248, 86] on h3 "flyera" at bounding box center [263, 86] width 69 height 6
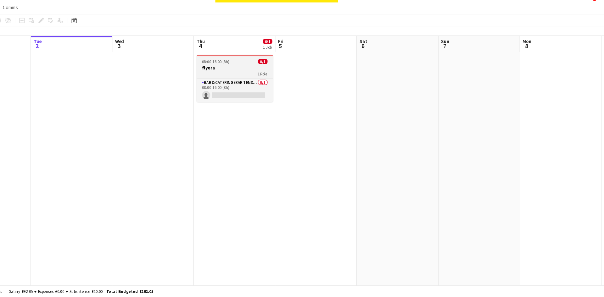
click at [248, 86] on h3 "flyera" at bounding box center [263, 86] width 70 height 6
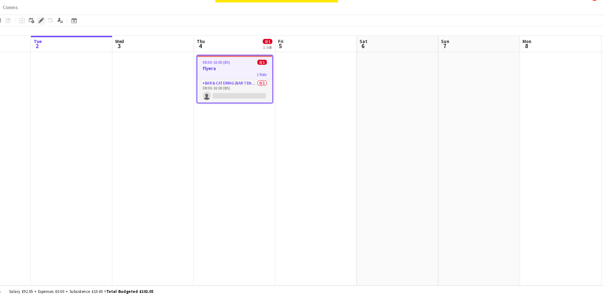
click at [85, 43] on icon "Edit" at bounding box center [84, 41] width 5 height 5
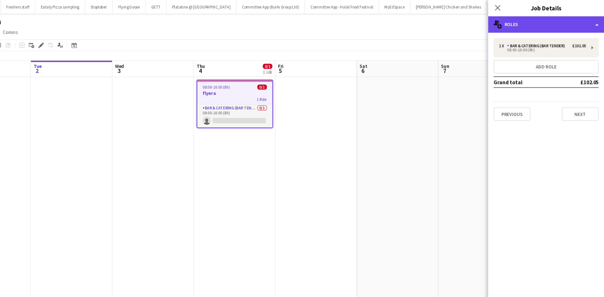
click at [571, 17] on div "multiple-users-add Roles" at bounding box center [550, 22] width 107 height 15
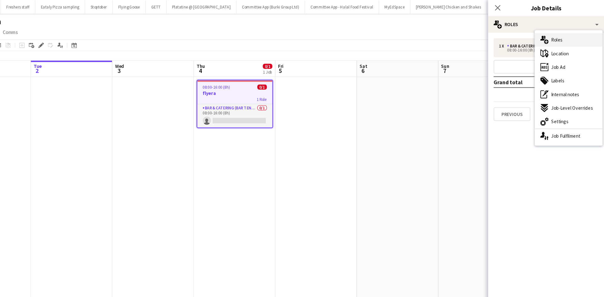
click at [563, 32] on div "multiple-users-add Roles" at bounding box center [571, 37] width 62 height 13
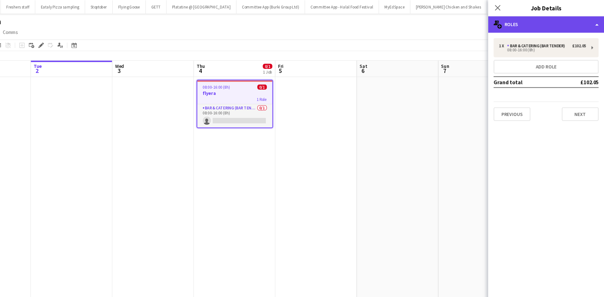
click at [532, 22] on div "multiple-users-add Roles" at bounding box center [550, 22] width 107 height 15
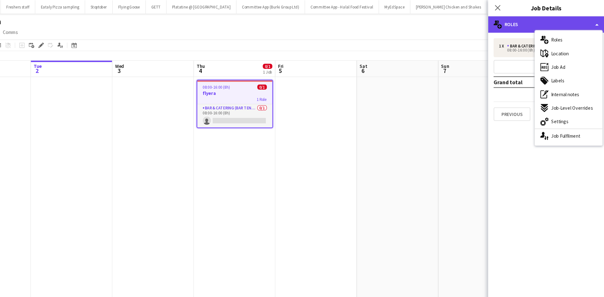
click at [532, 22] on div "multiple-users-add Roles" at bounding box center [550, 22] width 107 height 15
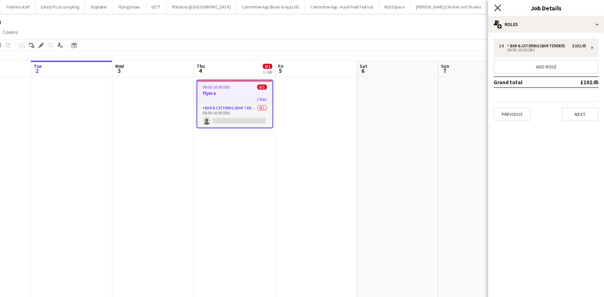
click at [506, 10] on icon "Close pop-in" at bounding box center [506, 7] width 6 height 6
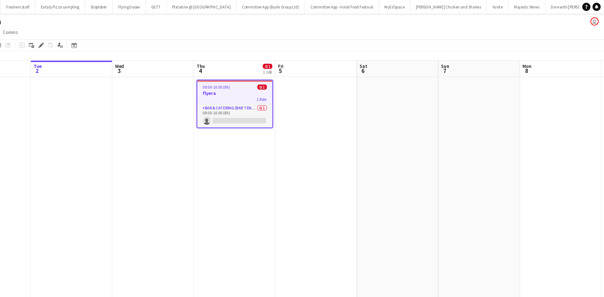
click at [241, 84] on h3 "flyera" at bounding box center [263, 86] width 69 height 6
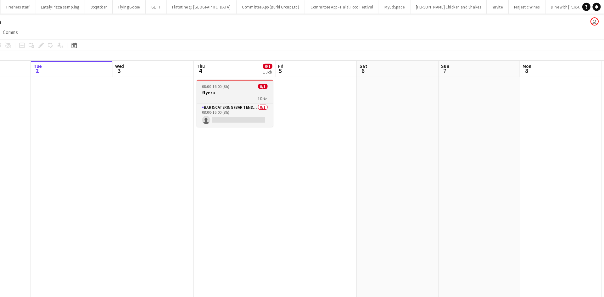
click at [241, 84] on h3 "flyera" at bounding box center [263, 86] width 70 height 6
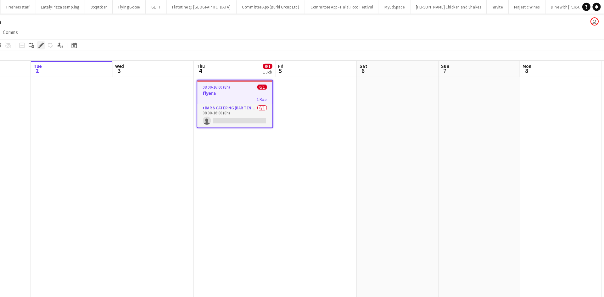
click at [83, 39] on icon "Edit" at bounding box center [84, 41] width 5 height 5
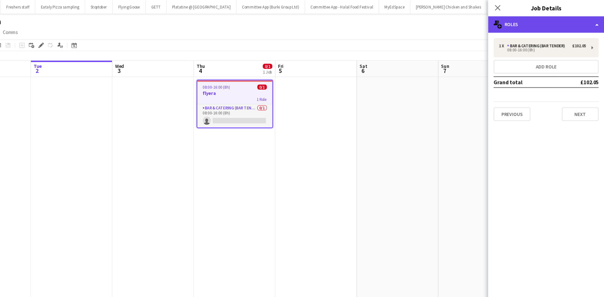
click at [527, 20] on div "multiple-users-add Roles" at bounding box center [550, 22] width 107 height 15
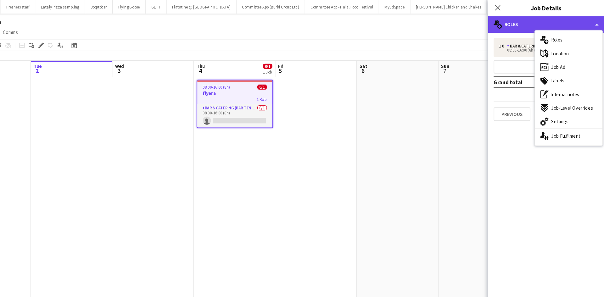
click at [527, 20] on div "multiple-users-add Roles" at bounding box center [550, 22] width 107 height 15
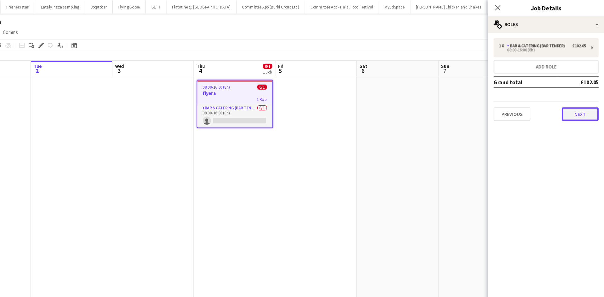
click at [584, 104] on button "Next" at bounding box center [582, 105] width 34 height 13
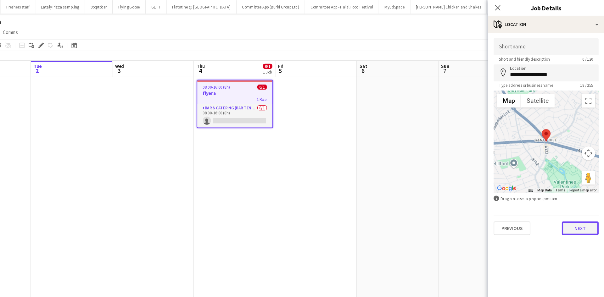
click at [580, 206] on button "Next" at bounding box center [582, 211] width 34 height 13
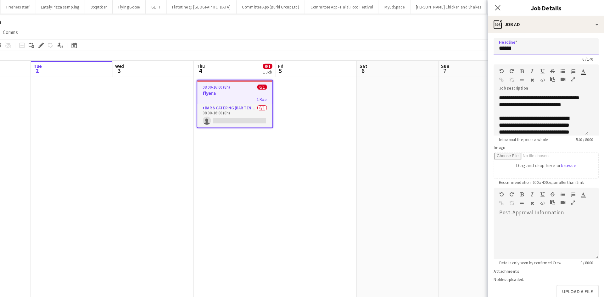
drag, startPoint x: 523, startPoint y: 48, endPoint x: 481, endPoint y: 50, distance: 42.6
click at [481, 50] on body "Menu Boards Boards Boards All jobs Status Workforce Workforce My Workforce Recr…" at bounding box center [302, 148] width 604 height 297
type input "**********"
click at [433, 89] on app-date-cell at bounding box center [413, 179] width 75 height 216
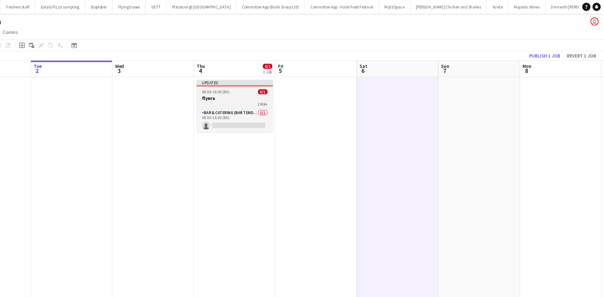
click at [261, 79] on div at bounding box center [263, 79] width 70 height 1
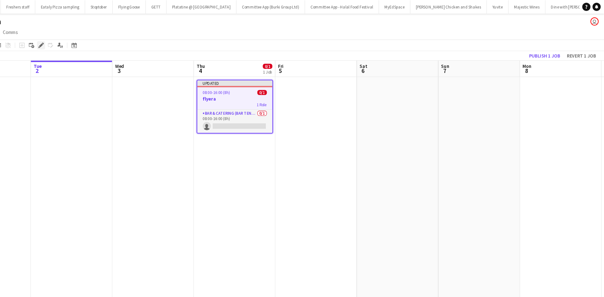
click at [85, 42] on icon at bounding box center [84, 41] width 3 height 3
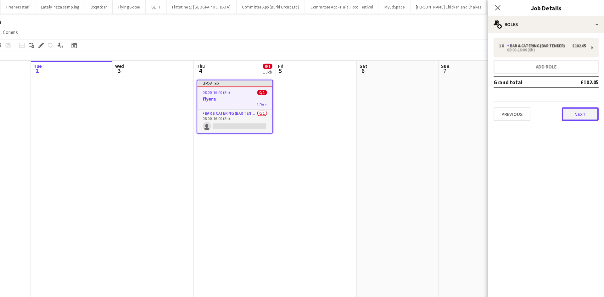
click at [576, 109] on button "Next" at bounding box center [582, 105] width 34 height 13
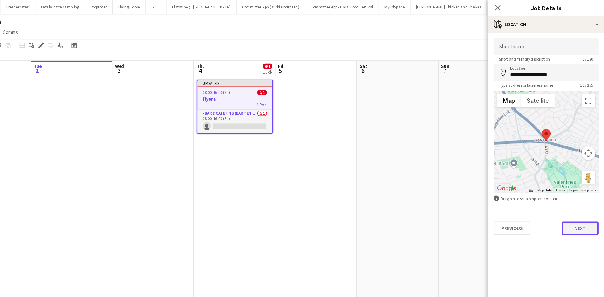
click at [585, 207] on button "Next" at bounding box center [582, 211] width 34 height 13
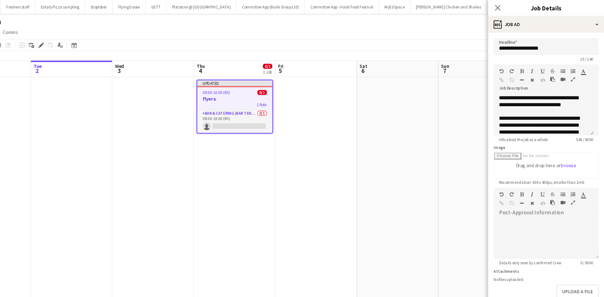
scroll to position [14, 0]
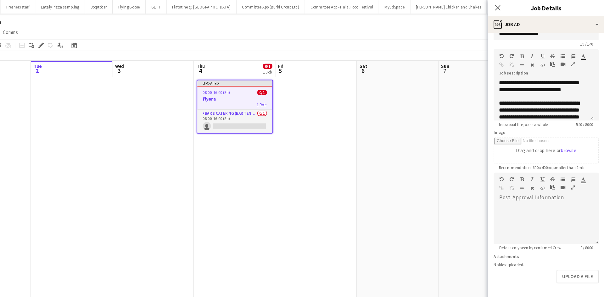
click at [418, 121] on app-date-cell at bounding box center [413, 179] width 75 height 216
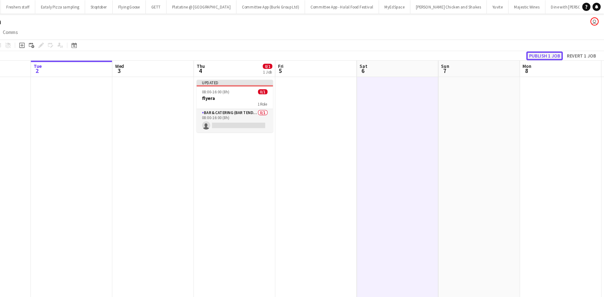
click at [545, 52] on button "Publish 1 job" at bounding box center [549, 52] width 34 height 8
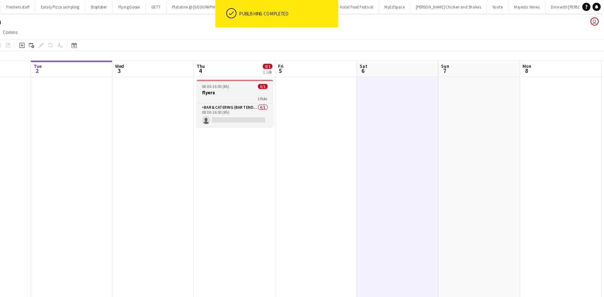
click at [253, 79] on span "08:00-16:00 (8h)" at bounding box center [245, 79] width 25 height 5
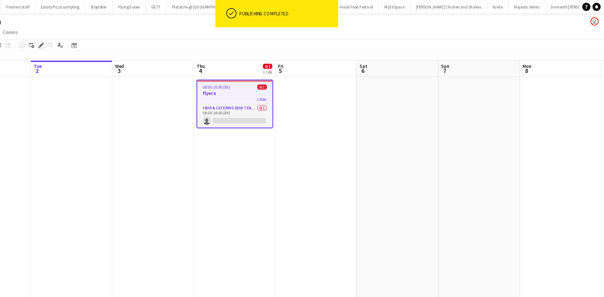
click at [86, 42] on icon "Edit" at bounding box center [84, 41] width 5 height 5
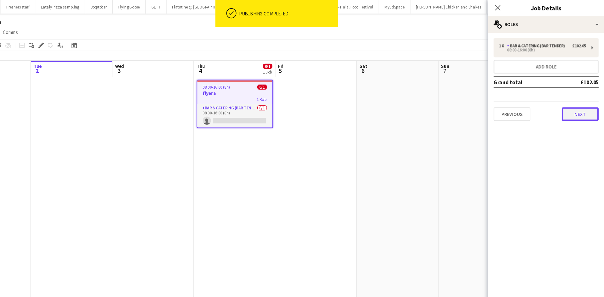
click at [577, 106] on button "Next" at bounding box center [582, 105] width 34 height 13
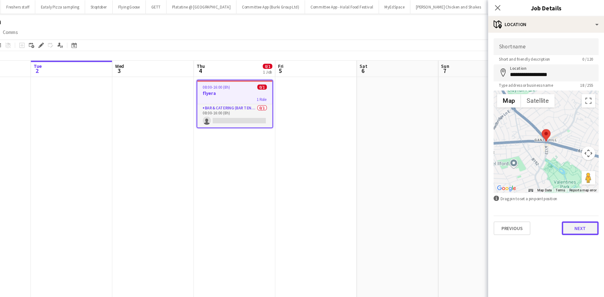
click at [582, 212] on button "Next" at bounding box center [582, 211] width 34 height 13
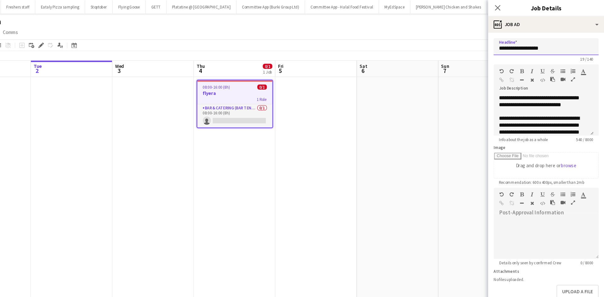
click at [548, 41] on input "**********" at bounding box center [550, 43] width 97 height 16
click at [508, 7] on icon "Close pop-in" at bounding box center [506, 7] width 6 height 6
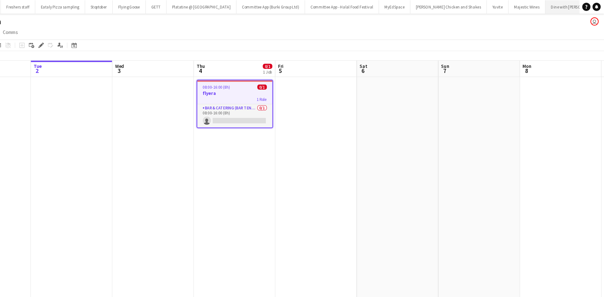
click at [550, 6] on button "Dine with Dina Close" at bounding box center [576, 6] width 53 height 12
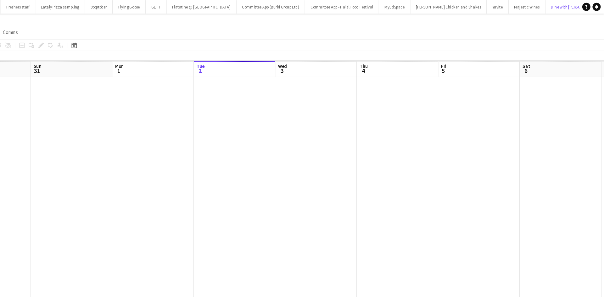
scroll to position [0, 150]
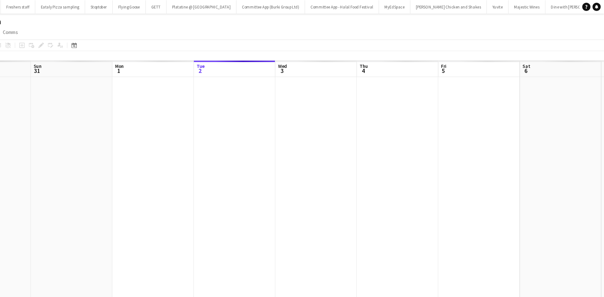
scroll to position [0, 150]
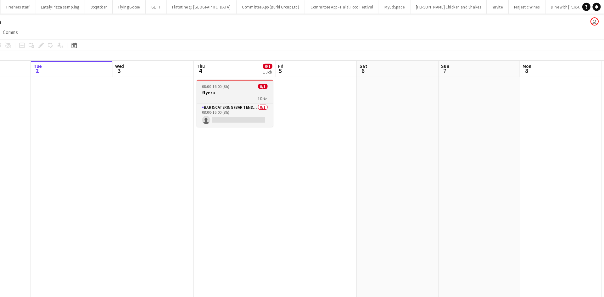
click at [255, 84] on h3 "flyera" at bounding box center [263, 86] width 70 height 6
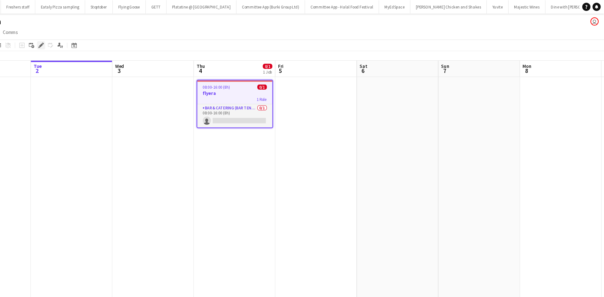
click at [83, 43] on icon at bounding box center [83, 44] width 2 height 2
type input "**********"
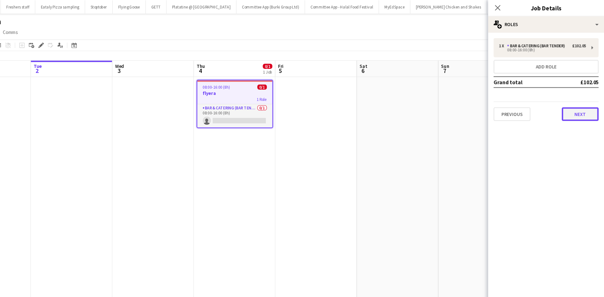
click at [585, 100] on button "Next" at bounding box center [582, 105] width 34 height 13
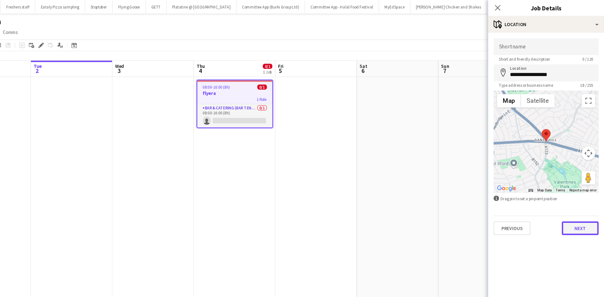
click at [579, 209] on button "Next" at bounding box center [582, 211] width 34 height 13
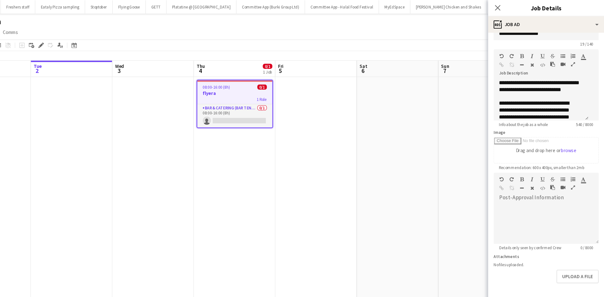
scroll to position [0, 0]
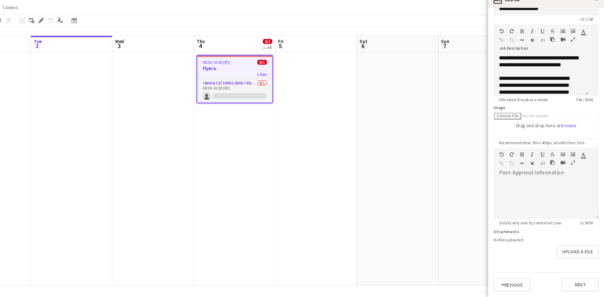
click at [477, 140] on app-date-cell at bounding box center [488, 179] width 75 height 216
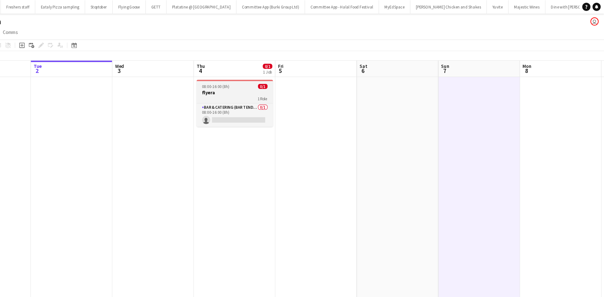
click at [248, 82] on app-job-card "08:00-16:00 (8h) 0/1 flyera 1 Role Bar & Catering (Bar Tender) 0/1 08:00-16:00 …" at bounding box center [263, 95] width 70 height 43
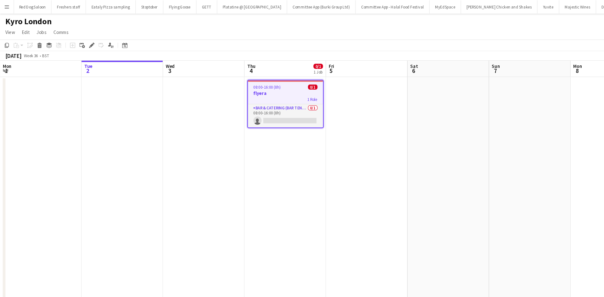
click at [29, 21] on h1 "Kyro London" at bounding box center [26, 19] width 42 height 9
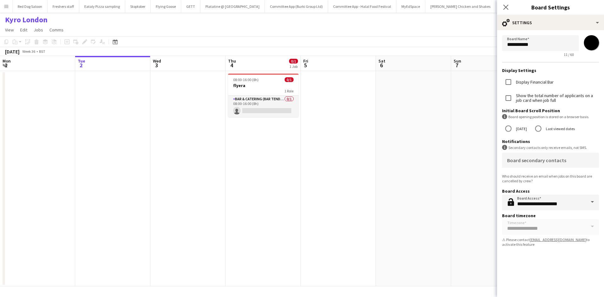
click at [287, 178] on app-date-cell "08:00-16:00 (8h) 0/1 flyera 1 Role Bar & Catering (Bar Tender) 0/1 08:00-16:00 …" at bounding box center [263, 179] width 75 height 216
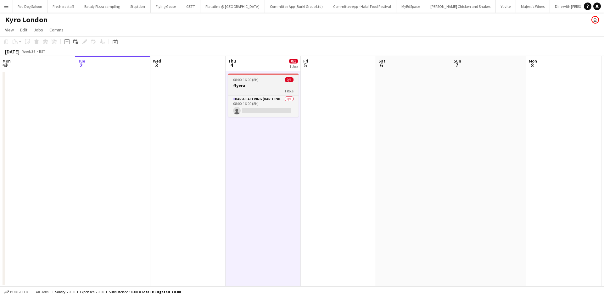
click at [254, 88] on h3 "flyera" at bounding box center [263, 86] width 70 height 6
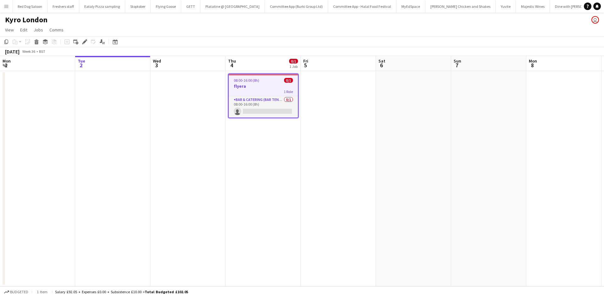
click at [254, 88] on h3 "flyera" at bounding box center [263, 86] width 69 height 6
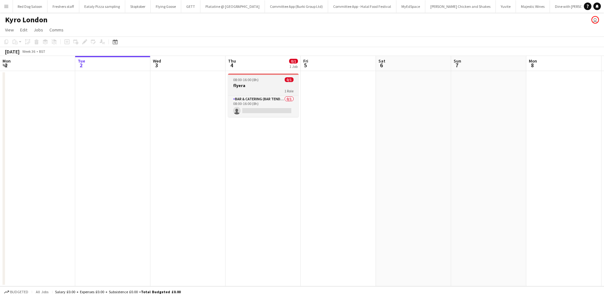
click at [254, 88] on h3 "flyera" at bounding box center [263, 86] width 70 height 6
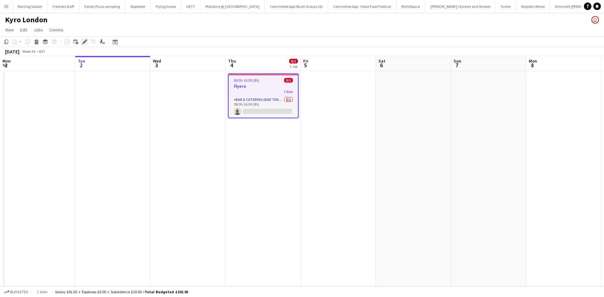
click at [86, 42] on icon "Edit" at bounding box center [84, 41] width 5 height 5
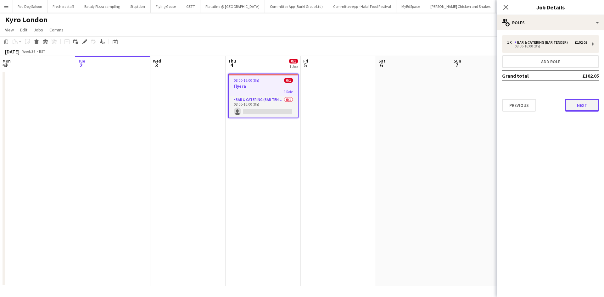
click at [577, 107] on button "Next" at bounding box center [582, 105] width 34 height 13
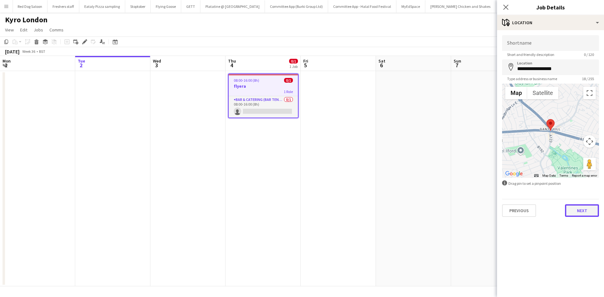
click at [581, 211] on button "Next" at bounding box center [582, 211] width 34 height 13
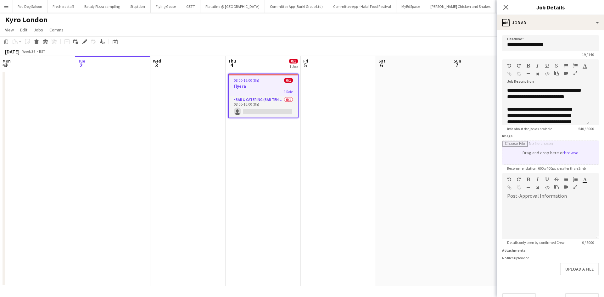
scroll to position [20, 0]
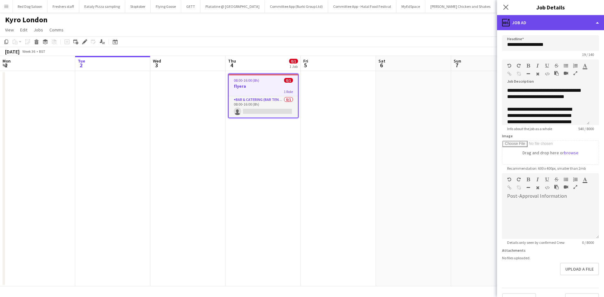
click at [530, 26] on div "ads-window Job Ad" at bounding box center [550, 22] width 107 height 15
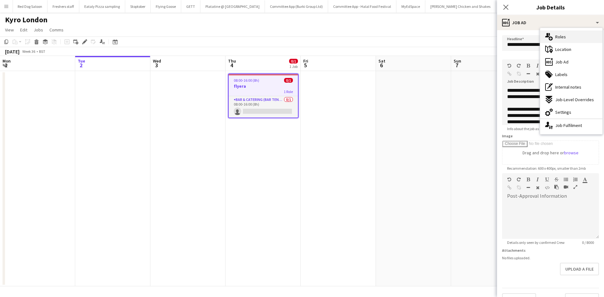
click at [569, 39] on div "multiple-users-add Roles" at bounding box center [571, 37] width 62 height 13
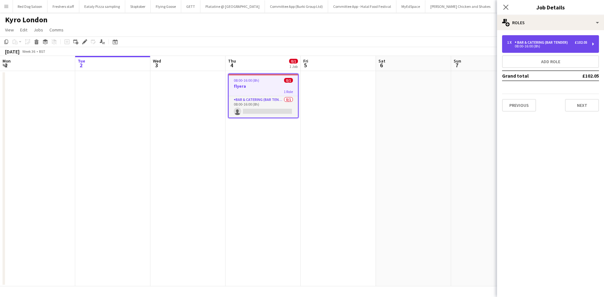
click at [536, 40] on div "Bar & Catering (Bar Tender)" at bounding box center [543, 42] width 56 height 4
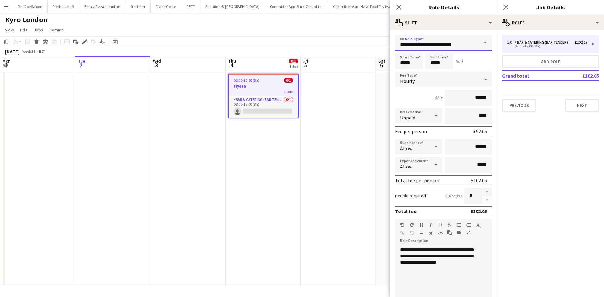
click at [440, 45] on input "**********" at bounding box center [443, 43] width 97 height 16
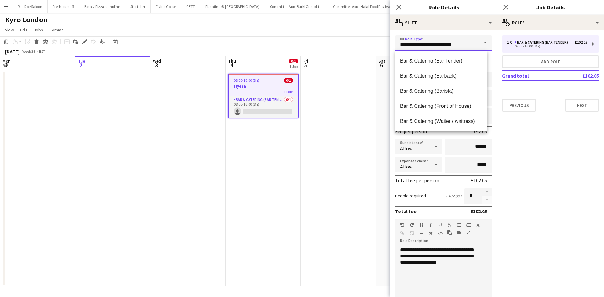
drag, startPoint x: 465, startPoint y: 42, endPoint x: 372, endPoint y: 55, distance: 93.5
click at [372, 55] on body "Menu Boards Boards Boards All jobs Status Workforce Workforce My Workforce Recr…" at bounding box center [302, 148] width 604 height 297
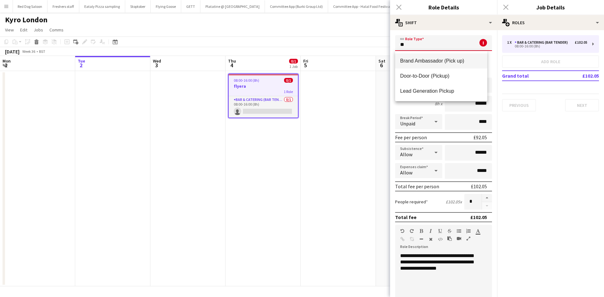
type input "*"
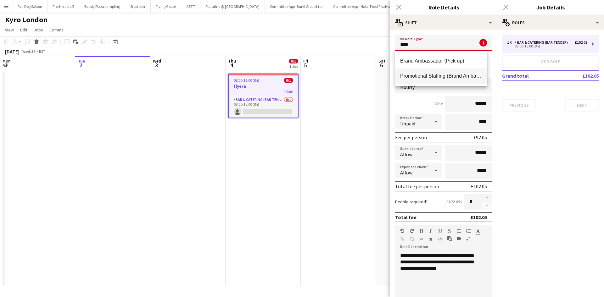
click at [443, 77] on span "Promotional Staffing (Brand Ambassadors)" at bounding box center [441, 76] width 82 height 6
type input "**********"
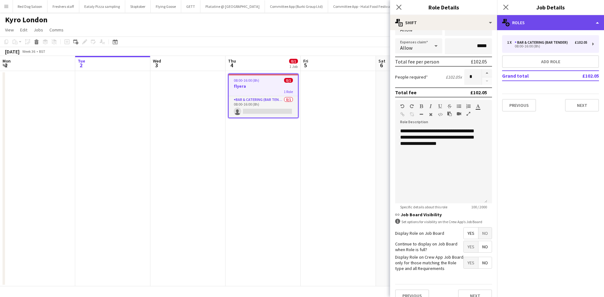
click at [532, 23] on div "multiple-users-add Roles" at bounding box center [550, 22] width 107 height 15
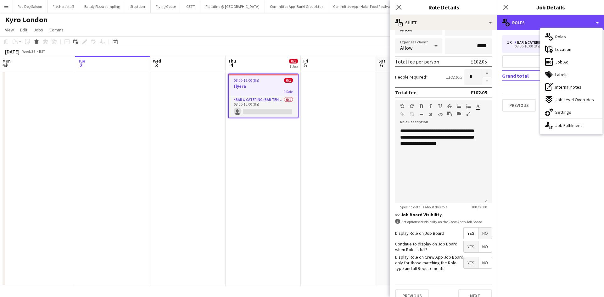
scroll to position [129, 0]
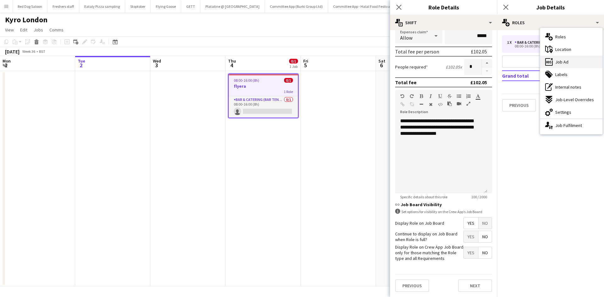
click at [562, 61] on span "Job Ad" at bounding box center [561, 62] width 13 height 6
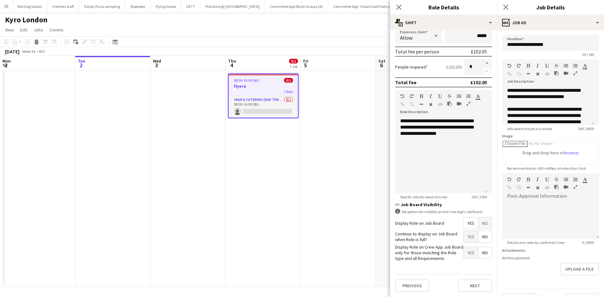
scroll to position [14, 0]
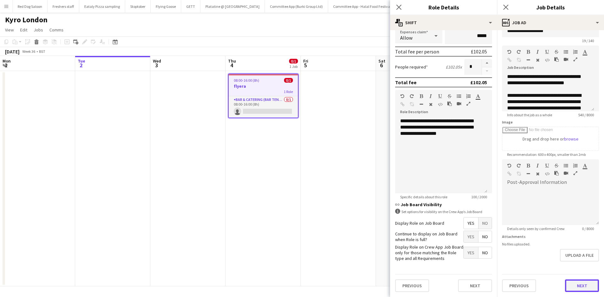
click at [578, 288] on button "Next" at bounding box center [582, 286] width 34 height 13
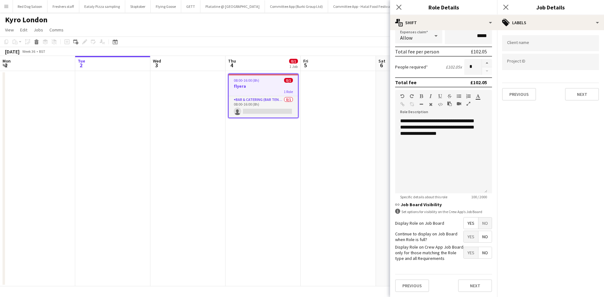
scroll to position [0, 0]
click at [583, 98] on button "Next" at bounding box center [582, 94] width 34 height 13
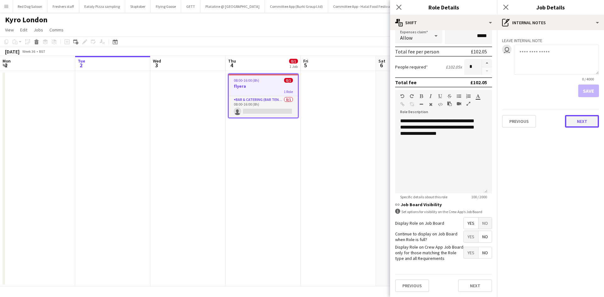
click at [588, 119] on button "Next" at bounding box center [582, 121] width 34 height 13
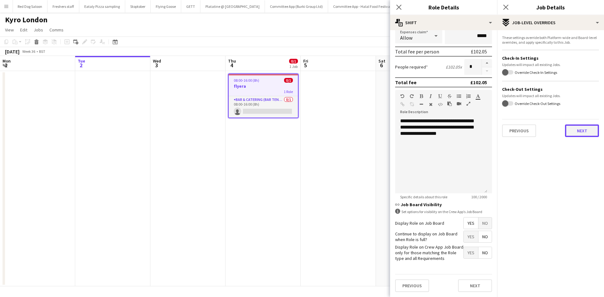
click at [577, 136] on button "Next" at bounding box center [582, 131] width 34 height 13
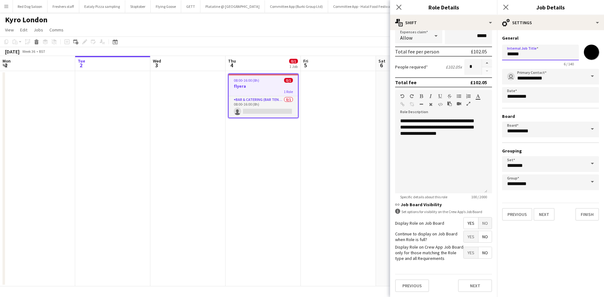
drag, startPoint x: 527, startPoint y: 54, endPoint x: 385, endPoint y: 62, distance: 142.5
click at [385, 62] on body "Menu Boards Boards Boards All jobs Status Workforce Workforce My Workforce Recr…" at bounding box center [302, 148] width 604 height 297
type input "**********"
click at [545, 211] on button "Next" at bounding box center [544, 214] width 21 height 13
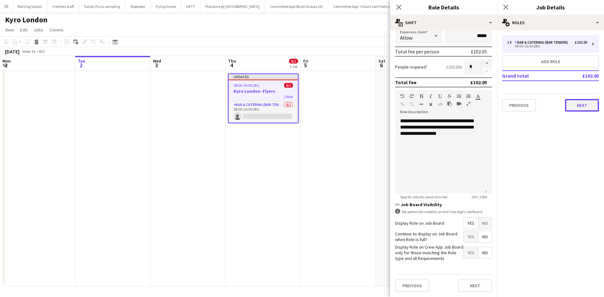
click at [577, 108] on button "Next" at bounding box center [582, 105] width 34 height 13
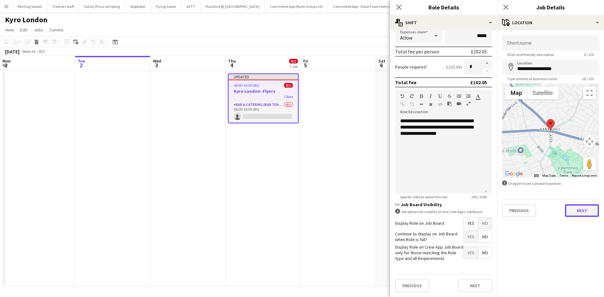
click at [584, 211] on button "Next" at bounding box center [582, 211] width 34 height 13
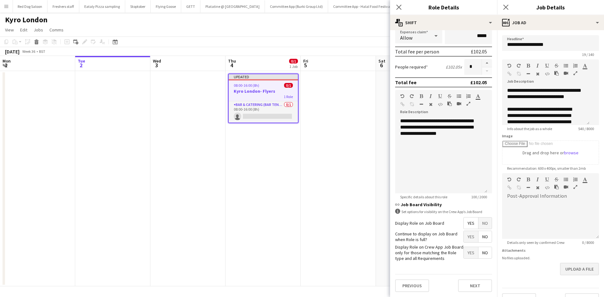
scroll to position [14, 0]
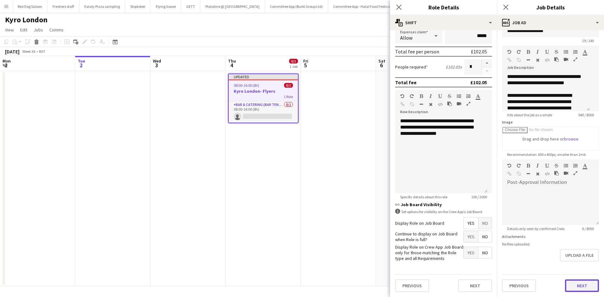
click at [572, 285] on button "Next" at bounding box center [582, 286] width 34 height 13
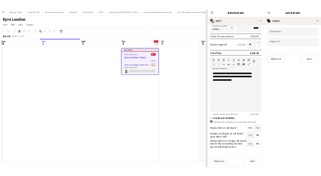
scroll to position [0, 0]
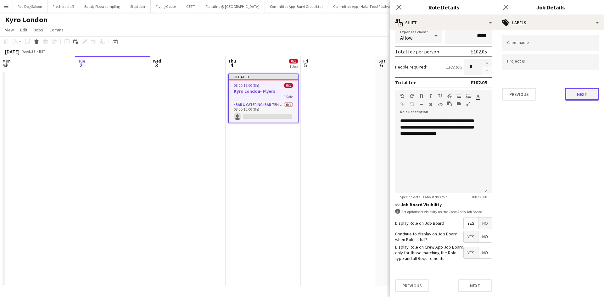
click at [575, 93] on button "Next" at bounding box center [582, 94] width 34 height 13
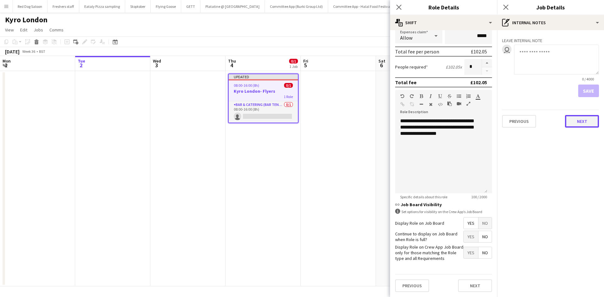
click at [582, 121] on button "Next" at bounding box center [582, 121] width 34 height 13
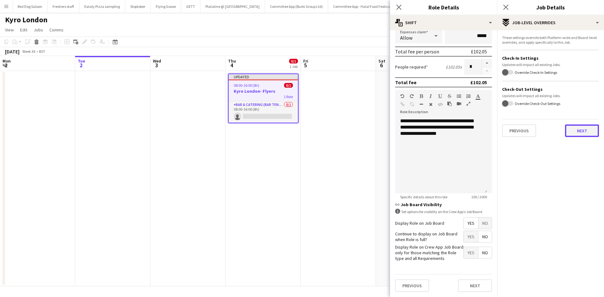
click at [585, 134] on button "Next" at bounding box center [582, 131] width 34 height 13
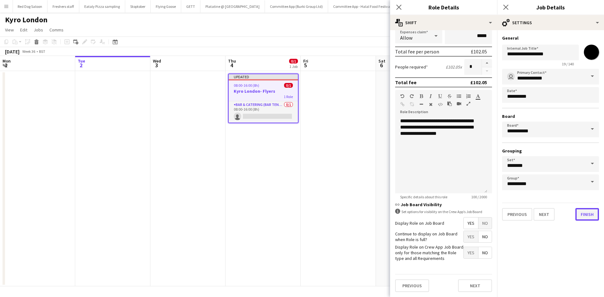
click at [586, 213] on button "Finish" at bounding box center [588, 214] width 24 height 13
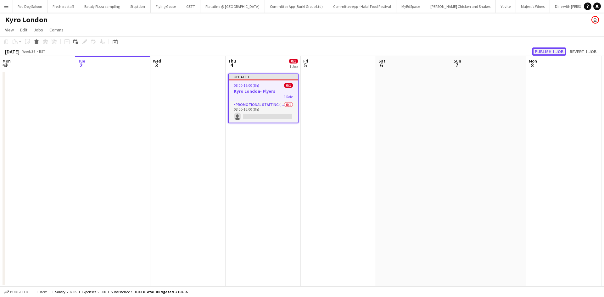
click at [543, 50] on button "Publish 1 job" at bounding box center [549, 52] width 34 height 8
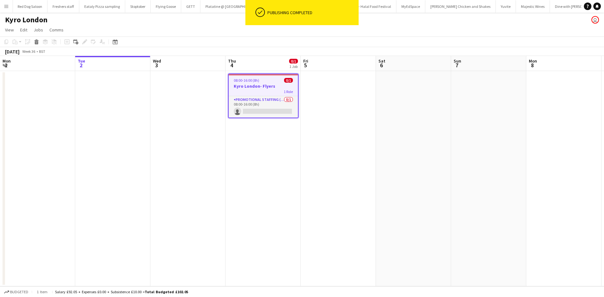
click at [336, 162] on app-date-cell at bounding box center [338, 179] width 75 height 216
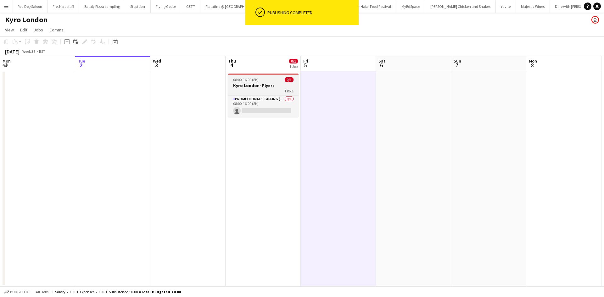
click at [280, 93] on div "1 Role" at bounding box center [263, 90] width 70 height 5
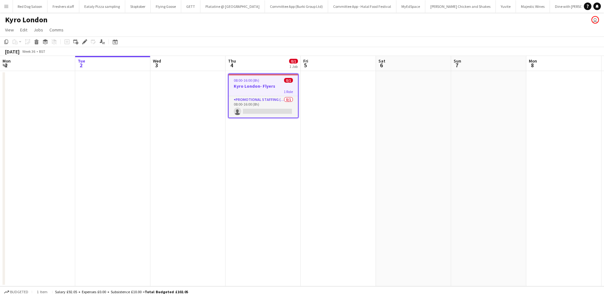
click at [243, 72] on app-date-cell "08:00-16:00 (8h) 0/1 Kyro London- Flyers 1 Role Promotional Staffing (Brand Amb…" at bounding box center [263, 179] width 75 height 216
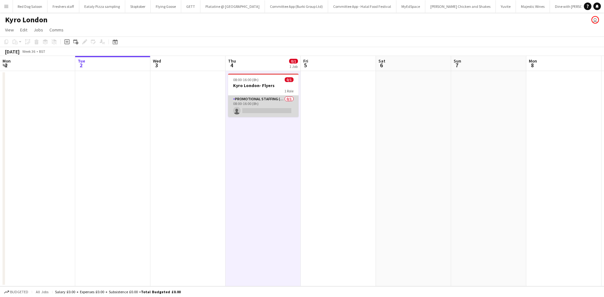
click at [245, 96] on app-card-role "Promotional Staffing (Brand Ambassadors) 0/1 08:00-16:00 (8h) single-neutral-ac…" at bounding box center [263, 106] width 70 height 21
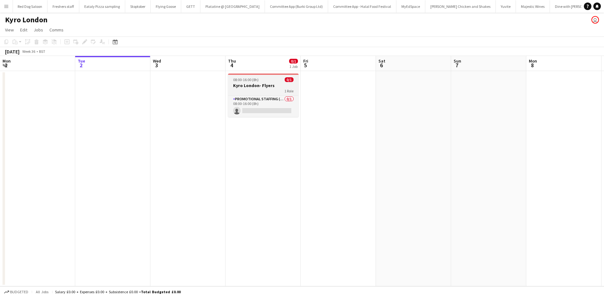
click at [248, 90] on div "1 Role" at bounding box center [263, 90] width 70 height 5
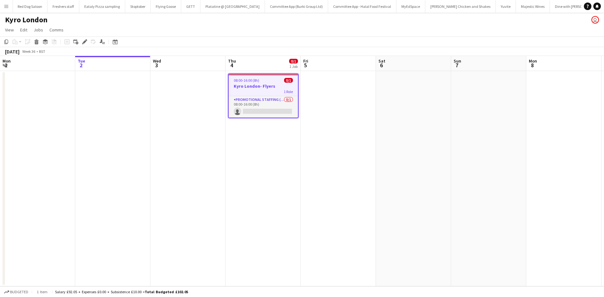
click at [244, 76] on app-job-card "08:00-16:00 (8h) 0/1 Kyro London- Flyers 1 Role Promotional Staffing (Brand Amb…" at bounding box center [263, 96] width 70 height 45
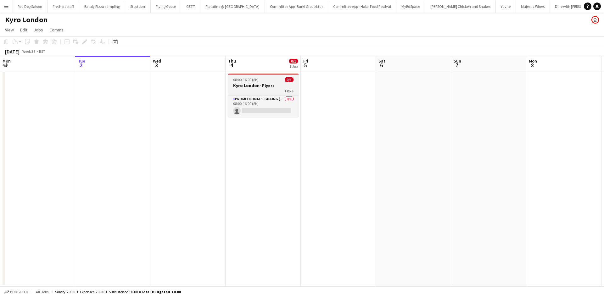
click at [251, 87] on h3 "Kyro London- Flyers" at bounding box center [263, 86] width 70 height 6
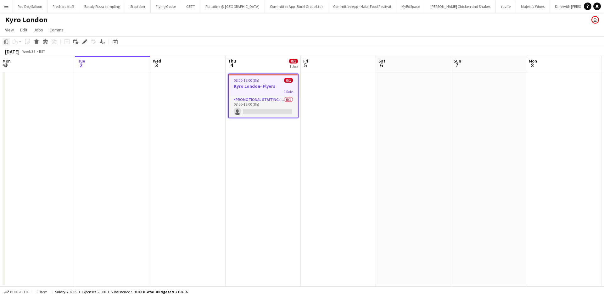
click at [5, 43] on icon "Copy" at bounding box center [6, 41] width 5 height 5
click at [274, 158] on app-date-cell "08:00-16:00 (8h) 0/1 Kyro London- Flyers 1 Role Promotional Staffing (Brand Amb…" at bounding box center [263, 179] width 75 height 216
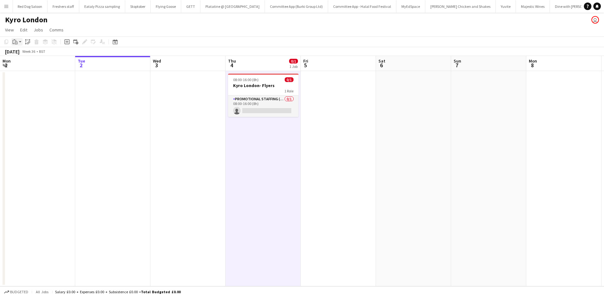
click at [15, 42] on icon "Paste" at bounding box center [15, 41] width 5 height 5
click at [37, 56] on link "Paste Ctrl+V" at bounding box center [46, 54] width 59 height 6
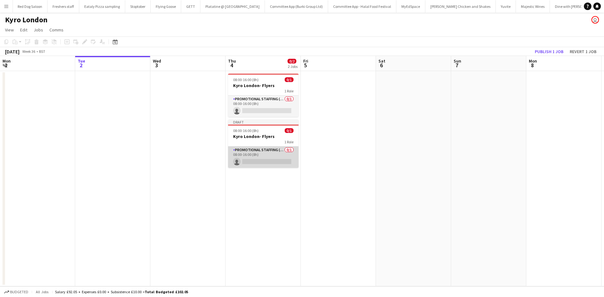
click at [264, 149] on app-card-role "Promotional Staffing (Brand Ambassadors) 0/1 08:00-16:00 (8h) single-neutral-ac…" at bounding box center [263, 157] width 70 height 21
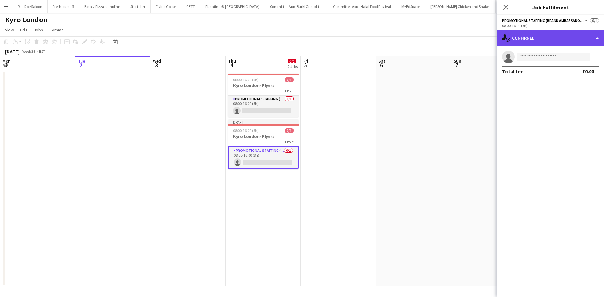
click at [527, 34] on div "single-neutral-actions-check-2 Confirmed" at bounding box center [550, 38] width 107 height 15
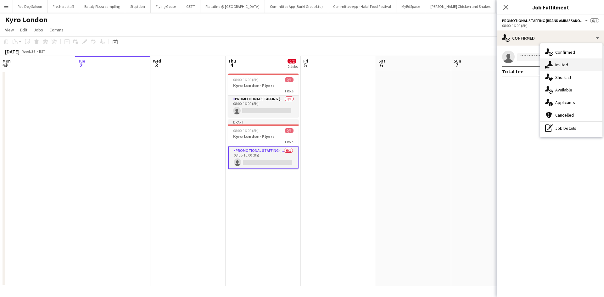
click at [573, 63] on div "single-neutral-actions-share-1 Invited" at bounding box center [571, 65] width 62 height 13
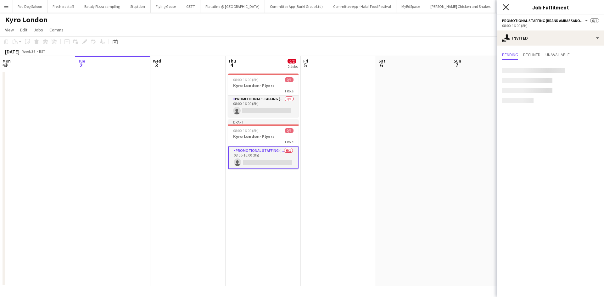
click at [506, 8] on icon "Close pop-in" at bounding box center [506, 7] width 6 height 6
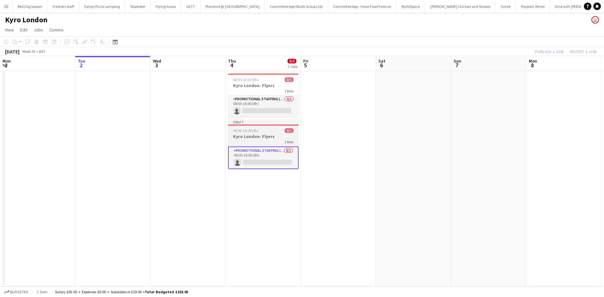
click at [256, 134] on h3 "Kyro London- Flyers" at bounding box center [263, 137] width 70 height 6
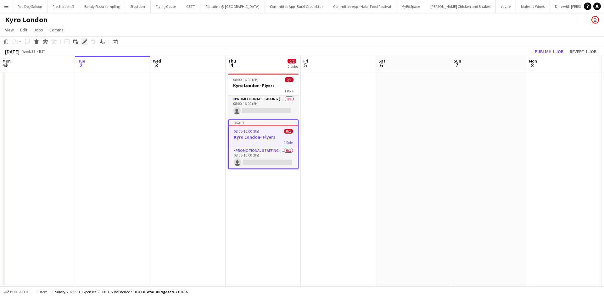
click at [83, 44] on icon at bounding box center [83, 44] width 2 height 2
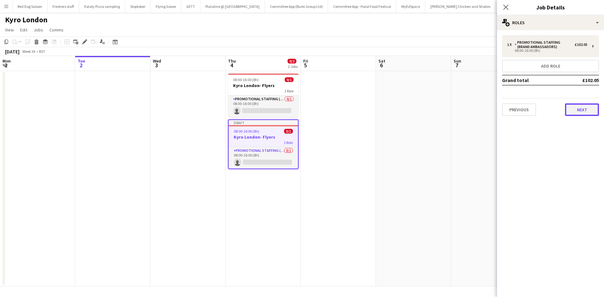
click at [575, 109] on button "Next" at bounding box center [582, 110] width 34 height 13
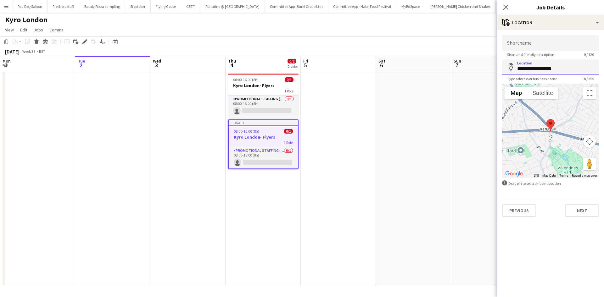
drag, startPoint x: 557, startPoint y: 69, endPoint x: 531, endPoint y: 69, distance: 26.1
click at [531, 69] on input "**********" at bounding box center [550, 67] width 97 height 16
type input "**********"
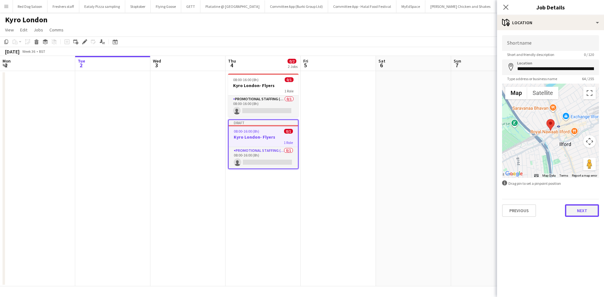
click at [580, 213] on button "Next" at bounding box center [582, 211] width 34 height 13
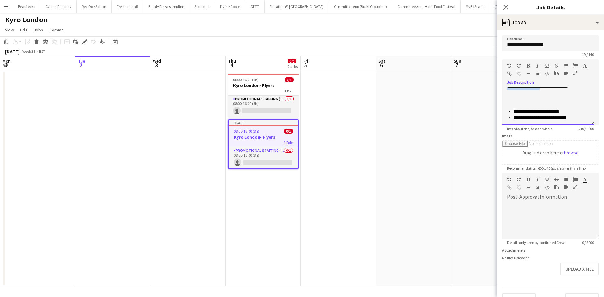
scroll to position [78, 0]
drag, startPoint x: 507, startPoint y: 110, endPoint x: 574, endPoint y: 101, distance: 67.1
click at [574, 101] on p "**********" at bounding box center [545, 67] width 77 height 76
paste div
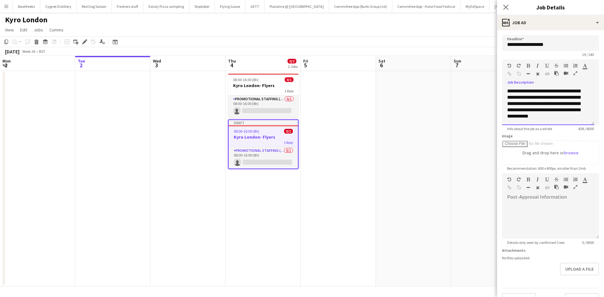
click at [574, 104] on p "**********" at bounding box center [545, 97] width 77 height 57
click at [577, 104] on p "**********" at bounding box center [545, 97] width 77 height 57
click at [530, 114] on p "**********" at bounding box center [545, 86] width 77 height 57
click at [525, 111] on p "**********" at bounding box center [545, 86] width 77 height 57
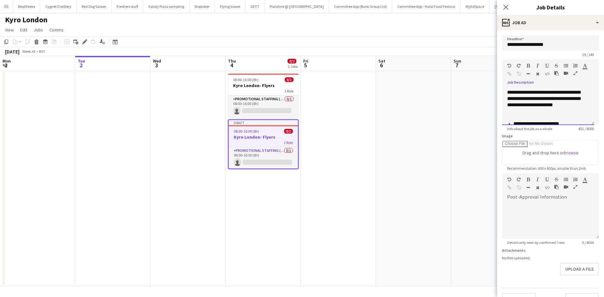
click at [568, 115] on p at bounding box center [548, 118] width 82 height 6
click at [564, 113] on p "**********" at bounding box center [545, 86] width 77 height 57
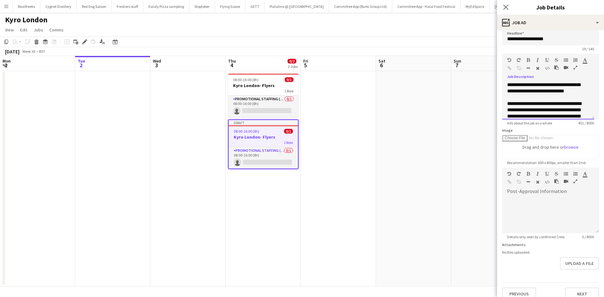
scroll to position [7, 0]
click at [507, 104] on div "**********" at bounding box center [548, 100] width 92 height 38
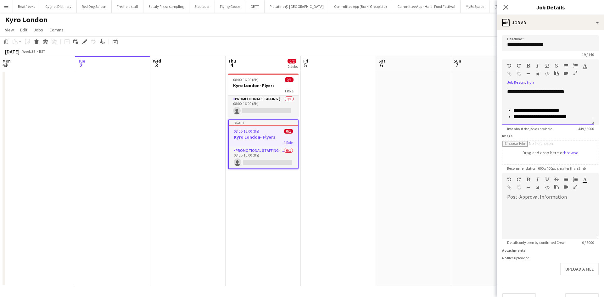
scroll to position [0, 0]
click at [581, 97] on div "**********" at bounding box center [548, 106] width 92 height 38
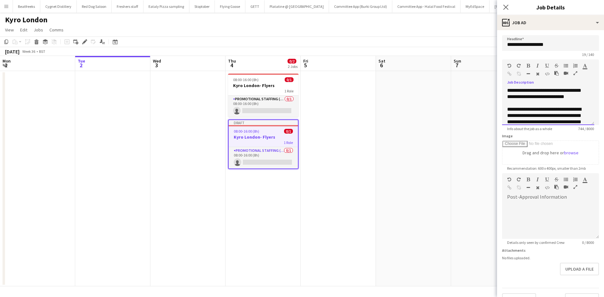
scroll to position [38, 0]
click at [584, 117] on div "**********" at bounding box center [545, 112] width 77 height 89
click at [547, 119] on div "**********" at bounding box center [545, 112] width 77 height 89
click at [576, 89] on div "**********" at bounding box center [545, 99] width 77 height 89
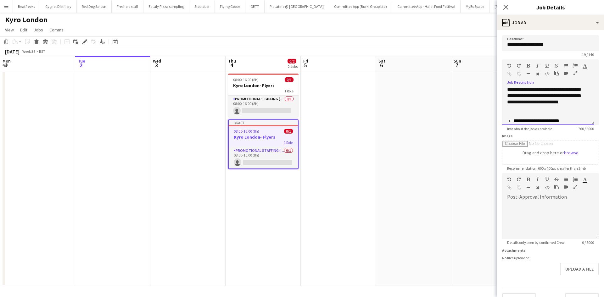
click at [525, 96] on div "**********" at bounding box center [545, 99] width 77 height 89
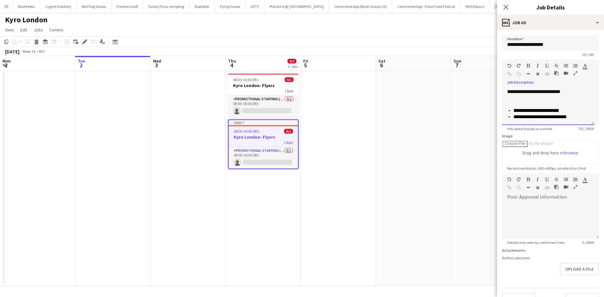
scroll to position [14, 0]
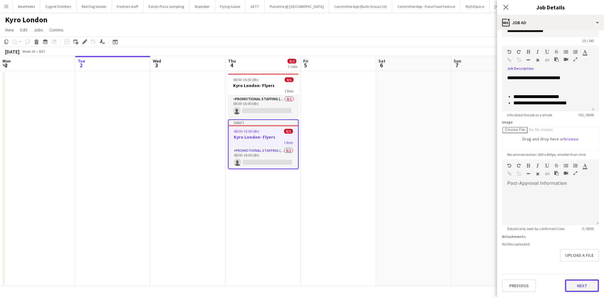
click at [574, 288] on button "Next" at bounding box center [582, 286] width 34 height 13
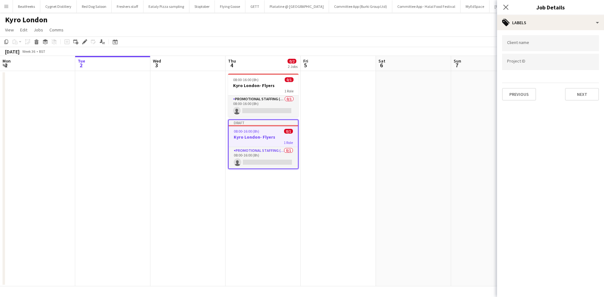
scroll to position [0, 0]
click at [573, 96] on button "Next" at bounding box center [582, 94] width 34 height 13
click at [581, 65] on button "Next" at bounding box center [582, 65] width 34 height 13
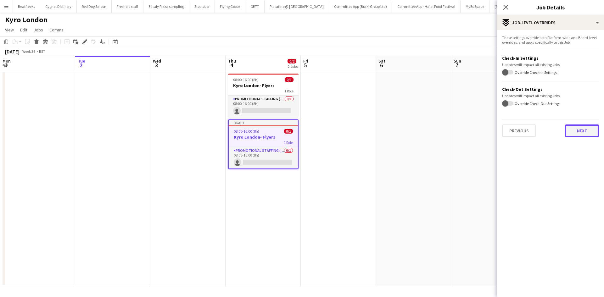
click at [583, 133] on button "Next" at bounding box center [582, 131] width 34 height 13
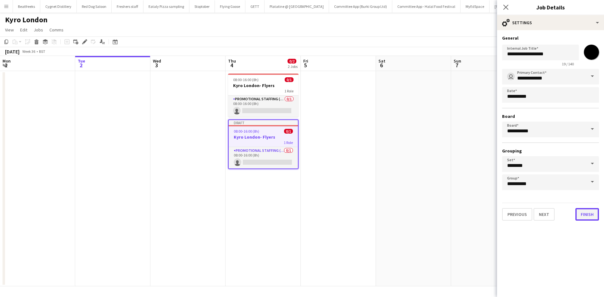
click at [587, 216] on button "Finish" at bounding box center [588, 214] width 24 height 13
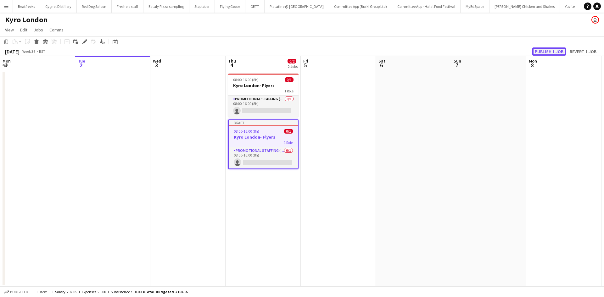
click at [553, 49] on button "Publish 1 job" at bounding box center [549, 52] width 34 height 8
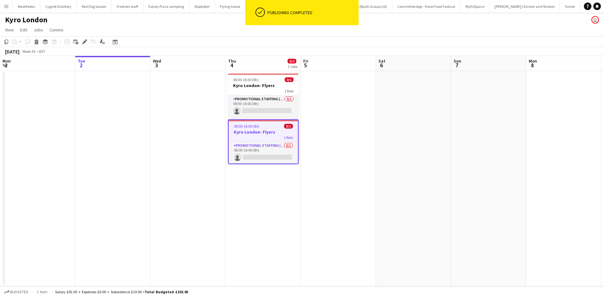
click at [425, 127] on app-date-cell at bounding box center [413, 179] width 75 height 216
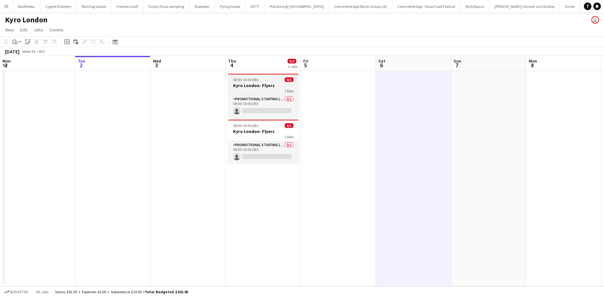
click at [255, 95] on div "Promotional Staffing (Brand Ambassadors) 0/1 08:00-16:00 (8h) single-neutral-ac…" at bounding box center [263, 106] width 70 height 22
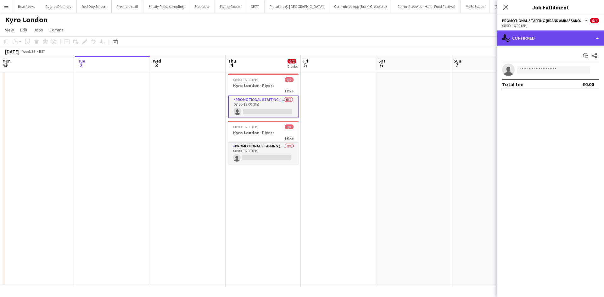
click at [526, 40] on div "single-neutral-actions-check-2 Confirmed" at bounding box center [550, 38] width 107 height 15
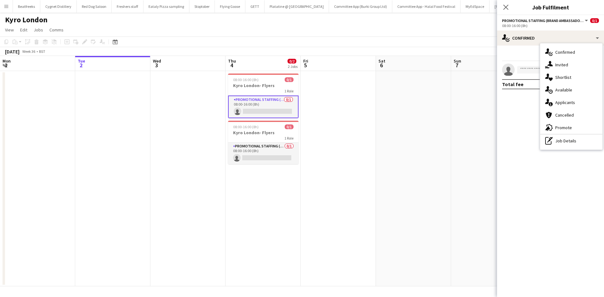
click at [511, 148] on mat-expansion-panel "check Confirmed Start chat Share single-neutral-actions Total fee £0.00" at bounding box center [550, 172] width 107 height 252
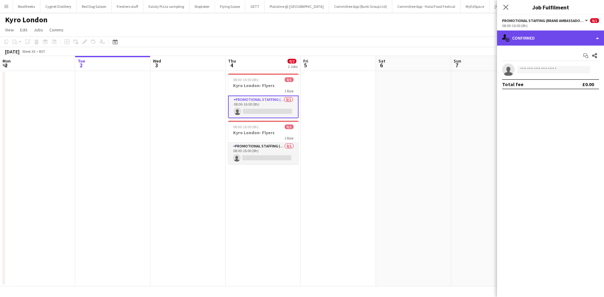
click at [532, 43] on div "single-neutral-actions-check-2 Confirmed" at bounding box center [550, 38] width 107 height 15
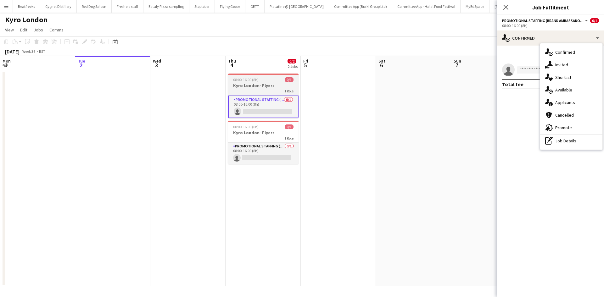
click at [258, 87] on h3 "Kyro London- Flyers" at bounding box center [263, 86] width 70 height 6
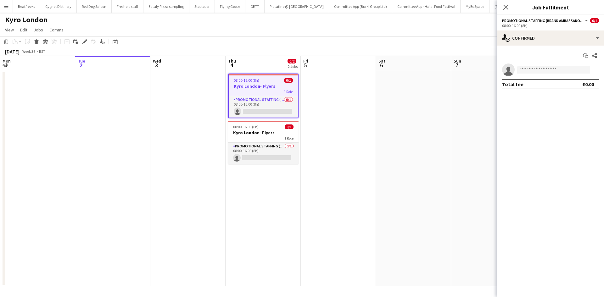
click at [258, 87] on h3 "Kyro London- Flyers" at bounding box center [263, 86] width 69 height 6
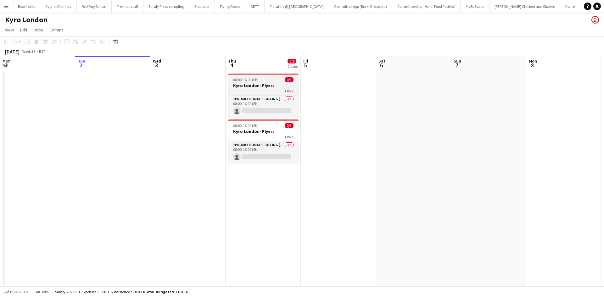
click at [269, 84] on h3 "Kyro London- Flyers" at bounding box center [263, 86] width 70 height 6
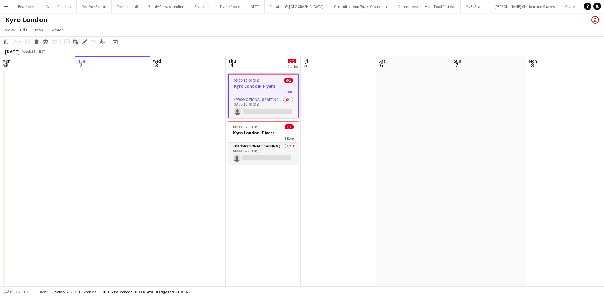
click at [78, 43] on div "Add linked Job" at bounding box center [76, 42] width 8 height 8
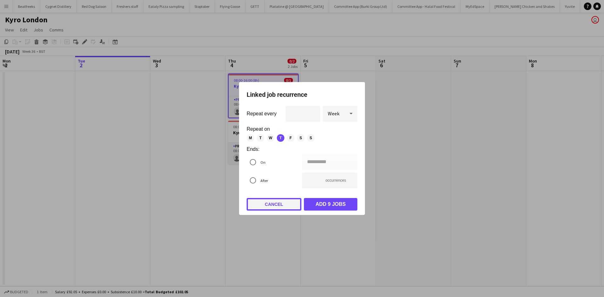
click at [276, 207] on button "Cancel" at bounding box center [274, 204] width 55 height 13
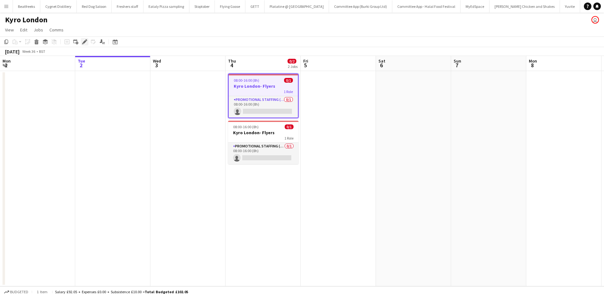
click at [84, 40] on icon "Edit" at bounding box center [84, 41] width 5 height 5
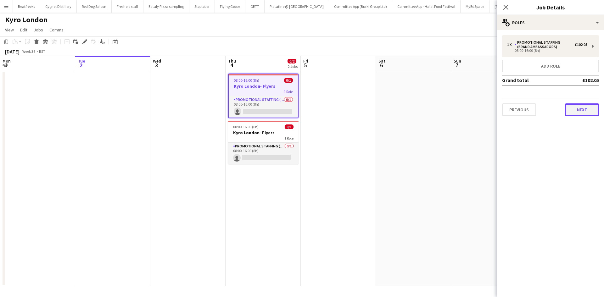
click at [581, 105] on button "Next" at bounding box center [582, 110] width 34 height 13
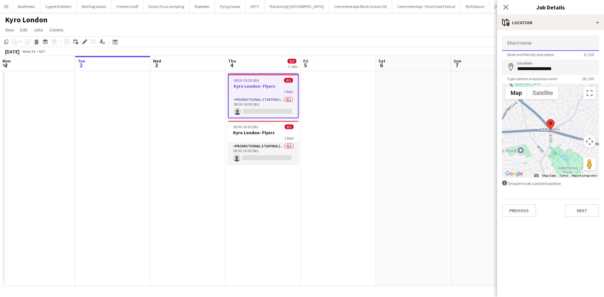
click at [537, 39] on input "Shortname" at bounding box center [550, 43] width 97 height 16
click at [530, 46] on input "Shortname" at bounding box center [550, 43] width 97 height 16
type input "*"
type input "**********"
click at [580, 208] on button "Next" at bounding box center [582, 211] width 34 height 13
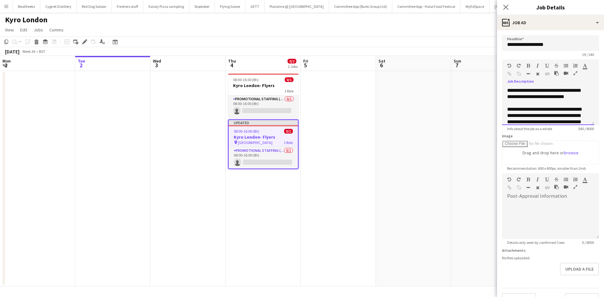
click at [533, 111] on p "**********" at bounding box center [545, 144] width 77 height 76
drag, startPoint x: 534, startPoint y: 107, endPoint x: 542, endPoint y: 106, distance: 8.6
click at [542, 106] on div "**********" at bounding box center [548, 106] width 92 height 38
click at [542, 106] on div at bounding box center [548, 103] width 82 height 6
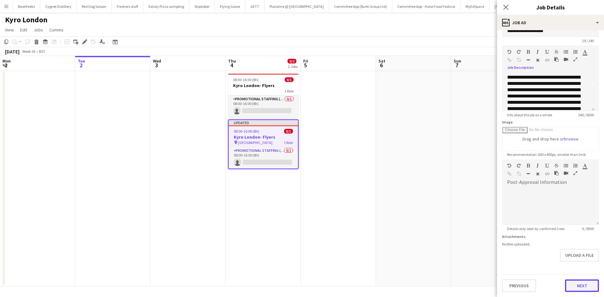
click at [574, 285] on button "Next" at bounding box center [582, 286] width 34 height 13
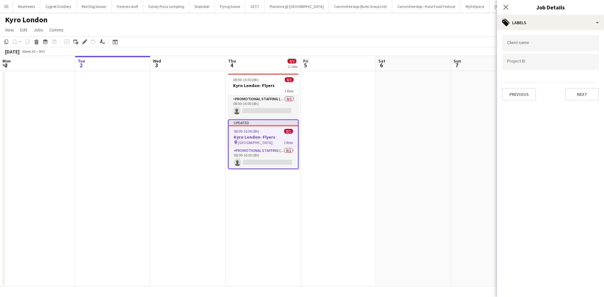
scroll to position [0, 0]
click at [587, 98] on button "Next" at bounding box center [582, 94] width 34 height 13
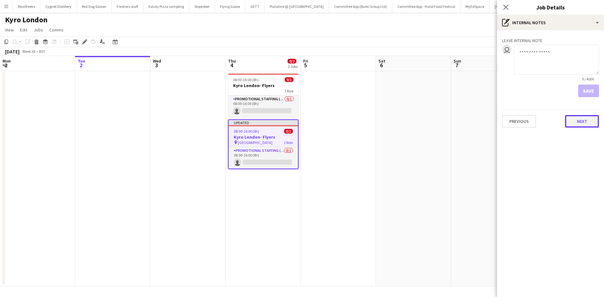
click at [584, 117] on button "Next" at bounding box center [582, 121] width 34 height 13
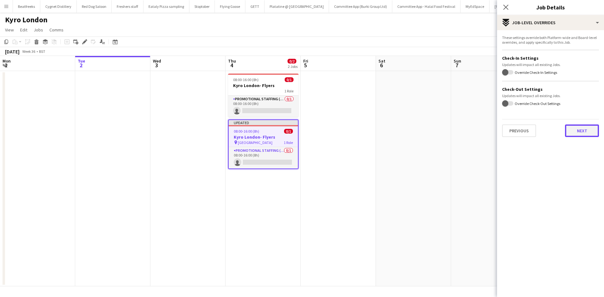
click at [580, 132] on button "Next" at bounding box center [582, 131] width 34 height 13
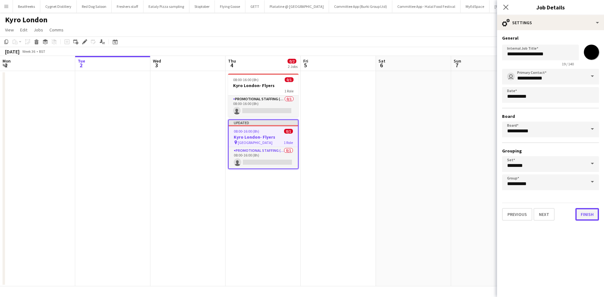
click at [589, 211] on button "Finish" at bounding box center [588, 214] width 24 height 13
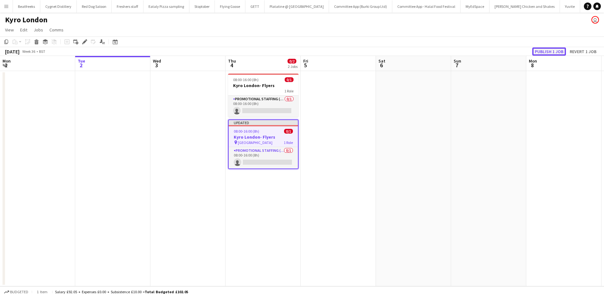
click at [549, 50] on button "Publish 1 job" at bounding box center [549, 52] width 34 height 8
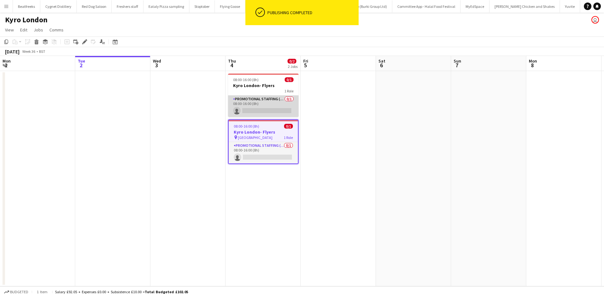
click at [242, 97] on app-card-role "Promotional Staffing (Brand Ambassadors) 0/1 08:00-16:00 (8h) single-neutral-ac…" at bounding box center [263, 106] width 70 height 21
click at [262, 79] on div "08:00-16:00 (8h) 0/1" at bounding box center [263, 79] width 70 height 5
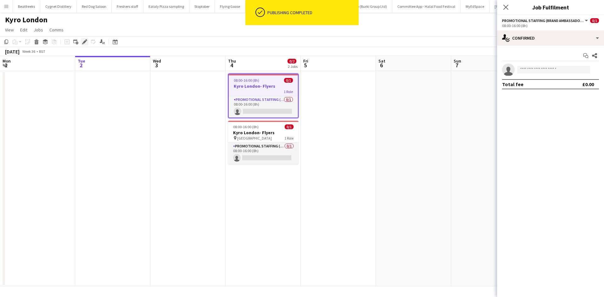
click at [82, 42] on div "Edit" at bounding box center [85, 42] width 8 height 8
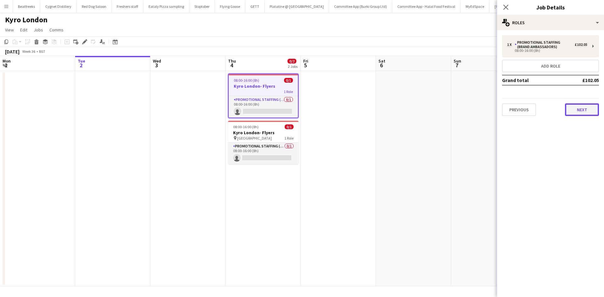
click at [575, 110] on button "Next" at bounding box center [582, 110] width 34 height 13
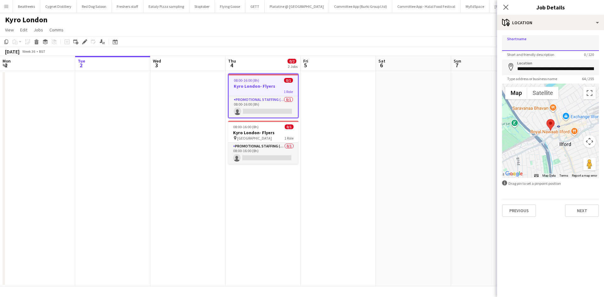
click at [529, 42] on input "Shortname" at bounding box center [550, 43] width 97 height 16
type input "**********"
click at [583, 212] on button "Next" at bounding box center [582, 211] width 34 height 13
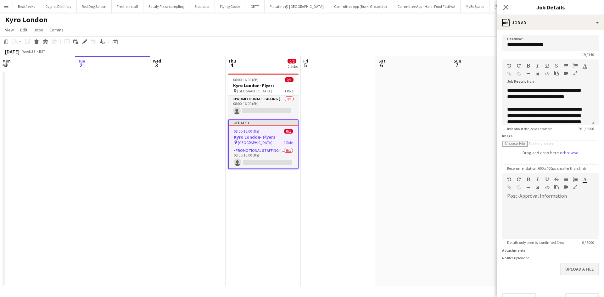
scroll to position [14, 0]
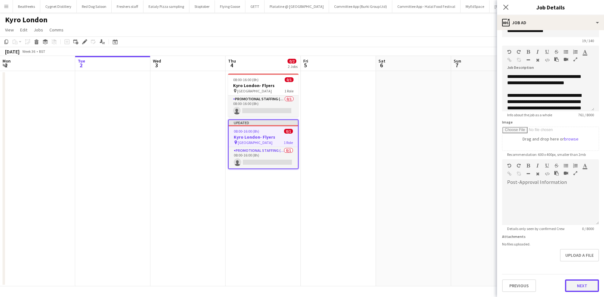
click at [579, 286] on button "Next" at bounding box center [582, 286] width 34 height 13
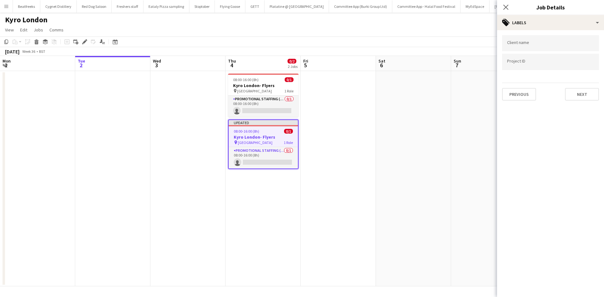
scroll to position [0, 0]
click at [575, 97] on button "Next" at bounding box center [582, 94] width 34 height 13
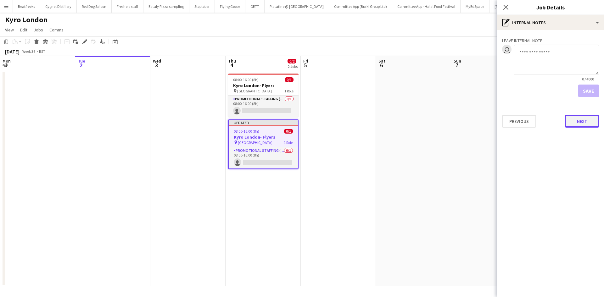
click at [586, 123] on button "Next" at bounding box center [582, 121] width 34 height 13
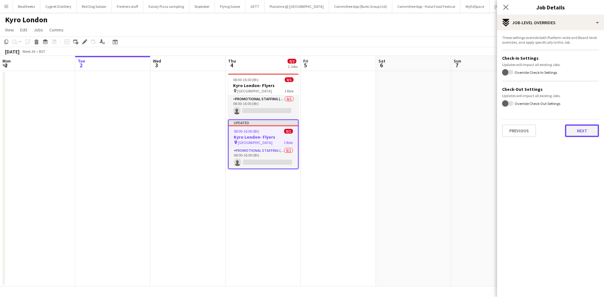
click at [580, 131] on button "Next" at bounding box center [582, 131] width 34 height 13
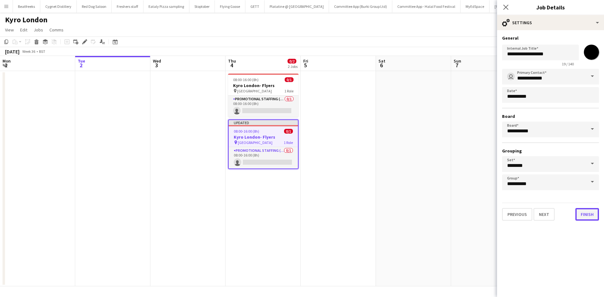
click at [586, 216] on button "Finish" at bounding box center [588, 214] width 24 height 13
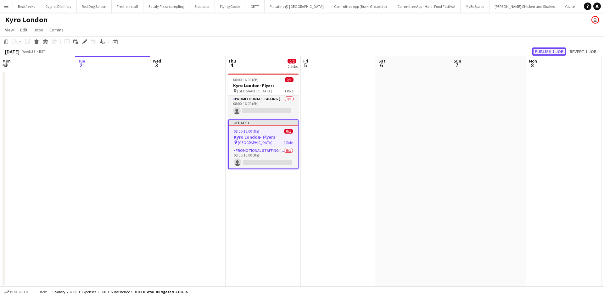
click at [543, 53] on button "Publish 1 job" at bounding box center [549, 52] width 34 height 8
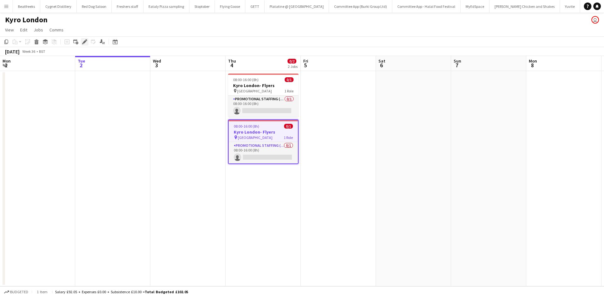
click at [83, 40] on icon "Edit" at bounding box center [84, 41] width 5 height 5
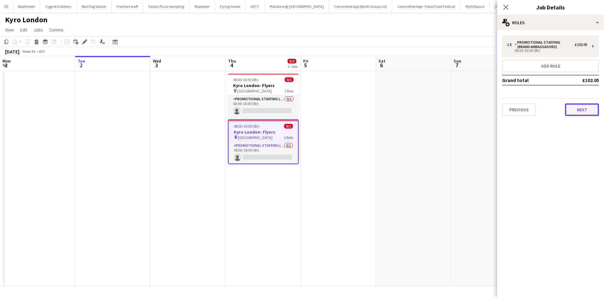
click at [577, 110] on button "Next" at bounding box center [582, 110] width 34 height 13
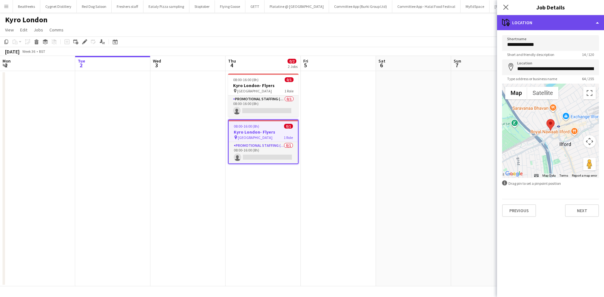
click at [517, 24] on div "maps-pin-1 Location" at bounding box center [550, 22] width 107 height 15
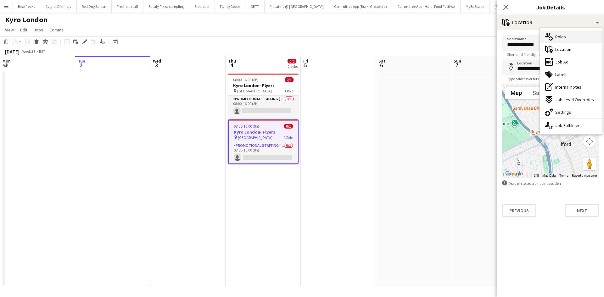
click at [556, 38] on span "Roles" at bounding box center [560, 37] width 11 height 6
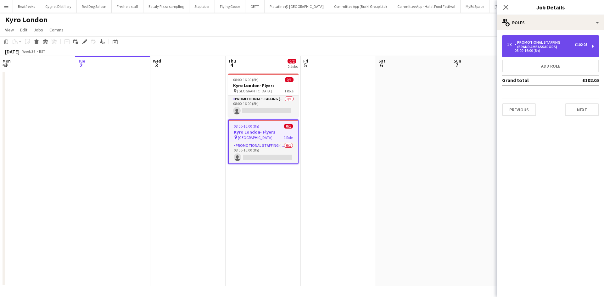
click at [532, 44] on div "Promotional Staffing (Brand Ambassadors)" at bounding box center [545, 44] width 60 height 9
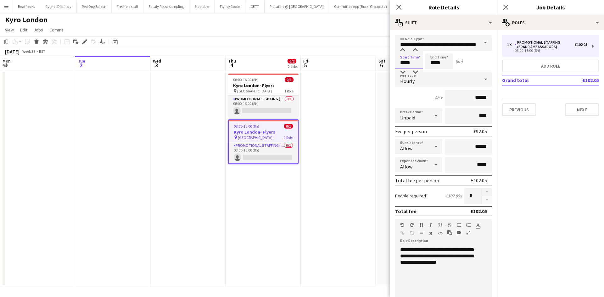
drag, startPoint x: 411, startPoint y: 63, endPoint x: 371, endPoint y: 68, distance: 40.5
click at [371, 68] on body "Menu Boards Boards Boards All jobs Status Workforce Workforce My Workforce Recr…" at bounding box center [302, 148] width 604 height 297
type input "*****"
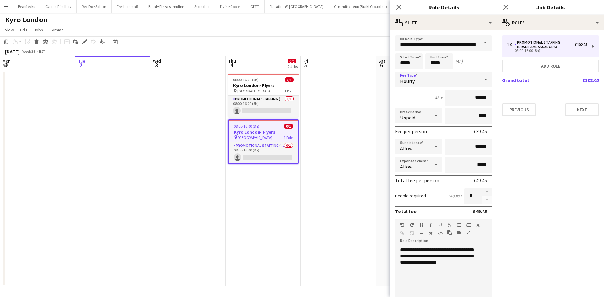
click at [408, 64] on input "*****" at bounding box center [409, 61] width 28 height 16
type input "*****"
click at [441, 61] on input "*****" at bounding box center [439, 61] width 28 height 16
type input "*****"
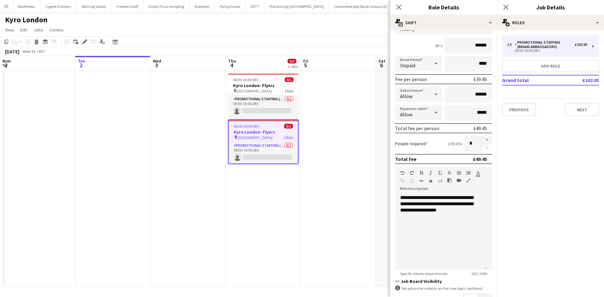
scroll to position [53, 0]
drag, startPoint x: 470, startPoint y: 65, endPoint x: 511, endPoint y: 65, distance: 40.9
click at [511, 65] on body "Menu Boards Boards Boards All jobs Status Workforce Workforce My Workforce Recr…" at bounding box center [302, 148] width 604 height 297
drag, startPoint x: 470, startPoint y: 64, endPoint x: 497, endPoint y: 61, distance: 27.3
click at [497, 61] on mat-expansion-panel "**********" at bounding box center [443, 163] width 107 height 267
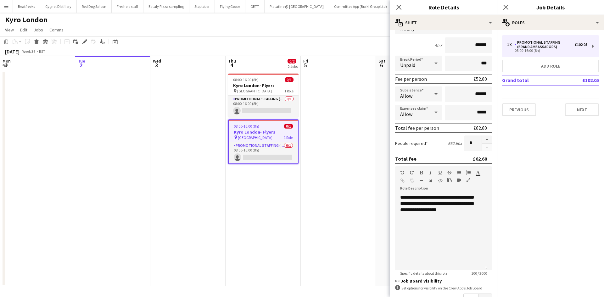
type input "***"
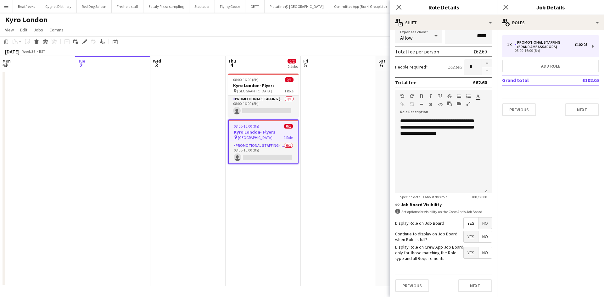
click at [464, 226] on span "Yes" at bounding box center [471, 223] width 14 height 11
click at [468, 236] on span "Yes" at bounding box center [471, 236] width 14 height 11
click at [479, 248] on span "No" at bounding box center [485, 252] width 13 height 11
click at [464, 289] on button "Next" at bounding box center [475, 286] width 34 height 13
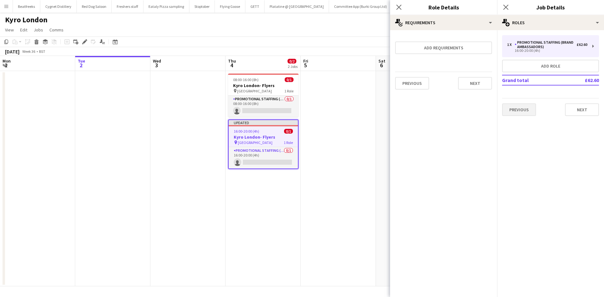
scroll to position [0, 0]
click at [471, 73] on div "Previous Next" at bounding box center [443, 83] width 97 height 23
click at [472, 78] on button "Next" at bounding box center [475, 83] width 34 height 13
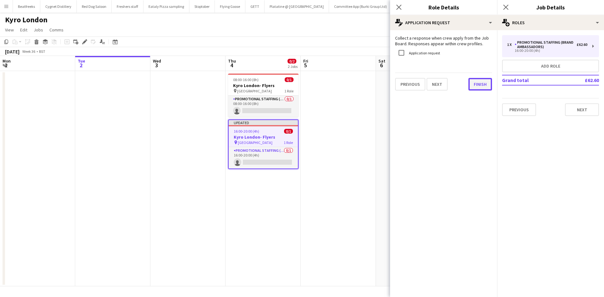
click at [476, 86] on button "Finish" at bounding box center [481, 84] width 24 height 13
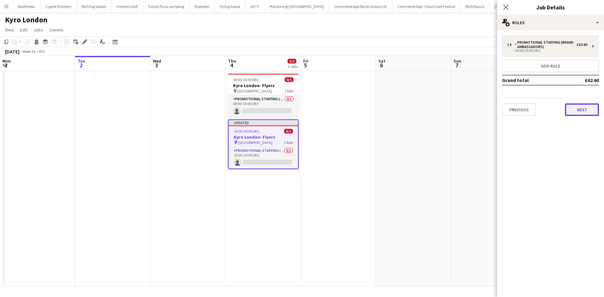
click at [579, 109] on button "Next" at bounding box center [582, 110] width 34 height 13
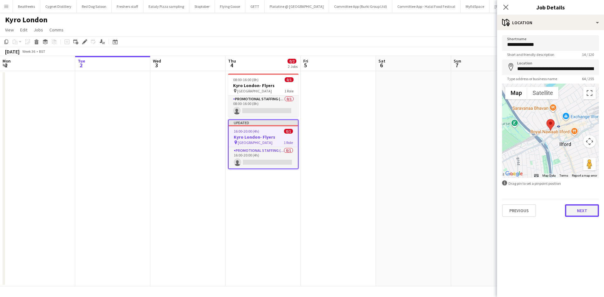
click at [581, 210] on button "Next" at bounding box center [582, 211] width 34 height 13
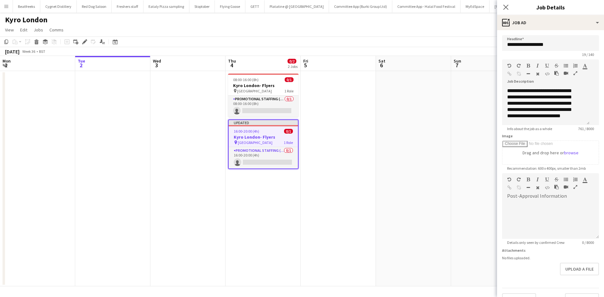
scroll to position [44, 0]
click at [526, 110] on div "**********" at bounding box center [543, 109] width 73 height 95
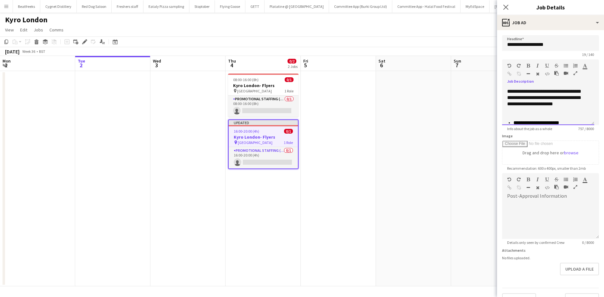
scroll to position [75, 0]
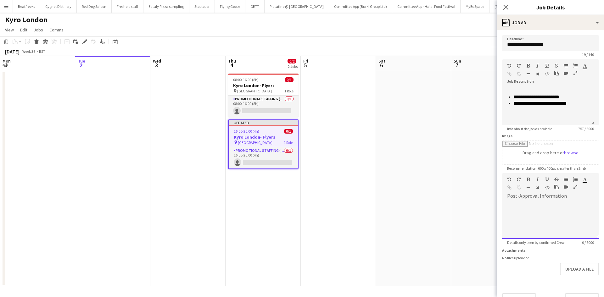
click at [563, 191] on div at bounding box center [569, 189] width 28 height 8
click at [559, 196] on div "default Heading 1 Heading 2 Heading 3 Heading 4 Heading 5 Heading 6 Heading 7 P…" at bounding box center [550, 185] width 97 height 24
paste div
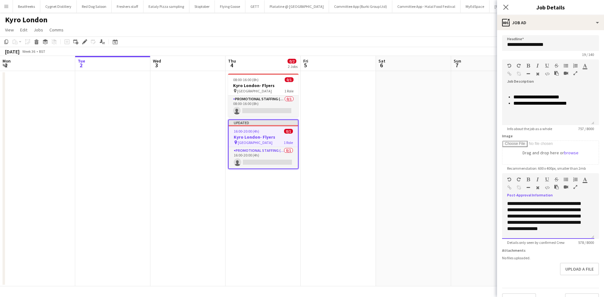
scroll to position [19, 0]
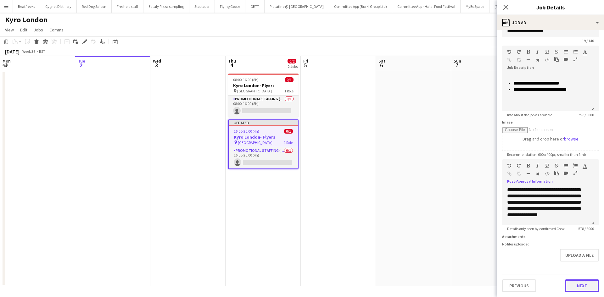
click at [579, 283] on button "Next" at bounding box center [582, 286] width 34 height 13
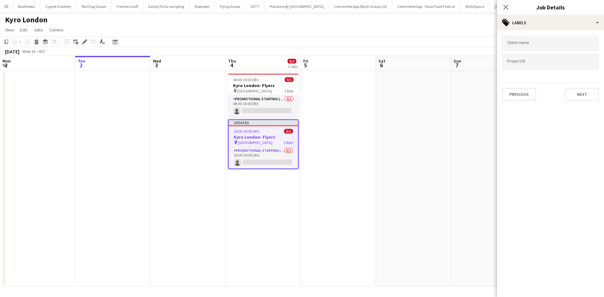
scroll to position [0, 0]
click at [582, 90] on button "Next" at bounding box center [582, 94] width 34 height 13
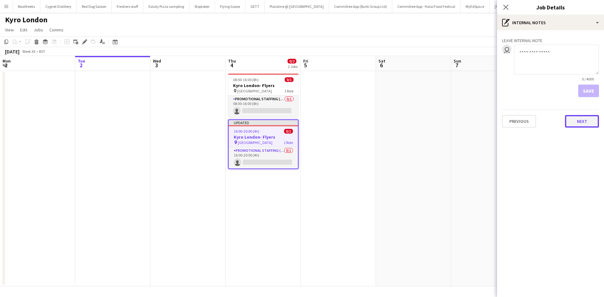
click at [583, 122] on button "Next" at bounding box center [582, 121] width 34 height 13
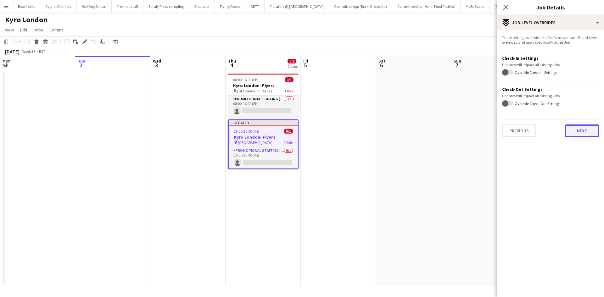
click at [584, 133] on button "Next" at bounding box center [582, 131] width 34 height 13
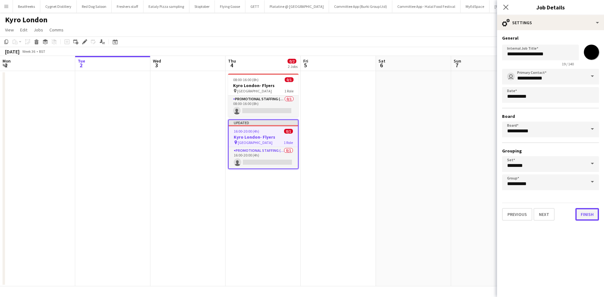
click at [590, 219] on button "Finish" at bounding box center [588, 214] width 24 height 13
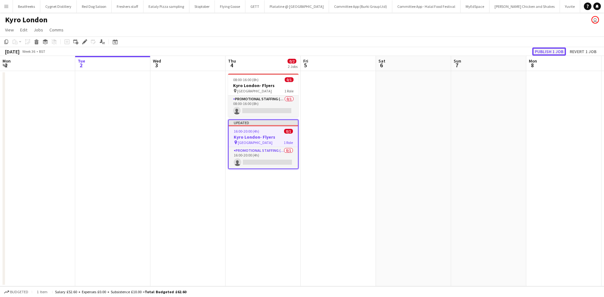
click at [555, 50] on button "Publish 1 job" at bounding box center [549, 52] width 34 height 8
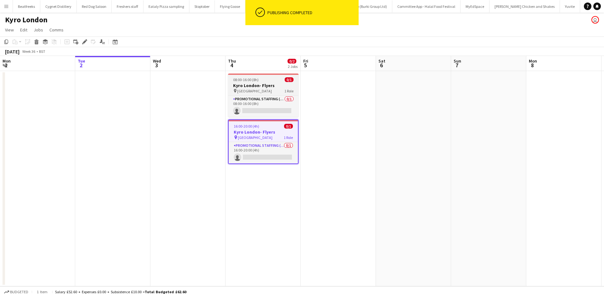
click at [263, 88] on h3 "Kyro London- Flyers" at bounding box center [263, 86] width 70 height 6
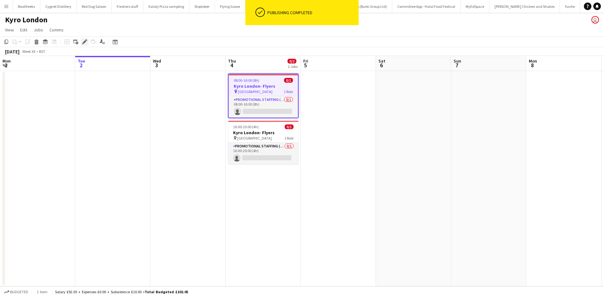
click at [83, 42] on icon "Edit" at bounding box center [84, 41] width 5 height 5
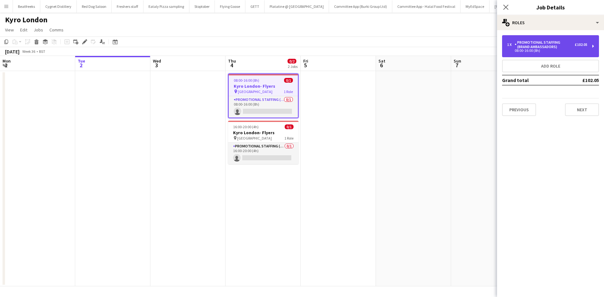
click at [528, 46] on div "Promotional Staffing (Brand Ambassadors)" at bounding box center [545, 44] width 60 height 9
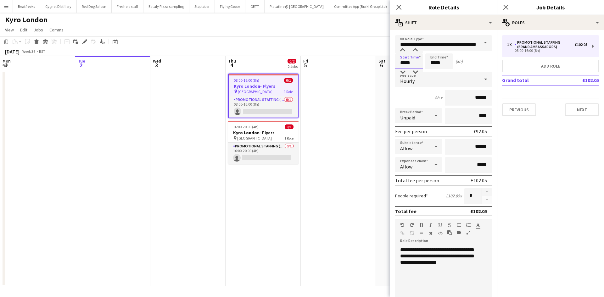
drag, startPoint x: 400, startPoint y: 64, endPoint x: 454, endPoint y: 59, distance: 54.7
click at [454, 59] on div "Start Time ***** End Time ***** (8h)" at bounding box center [443, 61] width 97 height 16
type input "*****"
click at [438, 64] on input "*****" at bounding box center [439, 61] width 28 height 16
type input "*****"
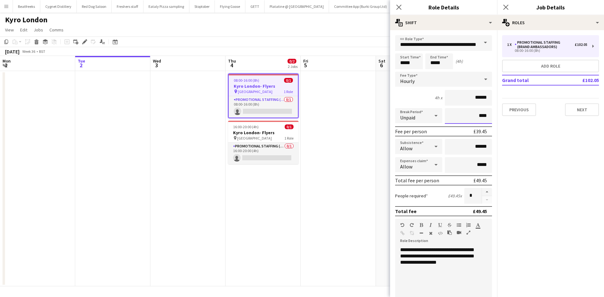
drag, startPoint x: 471, startPoint y: 115, endPoint x: 515, endPoint y: 117, distance: 44.8
click at [515, 117] on body "Menu Boards Boards Boards All jobs Status Workforce Workforce My Workforce Recr…" at bounding box center [302, 148] width 604 height 297
type input "***"
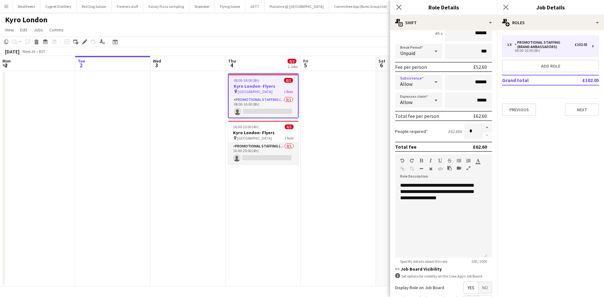
scroll to position [129, 0]
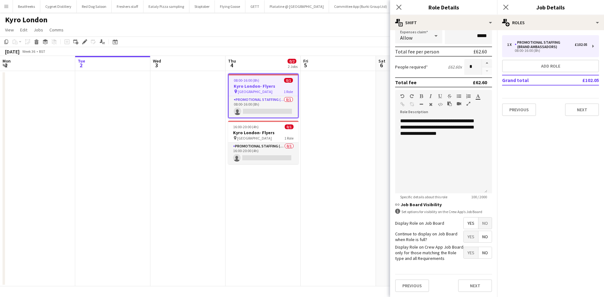
click at [465, 240] on span "Yes" at bounding box center [471, 236] width 14 height 11
click at [467, 286] on button "Next" at bounding box center [475, 286] width 34 height 13
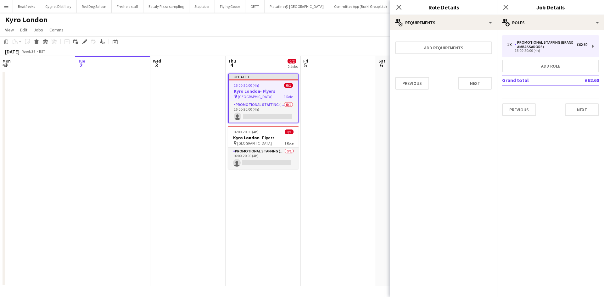
scroll to position [0, 0]
click at [474, 87] on button "Next" at bounding box center [475, 83] width 34 height 13
click at [476, 85] on button "Finish" at bounding box center [481, 84] width 24 height 13
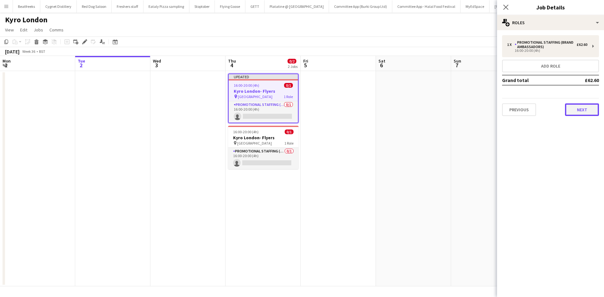
click at [576, 110] on button "Next" at bounding box center [582, 110] width 34 height 13
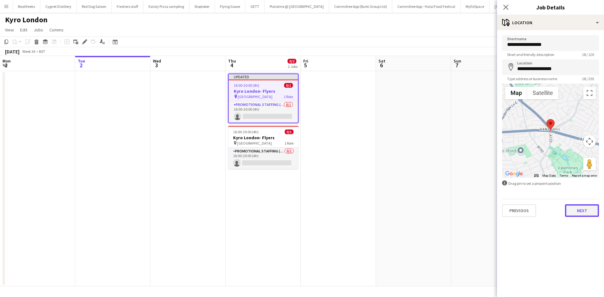
click at [582, 209] on button "Next" at bounding box center [582, 211] width 34 height 13
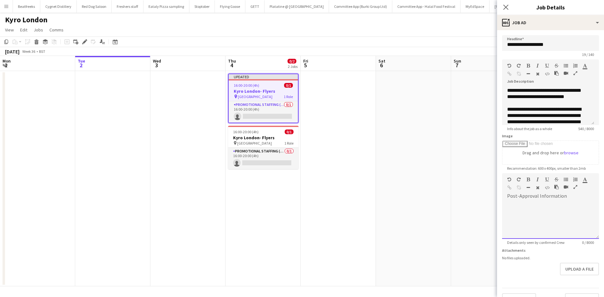
click at [543, 203] on div at bounding box center [550, 220] width 97 height 38
paste div
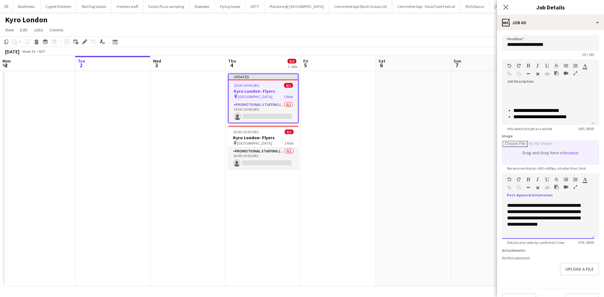
scroll to position [19, 0]
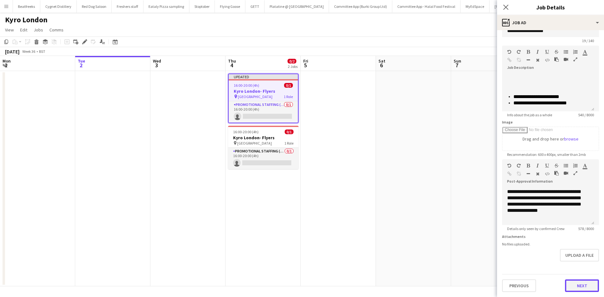
click at [576, 286] on button "Next" at bounding box center [582, 286] width 34 height 13
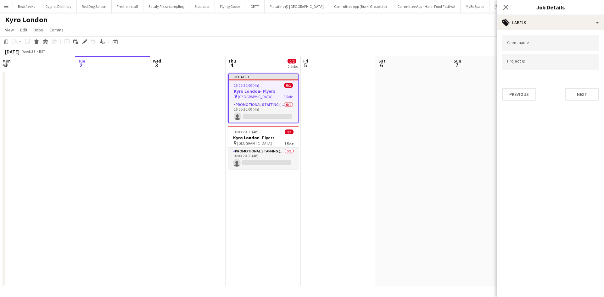
scroll to position [0, 0]
click at [583, 95] on button "Next" at bounding box center [582, 94] width 34 height 13
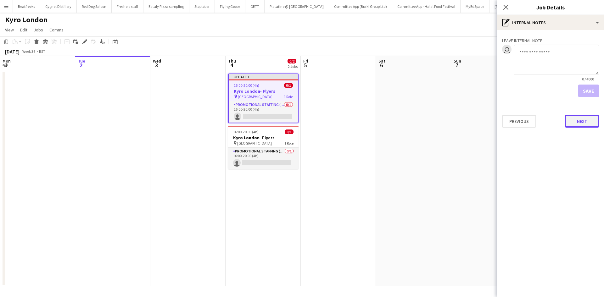
click at [584, 123] on button "Next" at bounding box center [582, 121] width 34 height 13
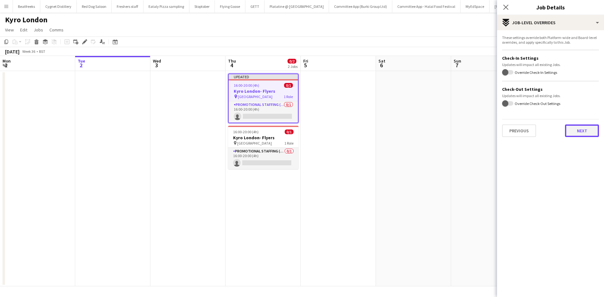
click at [580, 131] on button "Next" at bounding box center [582, 131] width 34 height 13
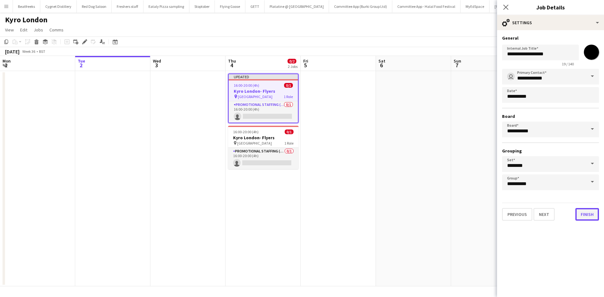
click at [592, 213] on button "Finish" at bounding box center [588, 214] width 24 height 13
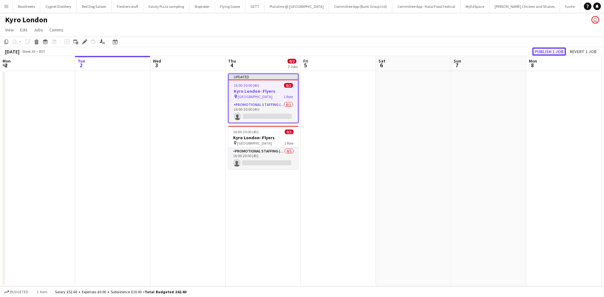
click at [550, 48] on button "Publish 1 job" at bounding box center [549, 52] width 34 height 8
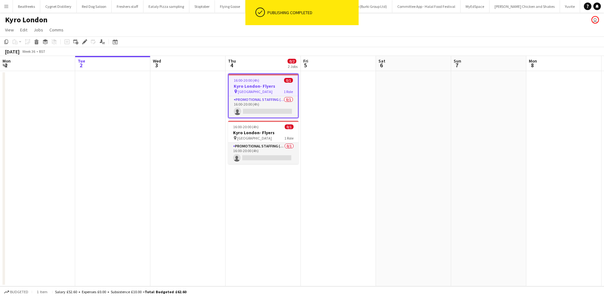
click at [258, 82] on span "16:00-20:00 (4h)" at bounding box center [246, 80] width 25 height 5
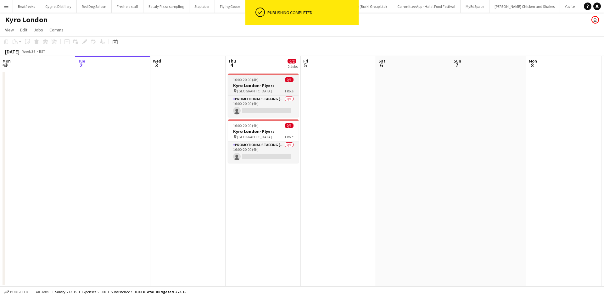
click at [258, 82] on app-job-card "16:00-20:00 (4h) 0/1 Kyro London- Flyers pin Gants Hill Station 1 Role Promotio…" at bounding box center [263, 95] width 70 height 43
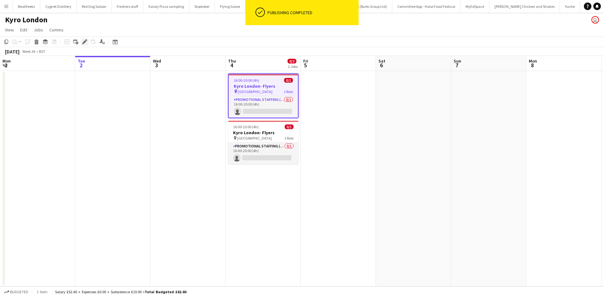
click at [86, 41] on icon "Edit" at bounding box center [84, 41] width 5 height 5
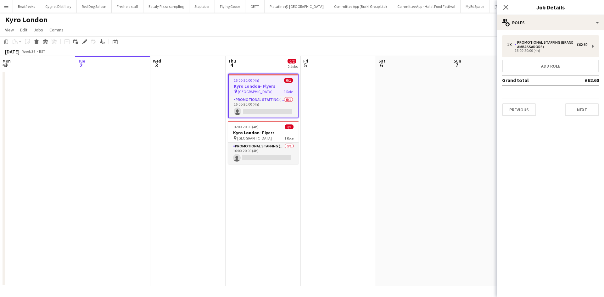
click at [604, 111] on div "1 x Promotional Staffing (Brand Ambassadors) £62.60 16:00-20:00 (4h) Add role G…" at bounding box center [550, 75] width 107 height 81
click at [580, 112] on button "Next" at bounding box center [582, 110] width 34 height 13
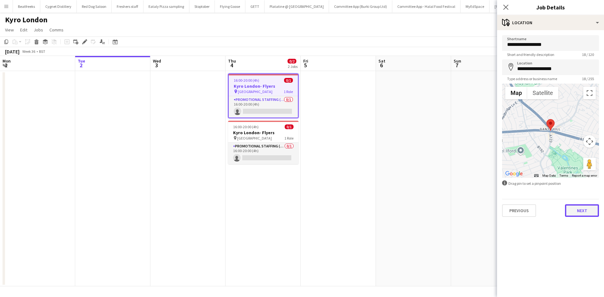
click at [579, 210] on button "Next" at bounding box center [582, 211] width 34 height 13
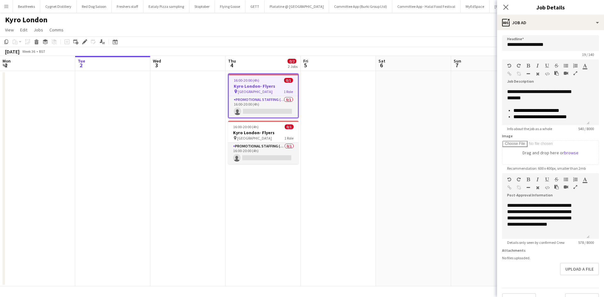
scroll to position [19, 0]
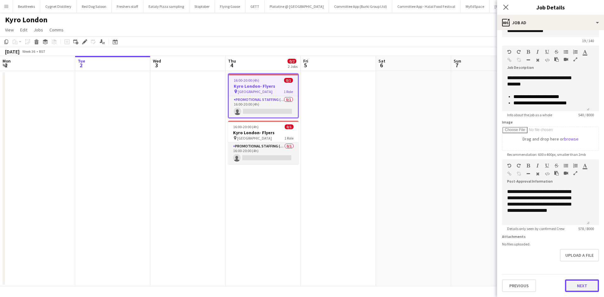
click at [572, 288] on button "Next" at bounding box center [582, 286] width 34 height 13
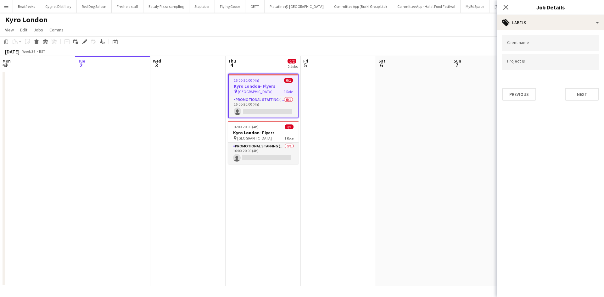
scroll to position [0, 0]
click at [586, 93] on button "Next" at bounding box center [582, 94] width 34 height 13
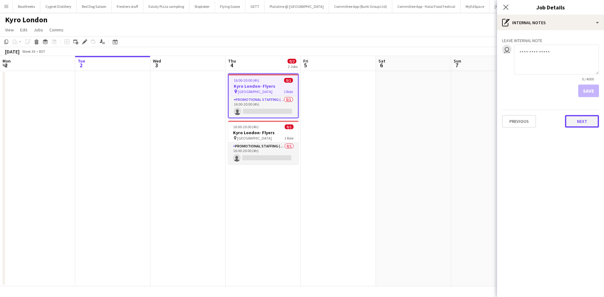
click at [580, 122] on button "Next" at bounding box center [582, 121] width 34 height 13
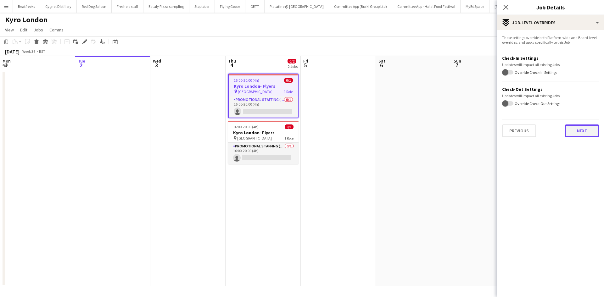
click at [579, 128] on button "Next" at bounding box center [582, 131] width 34 height 13
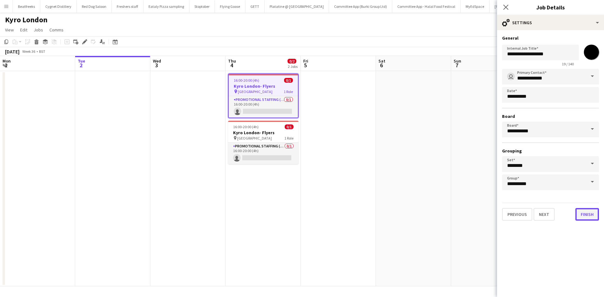
click at [594, 213] on button "Finish" at bounding box center [588, 214] width 24 height 13
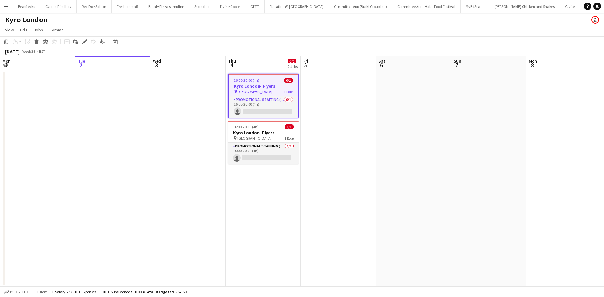
click at [385, 122] on app-date-cell at bounding box center [413, 179] width 75 height 216
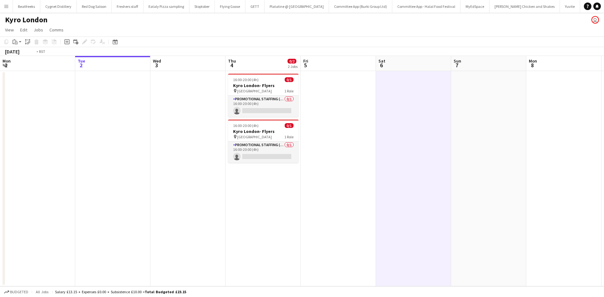
scroll to position [0, 147]
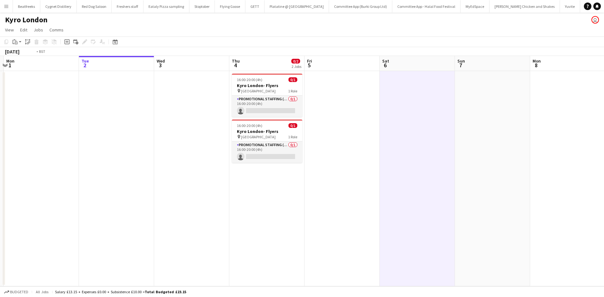
drag, startPoint x: 385, startPoint y: 122, endPoint x: 389, endPoint y: 123, distance: 3.9
click at [389, 123] on app-calendar-viewport "Sat 30 Sun 31 Mon 1 Tue 2 Wed 3 Thu 4 0/2 2 Jobs Fri 5 Sat 6 Sun 7 Mon 8 Tue 9 …" at bounding box center [302, 171] width 604 height 231
click at [265, 106] on app-card-role "Promotional Staffing (Brand Ambassadors) 0/1 16:00-20:00 (4h) single-neutral-ac…" at bounding box center [267, 106] width 70 height 21
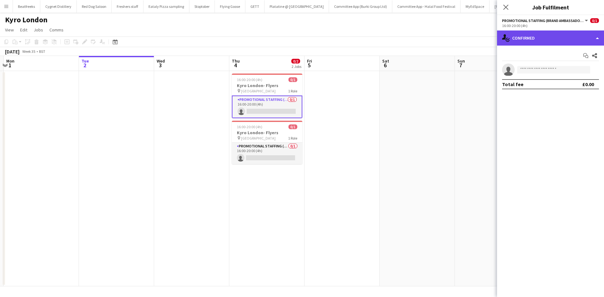
click at [542, 35] on div "single-neutral-actions-check-2 Confirmed" at bounding box center [550, 38] width 107 height 15
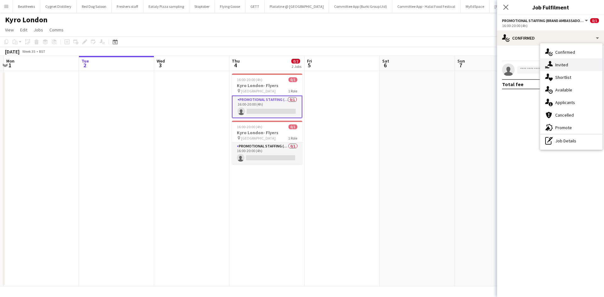
click at [563, 67] on span "Invited" at bounding box center [561, 65] width 13 height 6
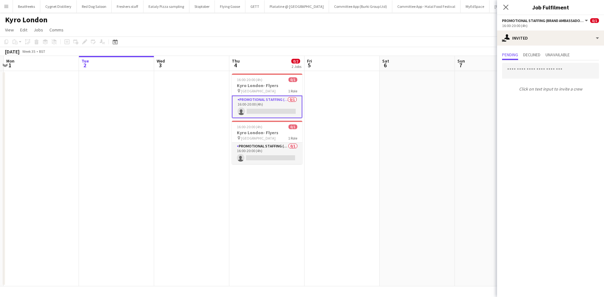
click at [519, 48] on div "Pending Declined Unavailable Click on text input to invite a crew" at bounding box center [550, 73] width 107 height 54
click at [527, 69] on input "text" at bounding box center [550, 71] width 97 height 16
type input "*"
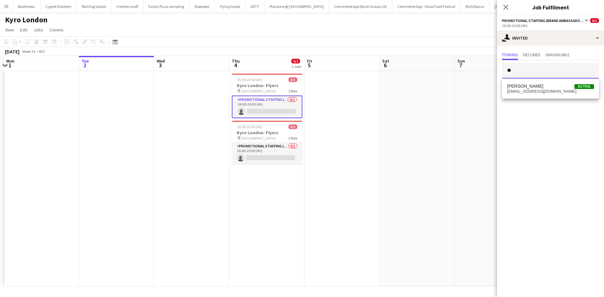
type input "*"
type input "****"
click at [589, 84] on span "Active" at bounding box center [585, 84] width 20 height 5
type input "****"
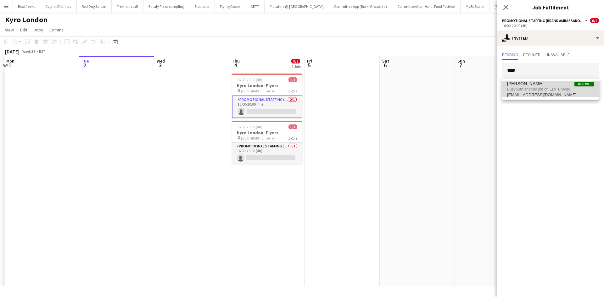
click at [528, 89] on span "Busy with another job on EDF Energy." at bounding box center [550, 90] width 87 height 6
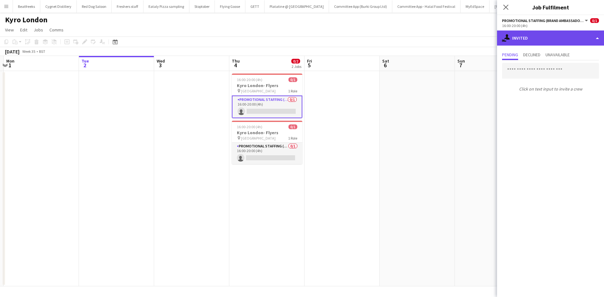
click at [544, 36] on div "single-neutral-actions-share-1 Invited" at bounding box center [550, 38] width 107 height 15
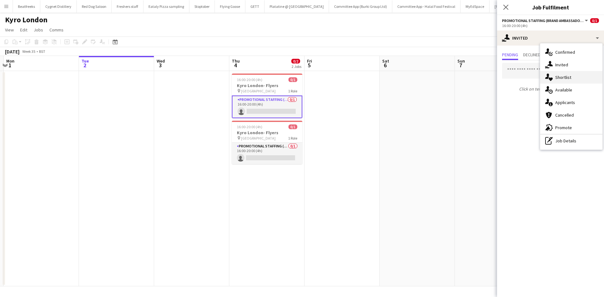
click at [566, 74] on div "single-neutral-actions-heart Shortlist" at bounding box center [571, 77] width 62 height 13
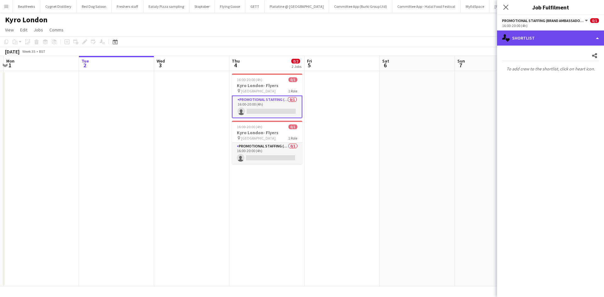
click at [554, 38] on div "single-neutral-actions-heart Shortlist" at bounding box center [550, 38] width 107 height 15
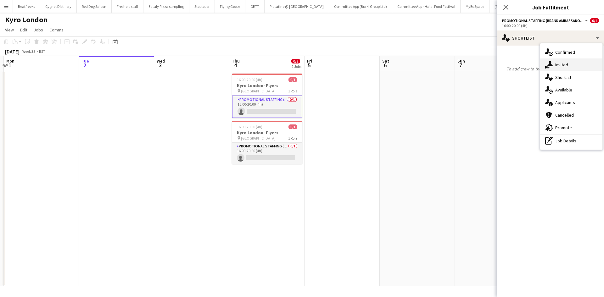
click at [561, 65] on span "Invited" at bounding box center [561, 65] width 13 height 6
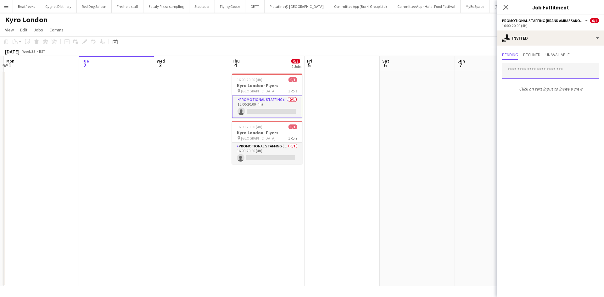
click at [525, 70] on input "text" at bounding box center [550, 71] width 97 height 16
click at [545, 111] on mat-expansion-panel "user-plus Invited Pending Declined Unavailable Click on text input to invite a …" at bounding box center [550, 172] width 107 height 252
click at [528, 68] on input "text" at bounding box center [550, 71] width 97 height 16
click at [528, 71] on input "text" at bounding box center [550, 71] width 97 height 16
type input "*"
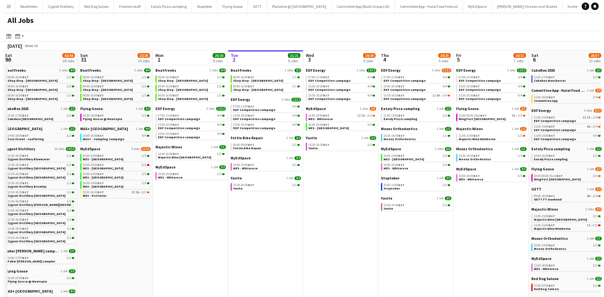
scroll to position [0, 186]
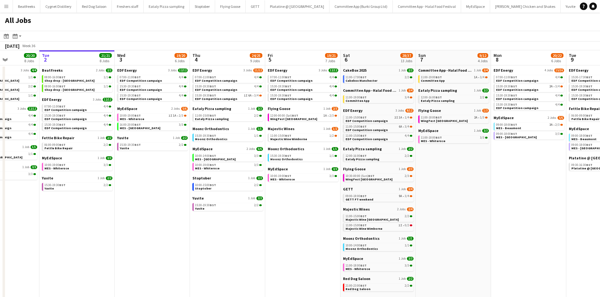
click at [7, 10] on button "Menu" at bounding box center [6, 6] width 13 height 13
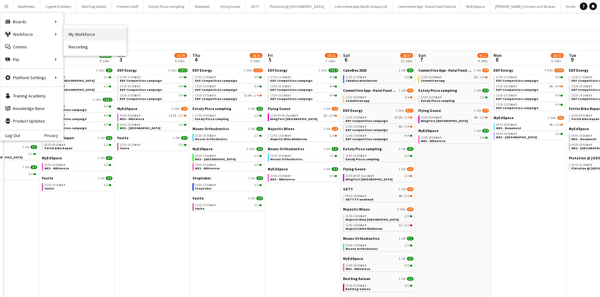
click at [76, 34] on link "My Workforce" at bounding box center [95, 34] width 63 height 13
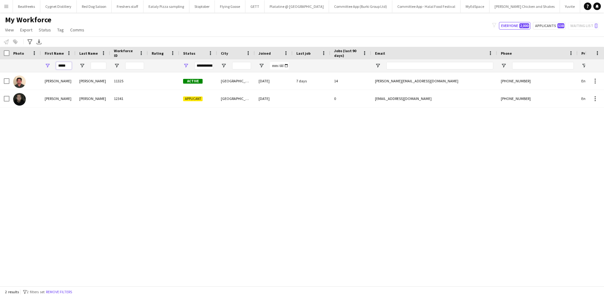
drag, startPoint x: 71, startPoint y: 67, endPoint x: 51, endPoint y: 68, distance: 20.2
click at [51, 68] on div "*****" at bounding box center [58, 65] width 35 height 13
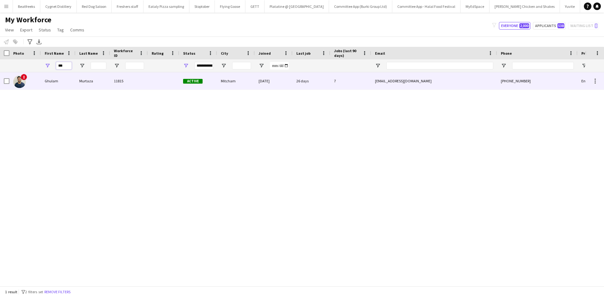
type input "***"
click at [57, 79] on div "Ghulam" at bounding box center [58, 80] width 35 height 17
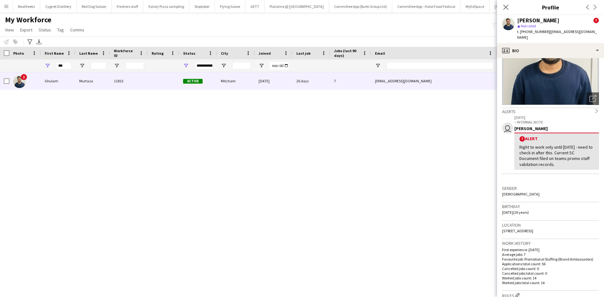
scroll to position [52, 0]
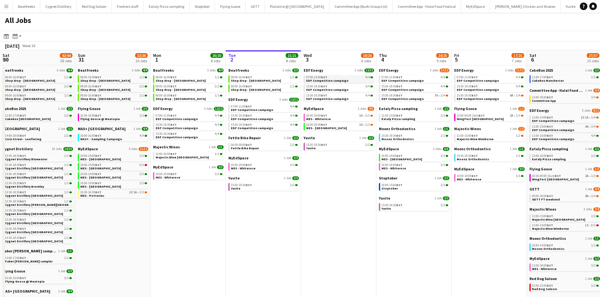
click at [306, 80] on span "EDF Competition campaign" at bounding box center [327, 81] width 42 height 4
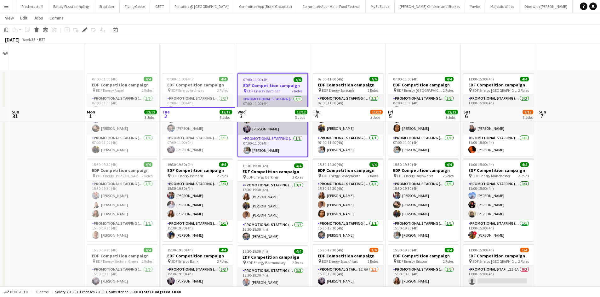
scroll to position [63, 0]
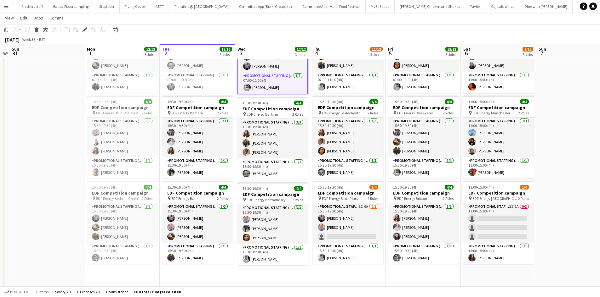
drag, startPoint x: 271, startPoint y: 268, endPoint x: 234, endPoint y: 275, distance: 37.1
click at [234, 275] on app-calendar-viewport "Thu 28 Fri 29 Sat 30 Sun 31 Mon 1 12/12 3 Jobs Tue 2 12/12 3 Jobs Wed 3 12/12 3…" at bounding box center [300, 174] width 600 height 425
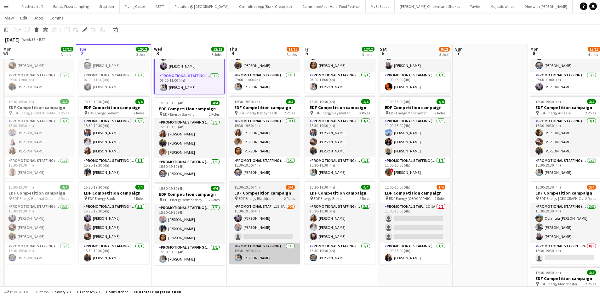
drag, startPoint x: 260, startPoint y: 279, endPoint x: 250, endPoint y: 260, distance: 21.8
click at [259, 279] on app-calendar-viewport "Thu 28 Fri 29 Sat 30 Sun 31 Mon 1 12/12 3 Jobs Tue 2 12/12 3 Jobs Wed 3 12/12 3…" at bounding box center [300, 174] width 600 height 425
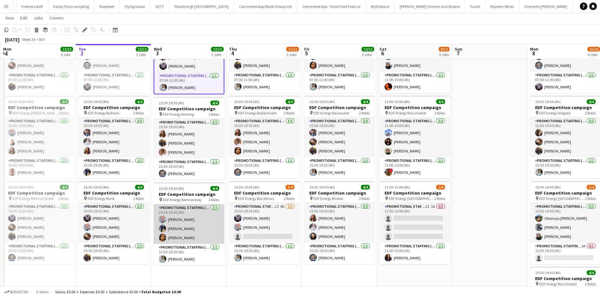
click at [183, 220] on app-card-role "Promotional Staffing (Flyering Staff) [DATE] 15:30-19:30 (4h) [PERSON_NAME] [PE…" at bounding box center [189, 225] width 70 height 40
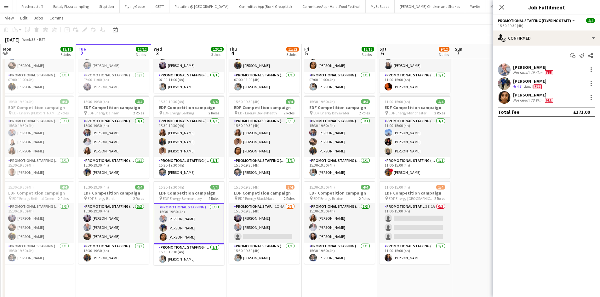
click at [530, 66] on div "[PERSON_NAME]" at bounding box center [533, 68] width 41 height 6
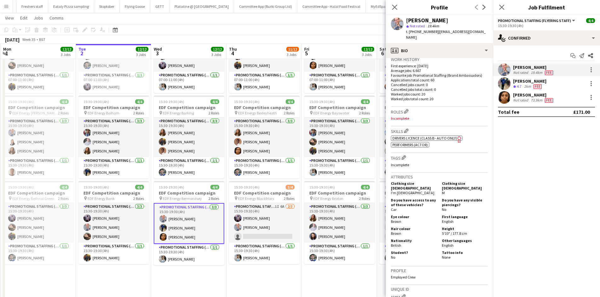
scroll to position [189, 0]
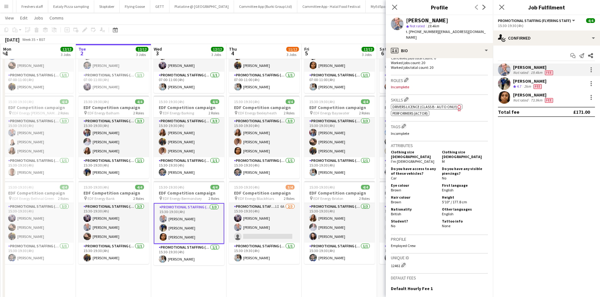
click at [526, 82] on div "[PERSON_NAME]" at bounding box center [529, 81] width 33 height 6
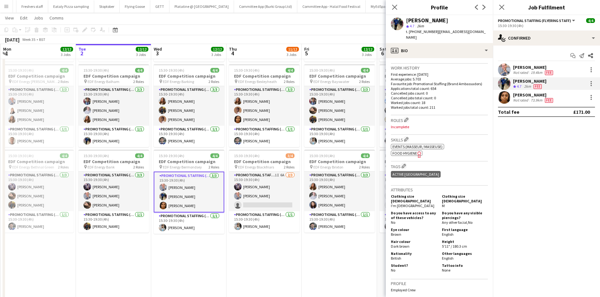
scroll to position [157, 0]
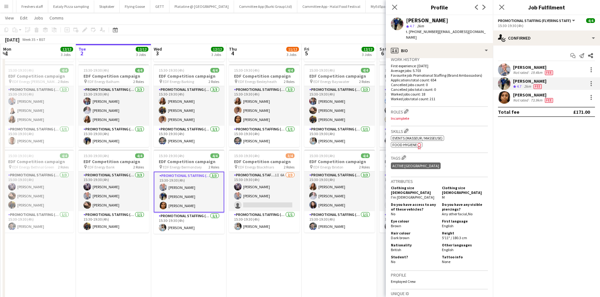
drag, startPoint x: 532, startPoint y: 98, endPoint x: 529, endPoint y: 99, distance: 3.9
click at [532, 99] on div "73.9km" at bounding box center [536, 100] width 14 height 5
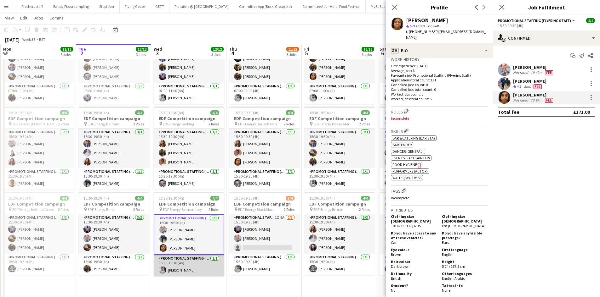
scroll to position [63, 0]
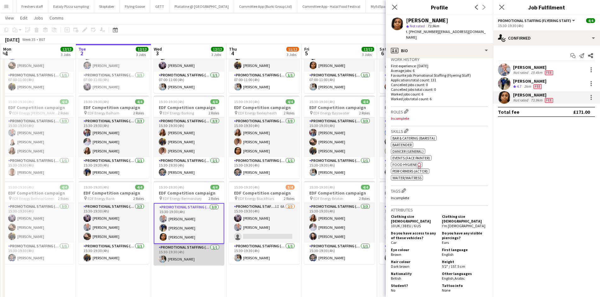
click at [192, 260] on app-card-role "Promotional Staffing (Team Leader) [DATE] 15:30-19:30 (4h) [PERSON_NAME]" at bounding box center [189, 254] width 70 height 21
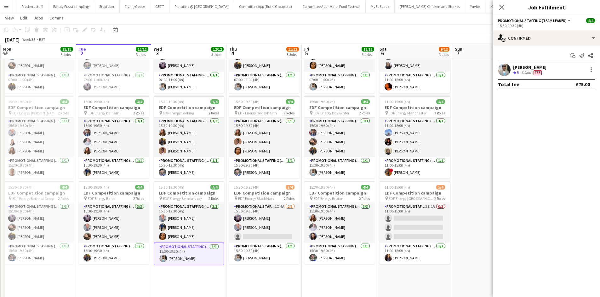
click at [541, 71] on span "Fee" at bounding box center [537, 72] width 8 height 5
